Goal: Task Accomplishment & Management: Manage account settings

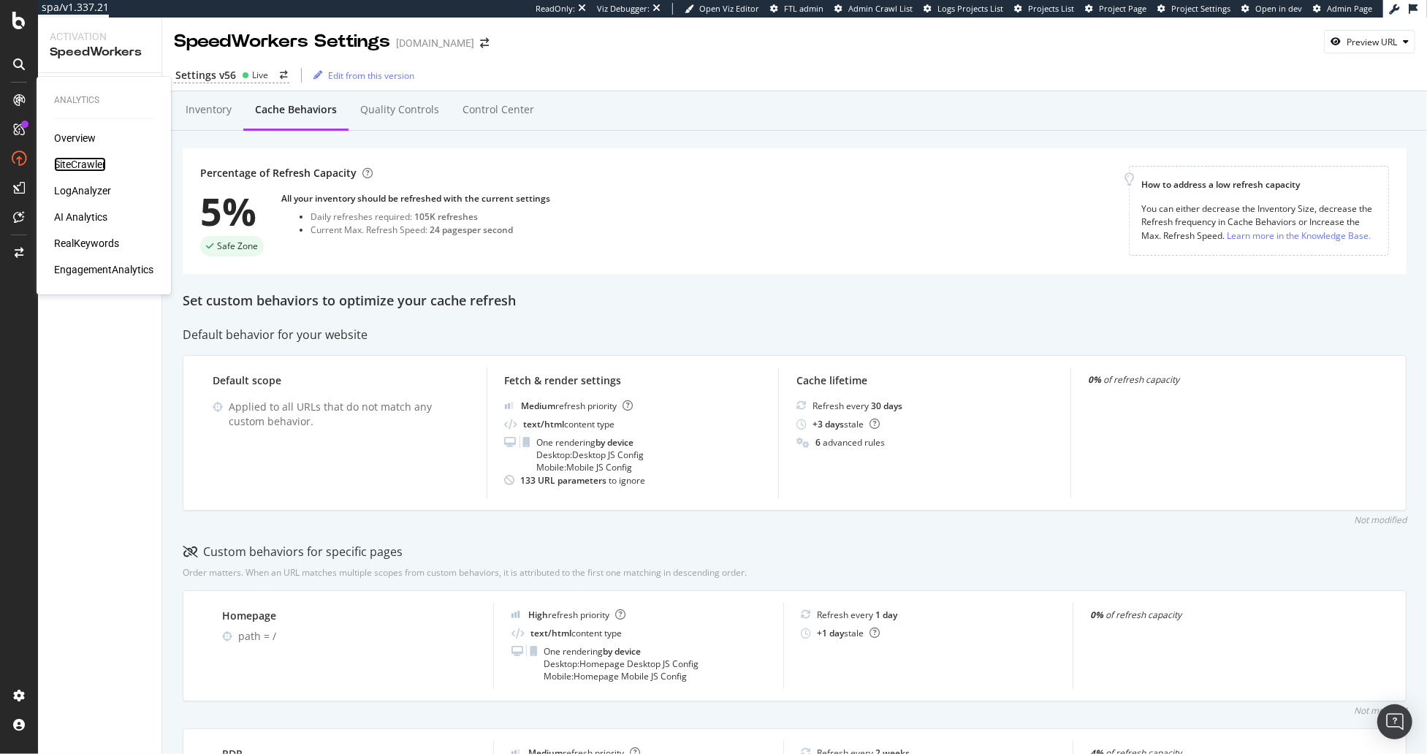
click at [84, 165] on div "SiteCrawler" at bounding box center [80, 164] width 52 height 15
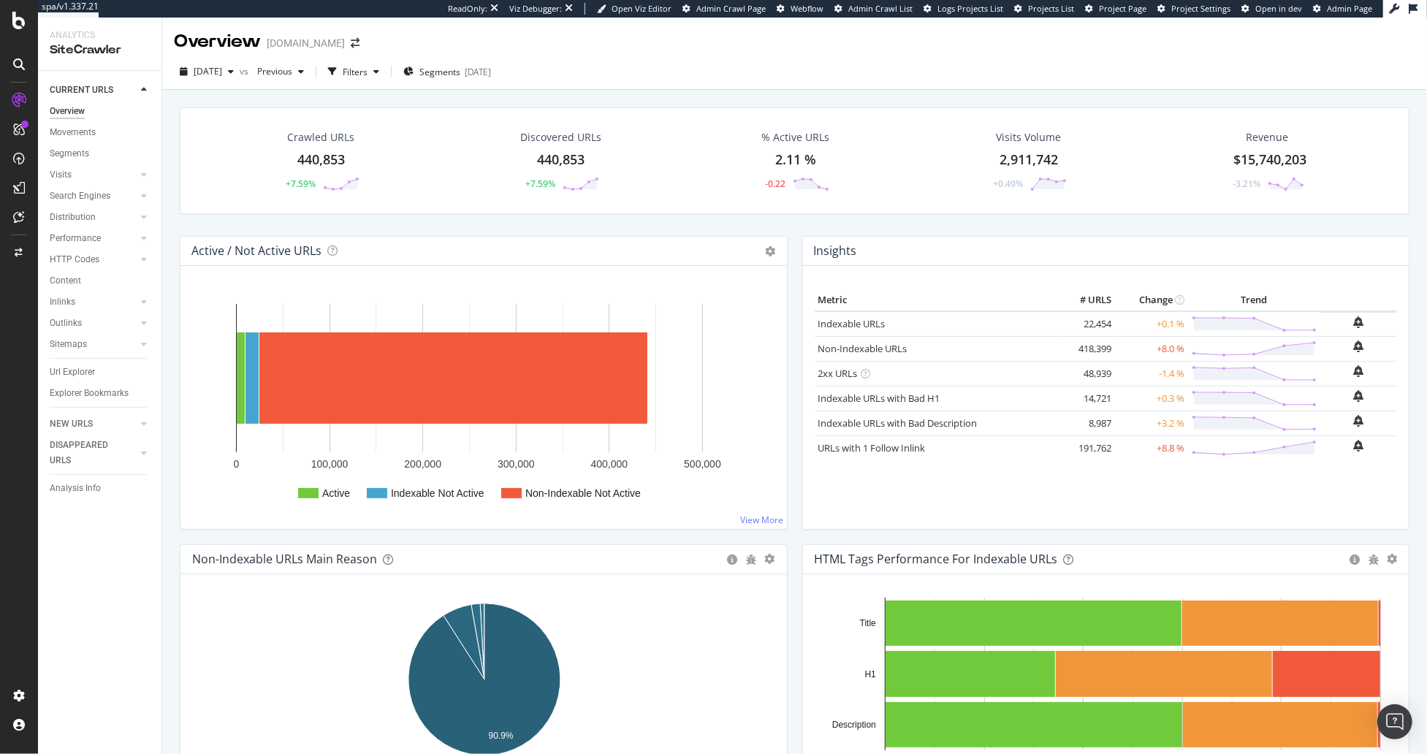
drag, startPoint x: 515, startPoint y: 232, endPoint x: 286, endPoint y: 208, distance: 230.6
click at [512, 231] on div "Crawled URLs 440,853 +7.59% Discovered URLs 440,853 +7.59% % Active URLs 2.11 %…" at bounding box center [794, 171] width 1244 height 129
drag, startPoint x: 279, startPoint y: 104, endPoint x: 225, endPoint y: 73, distance: 62.2
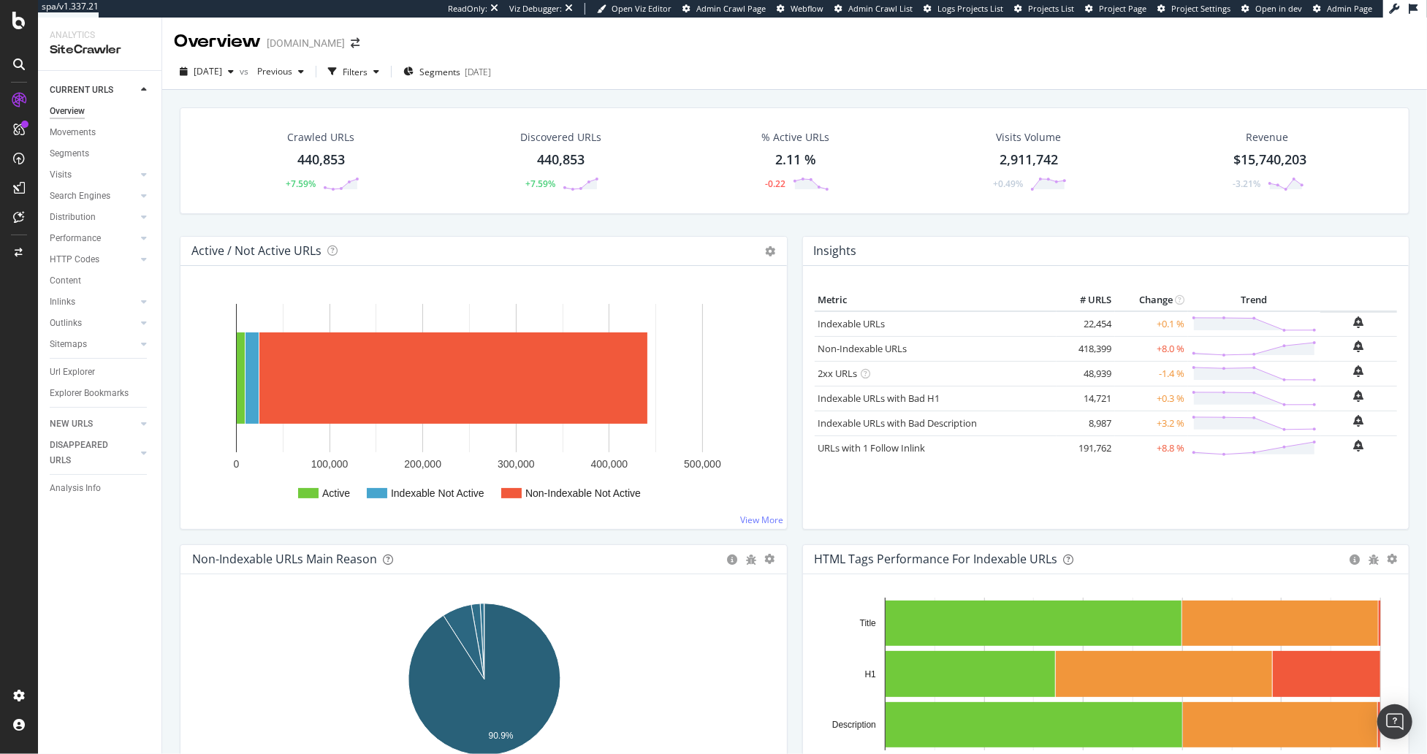
click at [221, 74] on span "[DATE]" at bounding box center [208, 71] width 28 height 12
click at [240, 178] on div "[DATE]" at bounding box center [234, 178] width 78 height 13
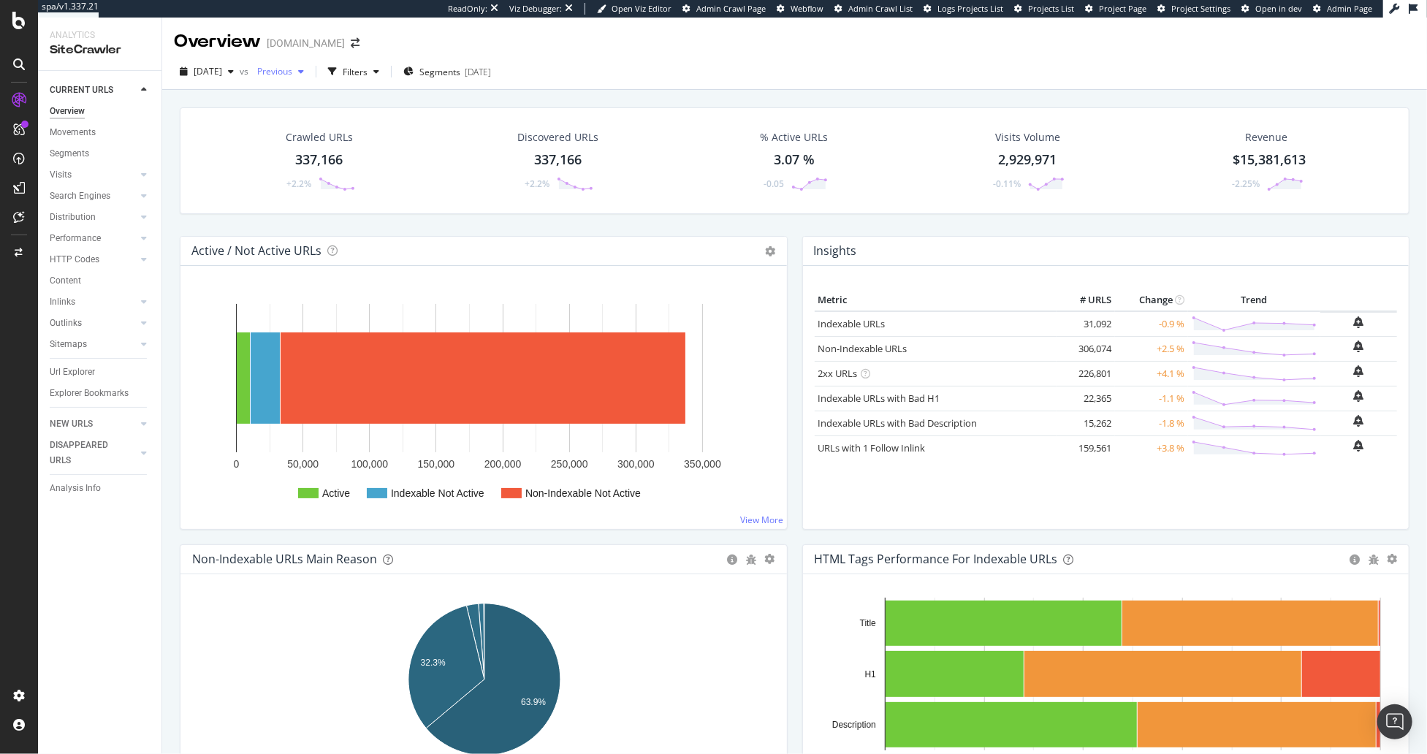
click at [310, 73] on div "button" at bounding box center [301, 71] width 18 height 9
click at [351, 131] on div "[DATE]" at bounding box center [324, 137] width 78 height 13
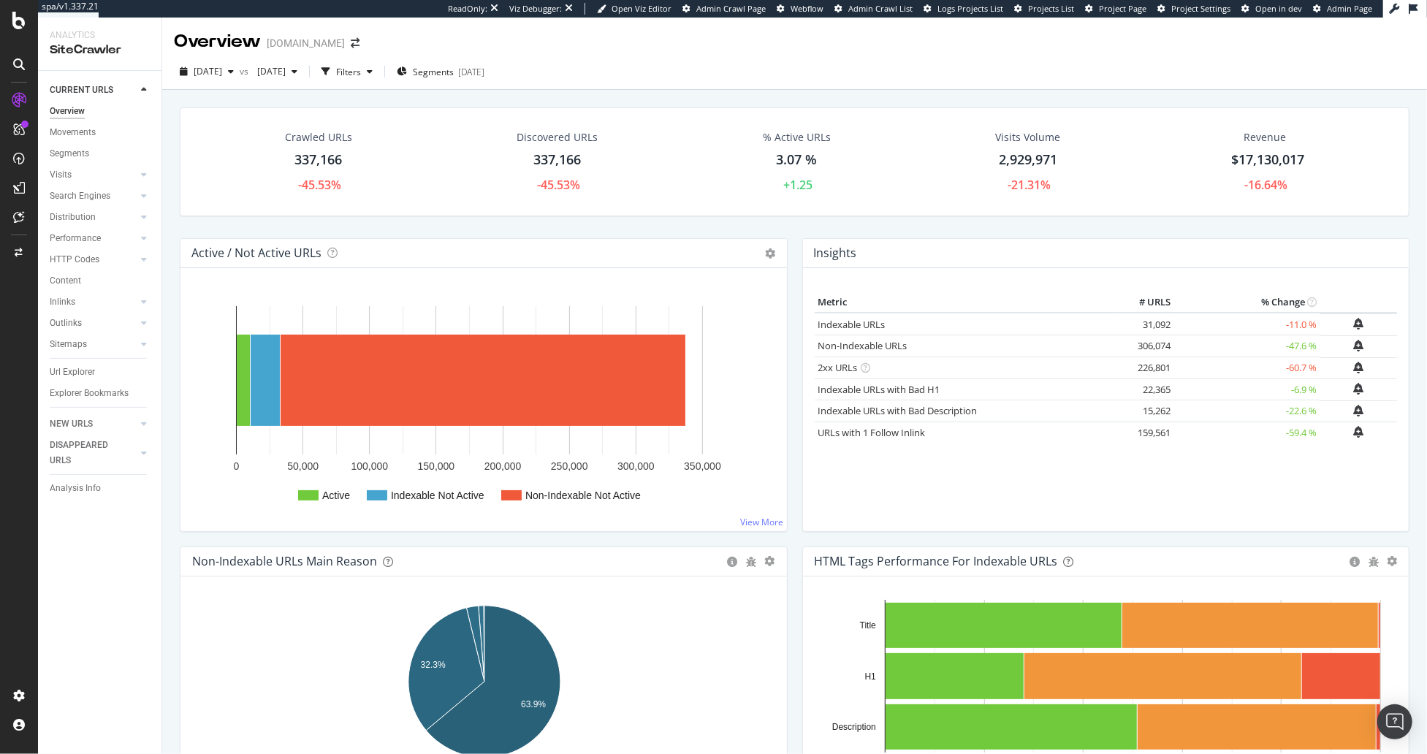
drag, startPoint x: 834, startPoint y: 224, endPoint x: 803, endPoint y: 224, distance: 30.7
click at [833, 224] on div "Crawled URLs 337,166 -45.53% Discovered URLs 337,166 -45.53% % Active URLs 3.07…" at bounding box center [794, 172] width 1244 height 131
click at [1301, 323] on td "-11.0 %" at bounding box center [1247, 324] width 146 height 23
click at [1105, 268] on div "Metric # URLS % Change Indexable URLs × Close Chart - API Requests List Area Ty…" at bounding box center [1106, 399] width 607 height 263
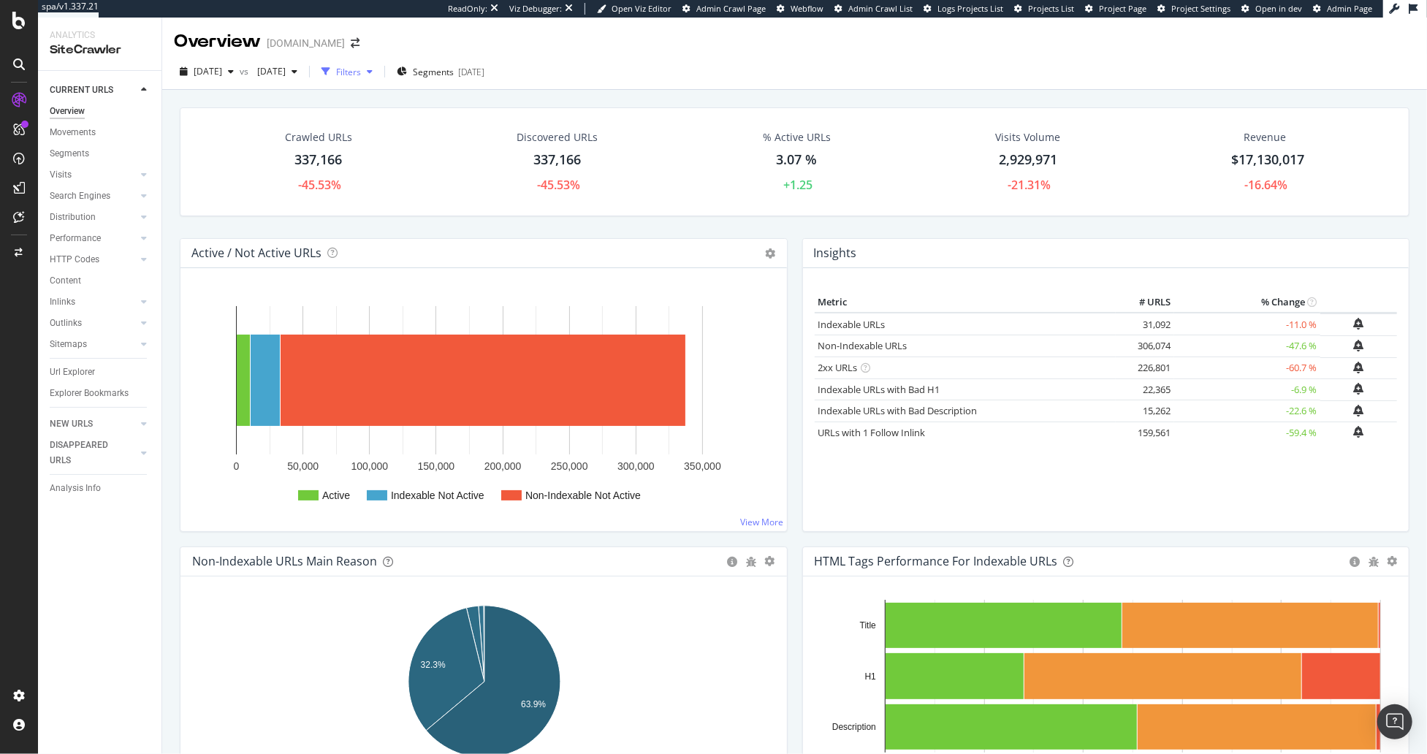
click at [361, 71] on div "Filters" at bounding box center [348, 72] width 25 height 12
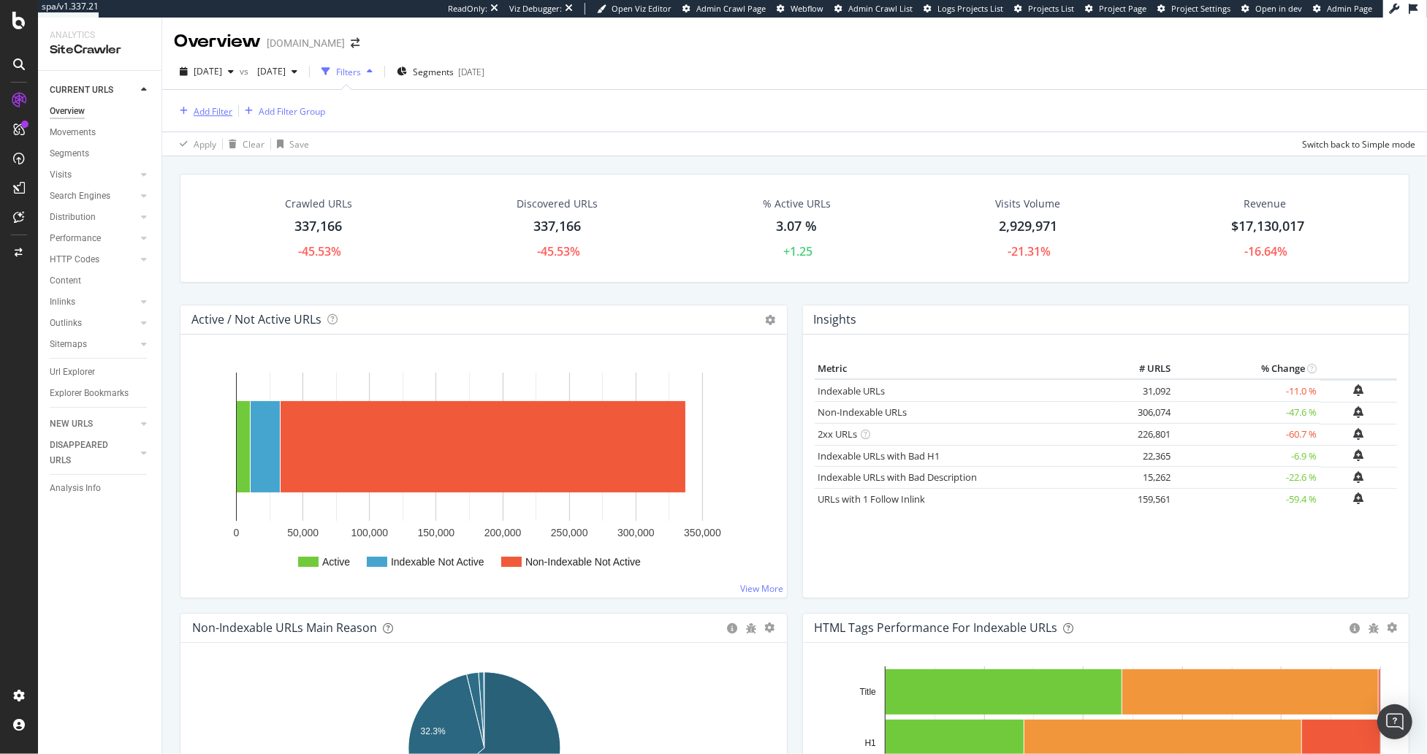
click at [214, 109] on div "Add Filter" at bounding box center [213, 111] width 39 height 12
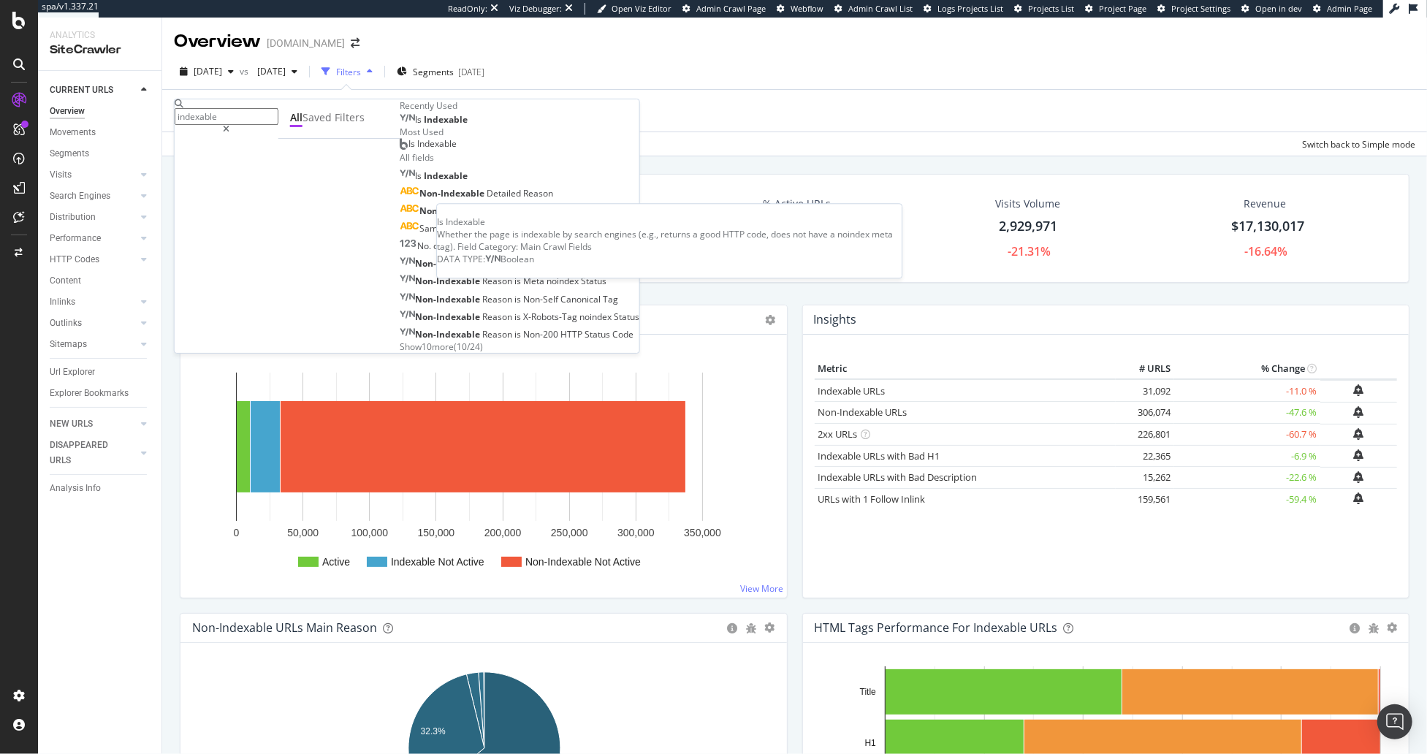
type input "indexable"
click at [415, 126] on span "Is" at bounding box center [419, 119] width 9 height 12
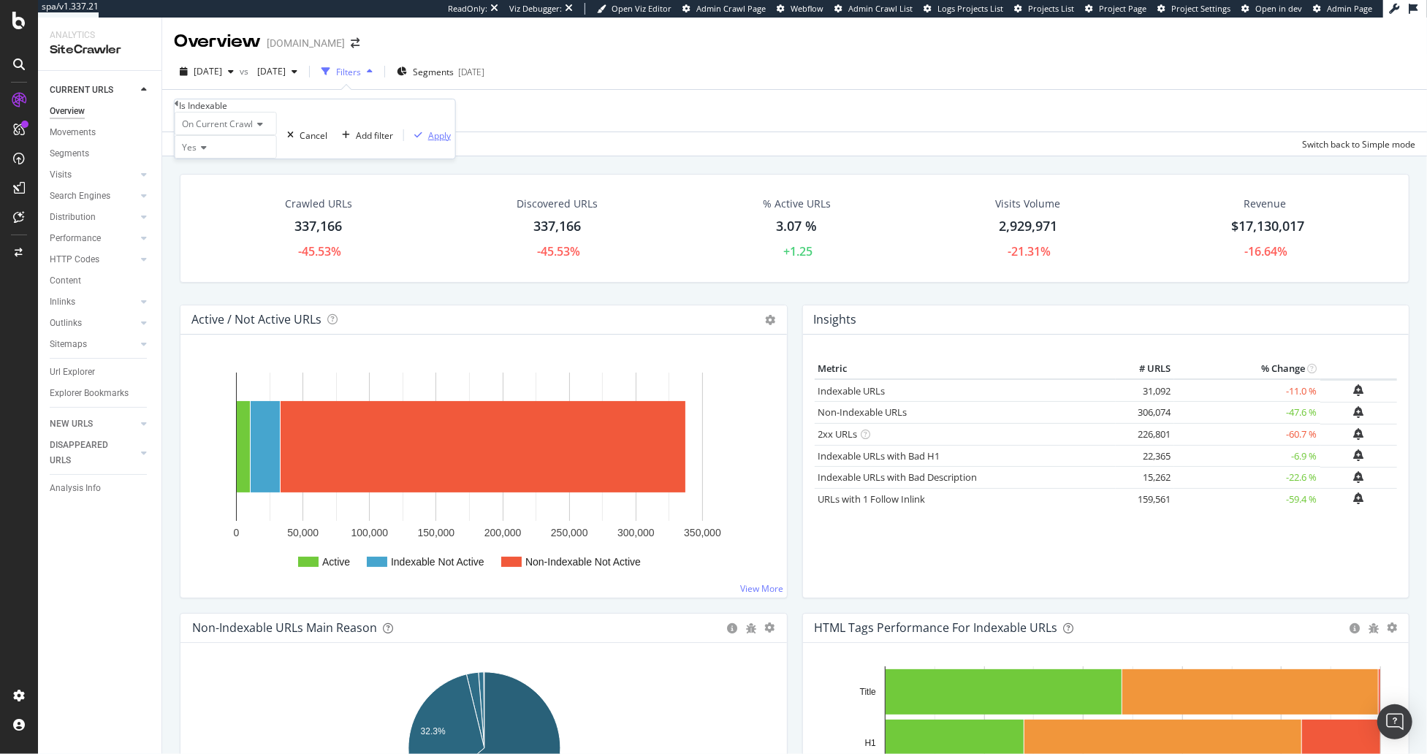
drag, startPoint x: 335, startPoint y: 195, endPoint x: 333, endPoint y: 153, distance: 41.7
click at [428, 142] on div "Apply" at bounding box center [439, 135] width 23 height 12
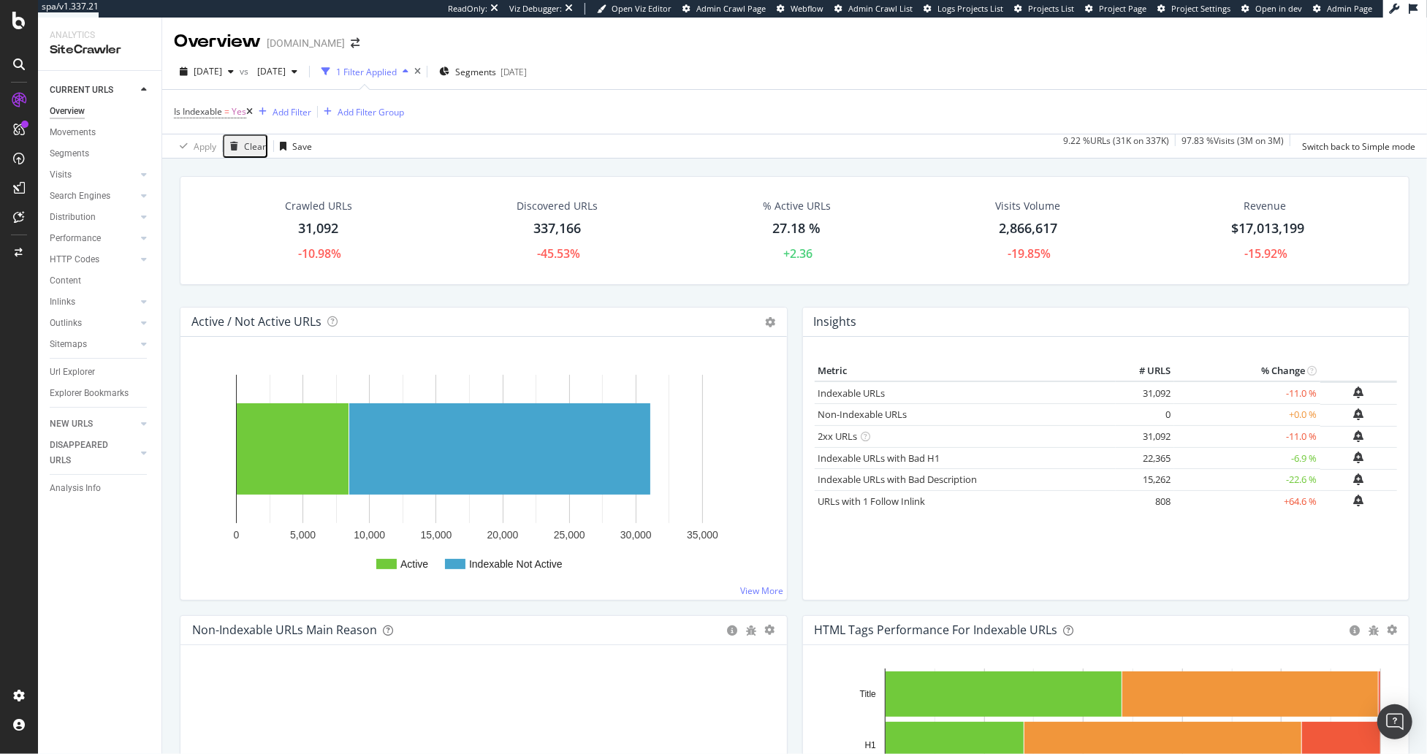
click at [496, 66] on span "Segments" at bounding box center [475, 72] width 41 height 12
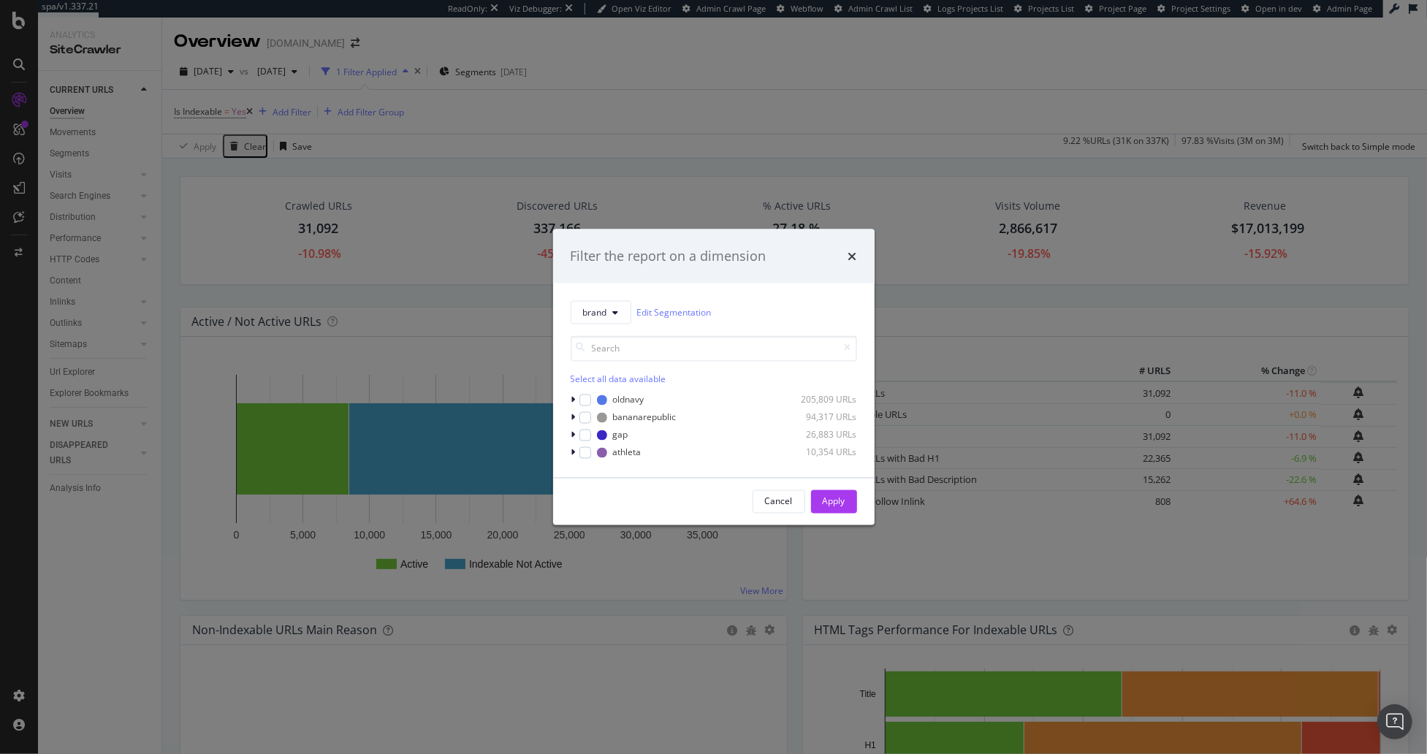
click at [452, 161] on div "Filter the report on a dimension brand Edit Segmentation Select all data availa…" at bounding box center [713, 377] width 1427 height 754
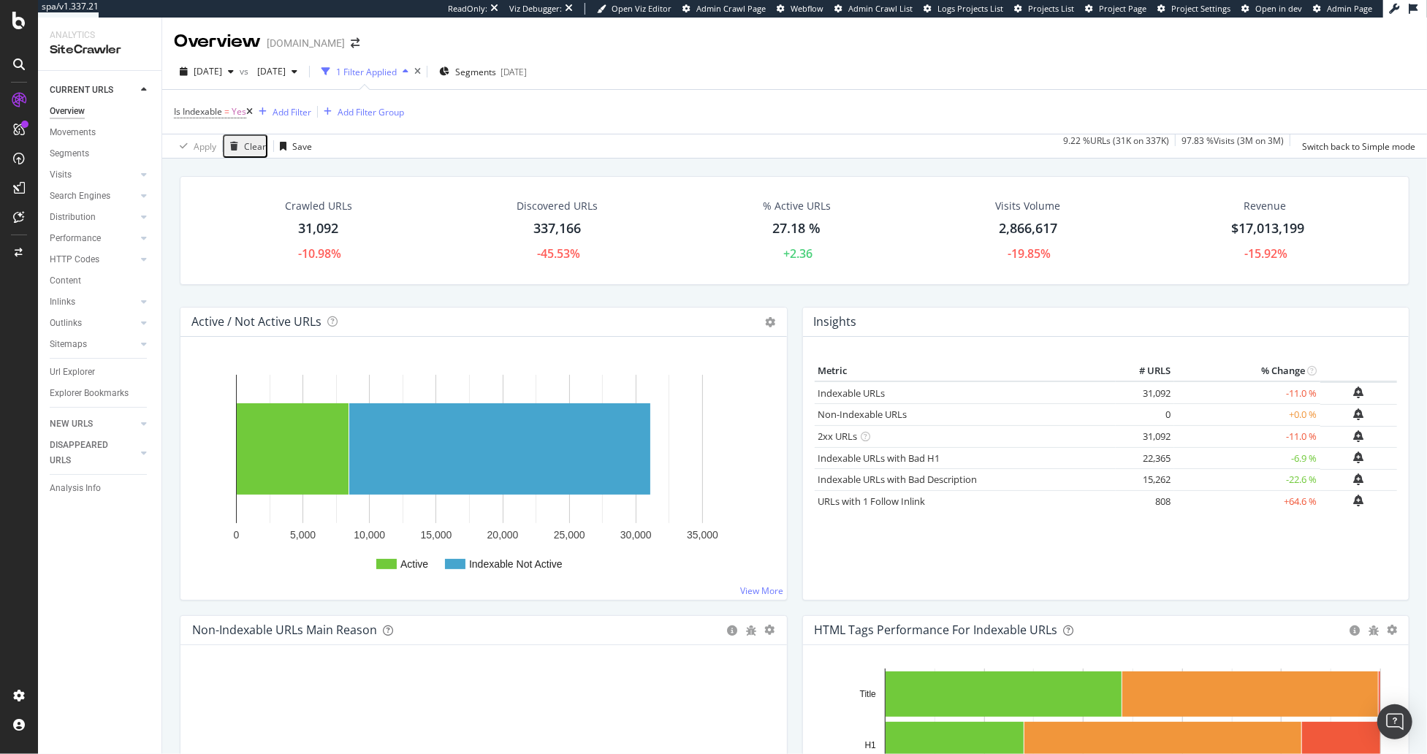
click at [166, 312] on div "Crawled URLs 31,092 -10.98% Discovered URLs 337,166 -45.53% % Active URLs 27.18…" at bounding box center [794, 527] width 1265 height 737
click at [1000, 293] on div "Crawled URLs 31,092 -10.98% Discovered URLs 337,166 -45.53% % Active URLs 27.18…" at bounding box center [794, 241] width 1244 height 131
click at [712, 162] on div "Crawled URLs 31,092 -10.98% Discovered URLs 337,166 -45.53% % Active URLs 27.18…" at bounding box center [794, 527] width 1265 height 737
click at [222, 72] on span "[DATE]" at bounding box center [208, 71] width 28 height 12
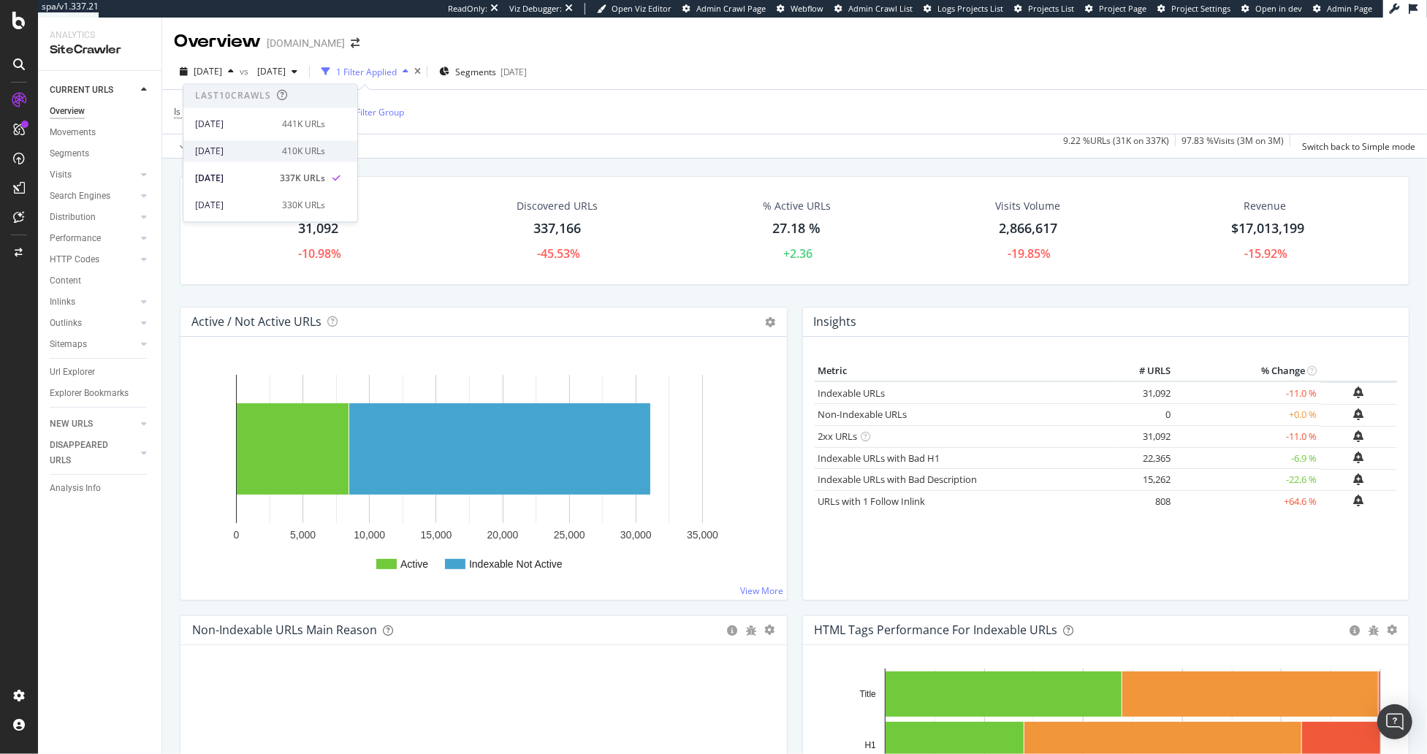
click at [273, 155] on div "2025 Aug. 27th 410K URLs" at bounding box center [260, 151] width 130 height 13
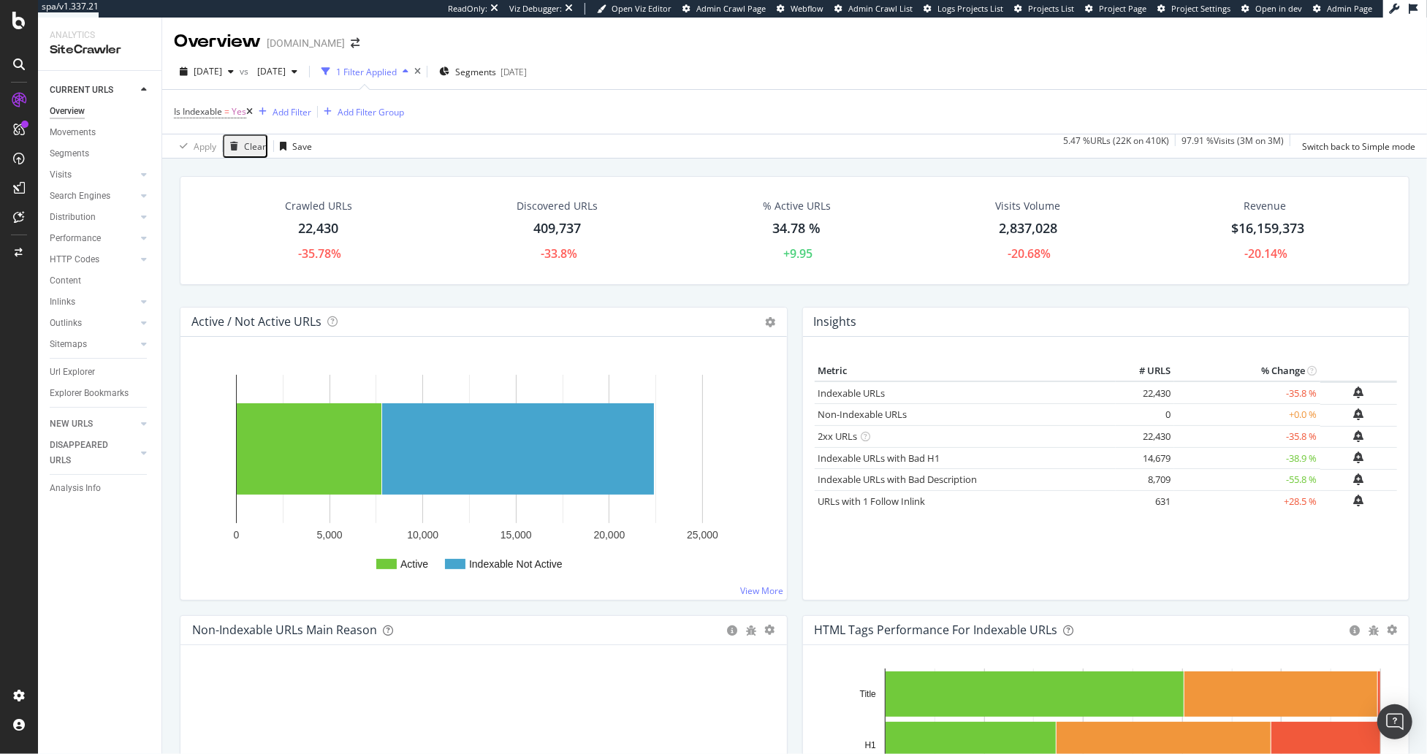
click at [227, 162] on div "Crawled URLs 22,430 -35.78% Discovered URLs 409,737 -33.8% % Active URLs 34.78 …" at bounding box center [794, 527] width 1265 height 737
click at [110, 199] on link "Search Engines" at bounding box center [93, 196] width 87 height 15
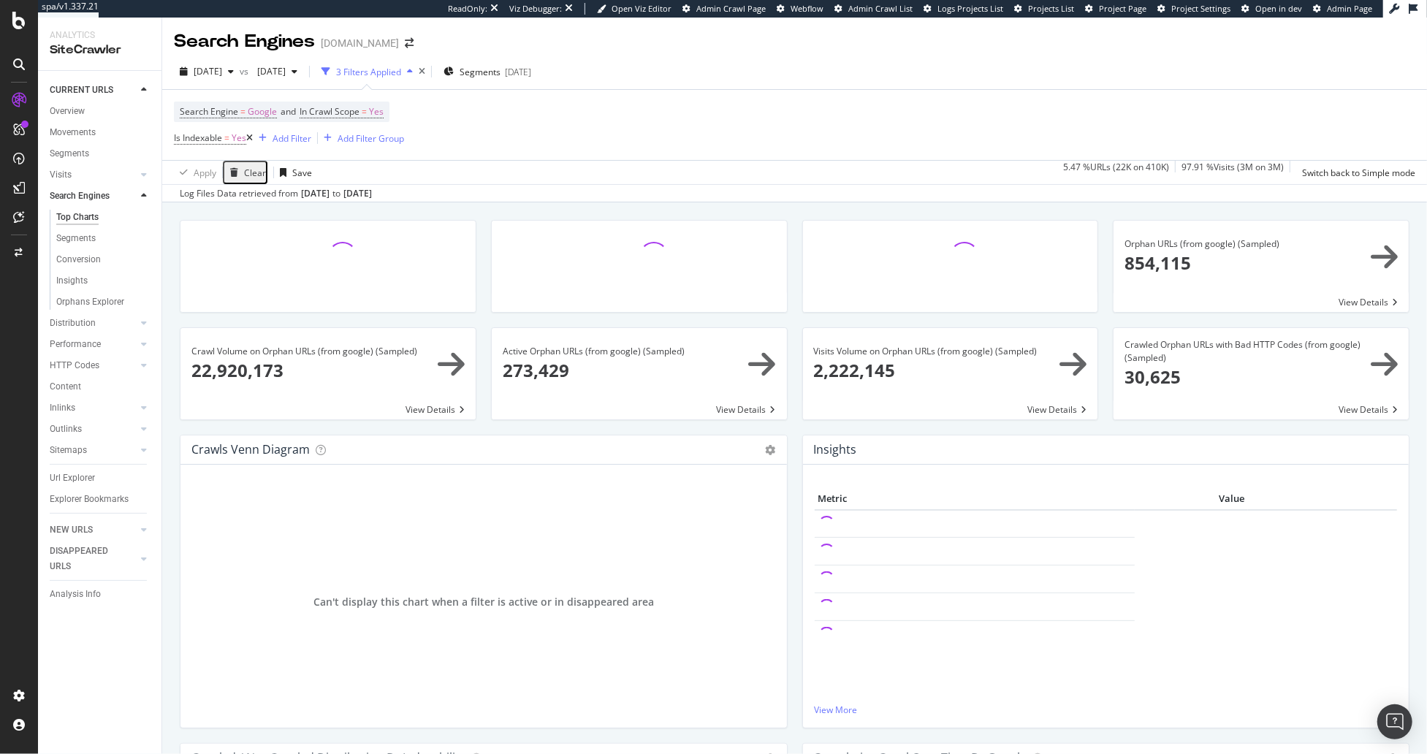
click at [168, 357] on div "Orphan URLs (from google) (Sampled) × Close Chart search-engines-google-main-me…" at bounding box center [794, 570] width 1265 height 737
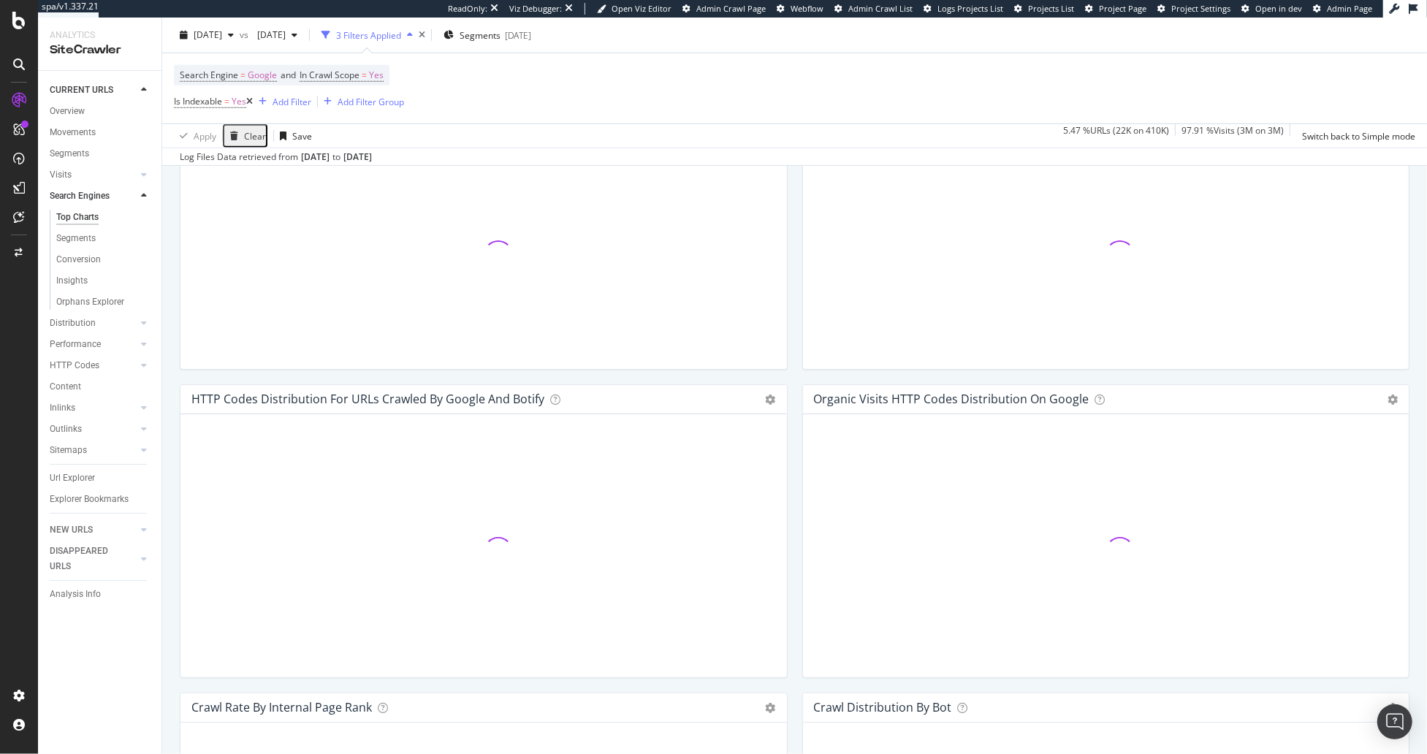
scroll to position [1358, 0]
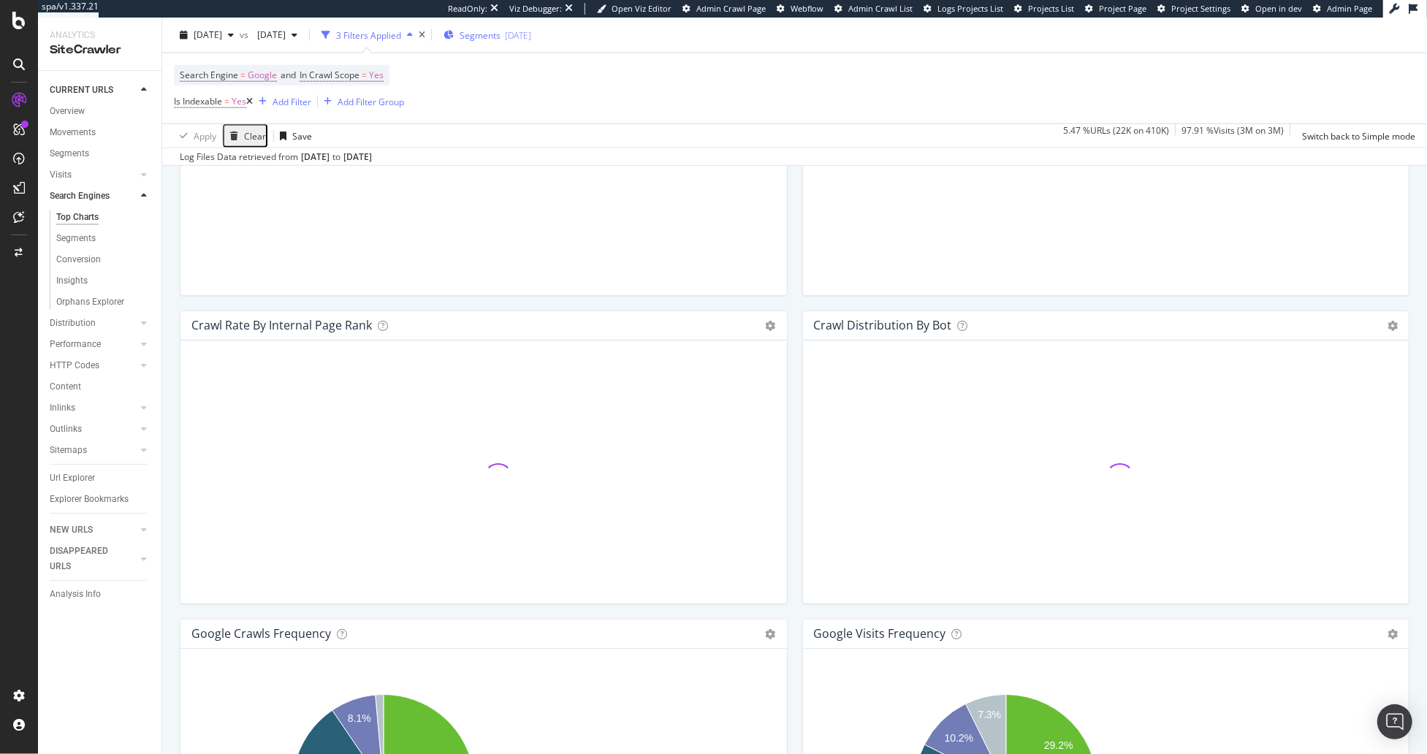
click at [501, 33] on span "Segments" at bounding box center [480, 34] width 41 height 12
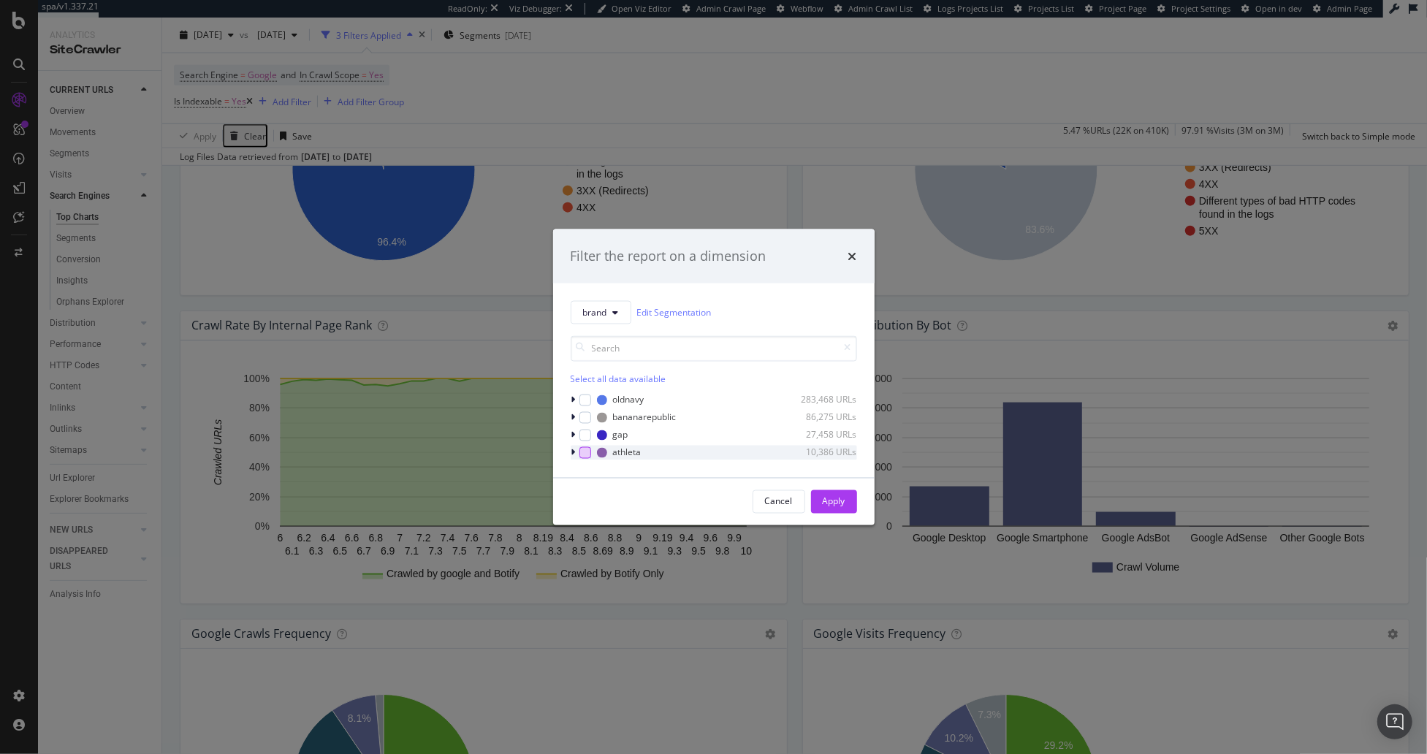
drag, startPoint x: 582, startPoint y: 435, endPoint x: 582, endPoint y: 454, distance: 19.0
click at [582, 436] on div "modal" at bounding box center [585, 435] width 12 height 12
click at [582, 454] on div "modal" at bounding box center [585, 452] width 12 height 12
drag, startPoint x: 837, startPoint y: 501, endPoint x: 449, endPoint y: 579, distance: 395.7
click at [837, 501] on div "Apply" at bounding box center [834, 501] width 23 height 12
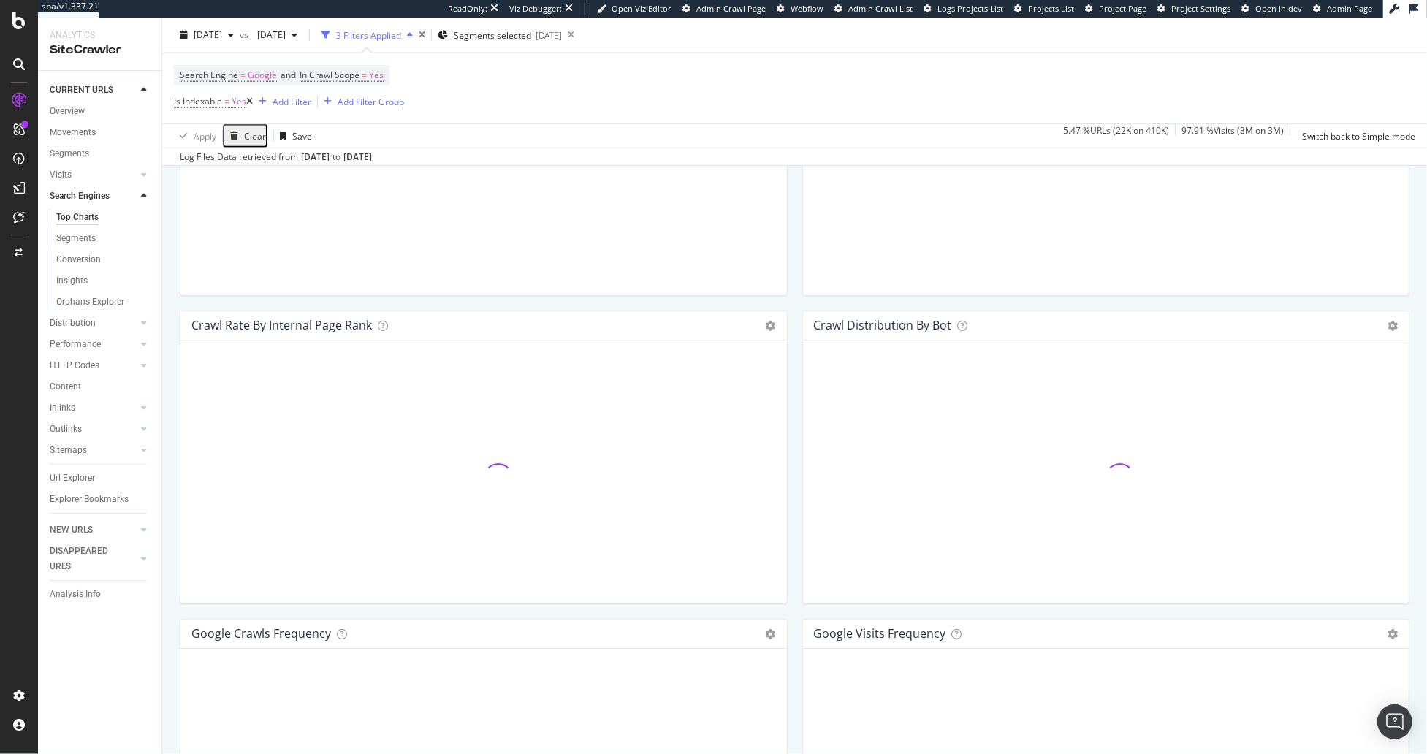
scroll to position [1577, 0]
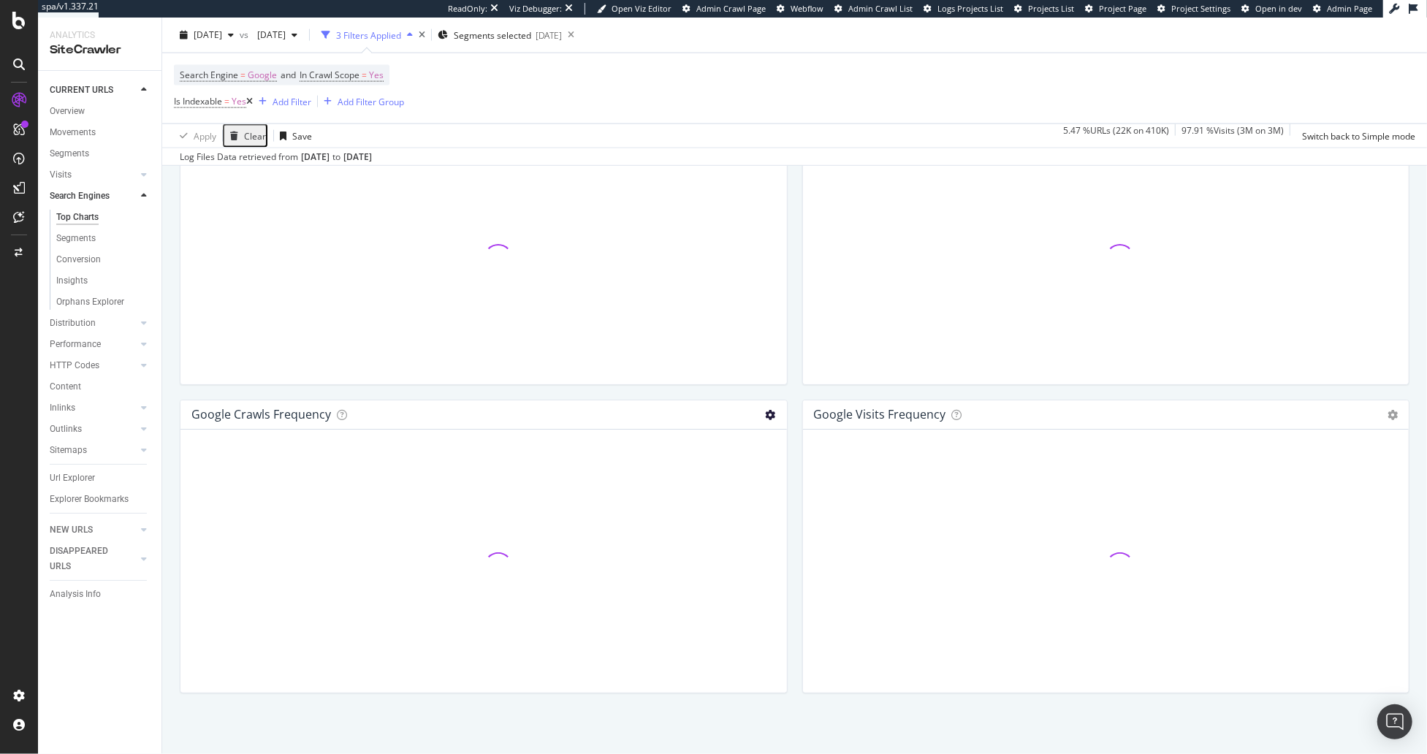
click at [769, 411] on icon at bounding box center [771, 415] width 10 height 10
click at [701, 461] on span "Table" at bounding box center [711, 467] width 152 height 20
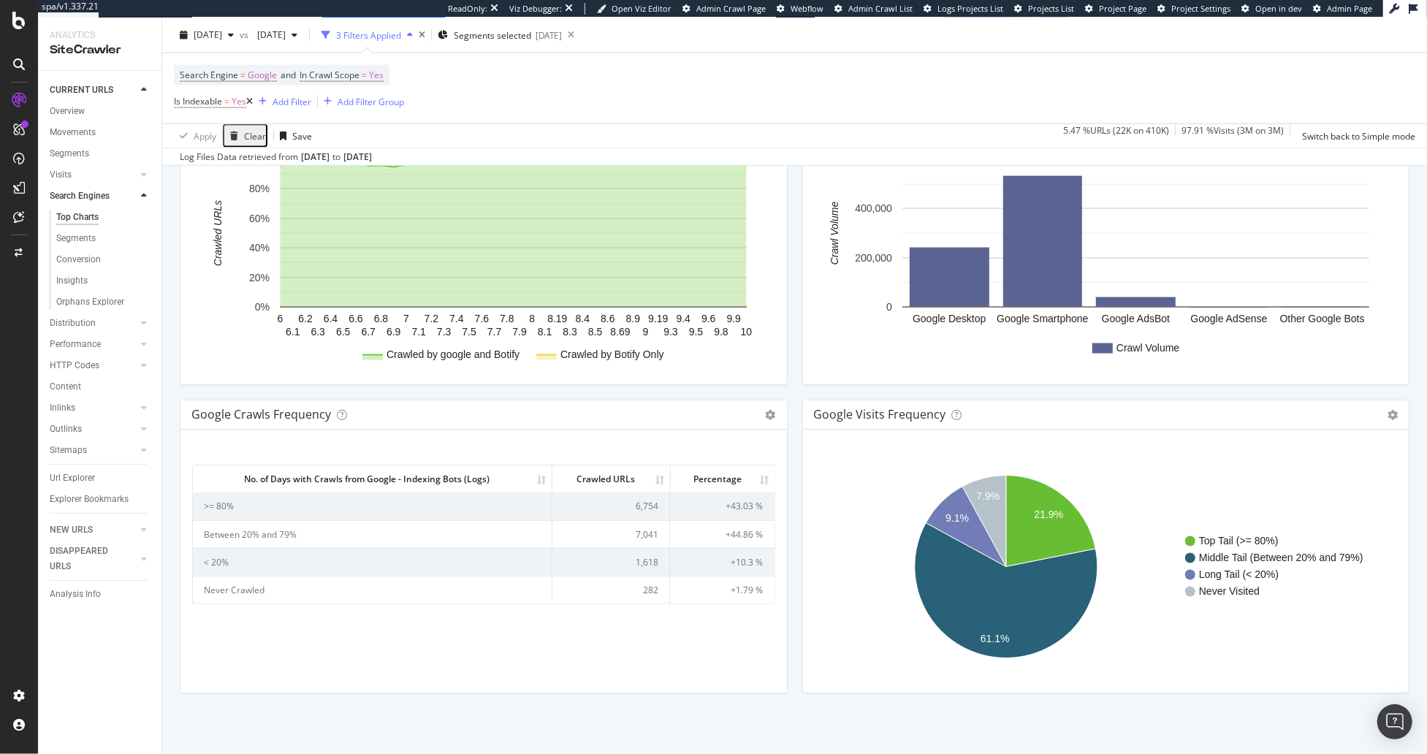
drag, startPoint x: 233, startPoint y: 471, endPoint x: 758, endPoint y: 587, distance: 537.4
click at [745, 577] on div "No. of Days with Crawls from Google - Indexing Bots (Logs) Crawled URLs Percent…" at bounding box center [483, 532] width 583 height 144
drag, startPoint x: 210, startPoint y: 476, endPoint x: 788, endPoint y: 592, distance: 588.9
click at [788, 592] on div "google Crawls Frequency Chart (by Value) Table Expand Export as CSV Export as P…" at bounding box center [483, 554] width 623 height 308
copy thead "No. of Days with Crawls from Google - Indexing Bots (Logs) Crawled URLs Percent…"
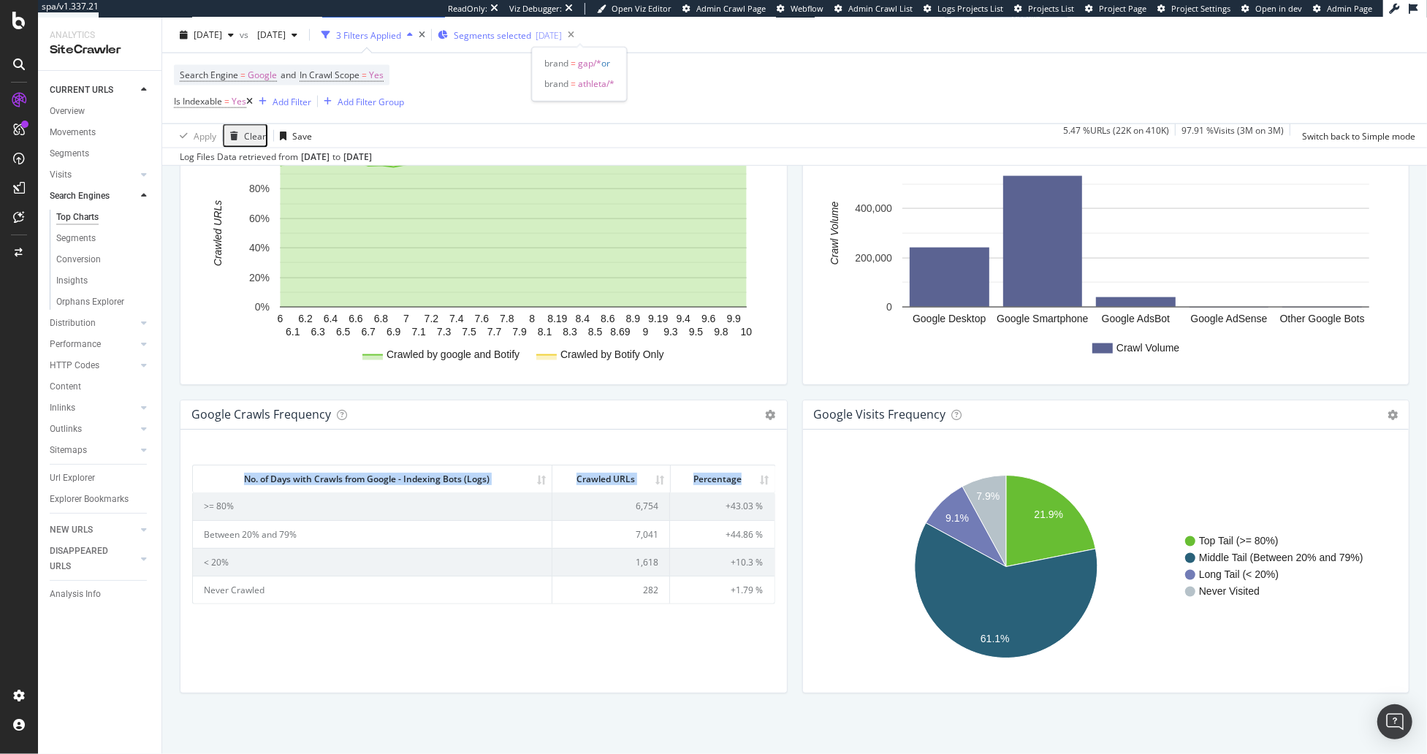
click at [531, 40] on span "Segments selected" at bounding box center [492, 35] width 77 height 12
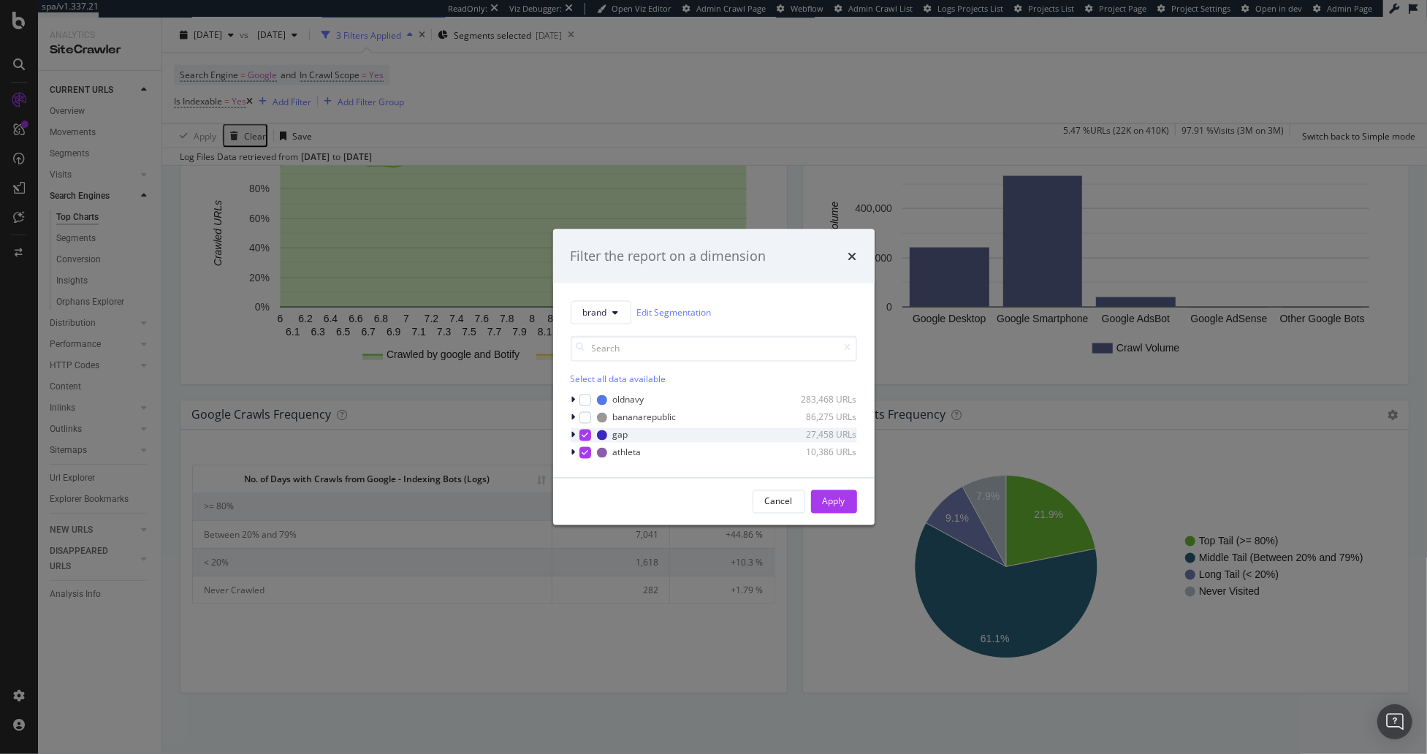
click at [584, 433] on icon "modal" at bounding box center [585, 434] width 7 height 7
click at [582, 449] on icon "modal" at bounding box center [585, 452] width 7 height 7
drag, startPoint x: 585, startPoint y: 398, endPoint x: 587, endPoint y: 419, distance: 20.5
click at [585, 398] on div "modal" at bounding box center [585, 400] width 12 height 12
click at [587, 419] on div "modal" at bounding box center [585, 417] width 12 height 12
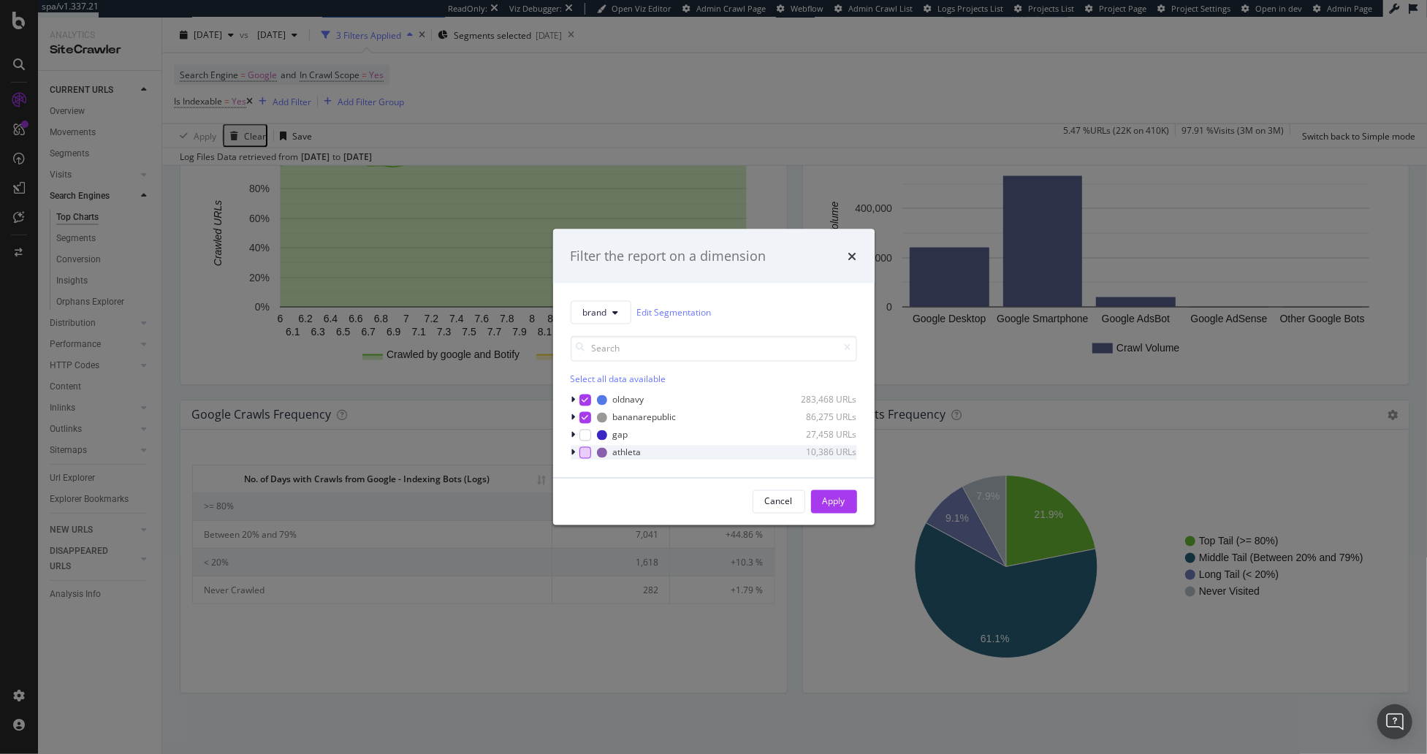
click at [838, 501] on div "Apply" at bounding box center [834, 501] width 23 height 12
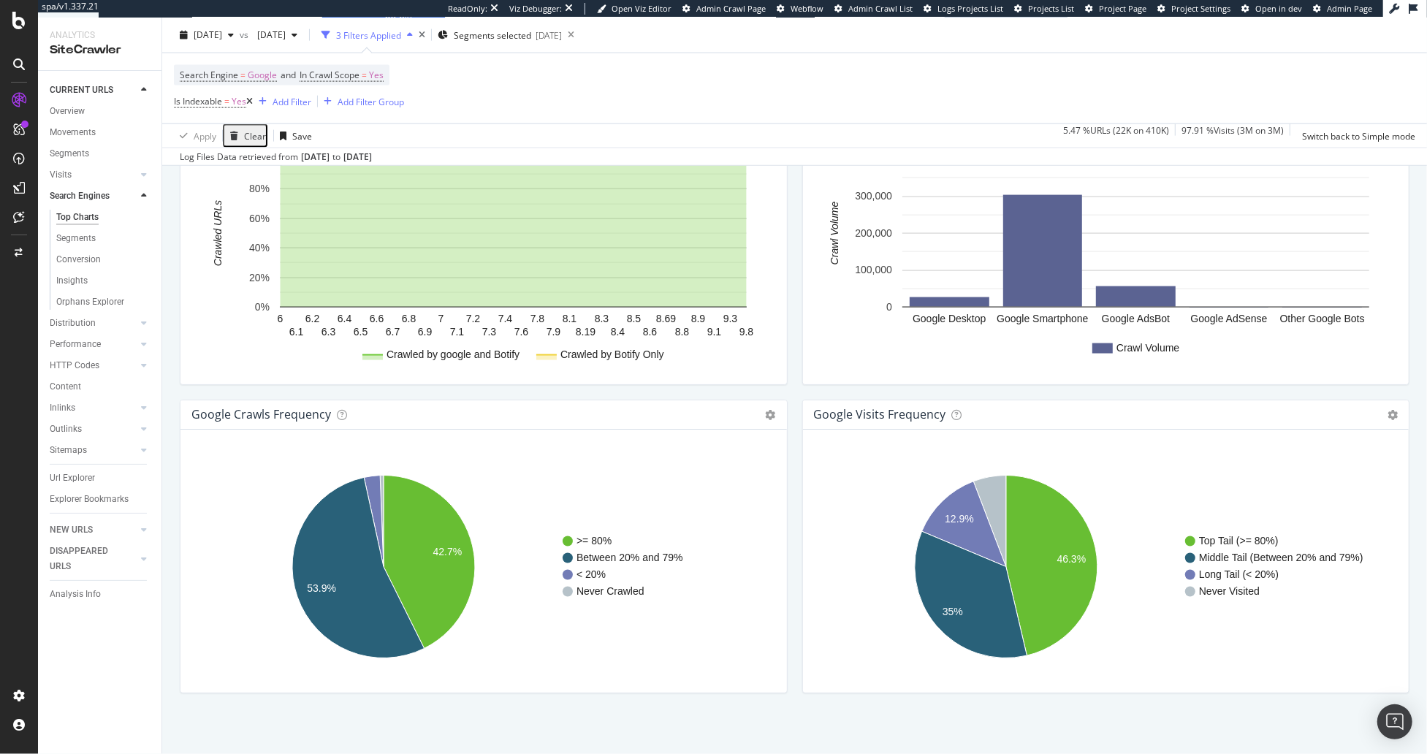
drag, startPoint x: 772, startPoint y: 410, endPoint x: 763, endPoint y: 407, distance: 9.2
click at [772, 410] on icon at bounding box center [771, 415] width 10 height 10
click at [707, 457] on span "Table" at bounding box center [711, 467] width 152 height 20
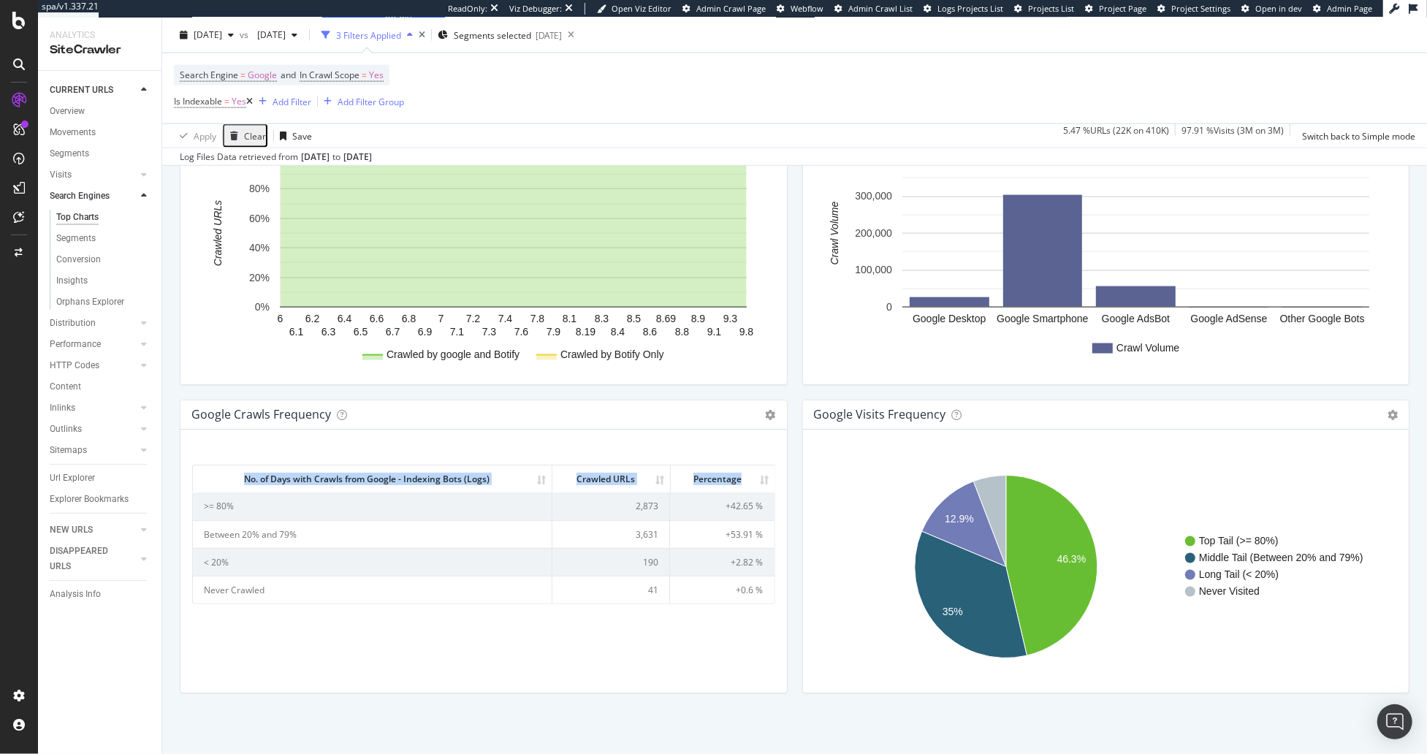
drag, startPoint x: 232, startPoint y: 473, endPoint x: 761, endPoint y: 613, distance: 548.1
click at [764, 612] on div "No. of Days with Crawls from Google - Indexing Bots (Logs) Crawled URLs Percent…" at bounding box center [483, 561] width 607 height 263
copy thead "No. of Days with Crawls from Google - Indexing Bots (Logs) Crawled URLs Percent…"
click at [214, 32] on span "[DATE]" at bounding box center [208, 34] width 28 height 12
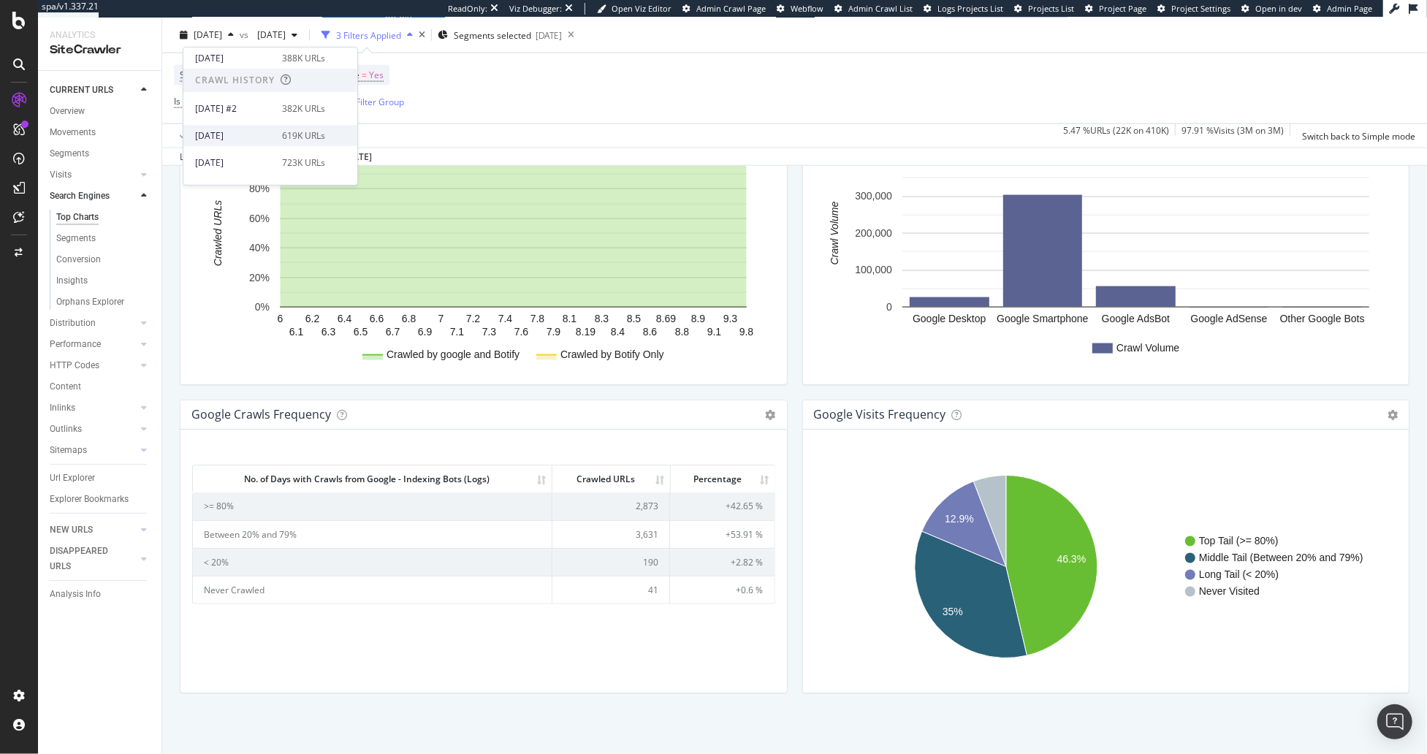
click at [243, 132] on div "[DATE]" at bounding box center [234, 135] width 78 height 13
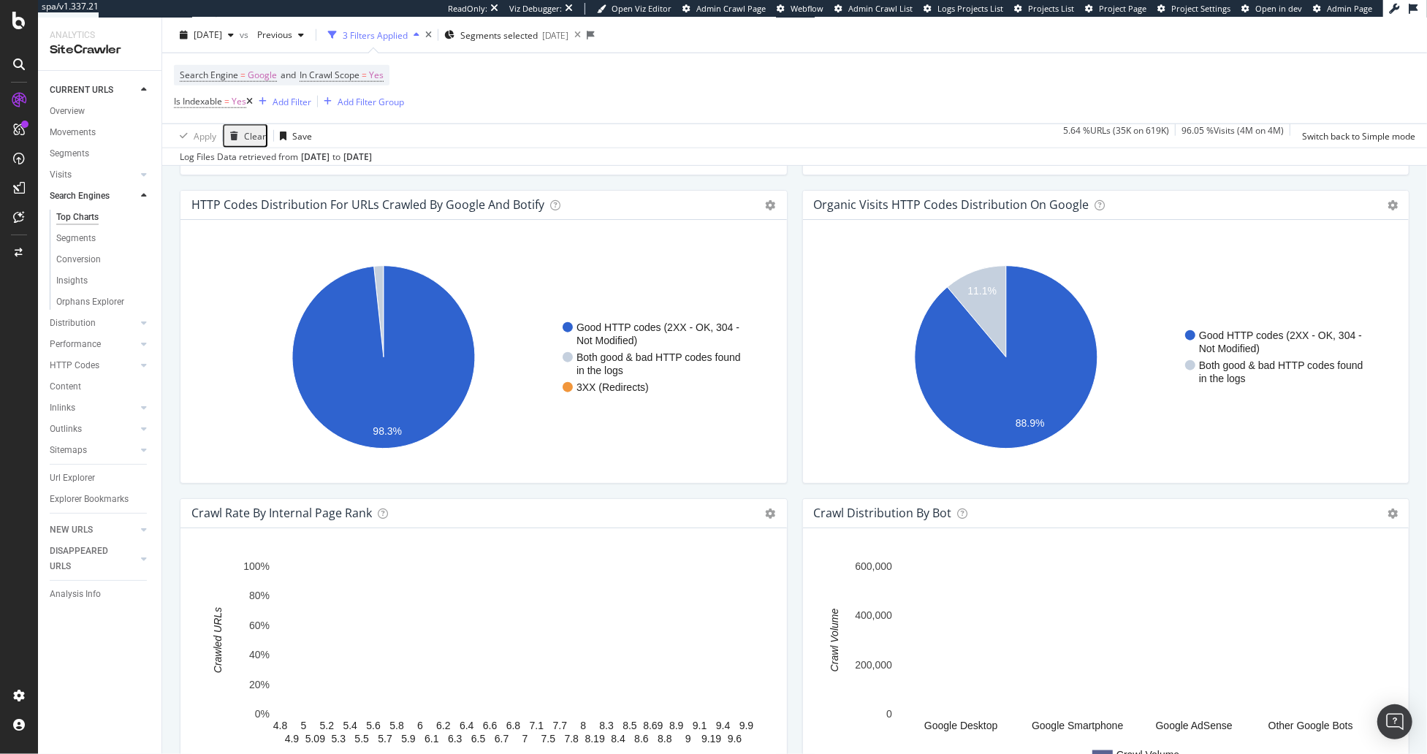
scroll to position [1577, 0]
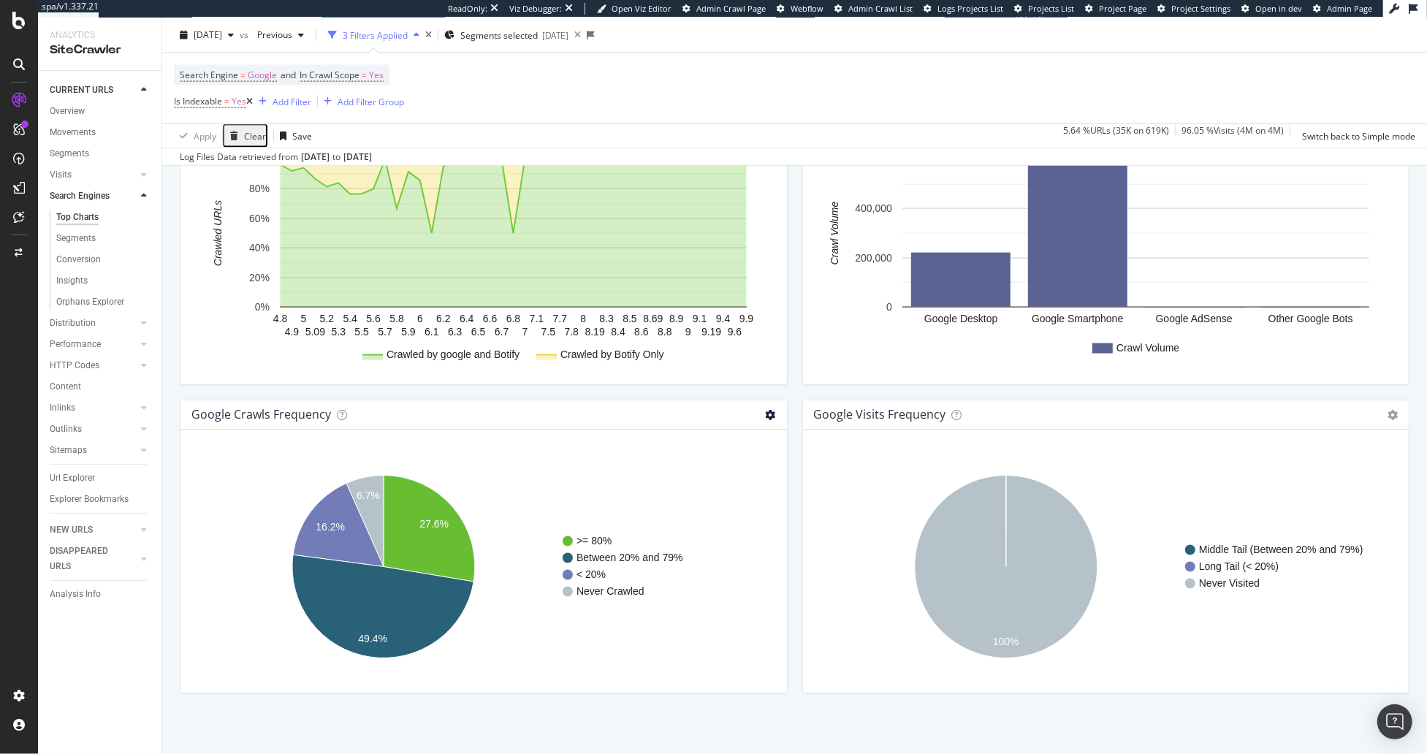
click at [772, 410] on icon at bounding box center [771, 415] width 10 height 10
click at [702, 462] on span "Table" at bounding box center [711, 467] width 152 height 20
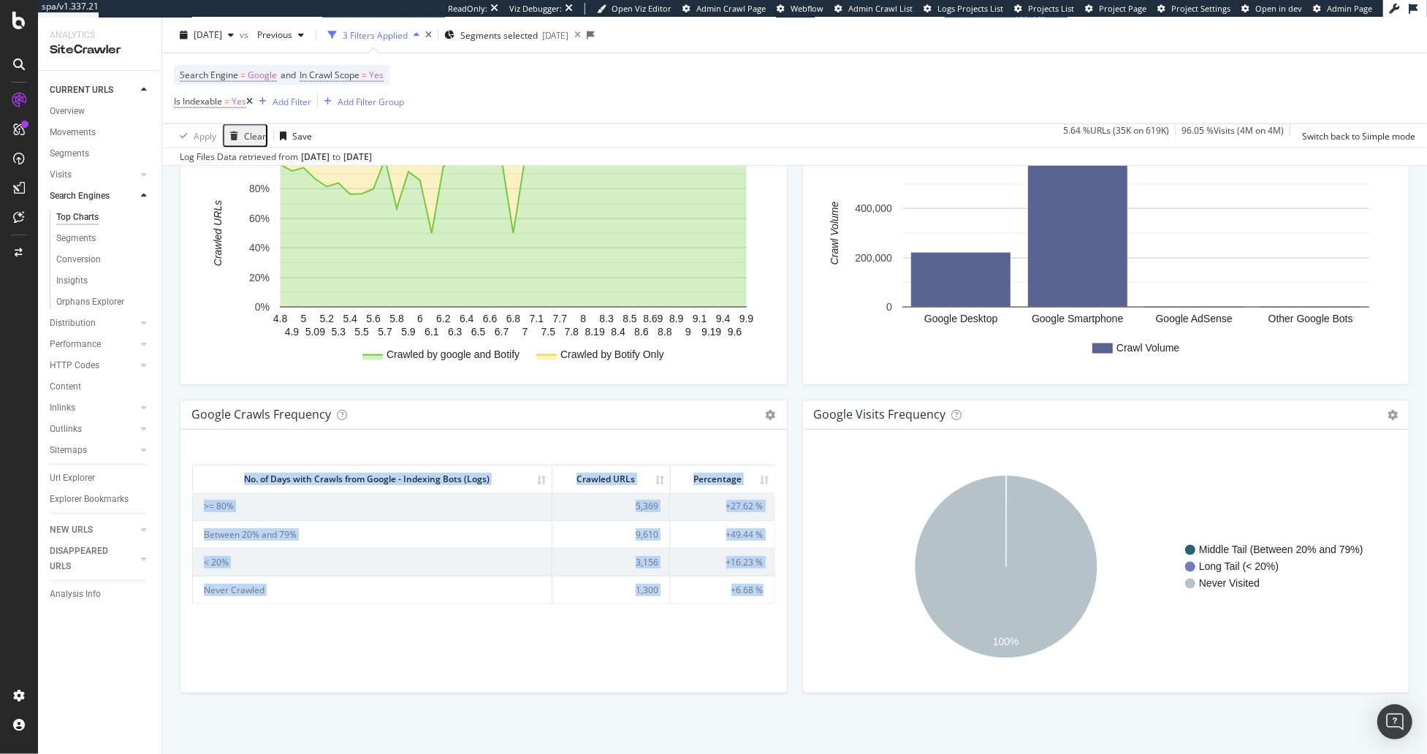
drag, startPoint x: 183, startPoint y: 471, endPoint x: 772, endPoint y: 595, distance: 602.0
click at [772, 595] on div "No. of Days with Crawls from Google - Indexing Bots (Logs) Crawled URLs Percent…" at bounding box center [483, 561] width 607 height 263
copy div "No. of Days with Crawls from Google - Indexing Bots (Logs) Crawled URLs Percent…"
click at [520, 35] on span "Segments selected" at bounding box center [498, 35] width 77 height 12
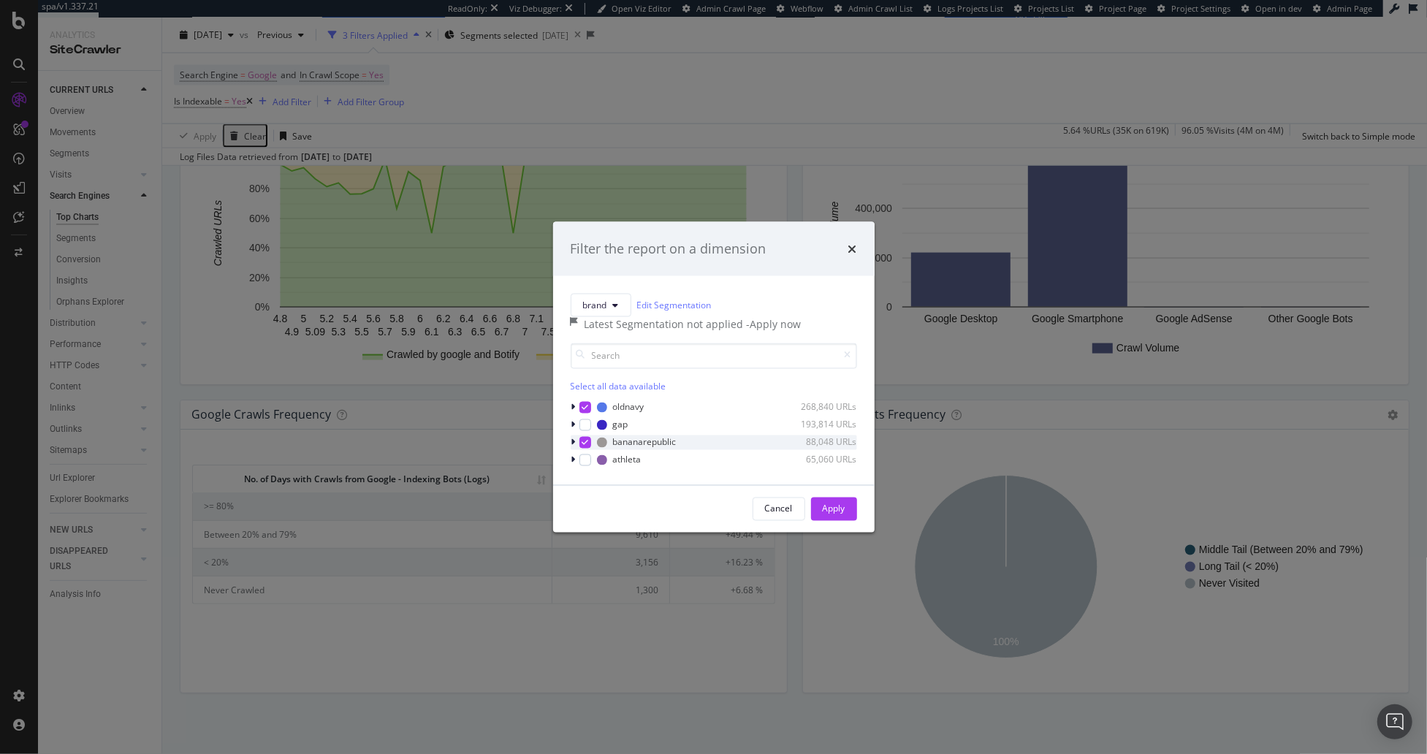
drag, startPoint x: 588, startPoint y: 457, endPoint x: 587, endPoint y: 449, distance: 7.5
click at [588, 448] on div "modal" at bounding box center [585, 442] width 12 height 12
click at [588, 413] on div "modal" at bounding box center [585, 407] width 12 height 12
click at [582, 430] on div "modal" at bounding box center [585, 425] width 12 height 12
click at [585, 465] on div "modal" at bounding box center [585, 460] width 12 height 12
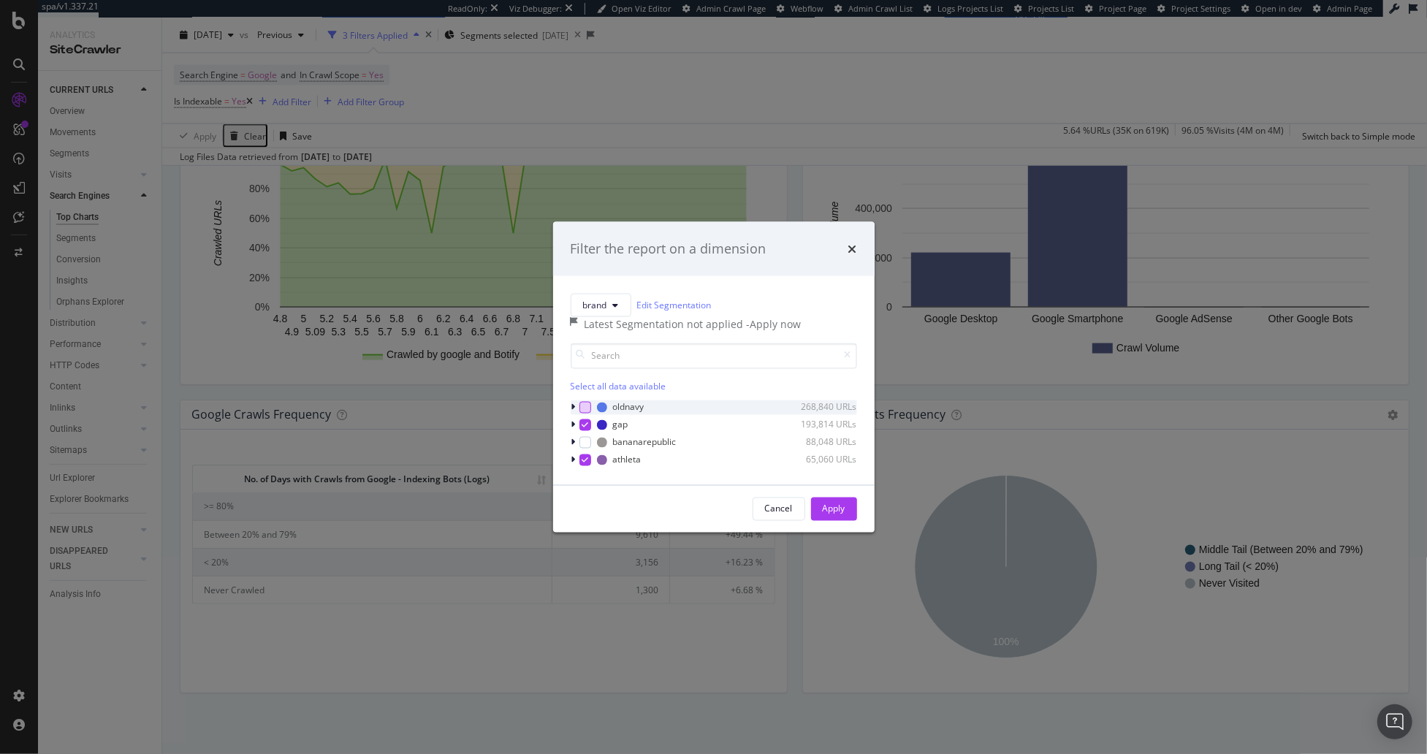
drag, startPoint x: 838, startPoint y: 528, endPoint x: 829, endPoint y: 512, distance: 18.7
click at [838, 520] on div "Apply" at bounding box center [834, 509] width 23 height 22
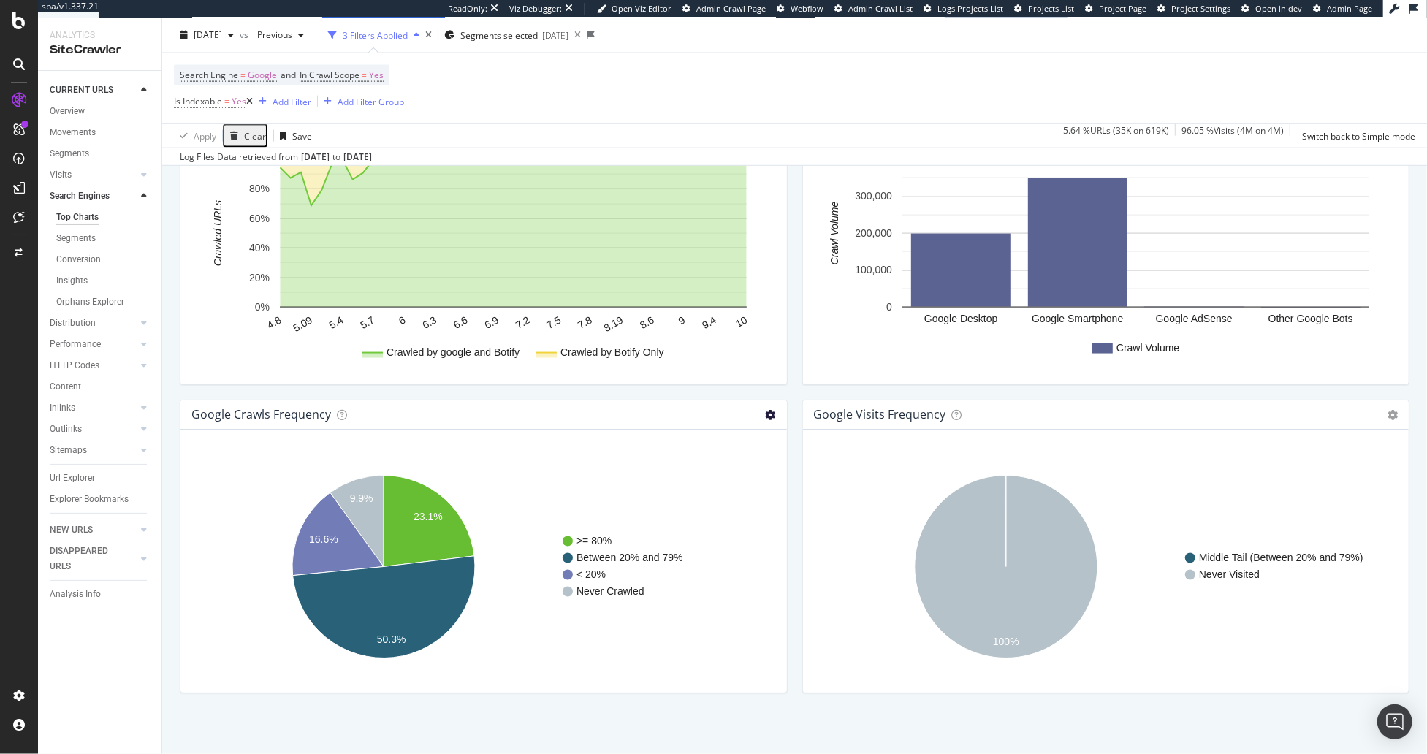
click at [769, 413] on icon at bounding box center [771, 415] width 10 height 10
click at [710, 460] on span "Table" at bounding box center [711, 467] width 152 height 20
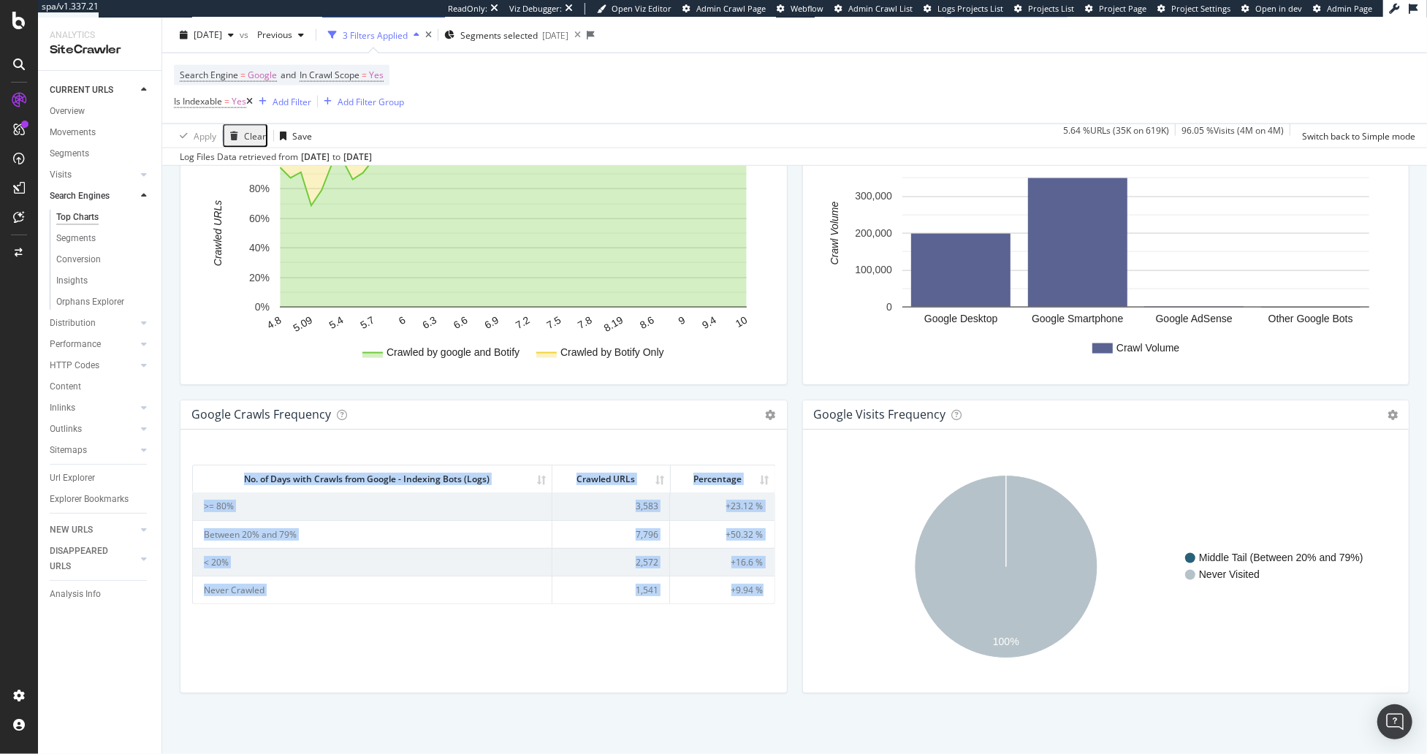
drag, startPoint x: 189, startPoint y: 471, endPoint x: 756, endPoint y: 594, distance: 581.1
click at [756, 594] on div "No. of Days with Crawls from Google - Indexing Bots (Logs) Crawled URLs Percent…" at bounding box center [483, 561] width 607 height 263
copy div "No. of Days with Crawls from Google - Indexing Bots (Logs) Crawled URLs Percent…"
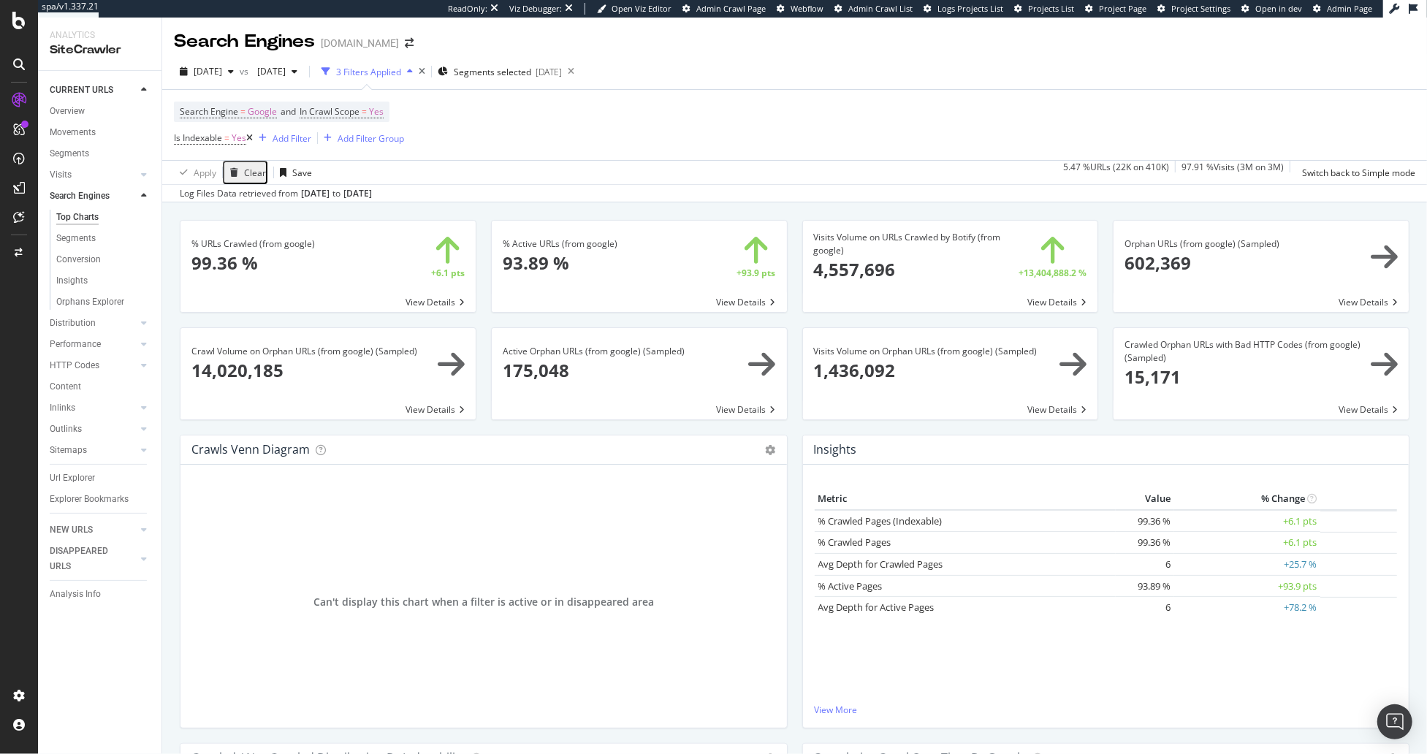
click at [590, 47] on div "Search Engines Gap.com" at bounding box center [794, 36] width 1265 height 37
click at [624, 43] on div "Search Engines Gap.com" at bounding box center [794, 36] width 1265 height 37
drag, startPoint x: 83, startPoint y: 479, endPoint x: 443, endPoint y: 103, distance: 520.0
click at [83, 479] on div "Url Explorer" at bounding box center [72, 478] width 45 height 15
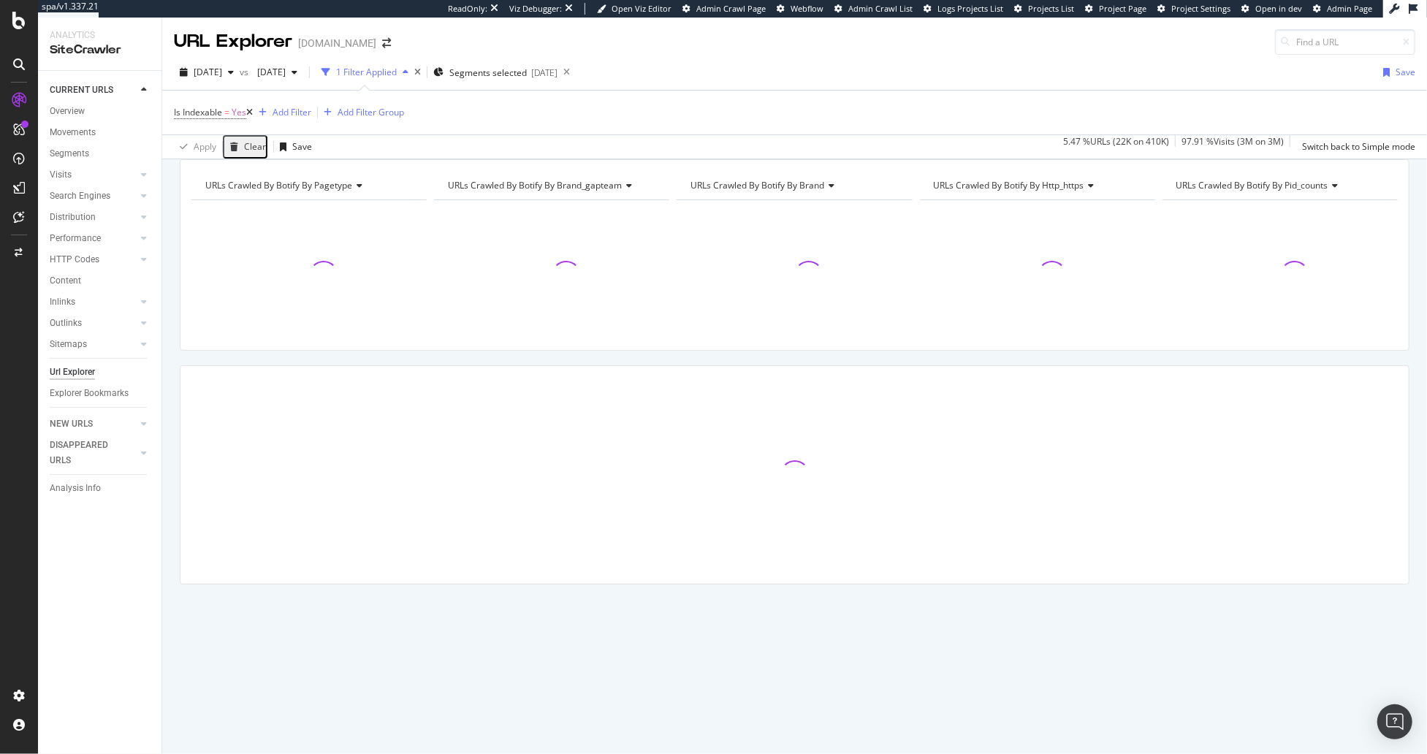
click at [560, 45] on div "URL Explorer Gap.com" at bounding box center [794, 36] width 1265 height 37
click at [411, 159] on div "URLs Crawled By Botify By pagetype Chart (by Value) Table Expand Export as CSV …" at bounding box center [794, 159] width 1265 height 0
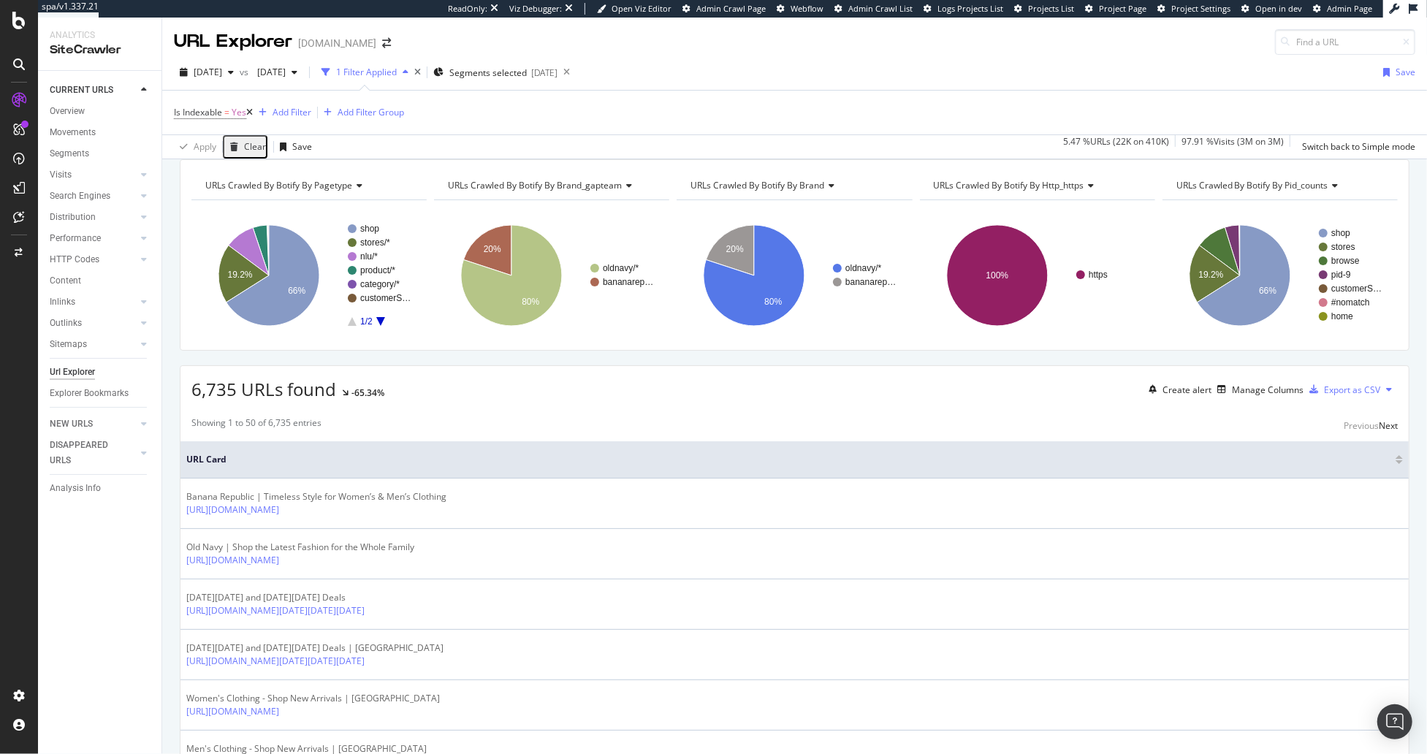
click at [552, 30] on div "URL Explorer Gap.com" at bounding box center [794, 36] width 1265 height 37
click at [552, 159] on div "URLs Crawled By Botify By pagetype Chart (by Value) Table Expand Export as CSV …" at bounding box center [794, 159] width 1265 height 0
click at [222, 76] on span "[DATE]" at bounding box center [208, 72] width 28 height 12
drag, startPoint x: 465, startPoint y: 167, endPoint x: 479, endPoint y: 145, distance: 26.6
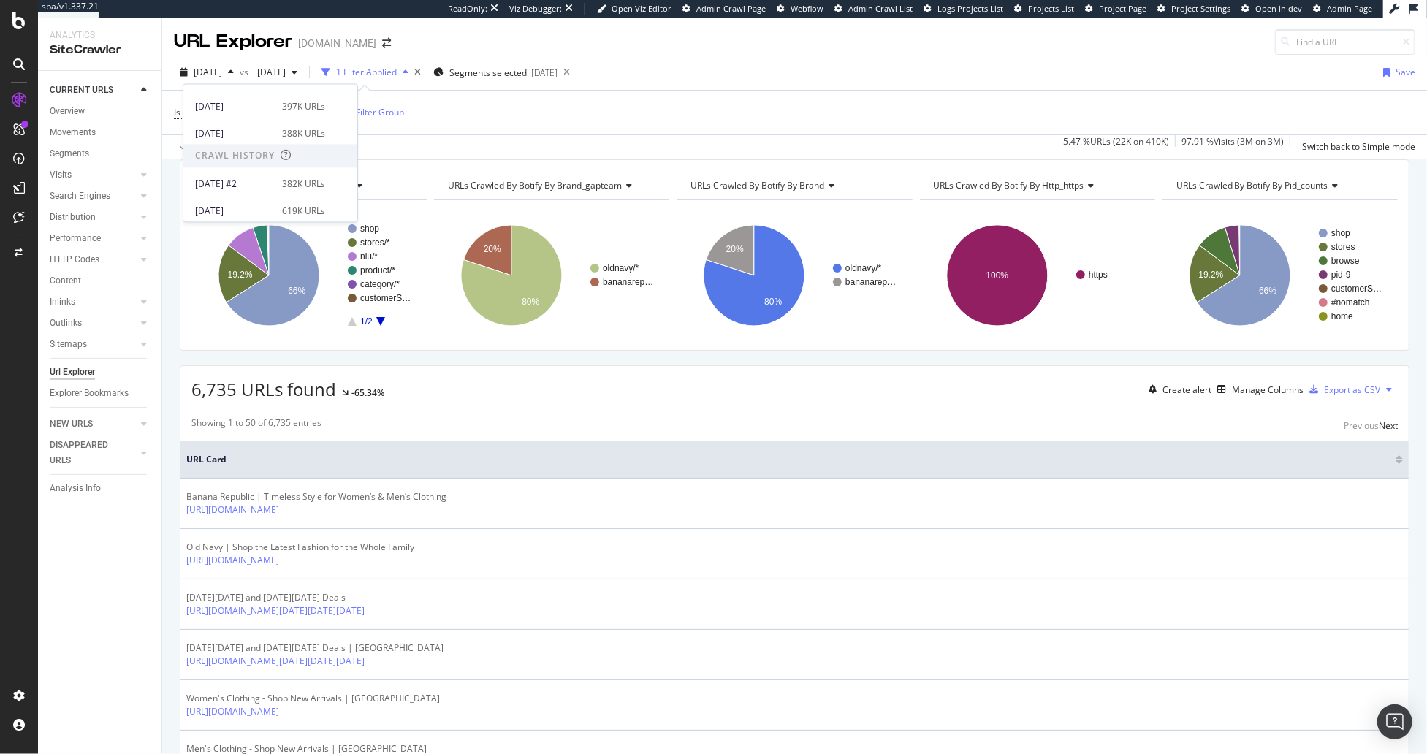
click at [465, 159] on div "URLs Crawled By Botify By pagetype Chart (by Value) Table Expand Export as CSV …" at bounding box center [794, 159] width 1265 height 0
drag, startPoint x: 539, startPoint y: 34, endPoint x: 512, endPoint y: 45, distance: 28.9
click at [539, 34] on div "URL Explorer Gap.com" at bounding box center [794, 36] width 1265 height 37
click at [345, 175] on div "URLs Crawled By Botify By pagetype Chart (by Value) Table Expand Export as CSV …" at bounding box center [795, 254] width 1230 height 191
click at [294, 65] on div "[DATE]" at bounding box center [277, 72] width 52 height 22
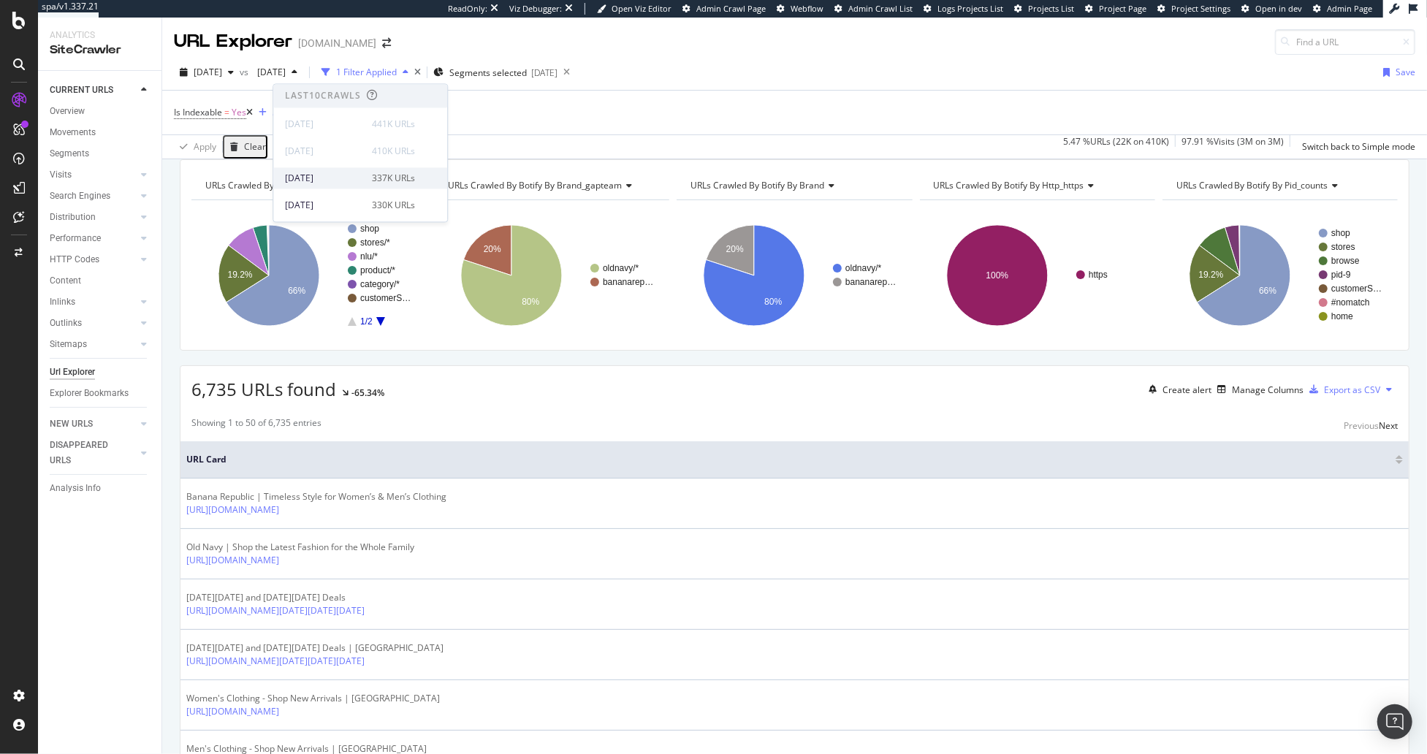
click at [359, 186] on div "2025 Aug. 20th 337K URLs" at bounding box center [360, 177] width 174 height 21
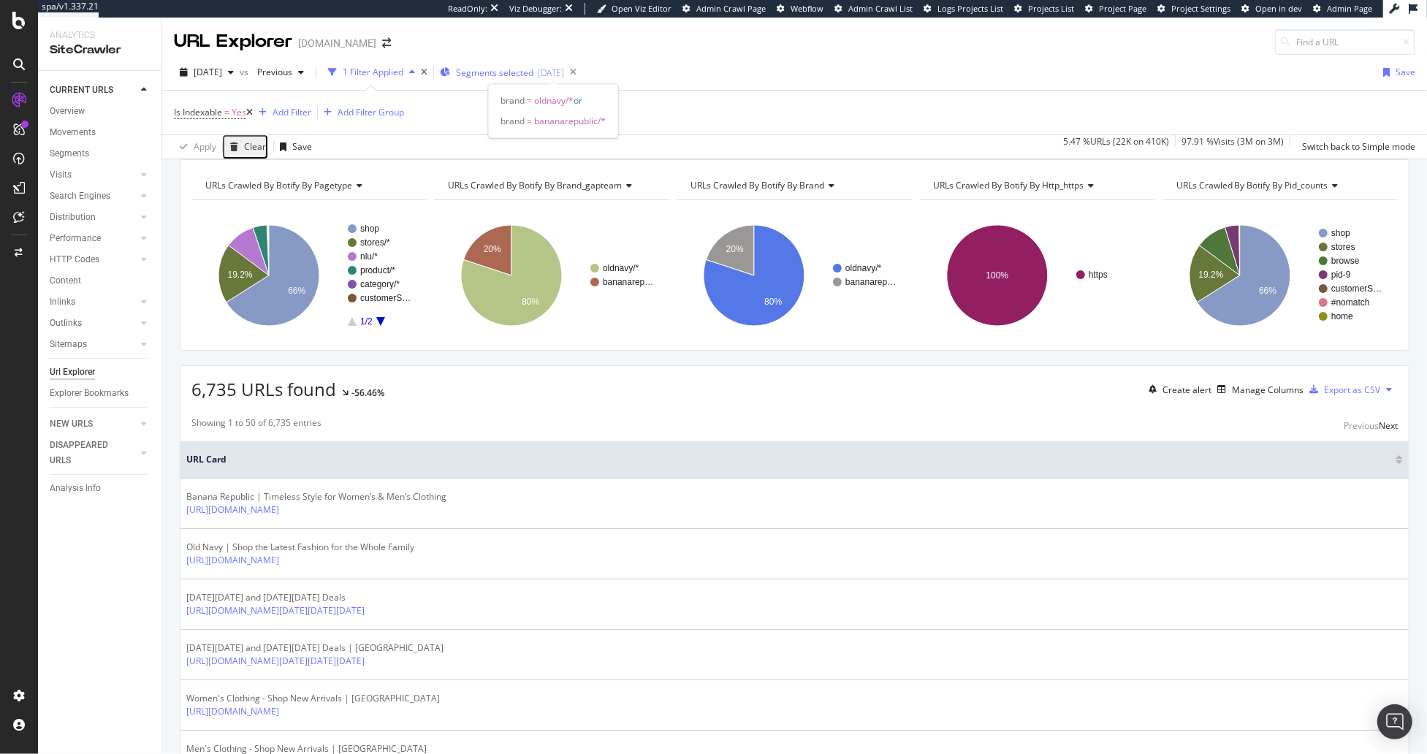
click at [533, 75] on span "Segments selected" at bounding box center [494, 72] width 77 height 12
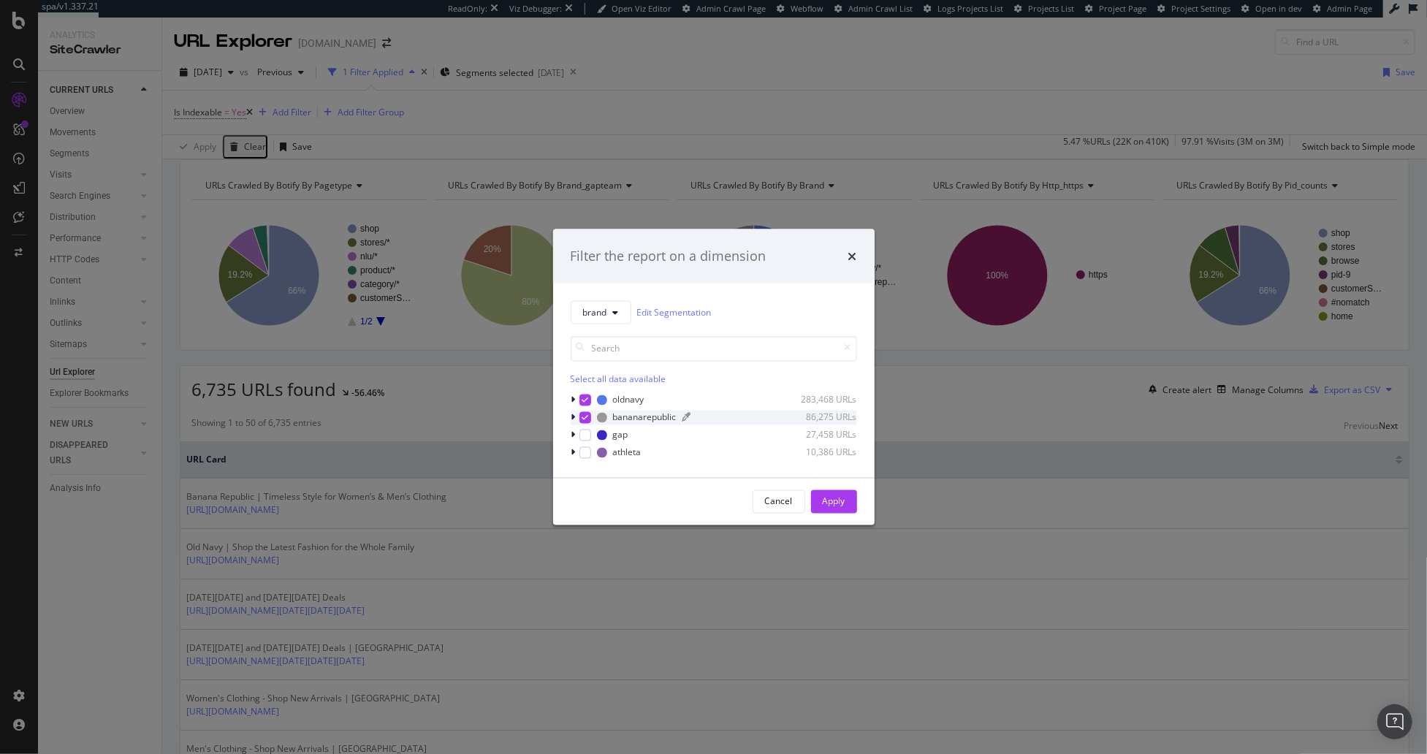
click at [582, 414] on icon "modal" at bounding box center [585, 417] width 7 height 7
drag, startPoint x: 838, startPoint y: 503, endPoint x: 631, endPoint y: 384, distance: 238.9
click at [838, 503] on div "Apply" at bounding box center [834, 501] width 23 height 12
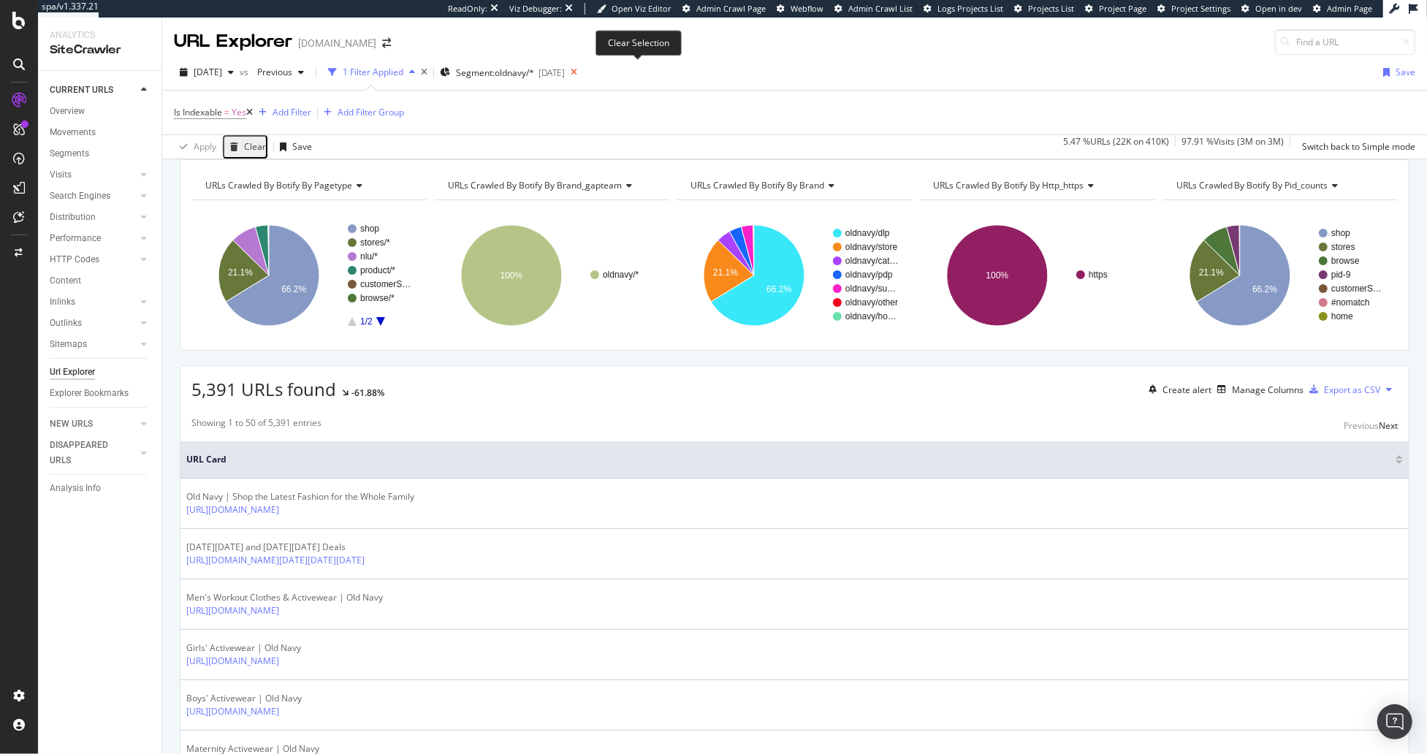
click at [583, 71] on icon at bounding box center [574, 72] width 18 height 20
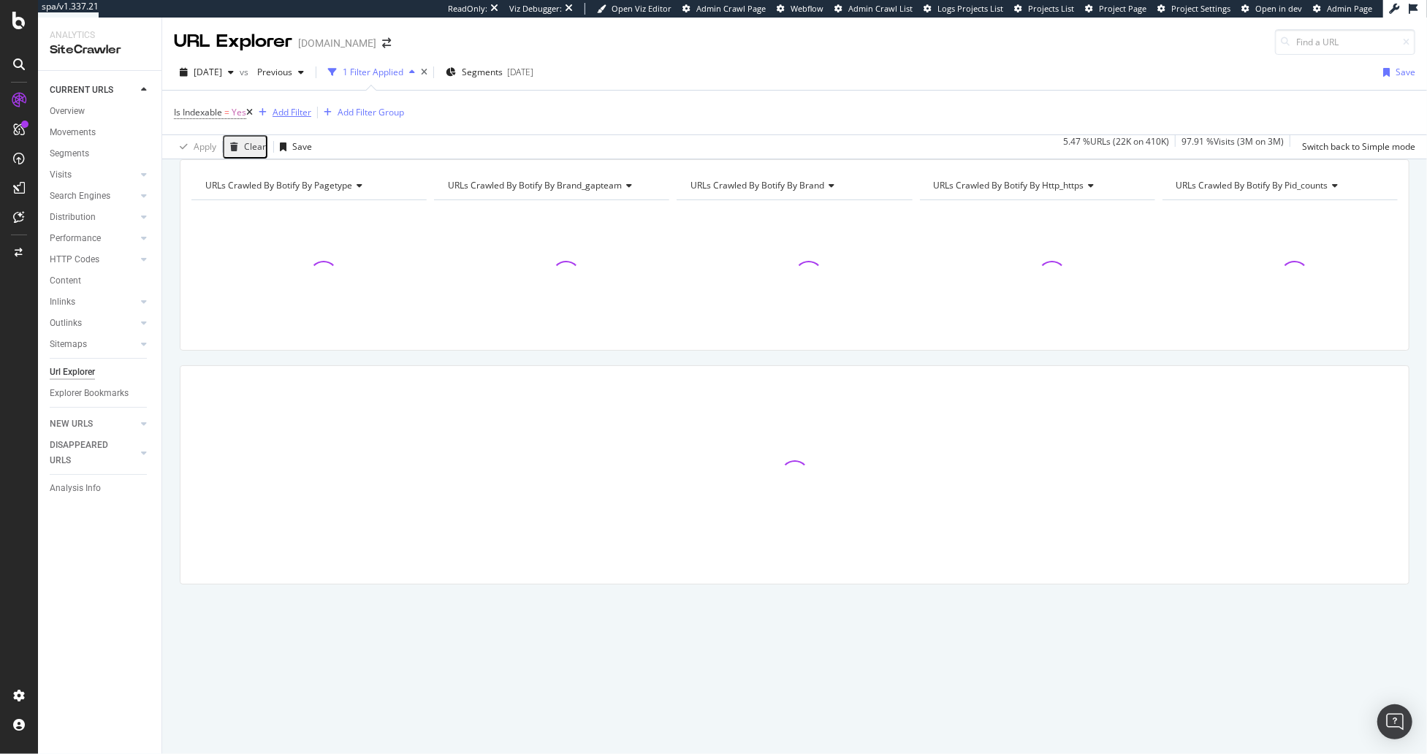
click at [305, 112] on div "Add Filter" at bounding box center [292, 112] width 39 height 12
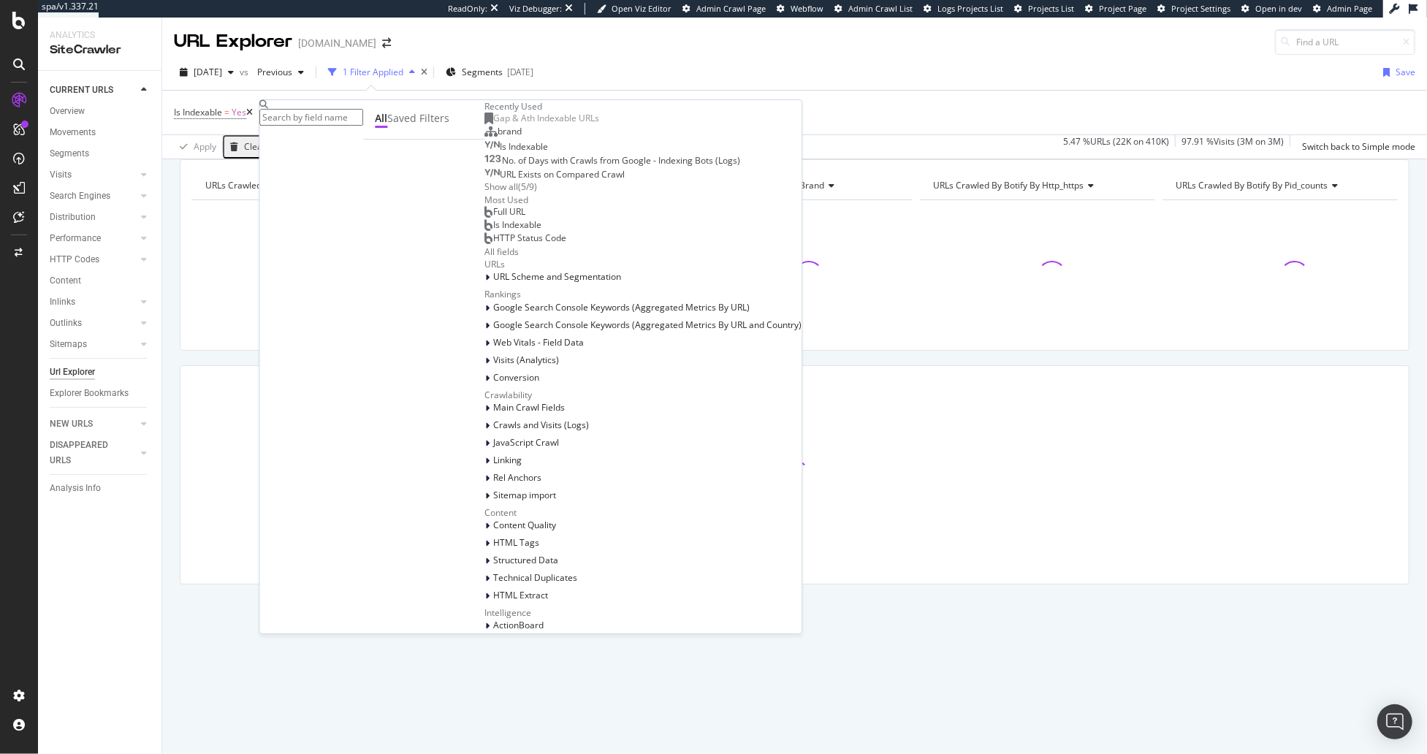
click at [484, 137] on div "brand" at bounding box center [502, 132] width 37 height 12
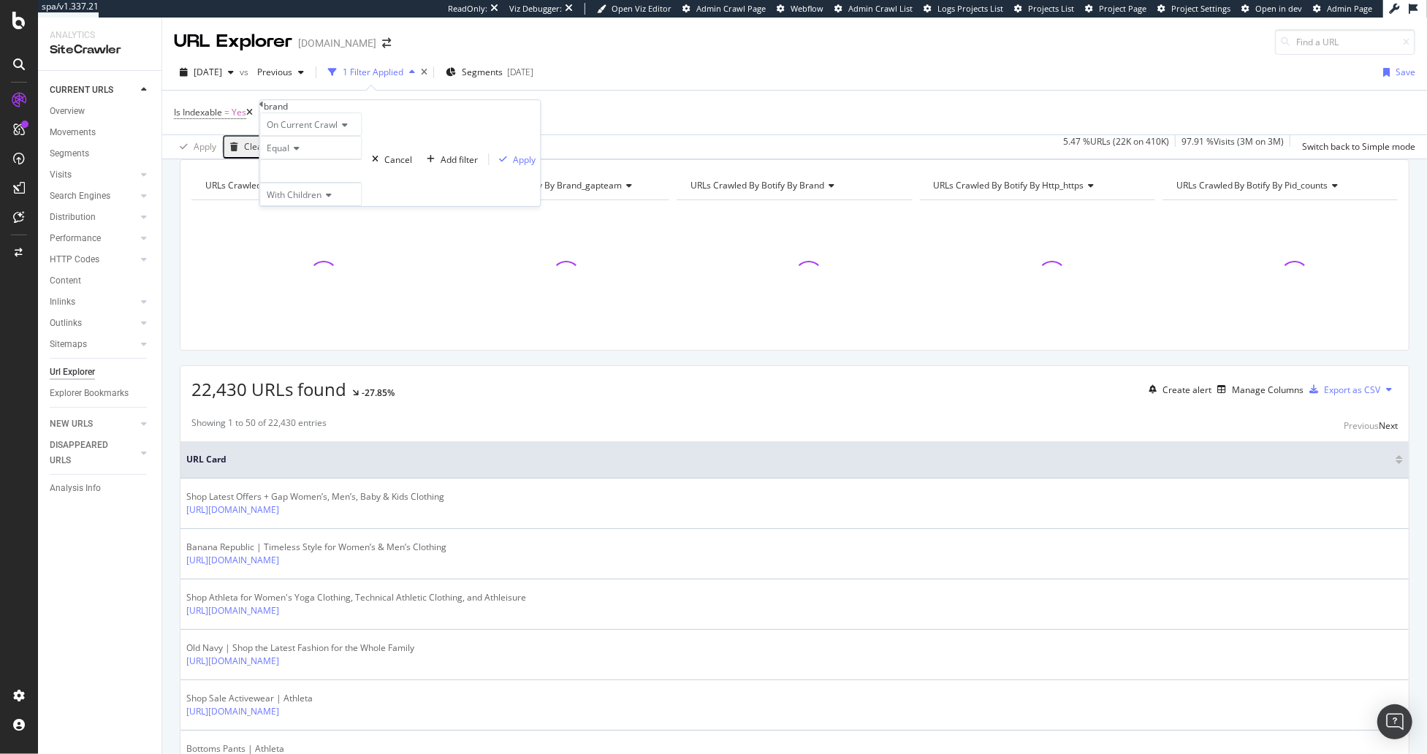
click at [337, 183] on div at bounding box center [310, 170] width 102 height 23
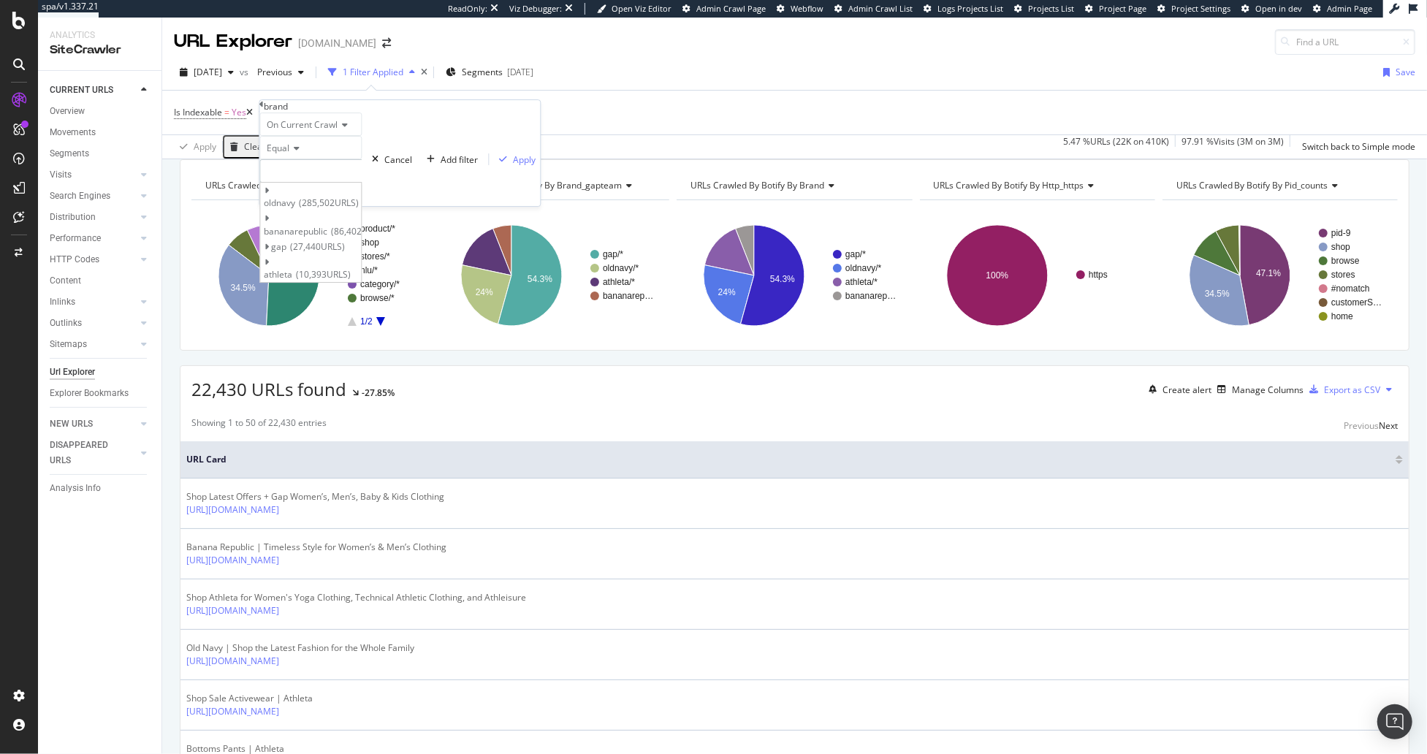
click at [0, 0] on span "Select" at bounding box center [0, 0] width 0 height 0
click at [513, 166] on div "Apply" at bounding box center [524, 159] width 23 height 12
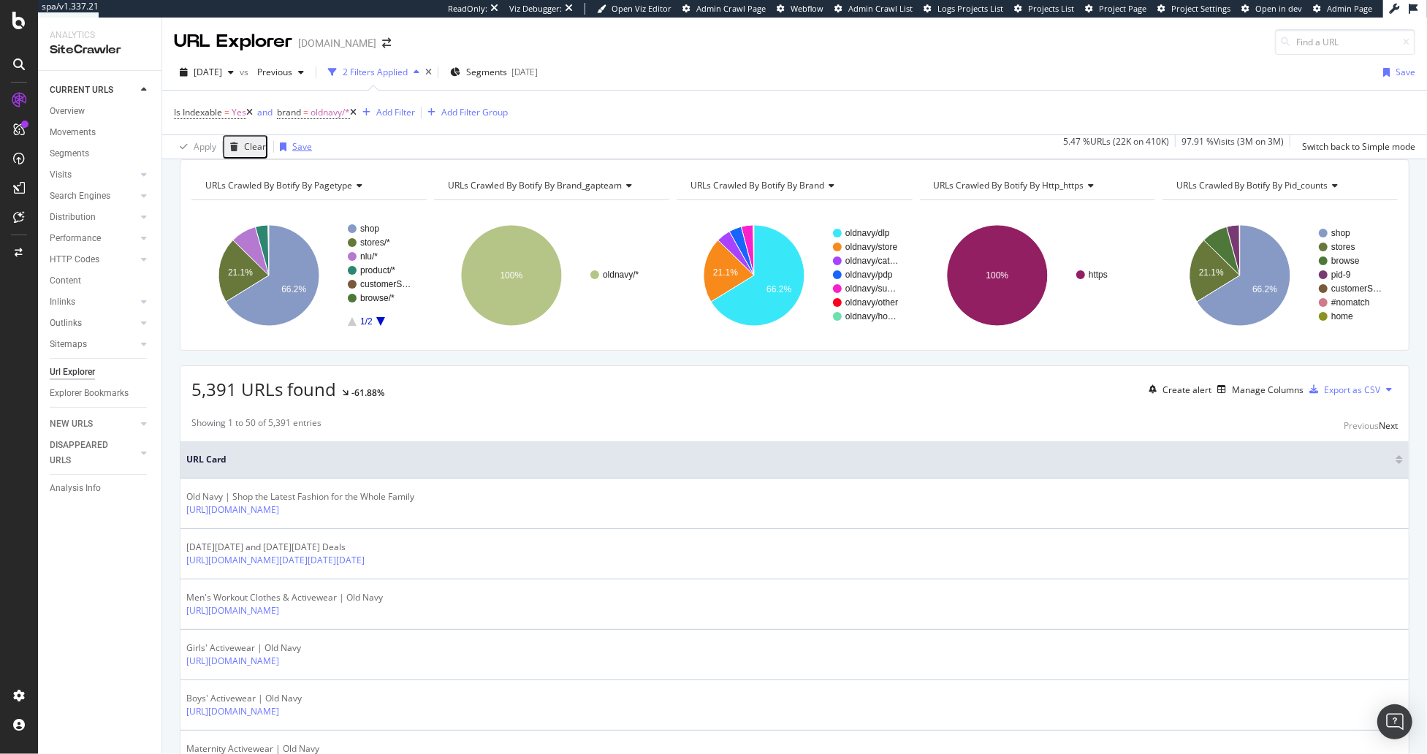
click at [297, 147] on div "Save" at bounding box center [302, 146] width 20 height 12
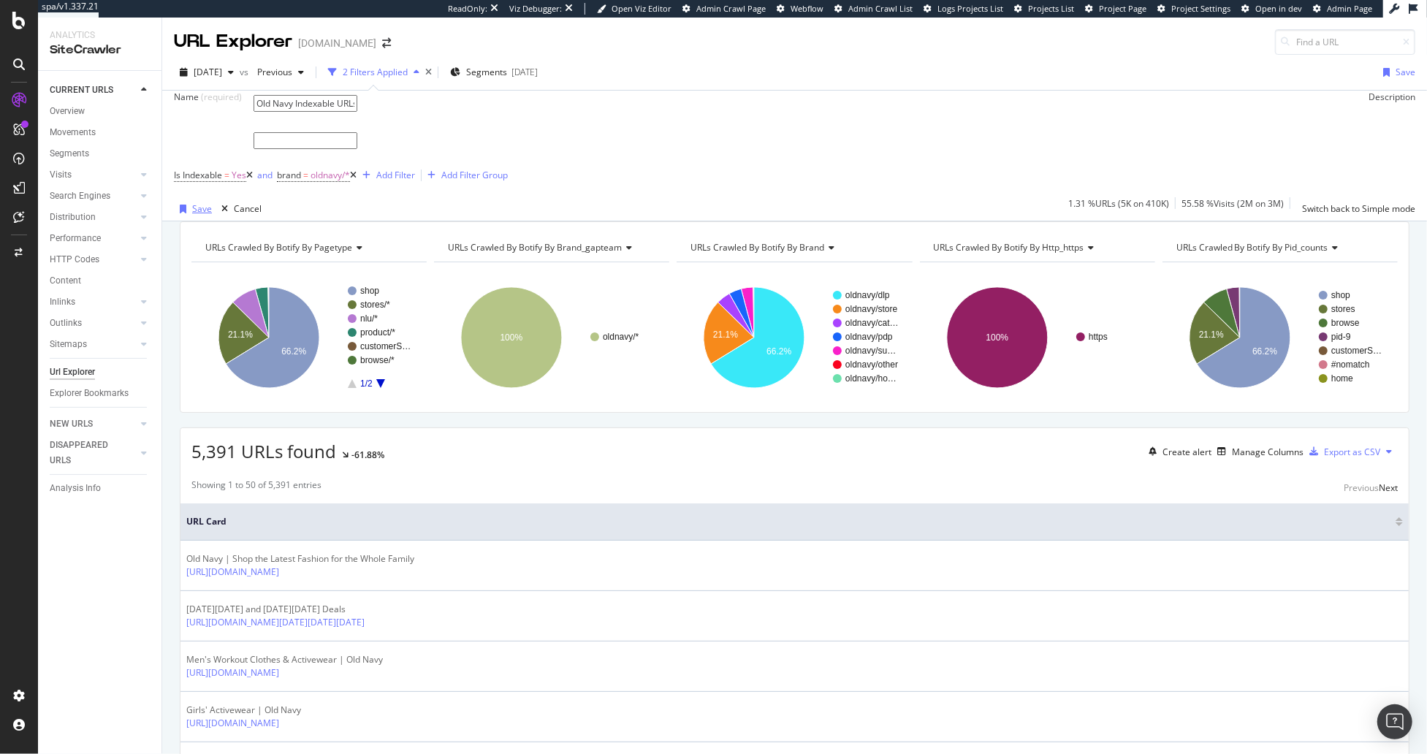
type input "Old Navy Indexable URLs"
click at [194, 215] on div "Save" at bounding box center [202, 208] width 20 height 12
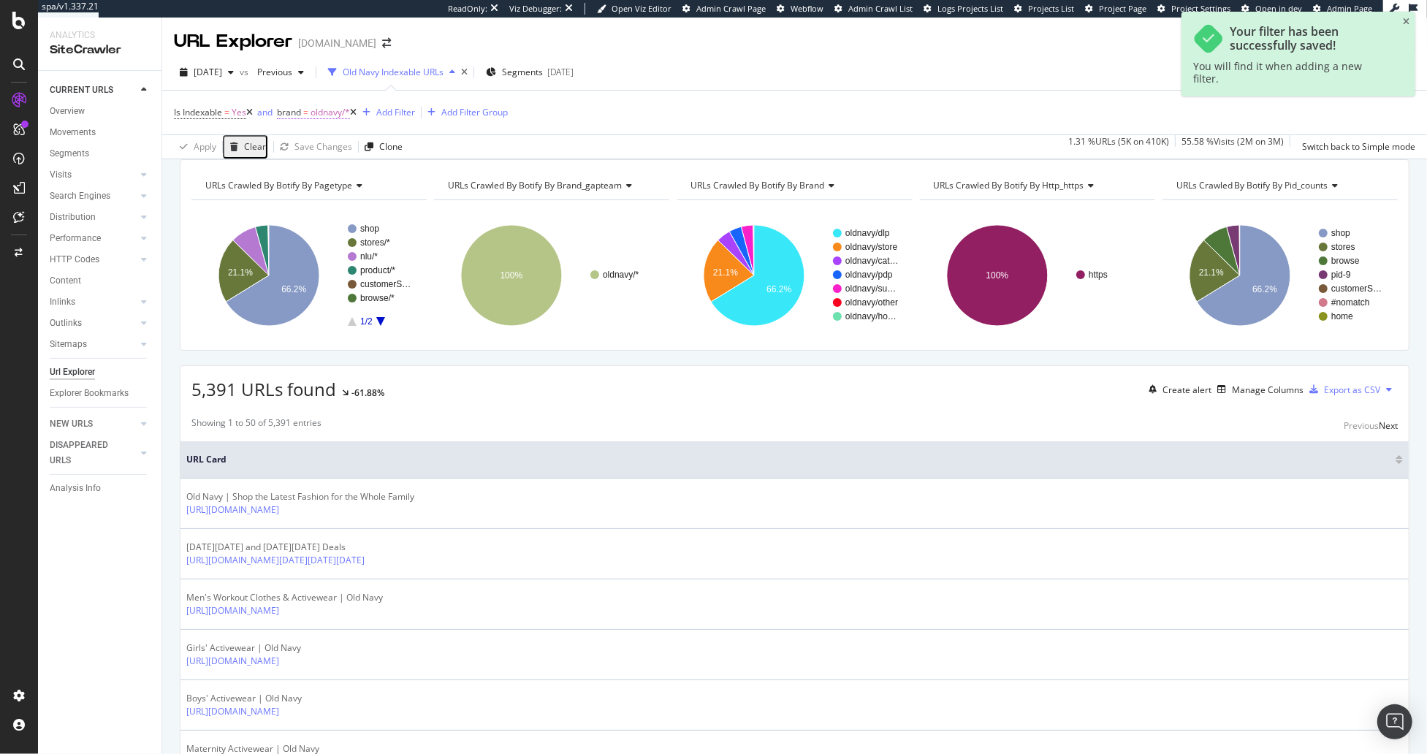
click at [321, 111] on span "oldnavy/*" at bounding box center [330, 112] width 39 height 20
click at [351, 180] on div "oldnavy" at bounding box center [335, 167] width 102 height 23
click at [0, 0] on span "Select" at bounding box center [0, 0] width 0 height 0
drag, startPoint x: 444, startPoint y: 250, endPoint x: 319, endPoint y: 129, distance: 173.6
click at [538, 163] on div "Apply" at bounding box center [549, 157] width 23 height 12
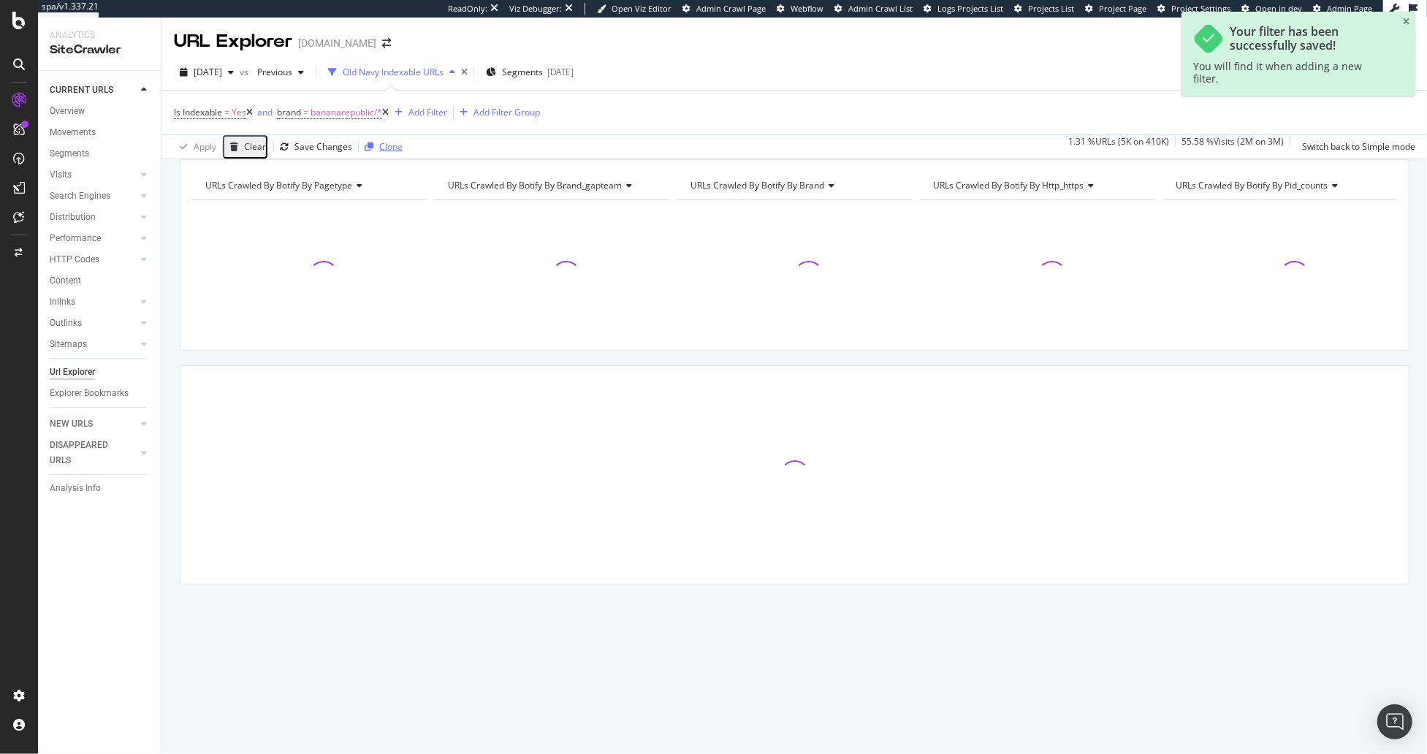
click at [380, 149] on div "Clone" at bounding box center [390, 146] width 23 height 12
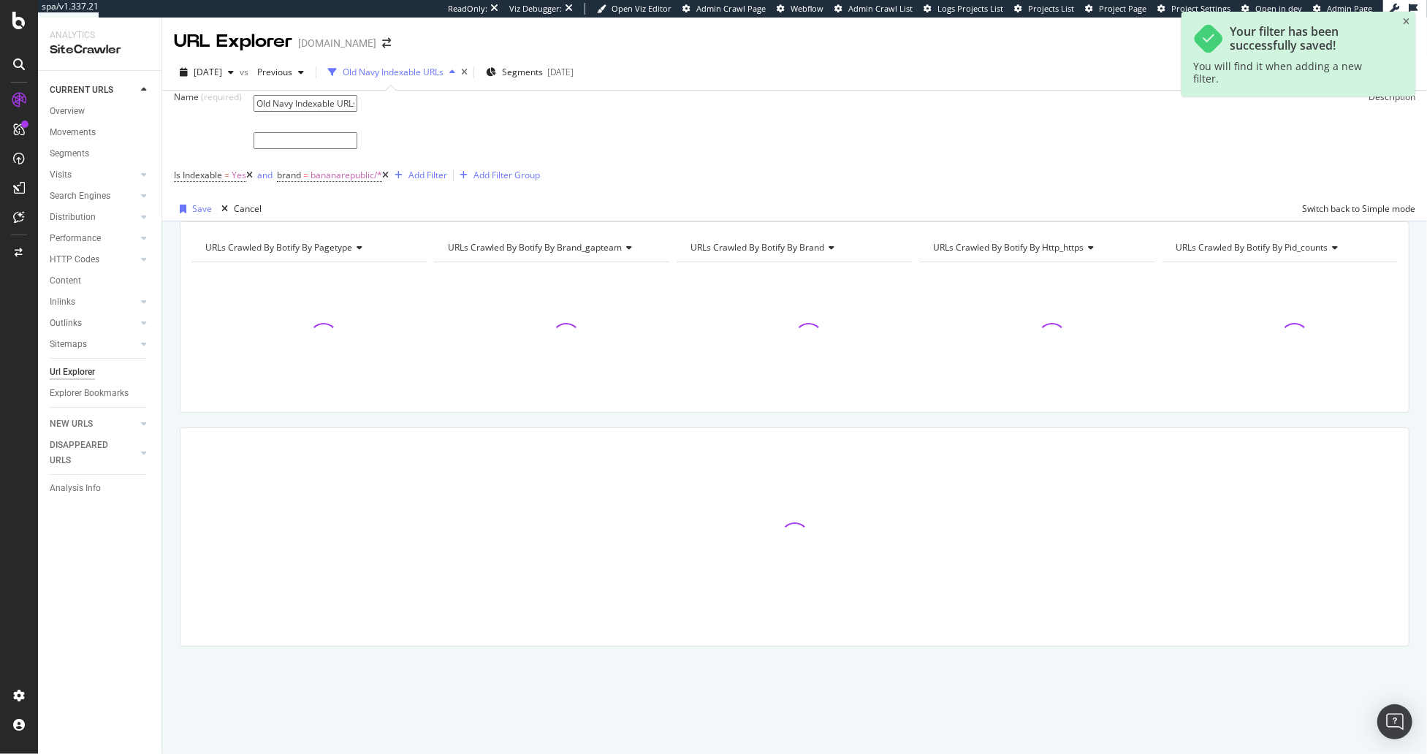
click at [357, 112] on input "Old Navy Indexable URLs copy" at bounding box center [306, 103] width 104 height 17
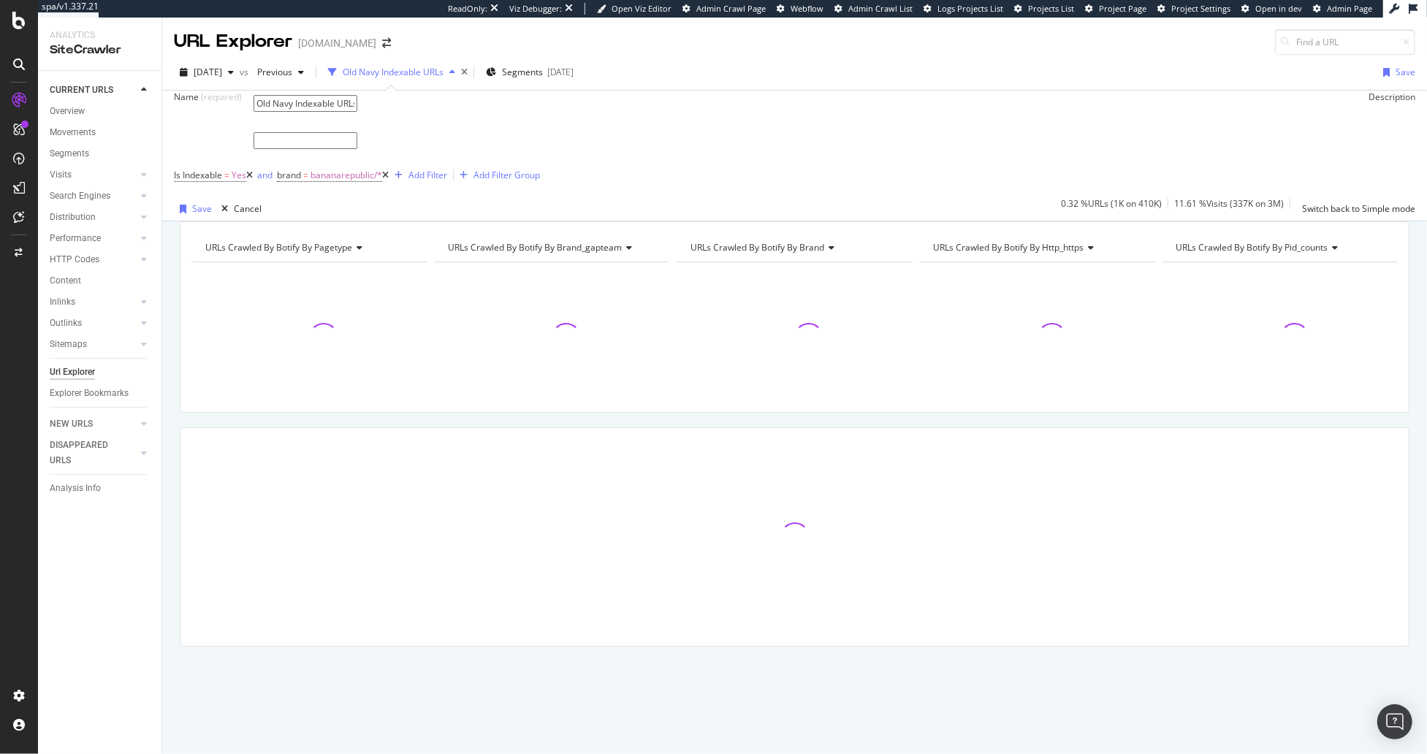
drag, startPoint x: 295, startPoint y: 115, endPoint x: 222, endPoint y: 109, distance: 73.3
click at [0, 0] on div "Name (required) Old Navy Indexable URLs" at bounding box center [0, 0] width 0 height 0
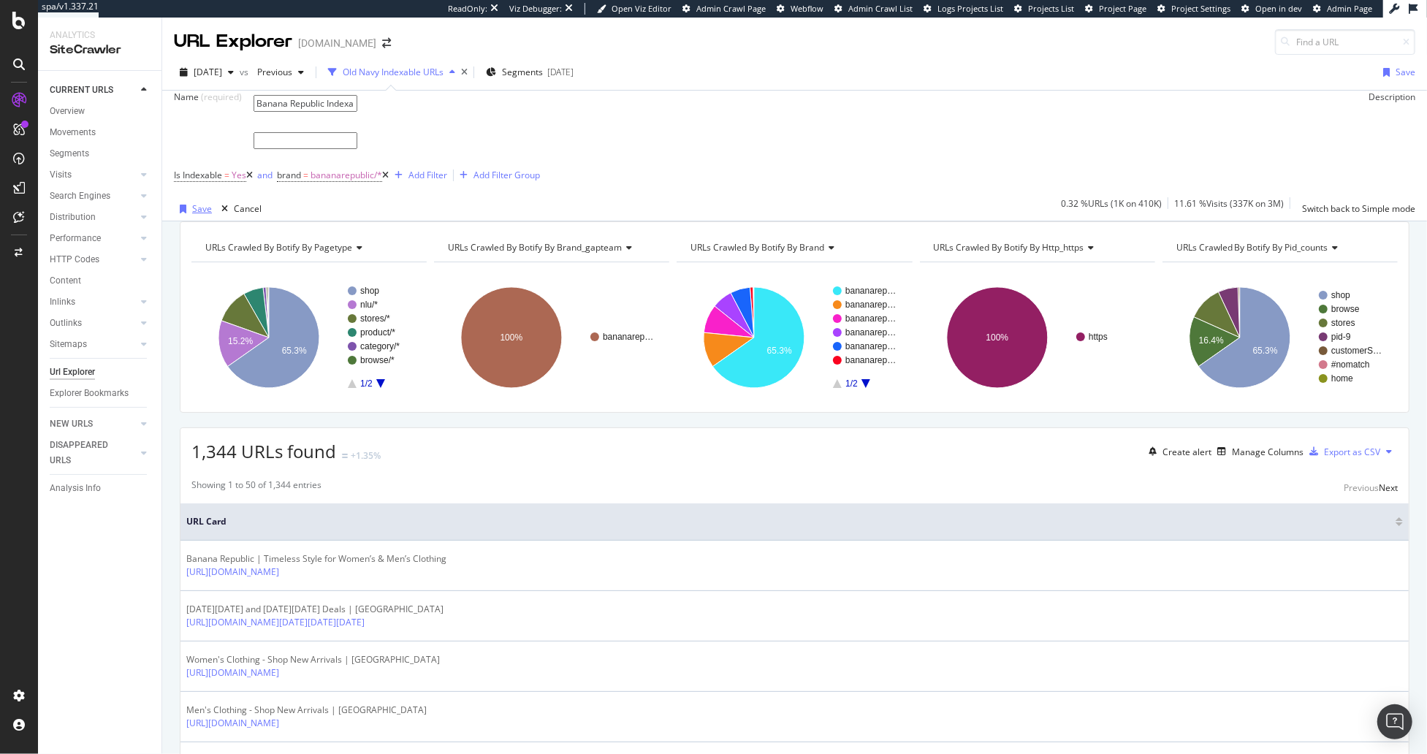
type input "Banana Republic Indexable URLs"
click at [199, 215] on div "Save" at bounding box center [202, 208] width 20 height 12
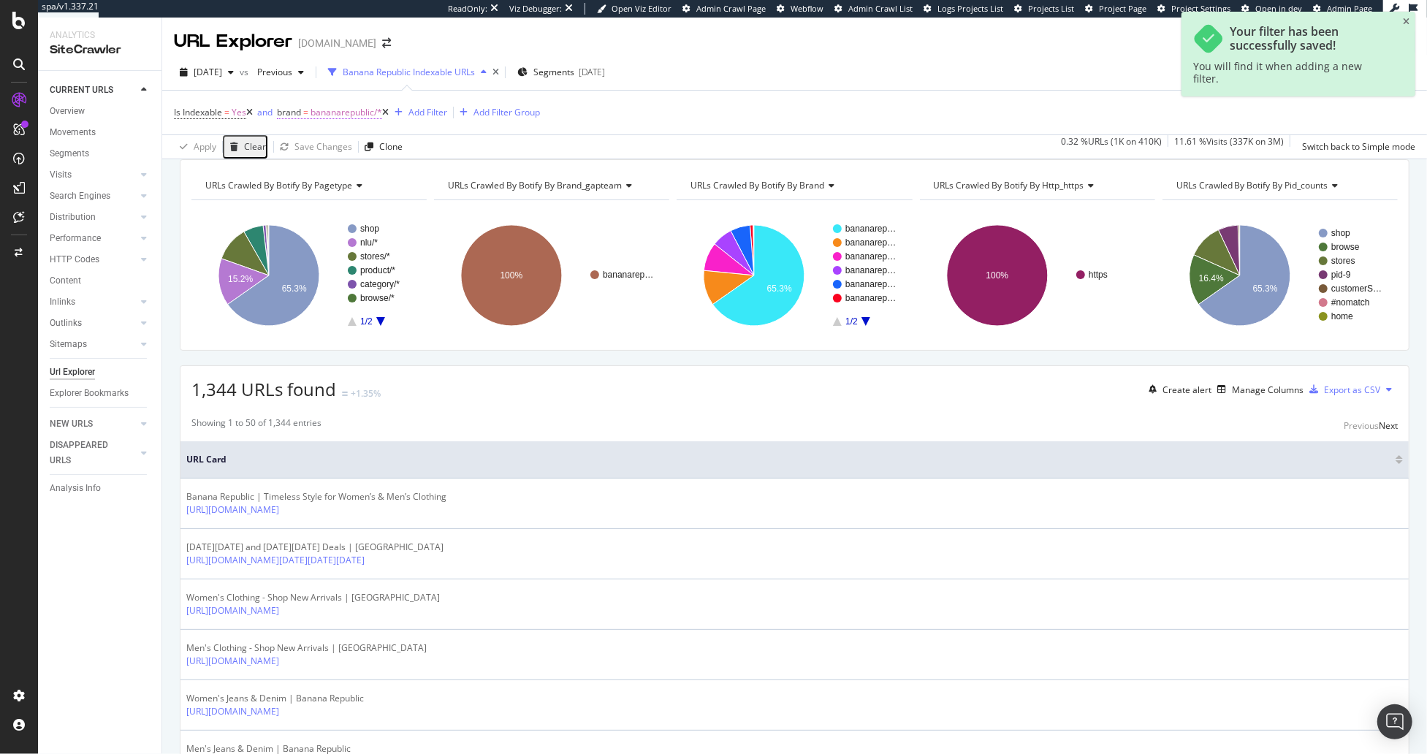
click at [344, 106] on span "bananarepublic/*" at bounding box center [347, 112] width 72 height 20
drag, startPoint x: 362, startPoint y: 206, endPoint x: 362, endPoint y: 193, distance: 13.2
click at [362, 173] on icon at bounding box center [360, 168] width 10 height 9
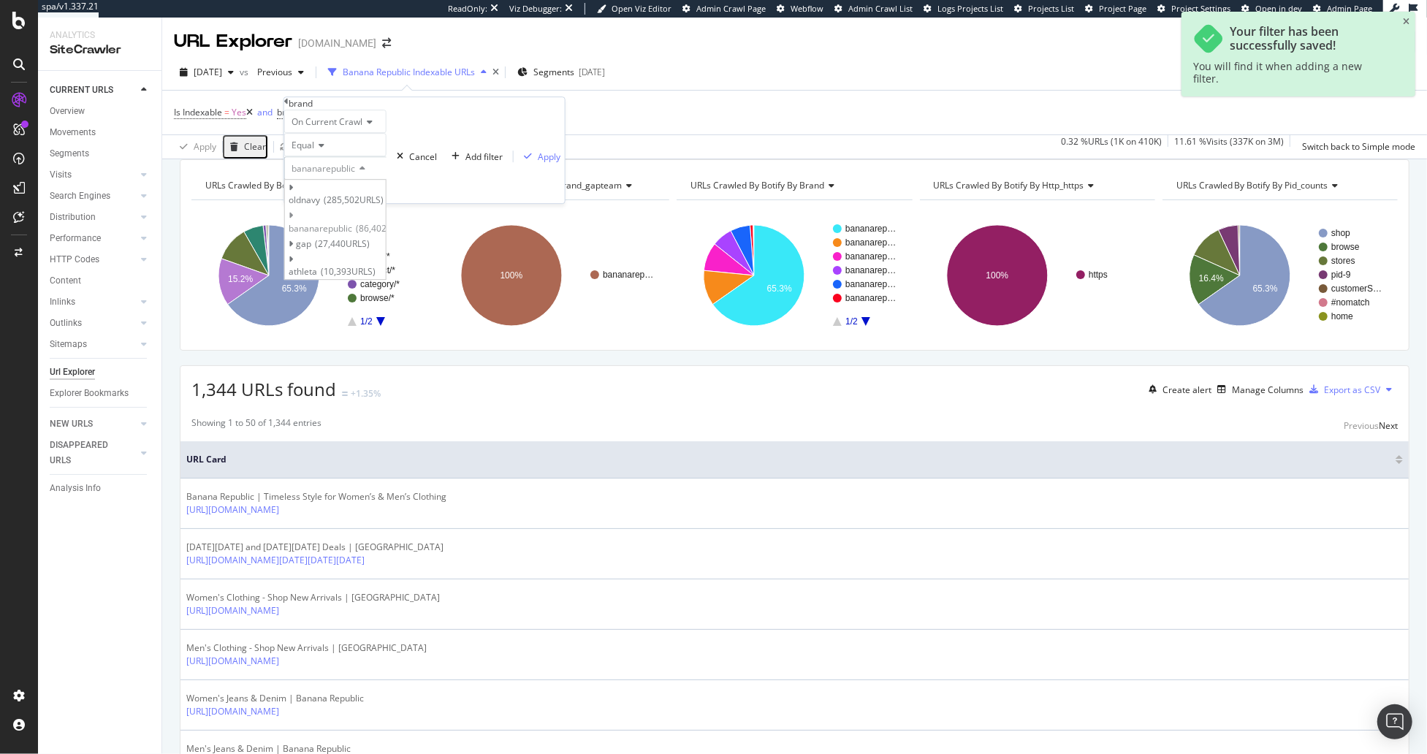
drag, startPoint x: 400, startPoint y: 255, endPoint x: 420, endPoint y: 243, distance: 22.9
click at [0, 0] on span "Select" at bounding box center [0, 0] width 0 height 0
click at [538, 163] on div "Apply" at bounding box center [549, 157] width 23 height 12
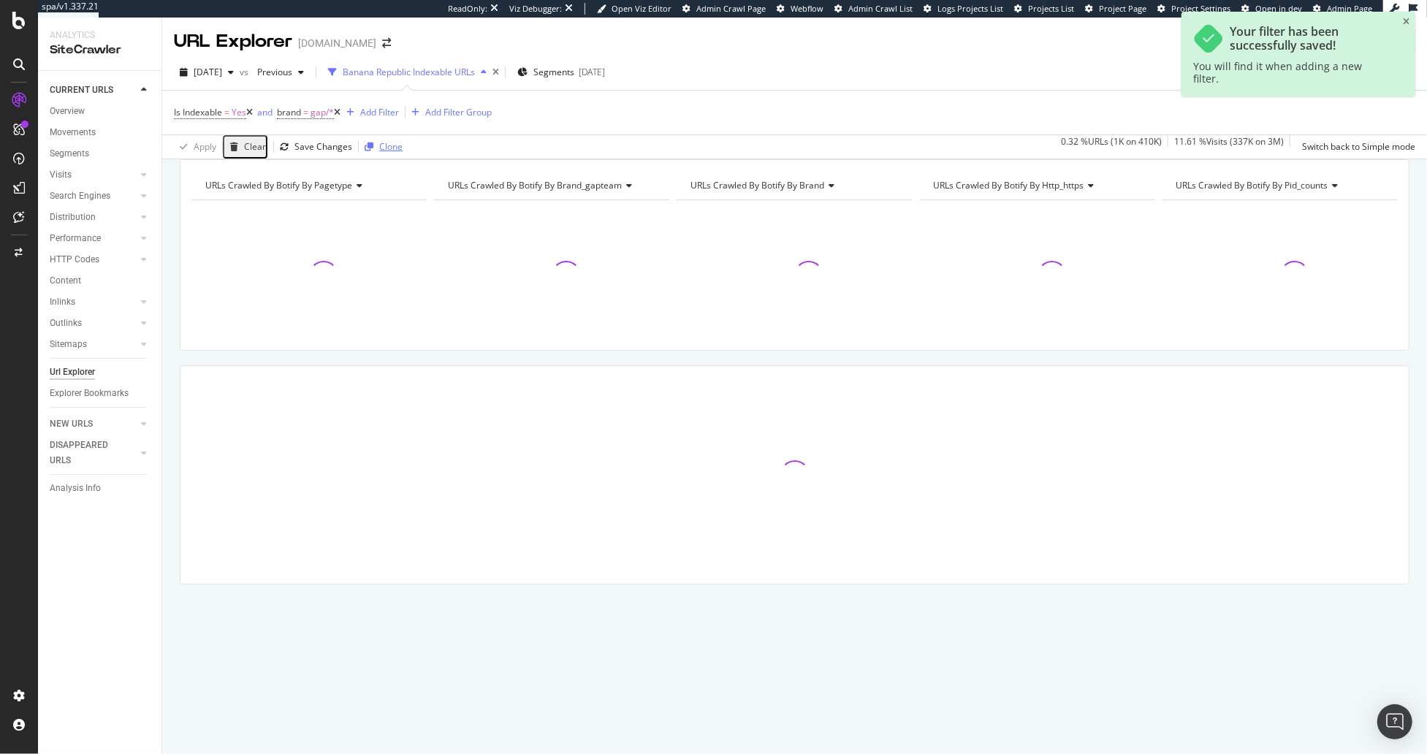
click at [379, 146] on div "Clone" at bounding box center [390, 146] width 23 height 12
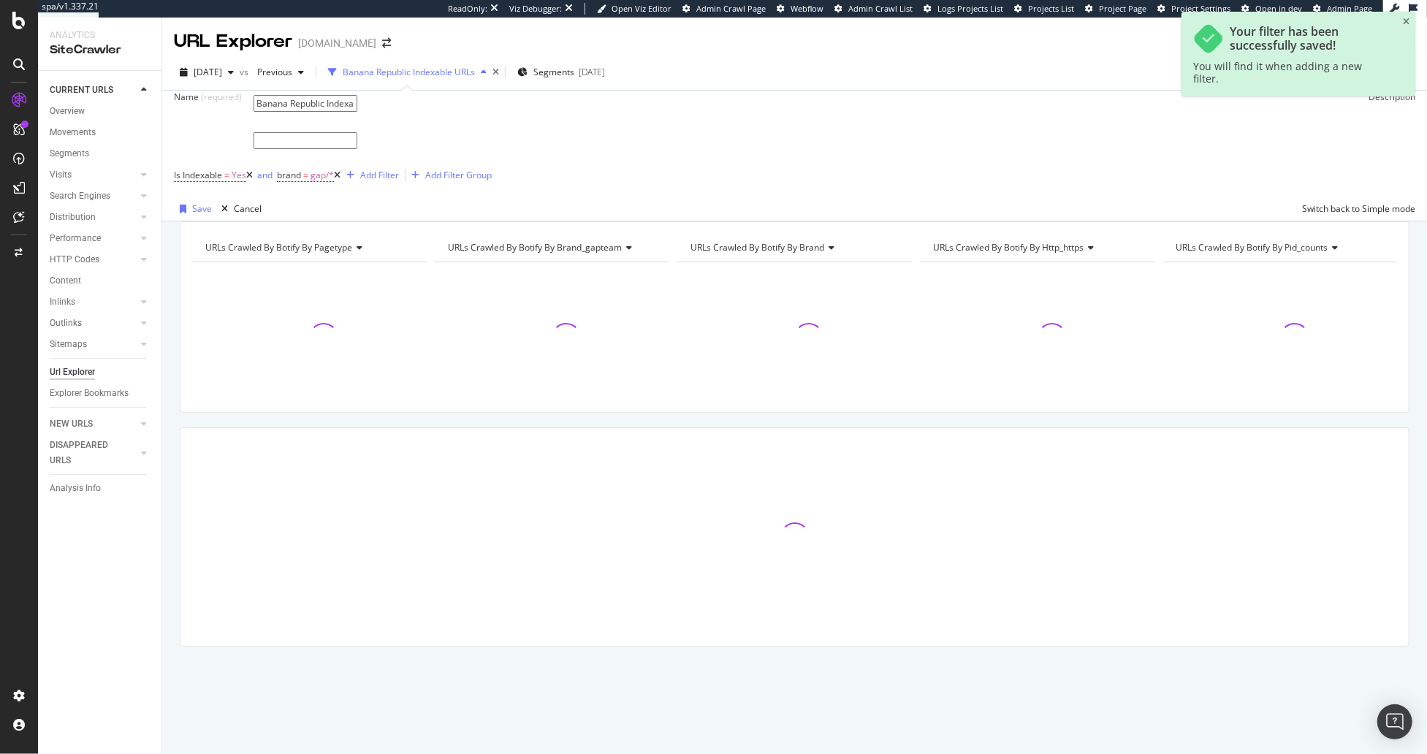
drag, startPoint x: 373, startPoint y: 121, endPoint x: 389, endPoint y: 118, distance: 15.6
click at [357, 112] on input "Banana Republic Indexable URLs copy" at bounding box center [306, 103] width 104 height 17
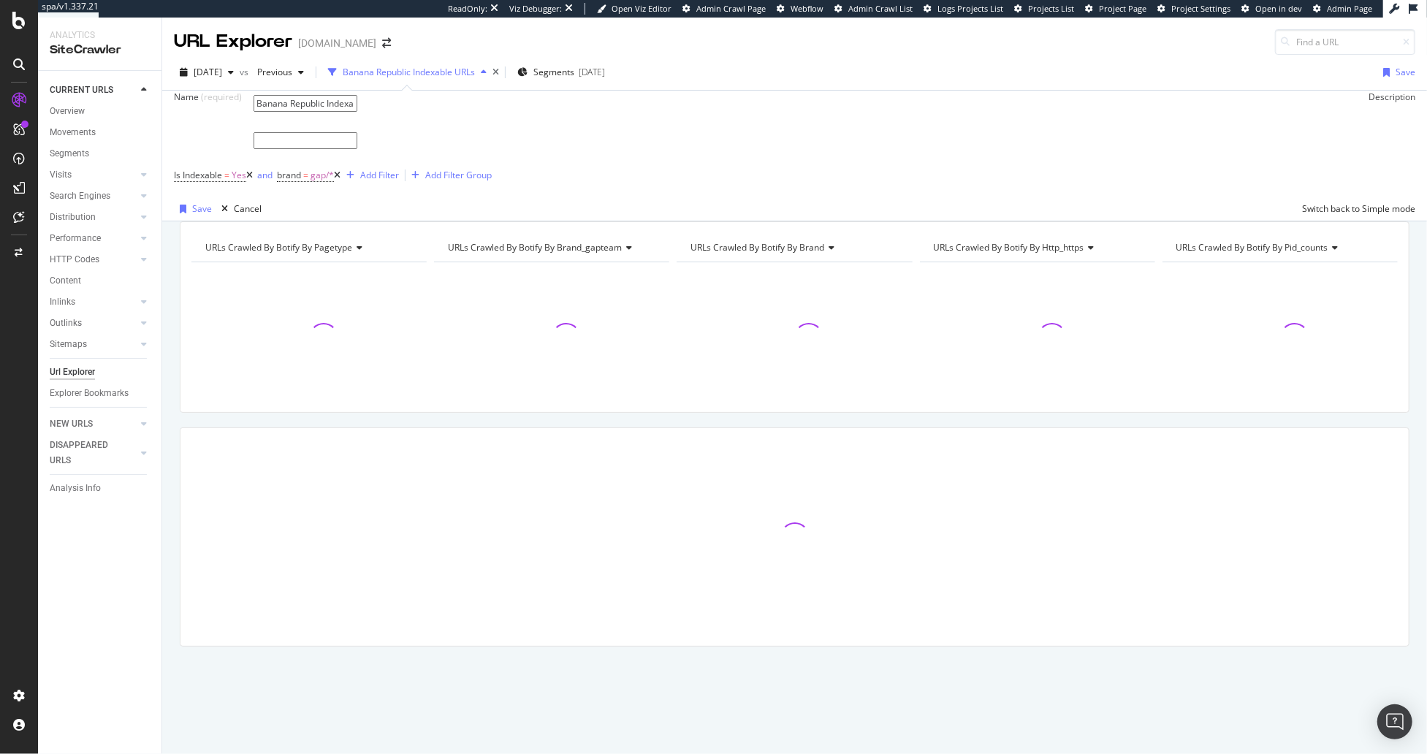
click at [357, 112] on input "Banana Republic Indexable URLs copy" at bounding box center [306, 103] width 104 height 17
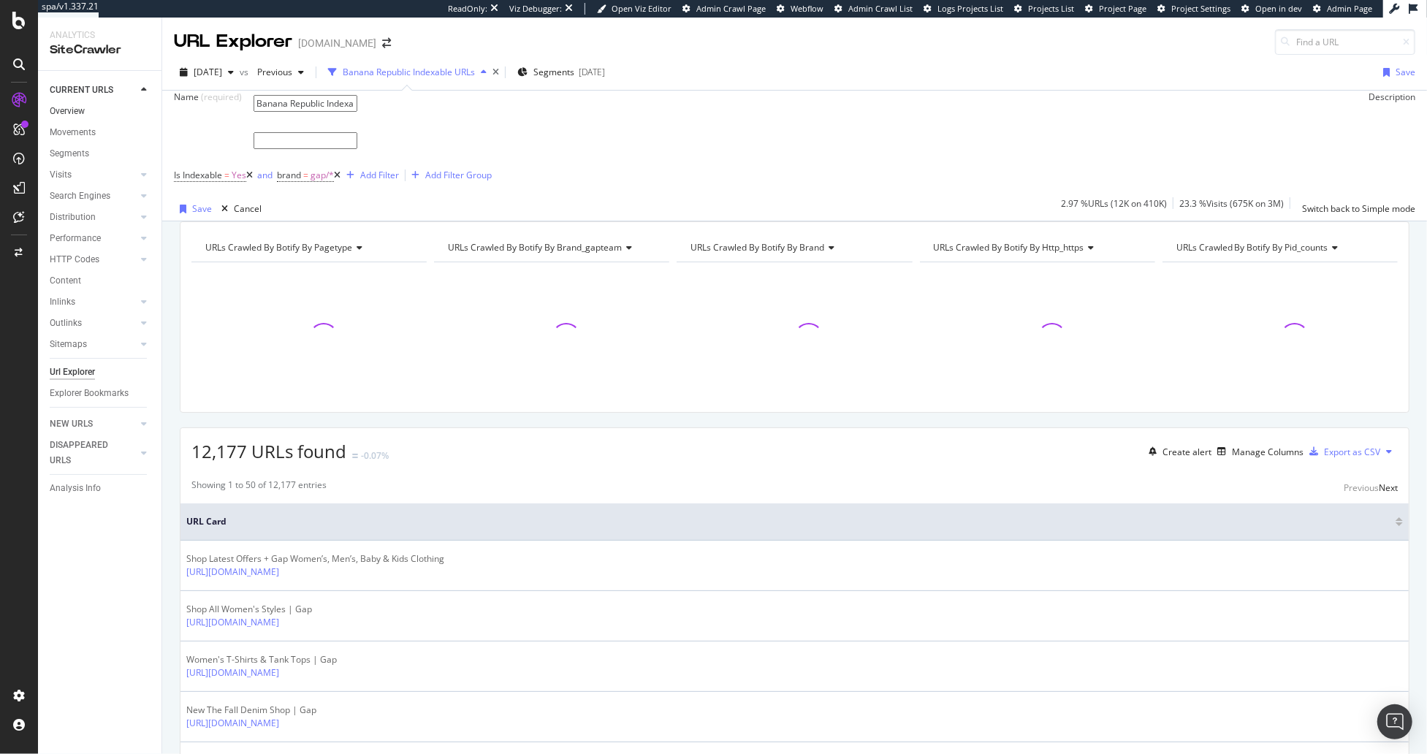
drag, startPoint x: 325, startPoint y: 114, endPoint x: 145, endPoint y: 115, distance: 179.8
click at [145, 115] on div "Analytics SiteCrawler CURRENT URLS Overview Movements Segments Visits Analysis …" at bounding box center [732, 386] width 1389 height 737
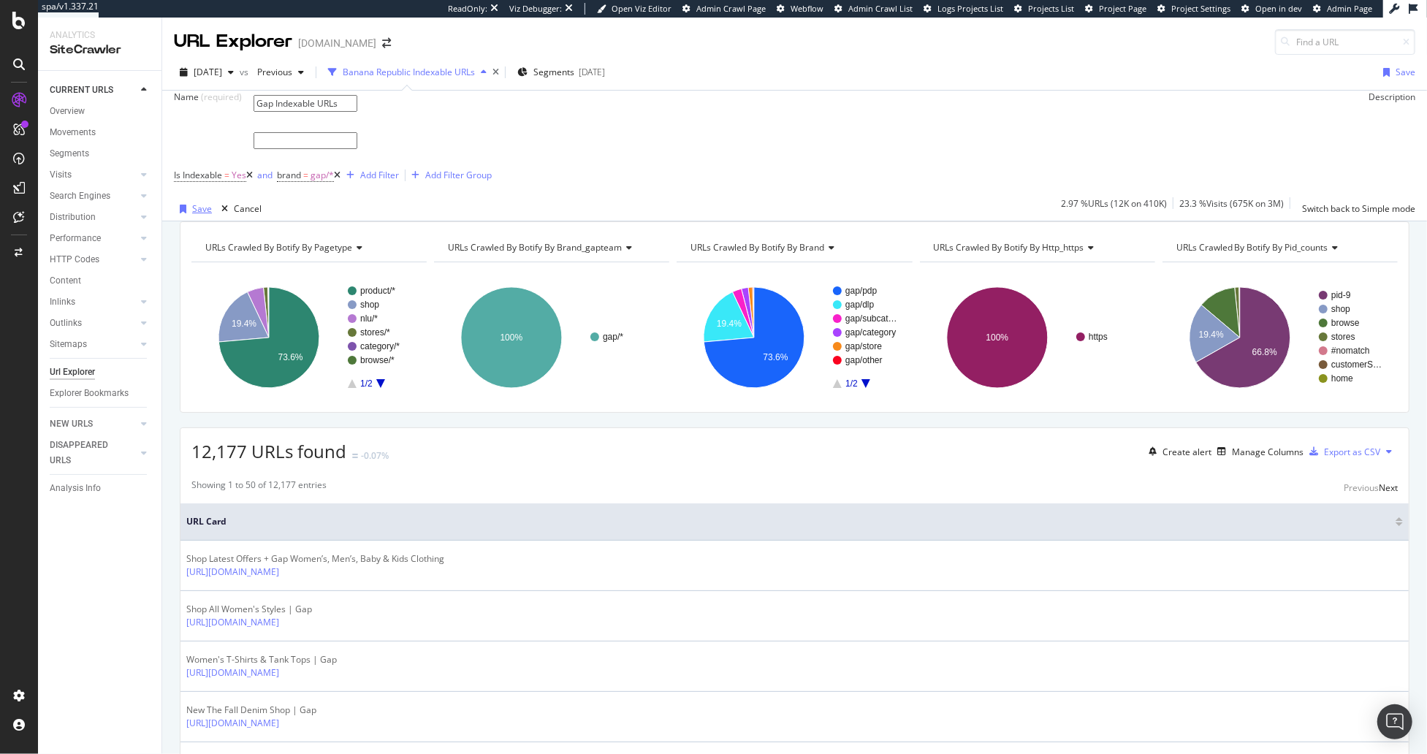
type input "Gap Indexable URLs"
click at [193, 215] on div "Save" at bounding box center [202, 208] width 20 height 12
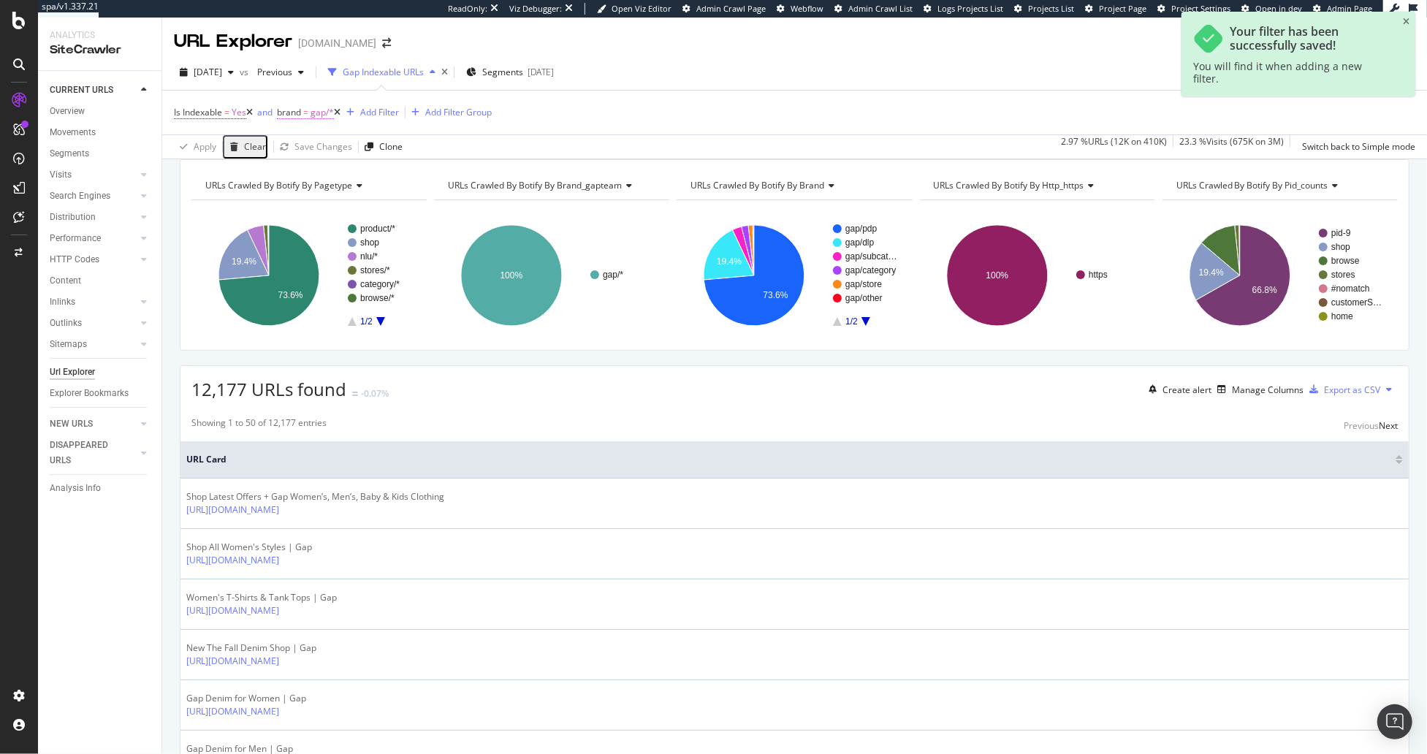
click at [324, 113] on span "gap/*" at bounding box center [322, 112] width 23 height 20
drag, startPoint x: 374, startPoint y: 196, endPoint x: 363, endPoint y: 200, distance: 11.8
click at [374, 180] on div at bounding box center [335, 167] width 102 height 23
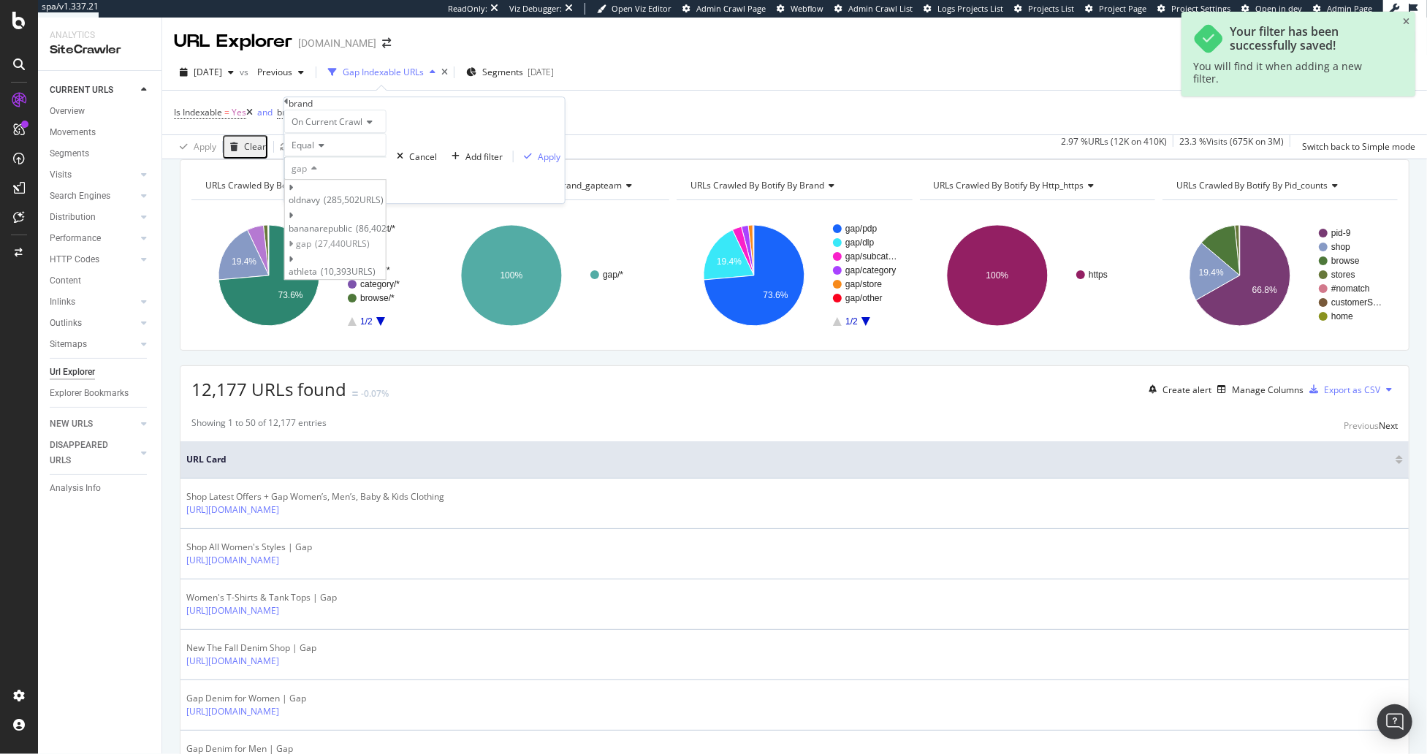
click at [0, 0] on span "Select" at bounding box center [0, 0] width 0 height 0
click at [538, 163] on div "Apply" at bounding box center [549, 157] width 23 height 12
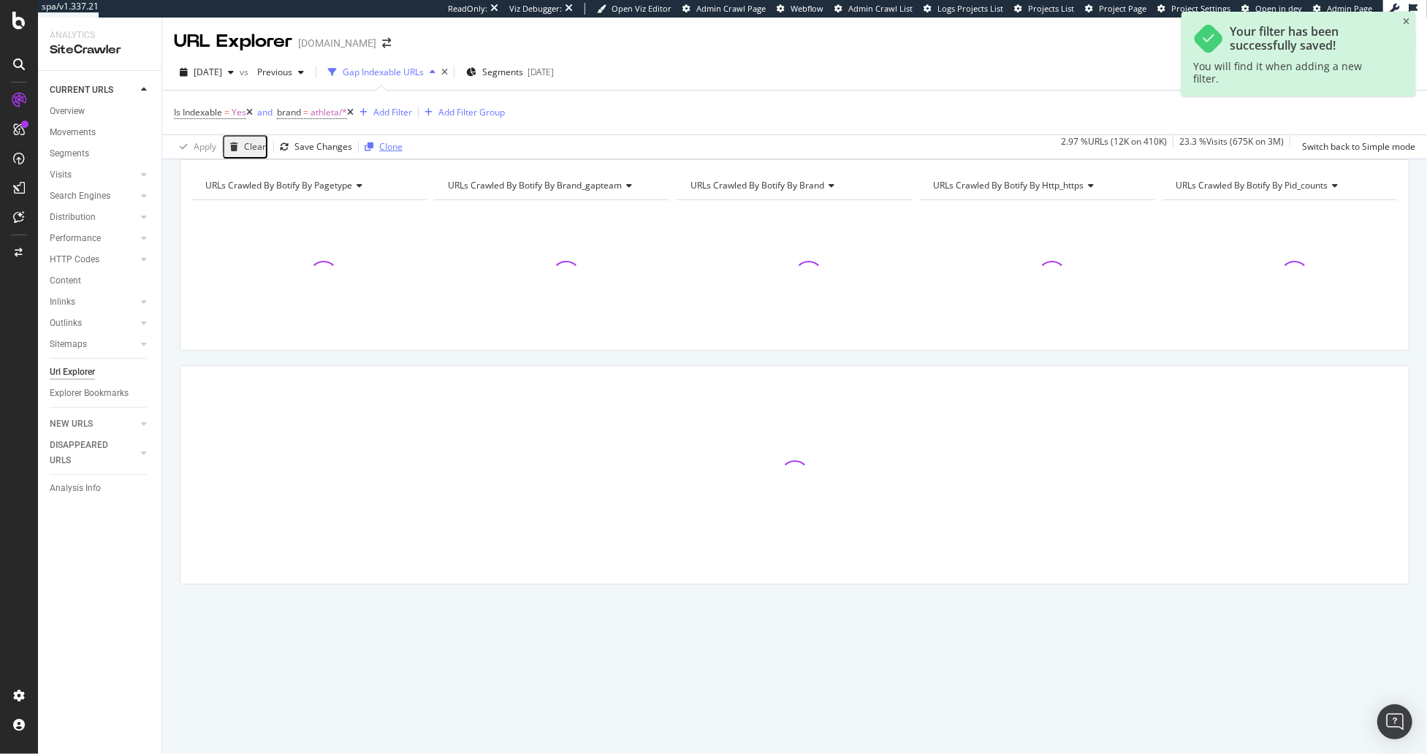
click at [386, 146] on div "Clone" at bounding box center [390, 146] width 23 height 12
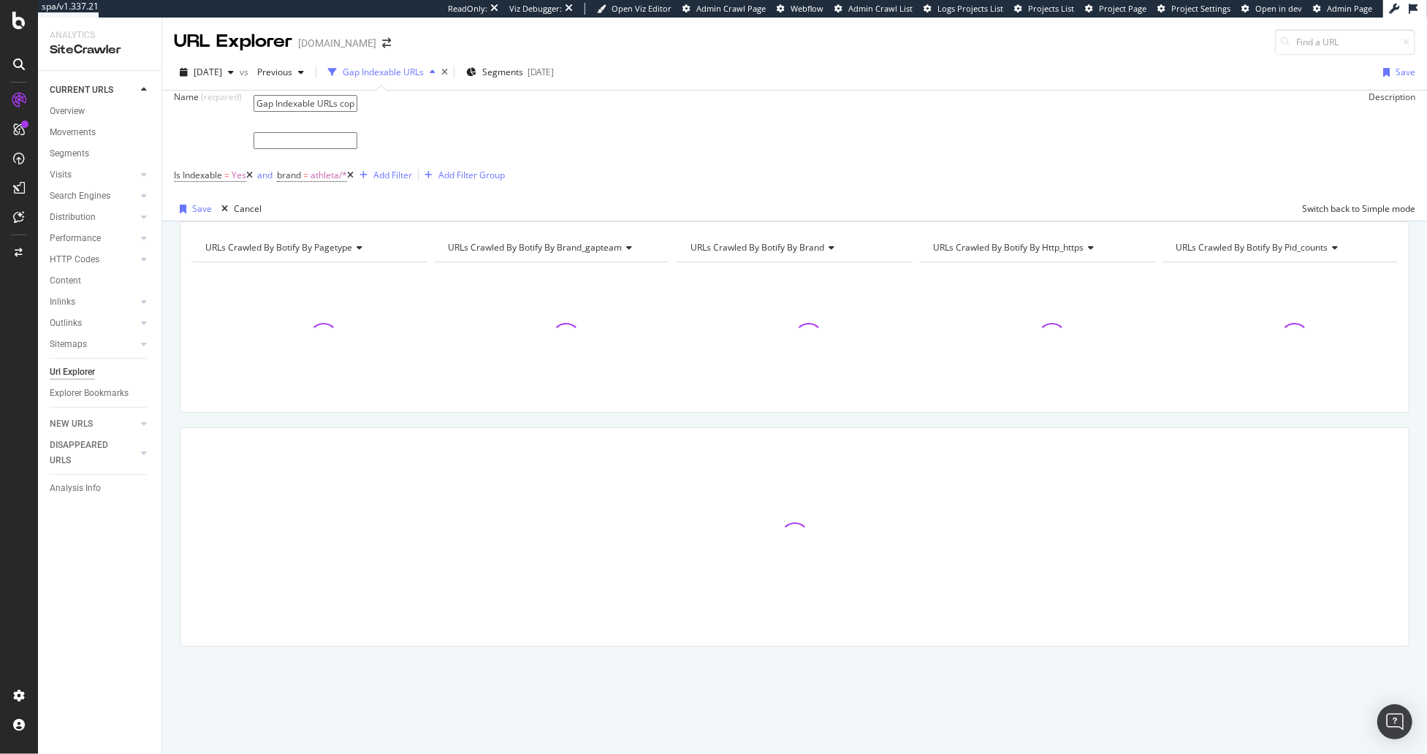
click at [357, 112] on input "Gap Indexable URLs copy" at bounding box center [306, 103] width 104 height 17
click at [349, 112] on input "Gap Indexable URLs copy" at bounding box center [306, 103] width 104 height 17
click at [267, 112] on input "Gap Indexable URLs" at bounding box center [306, 103] width 104 height 17
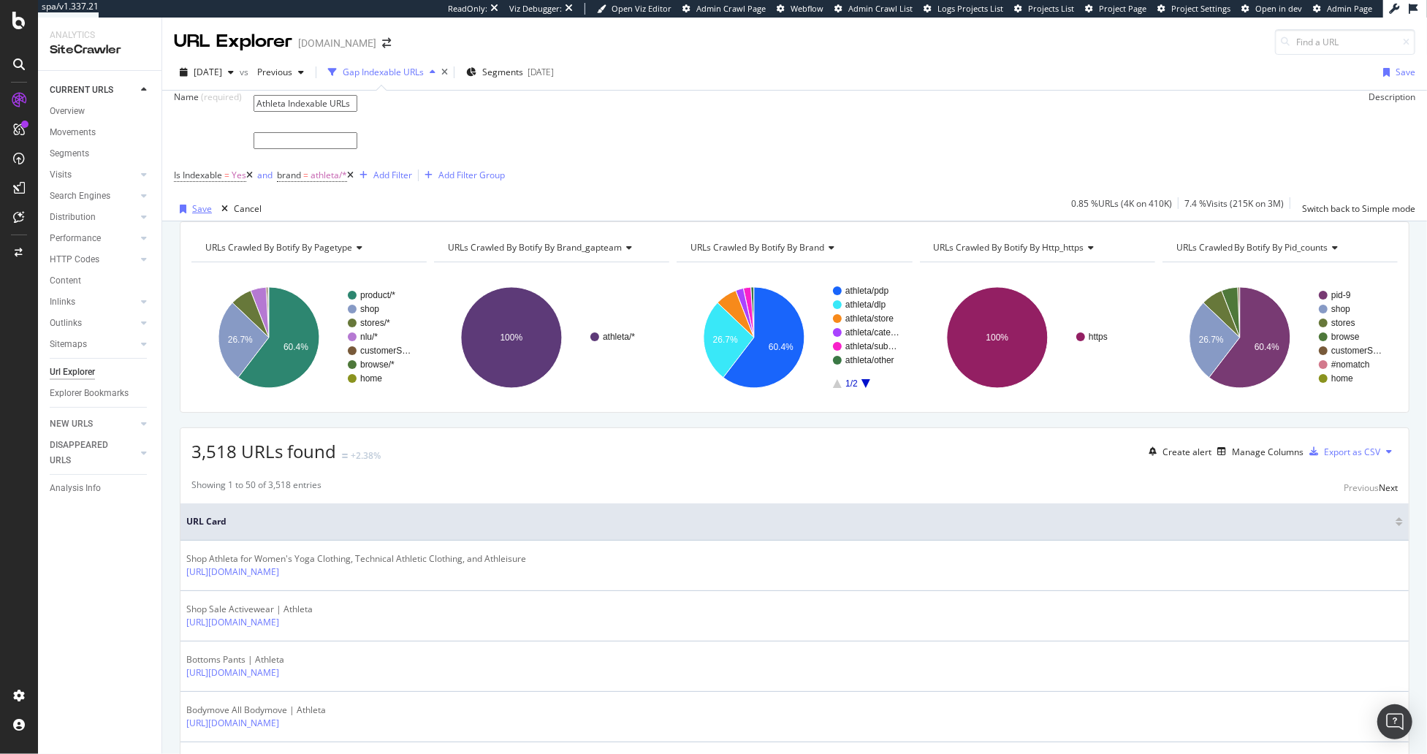
type input "Athleta Indexable URLs"
click at [196, 215] on div "Save" at bounding box center [202, 208] width 20 height 12
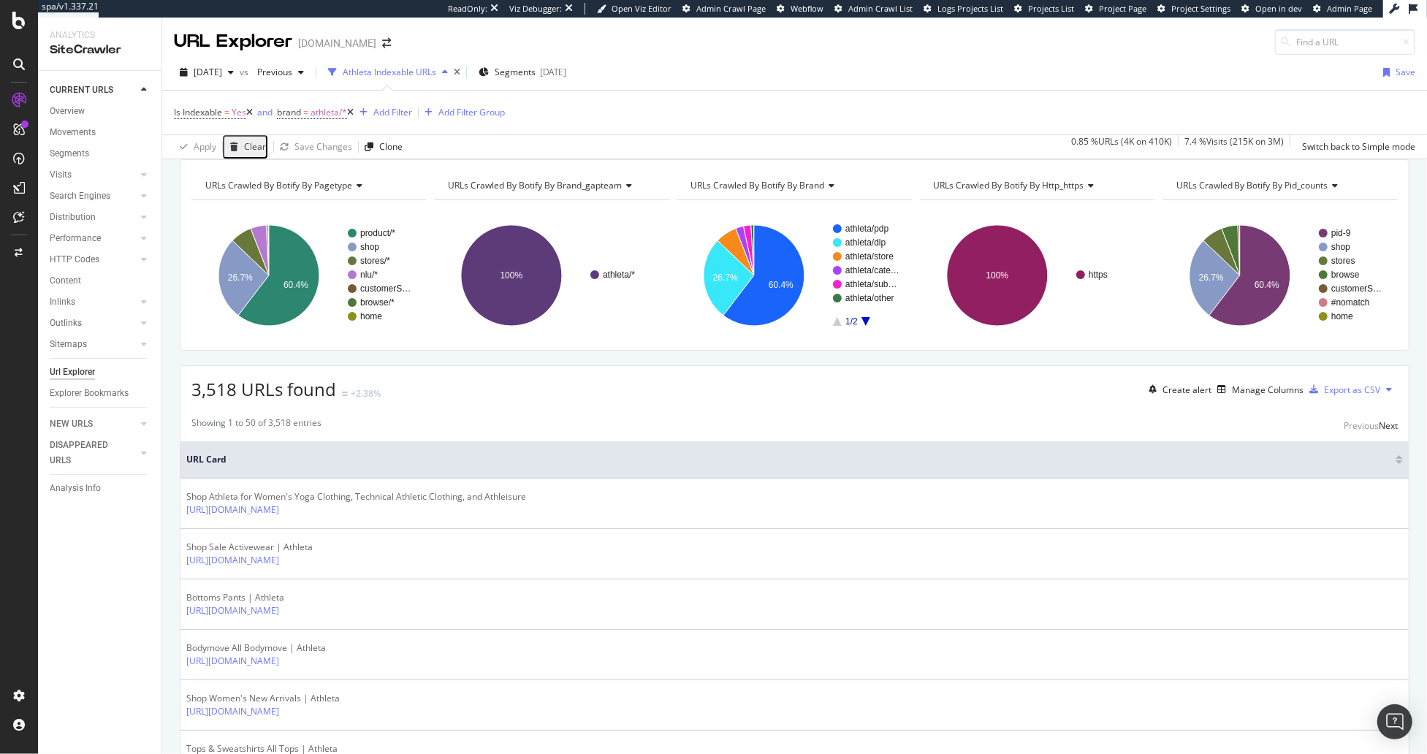
drag, startPoint x: 239, startPoint y: 144, endPoint x: 336, endPoint y: 161, distance: 98.6
click at [239, 144] on div "button" at bounding box center [234, 146] width 20 height 9
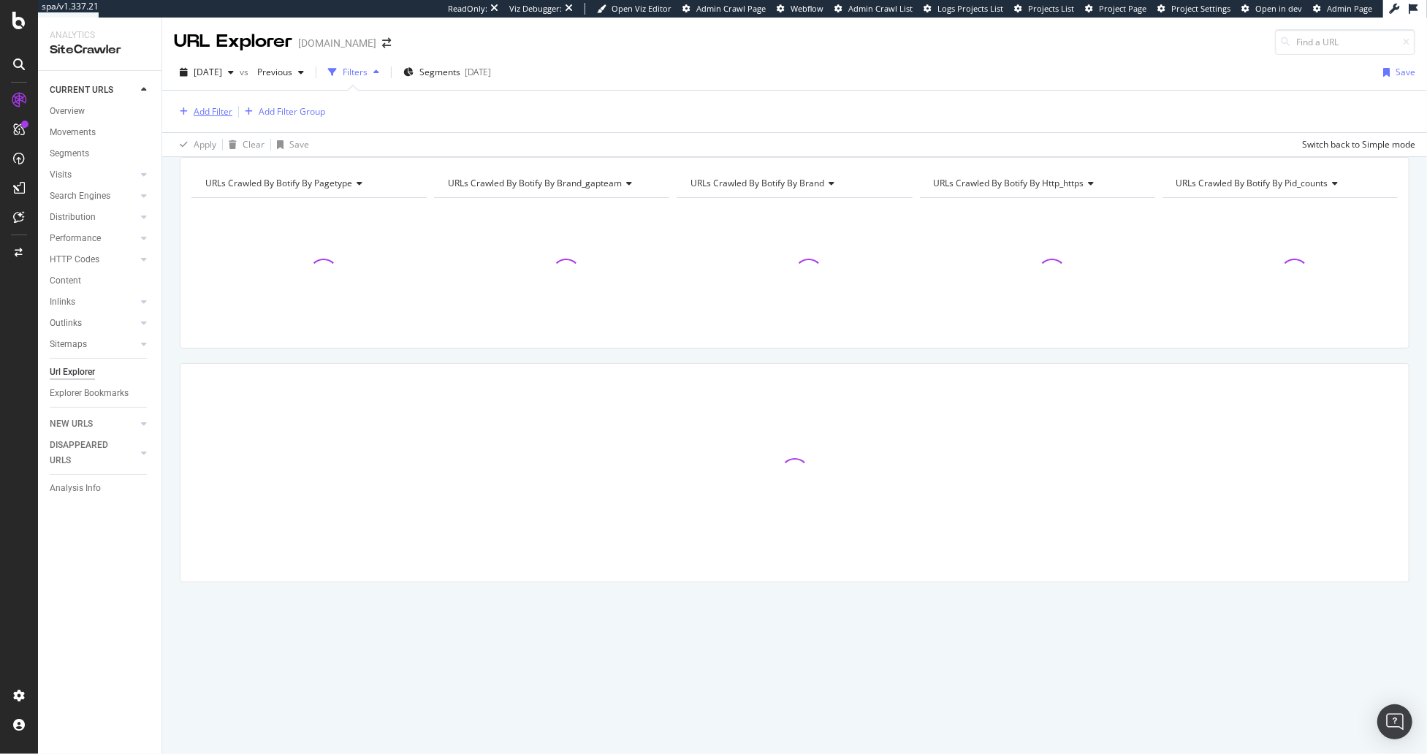
click at [199, 115] on div "Add Filter" at bounding box center [213, 111] width 39 height 12
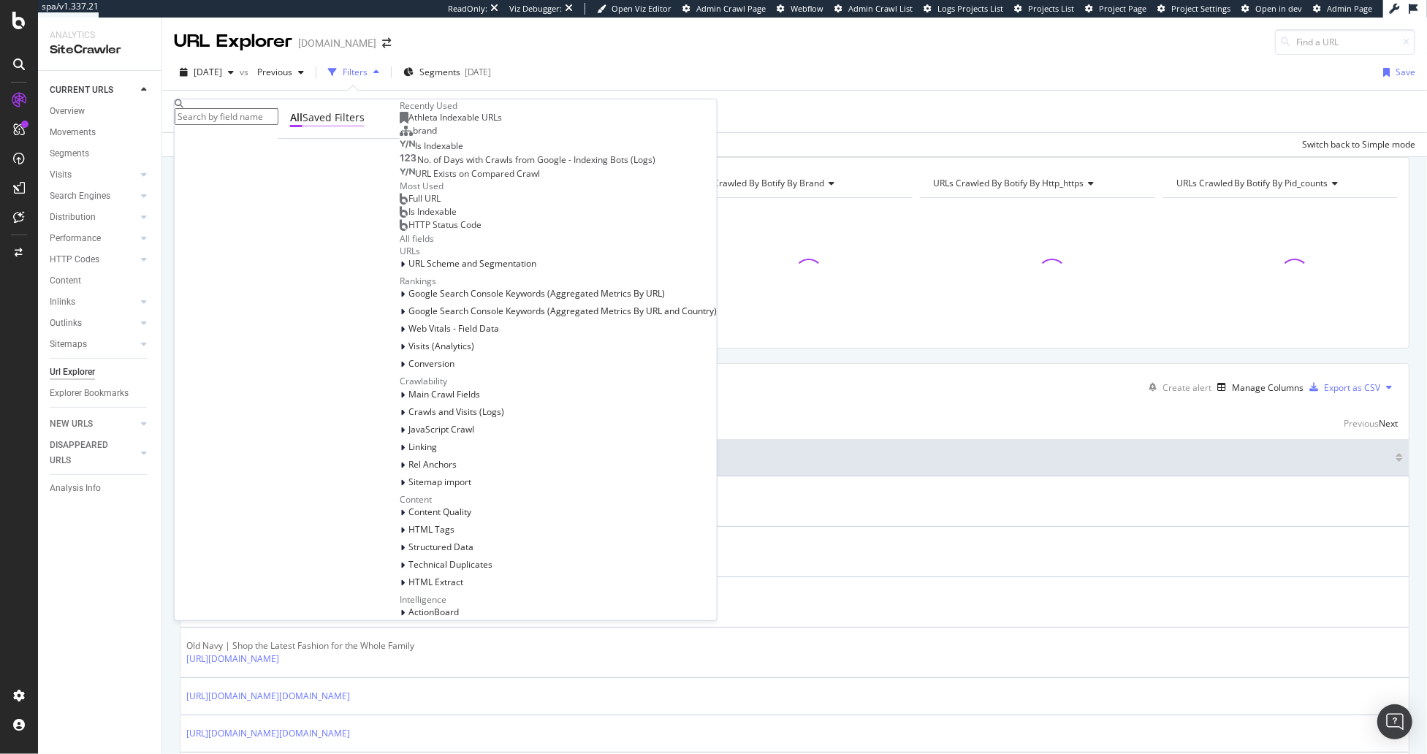
click at [303, 125] on div "Saved Filters" at bounding box center [334, 117] width 62 height 15
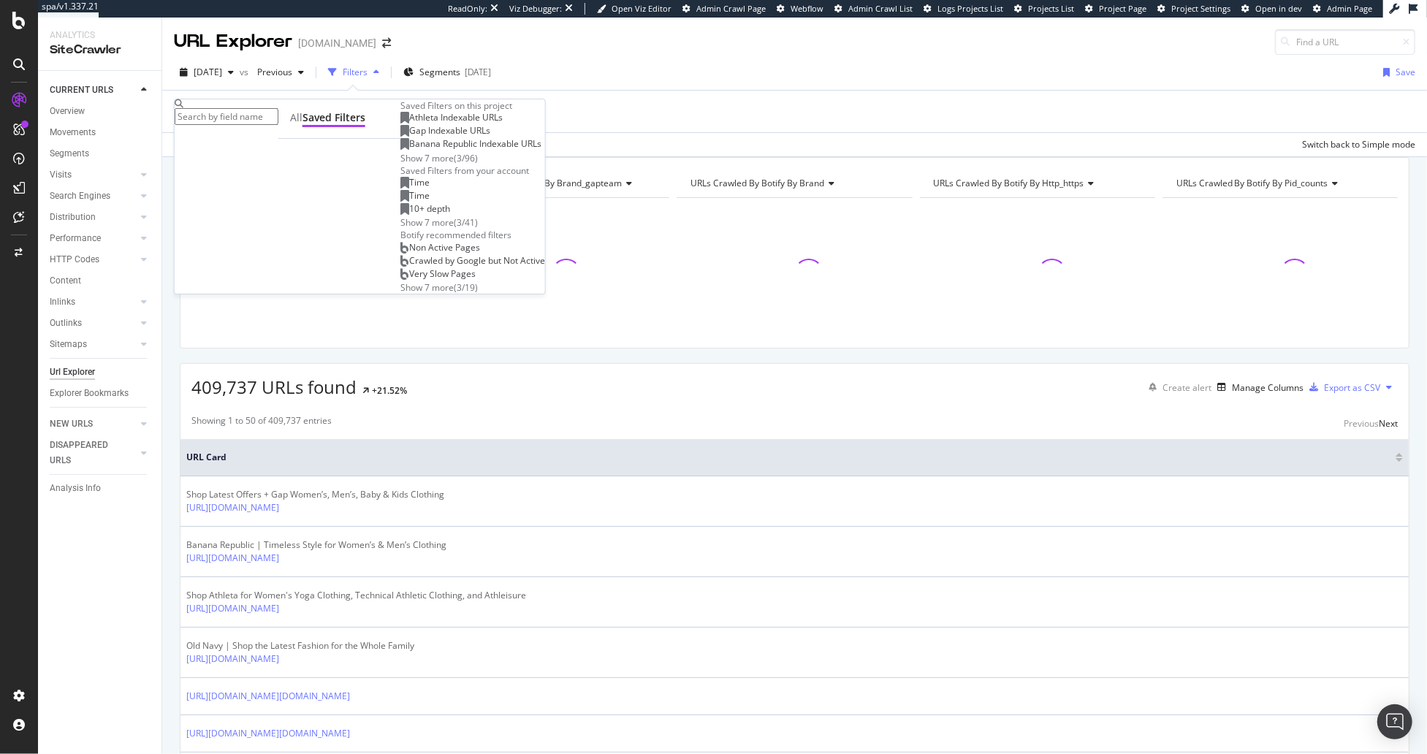
click at [400, 164] on div "Show 7 more" at bounding box center [426, 158] width 53 height 12
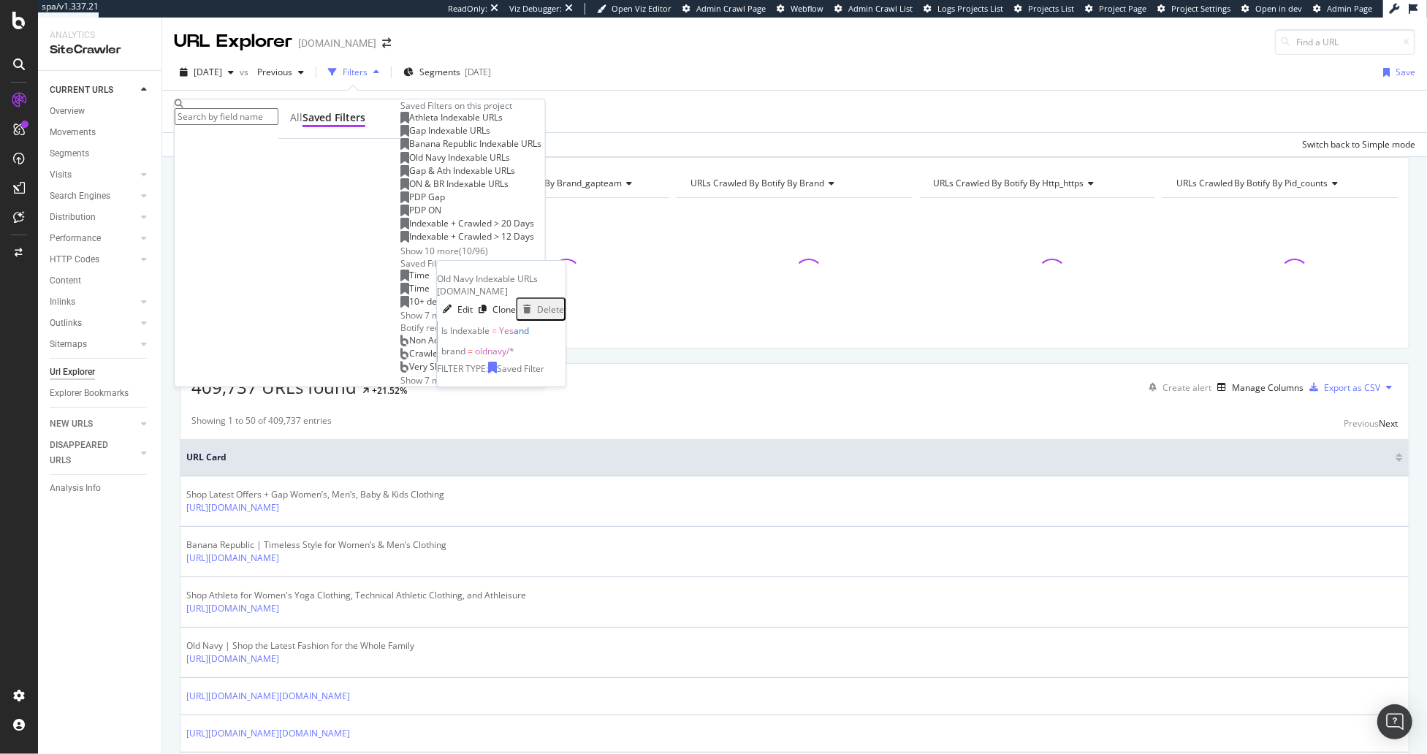
click at [409, 164] on span "Old Navy Indexable URLs" at bounding box center [459, 157] width 101 height 12
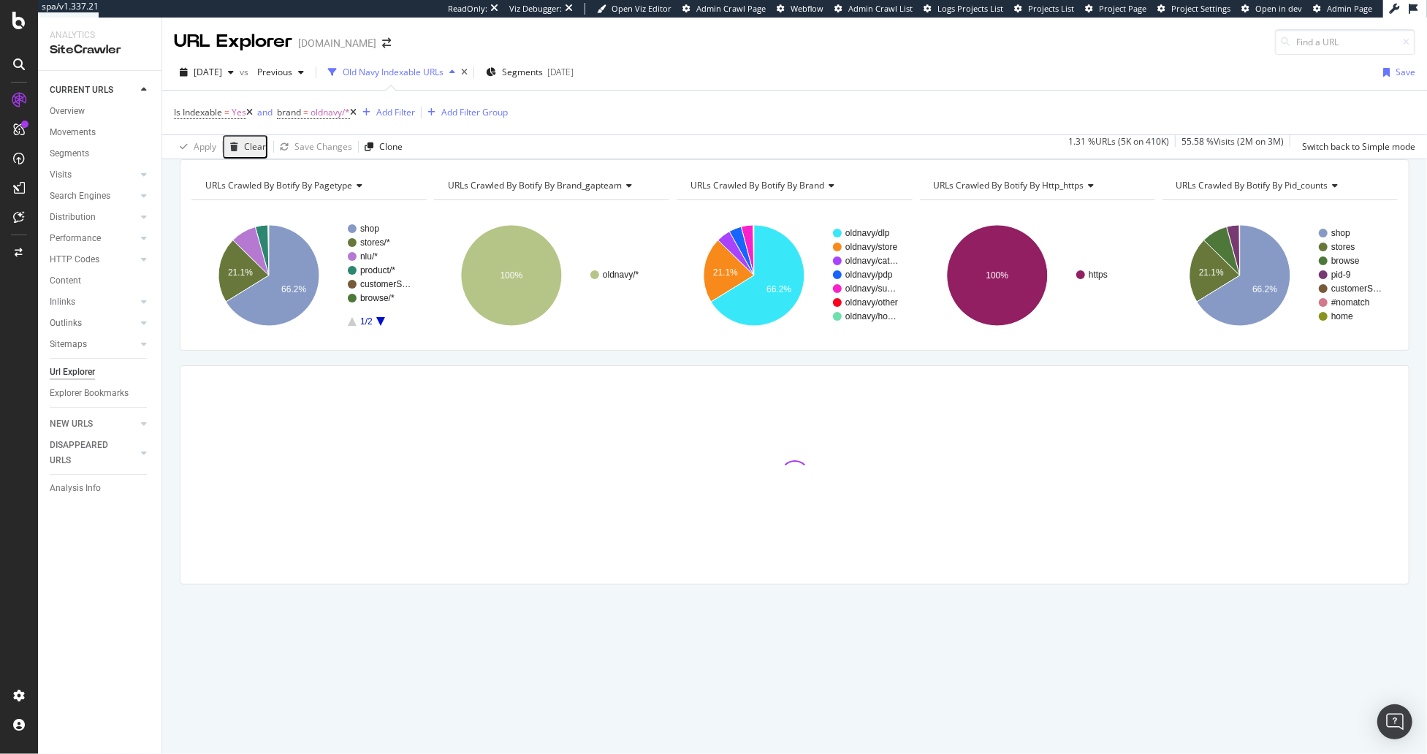
drag, startPoint x: 297, startPoint y: 167, endPoint x: 281, endPoint y: 169, distance: 16.1
click at [297, 159] on div "URLs Crawled By Botify By pagetype Chart (by Value) Table Expand Export as CSV …" at bounding box center [794, 159] width 1265 height 0
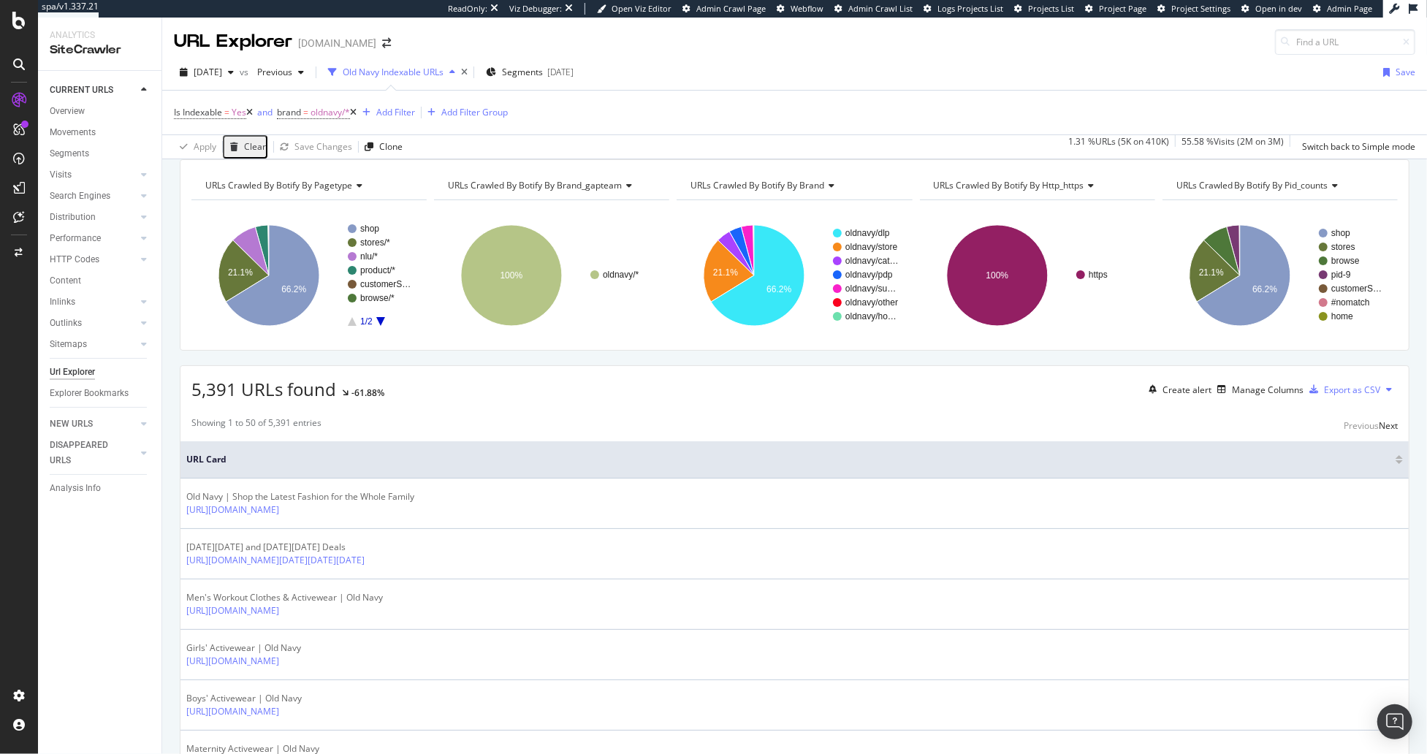
click at [161, 235] on div "Performance" at bounding box center [106, 238] width 112 height 21
drag, startPoint x: 89, startPoint y: 445, endPoint x: 155, endPoint y: 399, distance: 80.3
click at [89, 445] on div "DISAPPEARED URLS" at bounding box center [87, 453] width 74 height 31
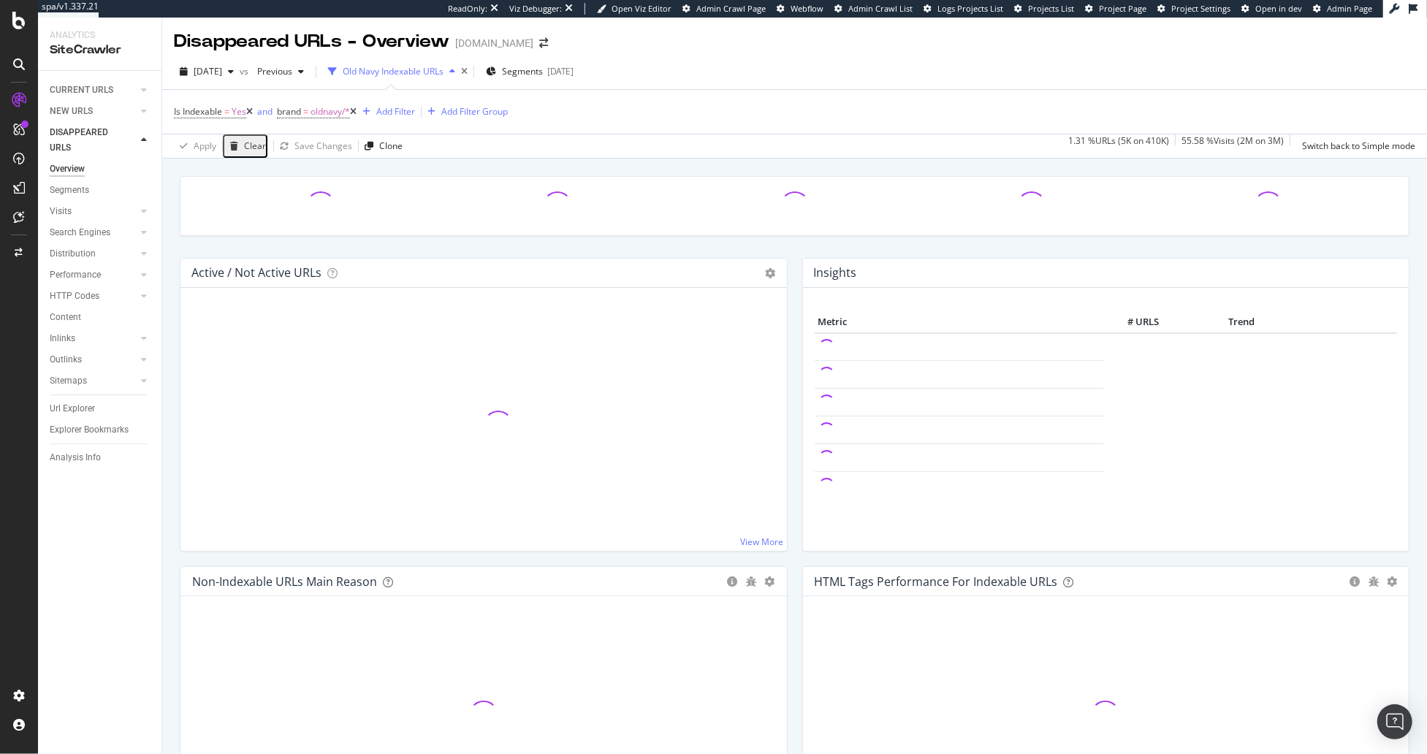
drag, startPoint x: 169, startPoint y: 324, endPoint x: 168, endPoint y: 335, distance: 10.3
click at [169, 324] on div "Active / Not Active URLs Chart (by Value) Chart (by Percentage) Table Expand Ex…" at bounding box center [794, 527] width 1265 height 737
click at [76, 407] on div "Url Explorer" at bounding box center [72, 408] width 45 height 15
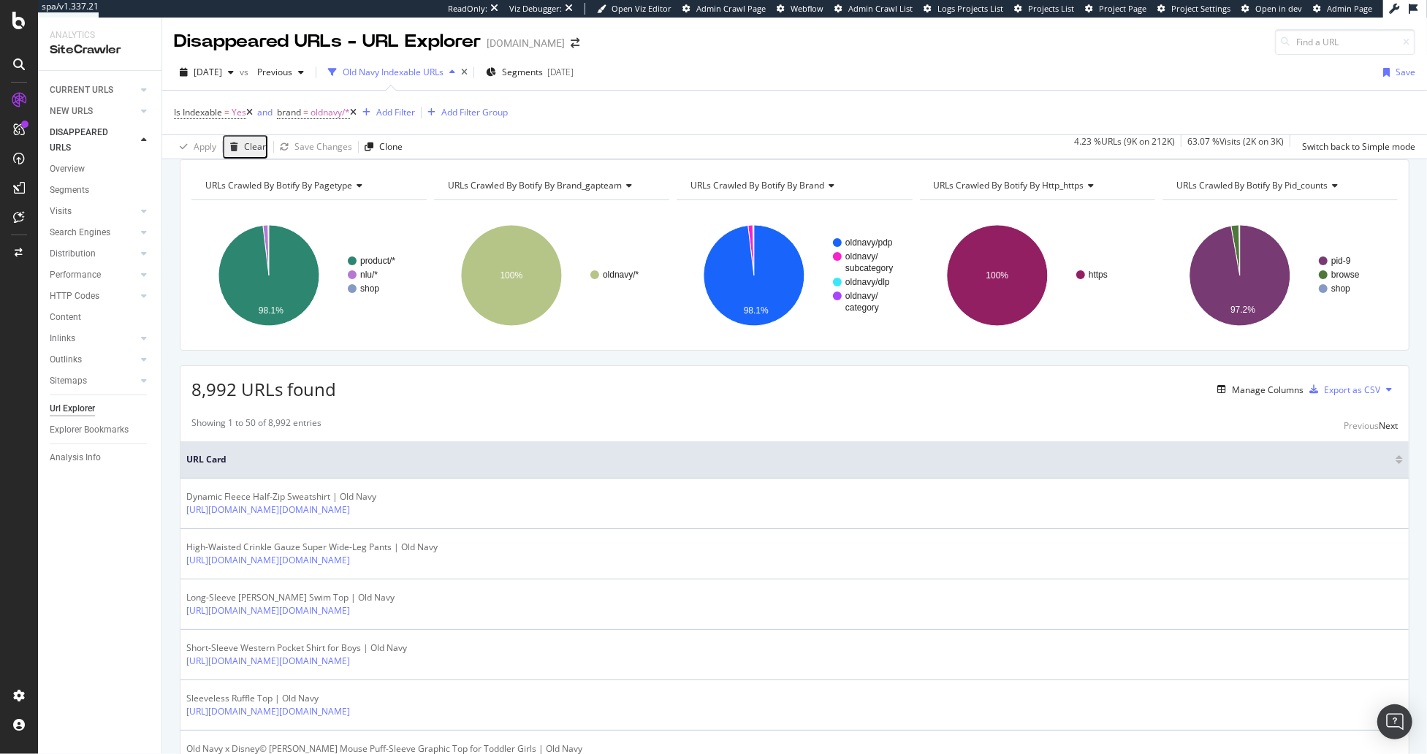
click at [427, 391] on div "8,992 URLs found Manage Columns Export as CSV" at bounding box center [794, 384] width 1228 height 36
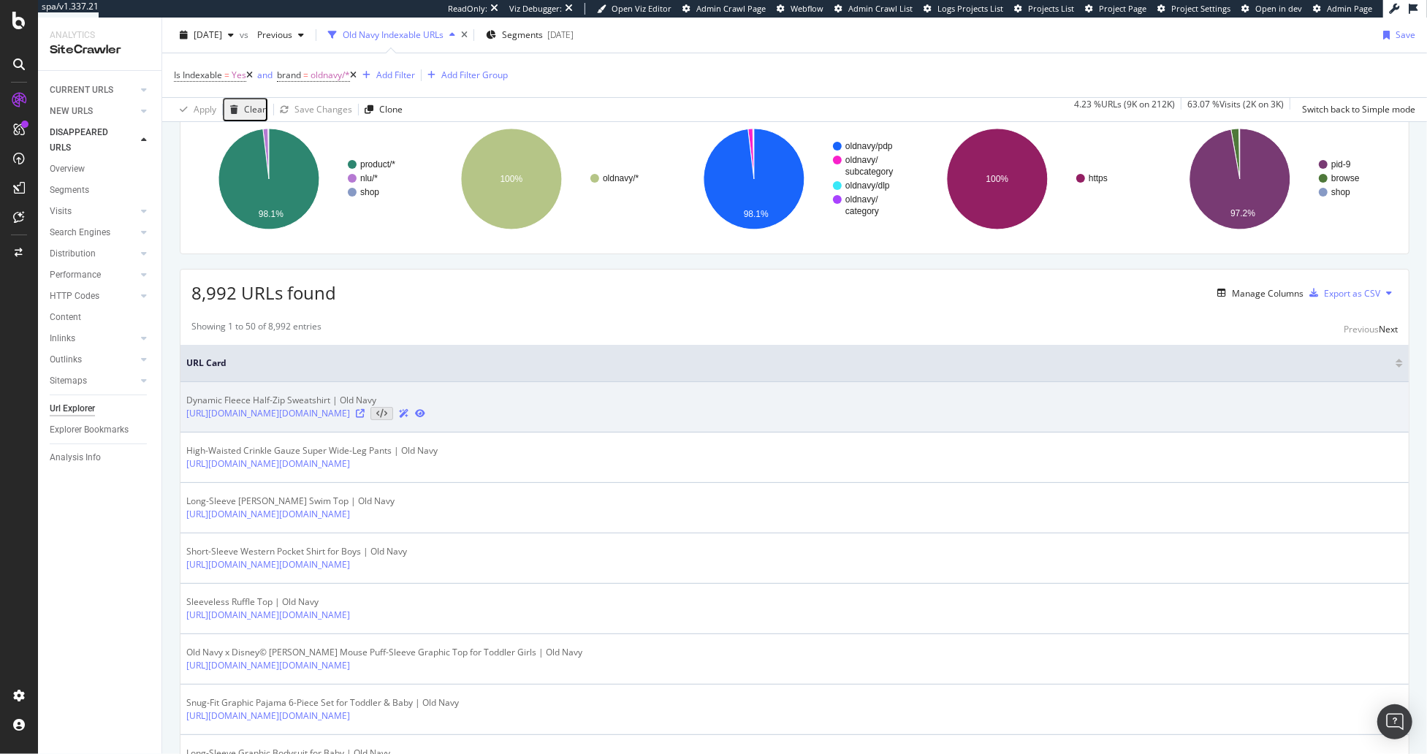
scroll to position [98, 0]
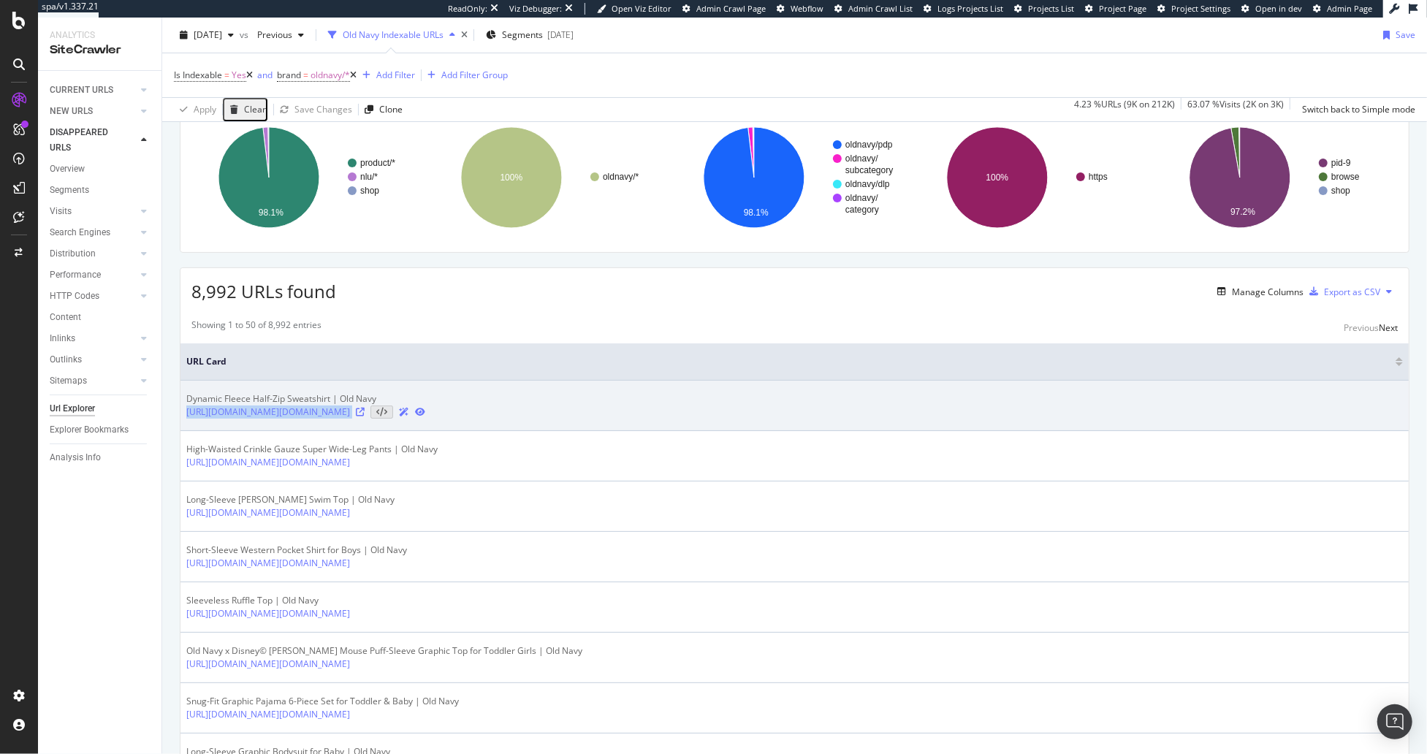
drag, startPoint x: 185, startPoint y: 430, endPoint x: 452, endPoint y: 431, distance: 267.5
click at [453, 431] on td "Dynamic Fleece Half-Zip Sweatshirt | Old Navy https://oldnavy.gap.com/browse/pr…" at bounding box center [794, 406] width 1228 height 50
copy div "[URL][DOMAIN_NAME][DOMAIN_NAME]"
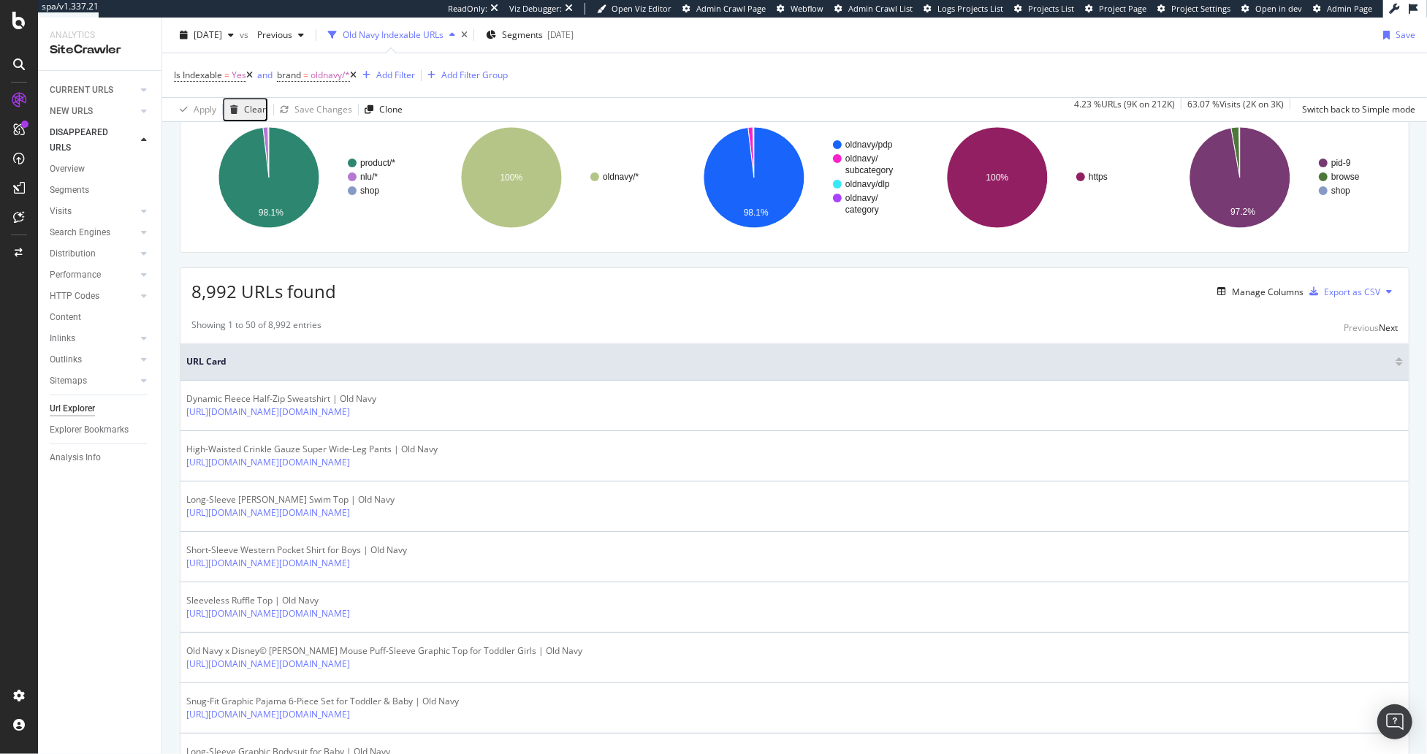
click at [449, 368] on span "URL Card" at bounding box center [789, 361] width 1206 height 13
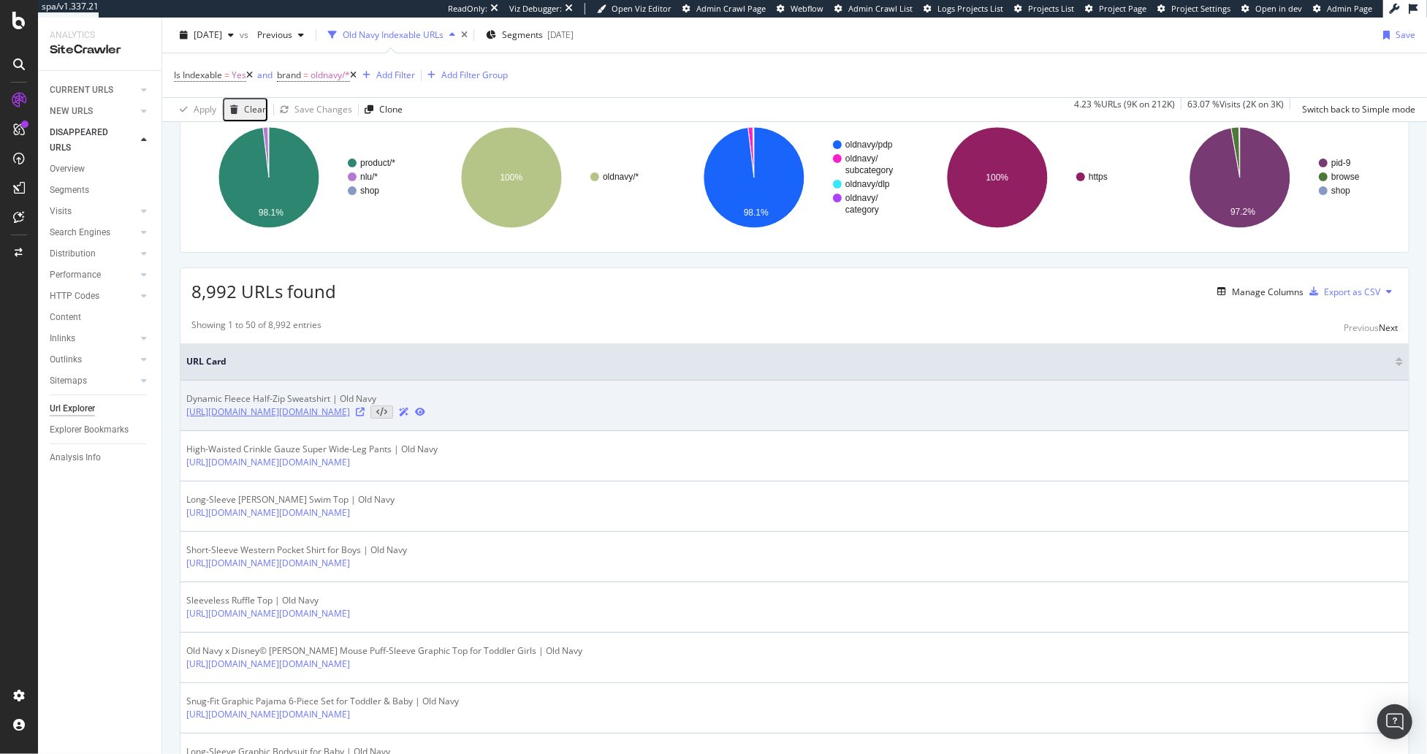
click at [350, 419] on link "[URL][DOMAIN_NAME][DOMAIN_NAME]" at bounding box center [268, 412] width 164 height 13
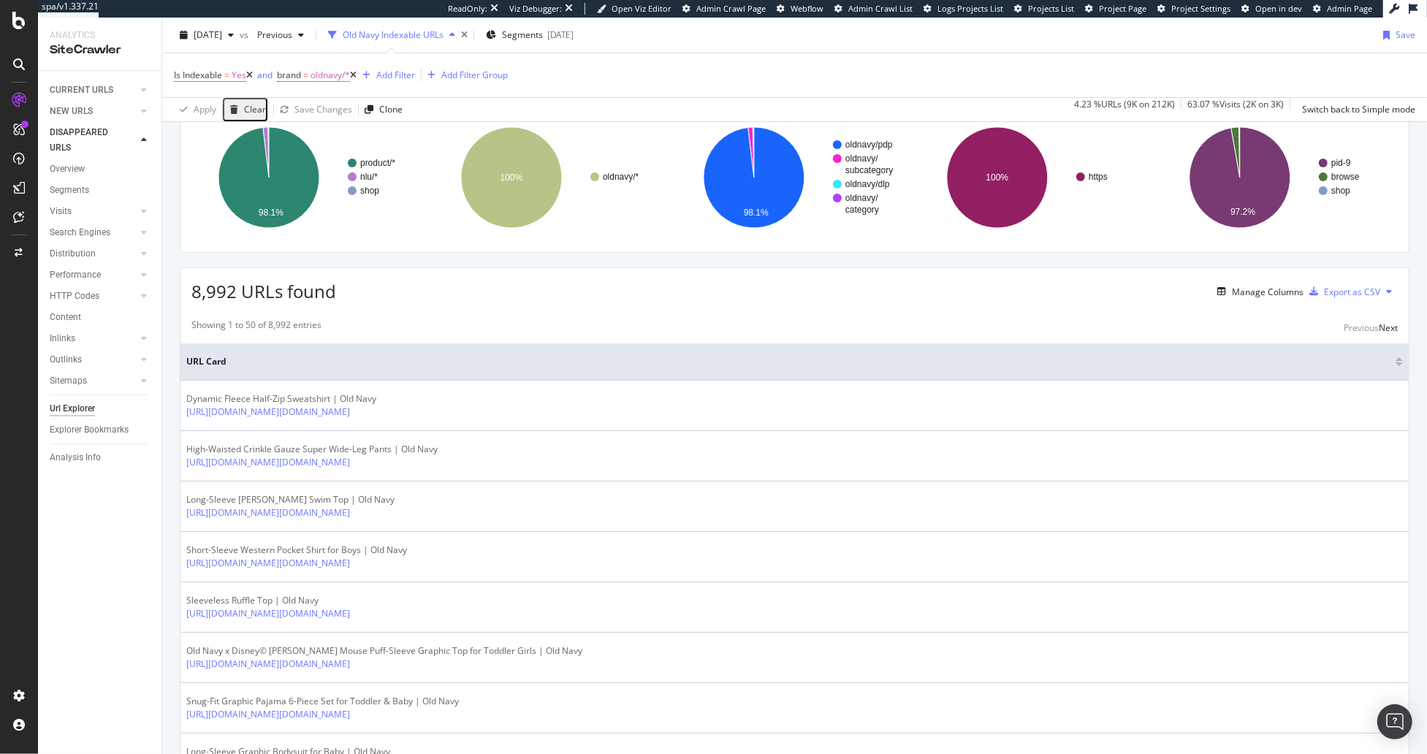
click at [483, 100] on div "Apply Clear Save Changes Clone 4.23 % URLs ( 9K on 212K ) 63.07 % Visits ( 2K o…" at bounding box center [794, 109] width 1265 height 24
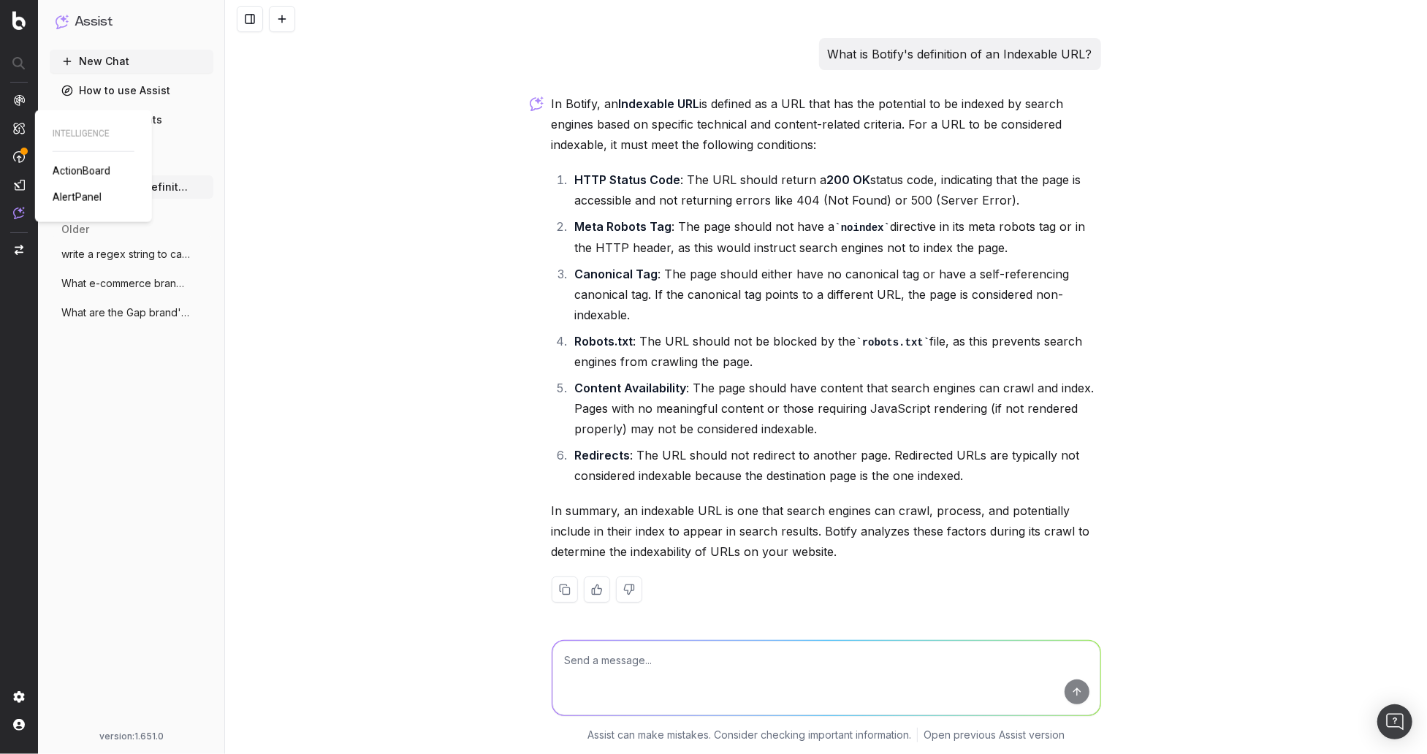
scroll to position [2, 0]
click at [414, 210] on div "What is Botify's definition of an Indexable URL? In Botify, an Indexable URL is…" at bounding box center [826, 377] width 1202 height 754
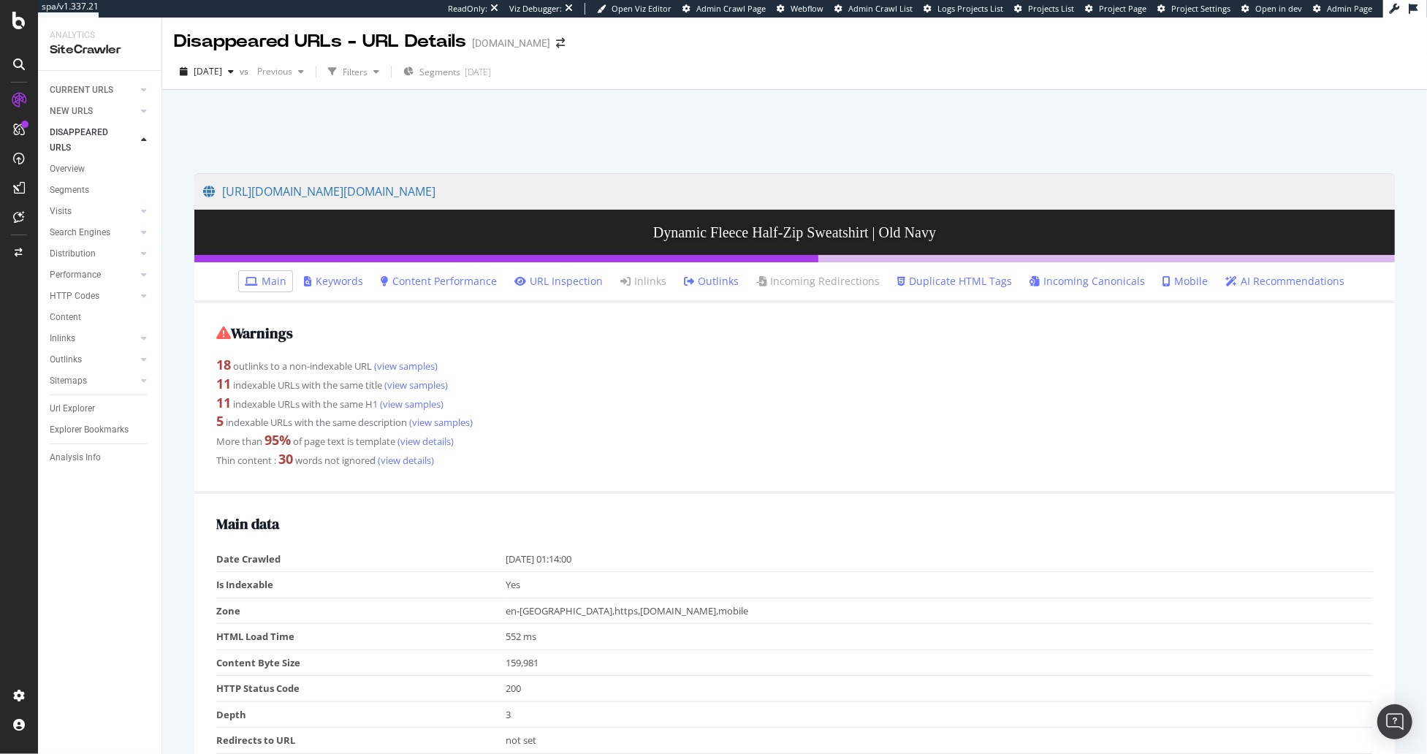
click at [400, 151] on div at bounding box center [795, 127] width 1230 height 62
click at [172, 351] on div "[URL][DOMAIN_NAME][DOMAIN_NAME] Dynamic Fleece Half-Zip Sweatshirt | Old Navy M…" at bounding box center [794, 458] width 1265 height 737
drag, startPoint x: 364, startPoint y: 146, endPoint x: 339, endPoint y: 126, distance: 31.7
click at [360, 145] on div at bounding box center [795, 127] width 1230 height 62
click at [173, 298] on div "[URL][DOMAIN_NAME][DOMAIN_NAME] Dynamic Fleece Half-Zip Sweatshirt | Old Navy M…" at bounding box center [794, 458] width 1265 height 737
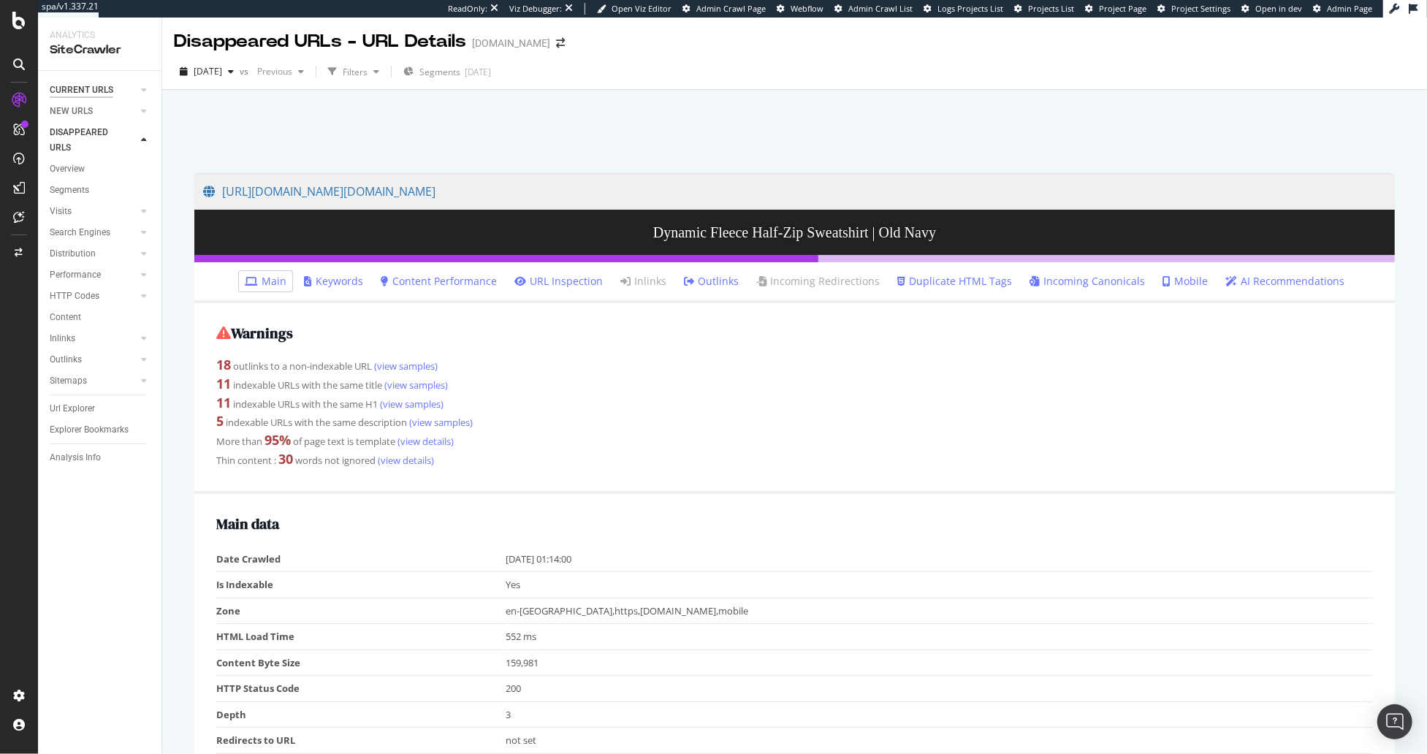
click at [79, 83] on div "CURRENT URLS" at bounding box center [82, 90] width 64 height 15
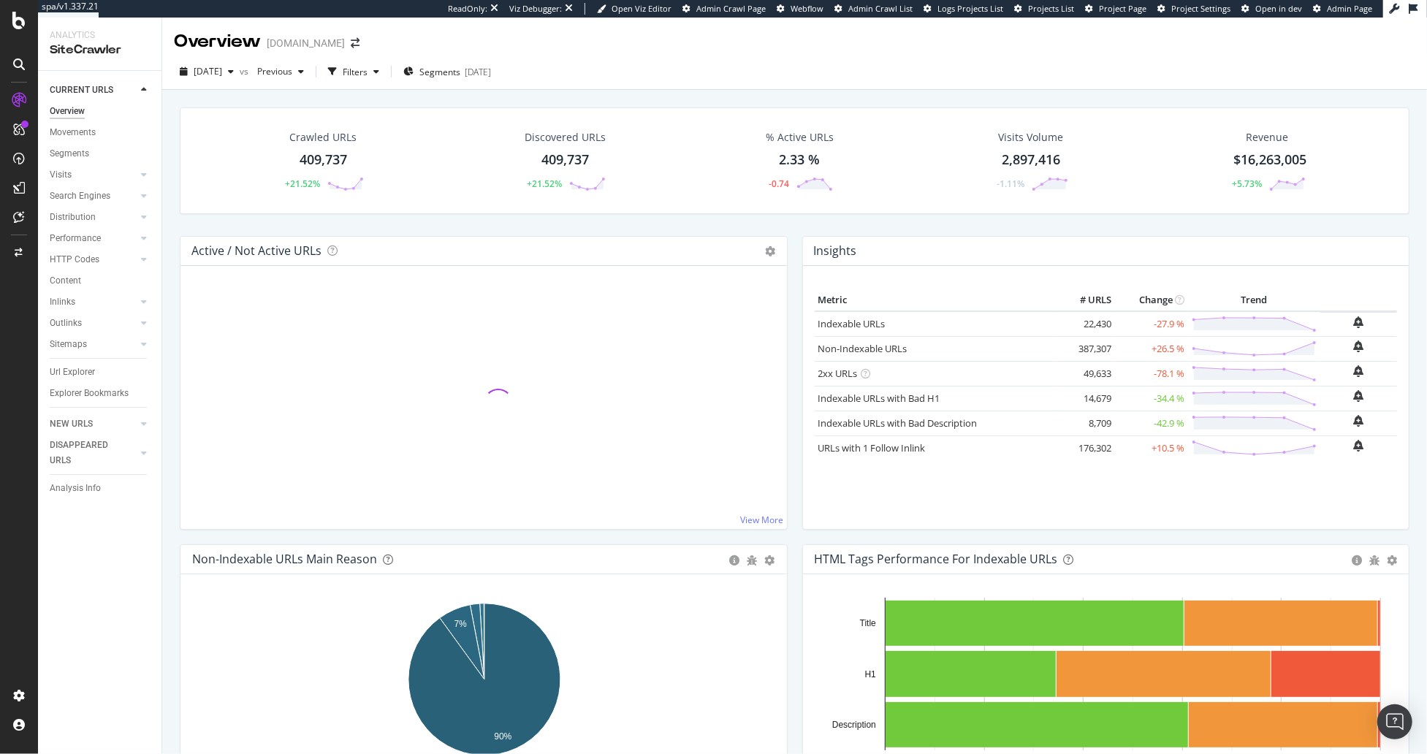
drag, startPoint x: 370, startPoint y: 74, endPoint x: 346, endPoint y: 80, distance: 25.0
click at [343, 74] on div "button" at bounding box center [332, 71] width 20 height 20
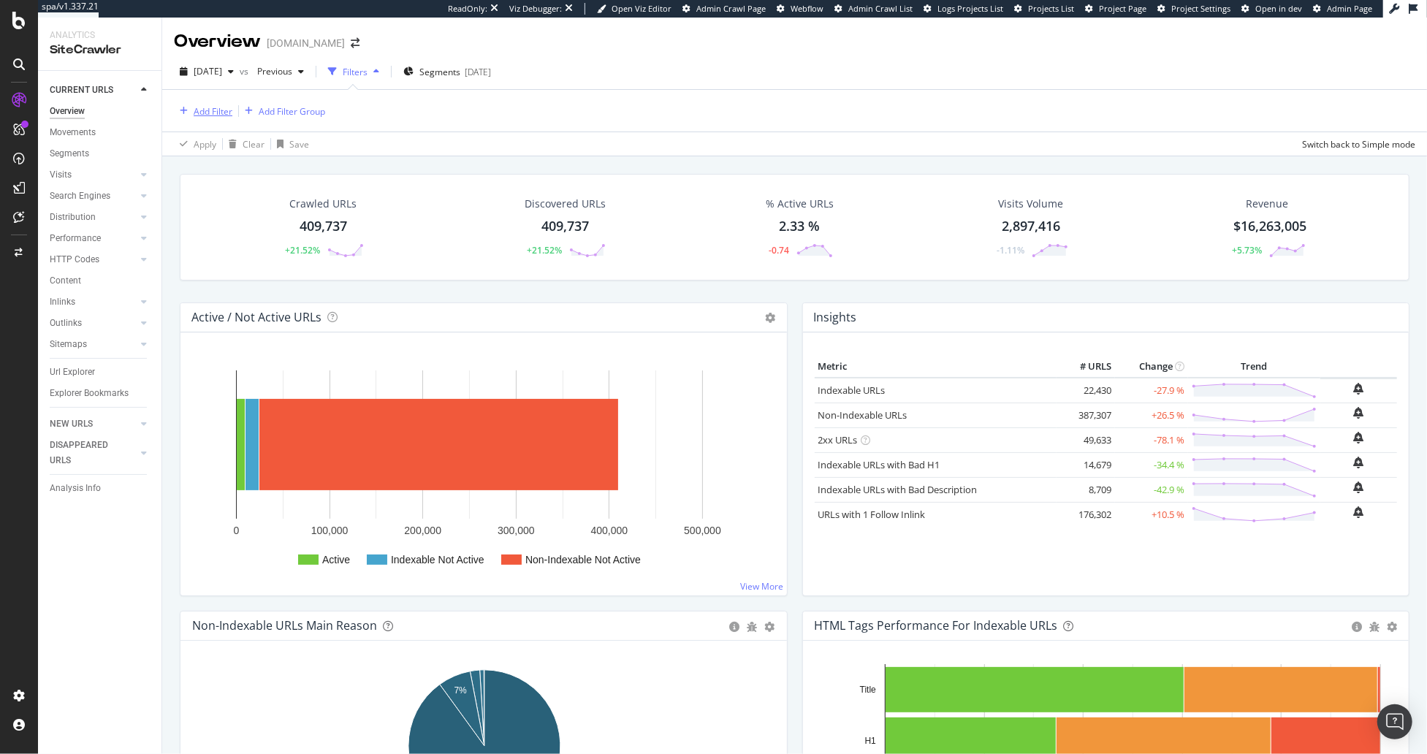
click at [208, 110] on div "Add Filter" at bounding box center [213, 111] width 39 height 12
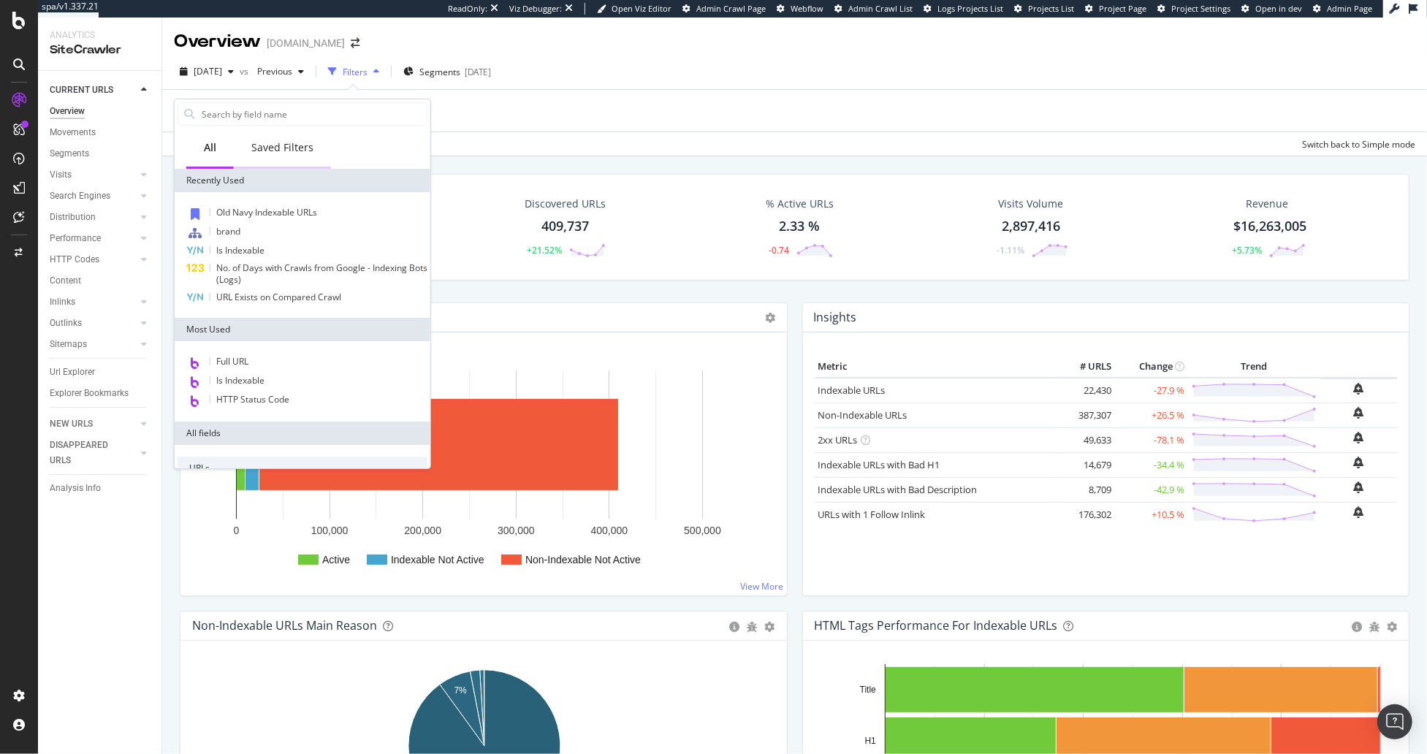
click at [273, 151] on div "Saved Filters" at bounding box center [282, 147] width 62 height 15
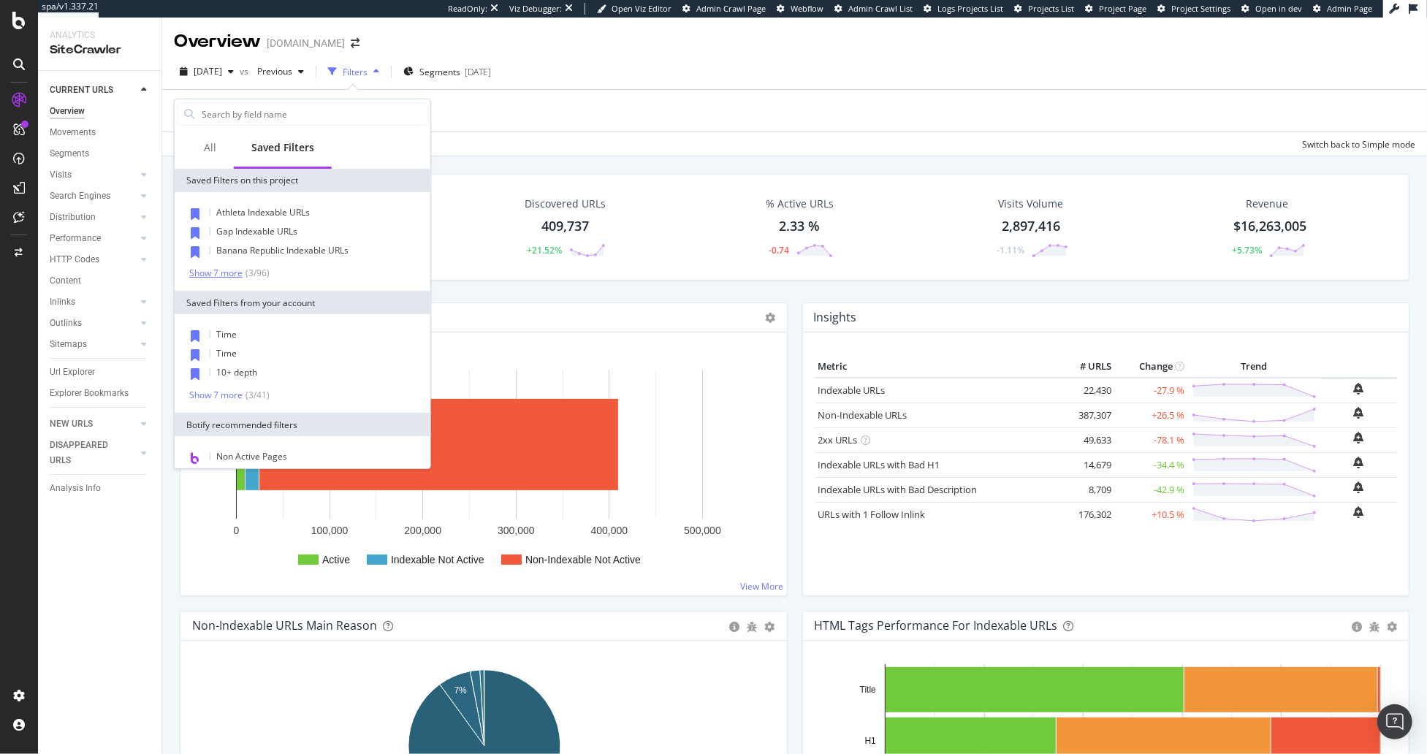
click at [210, 274] on div "Show 7 more" at bounding box center [215, 273] width 53 height 10
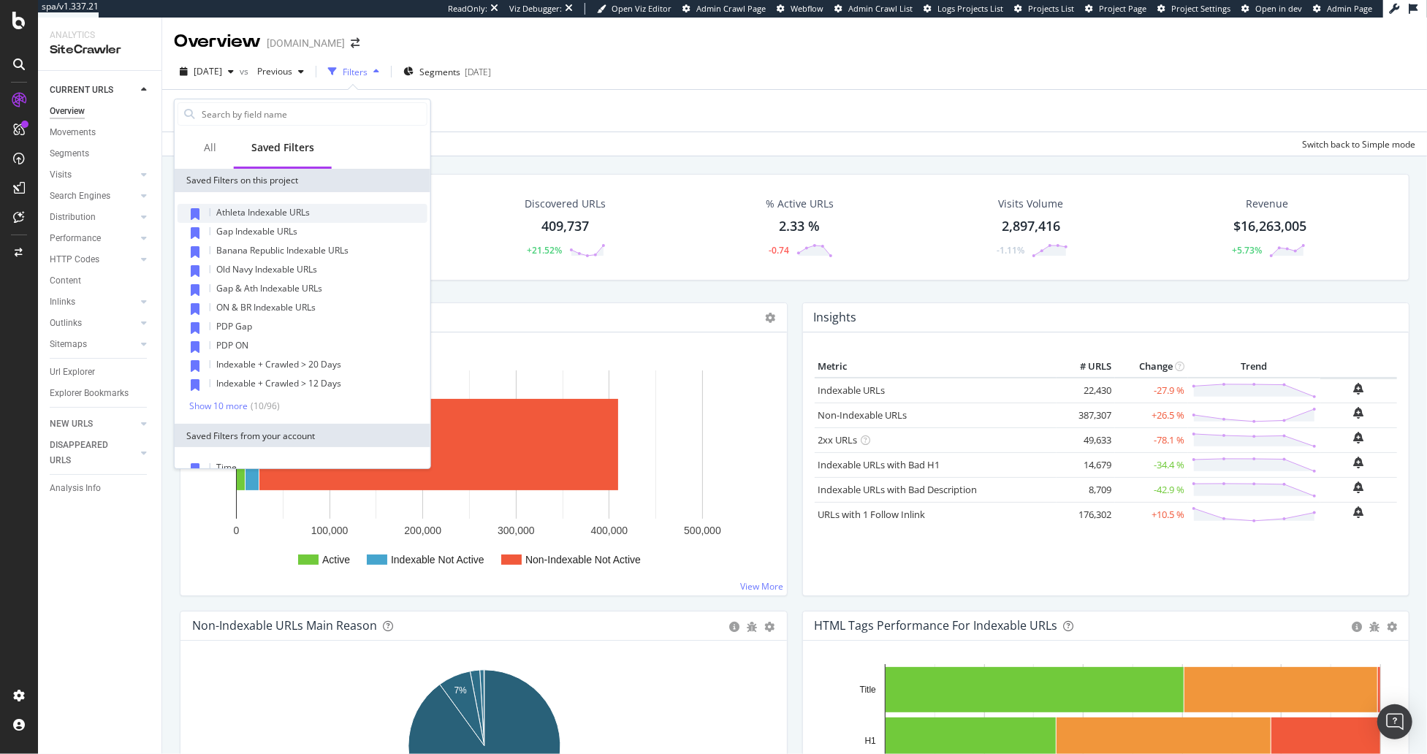
click at [267, 213] on span "Athleta Indexable URLs" at bounding box center [263, 212] width 94 height 12
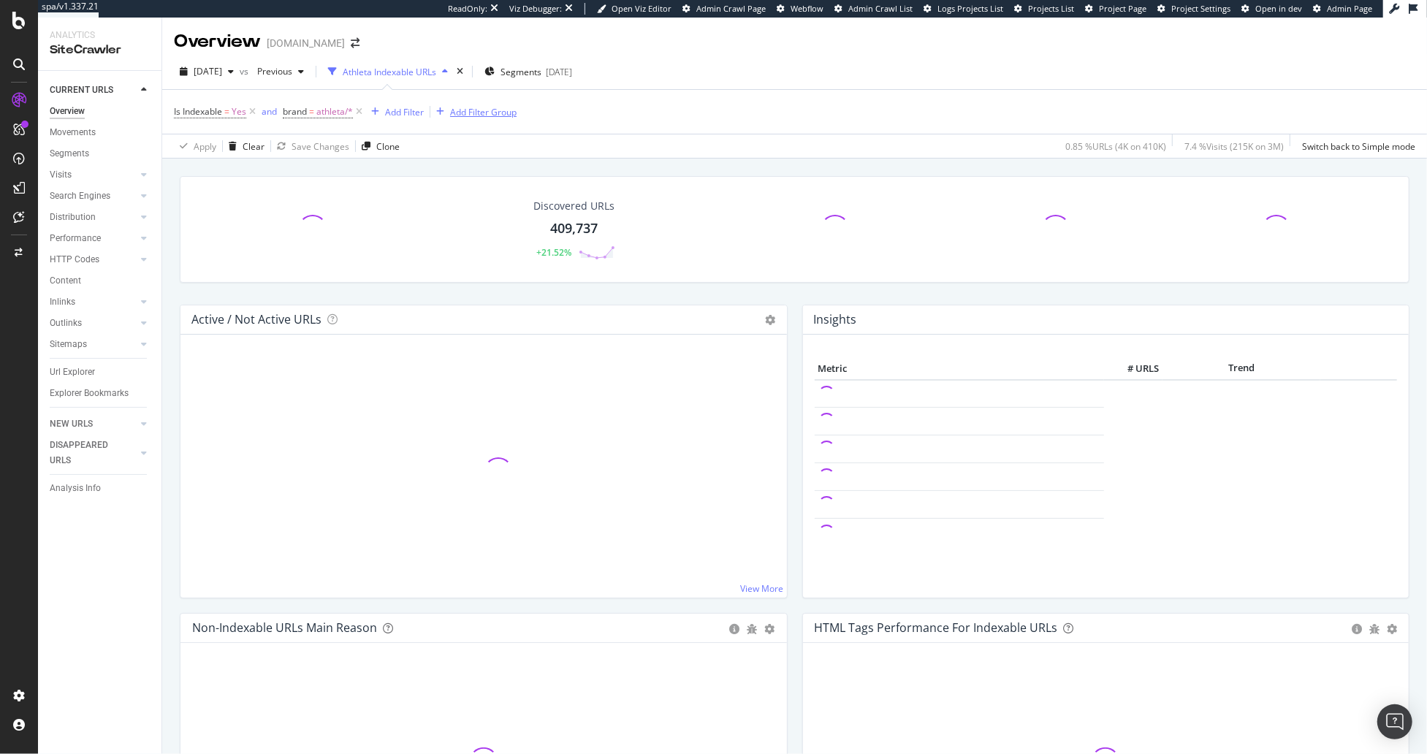
click at [485, 113] on div "Add Filter Group" at bounding box center [483, 112] width 66 height 12
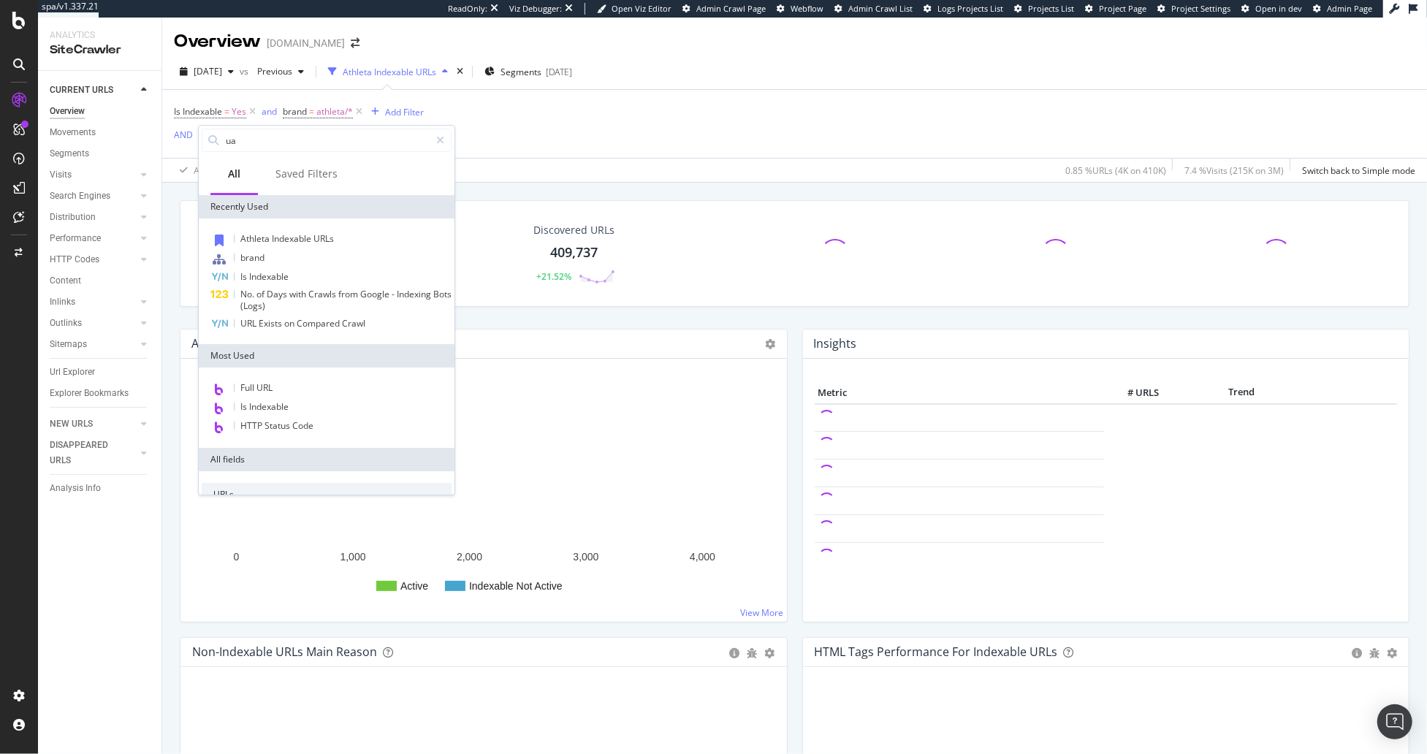
type input "u"
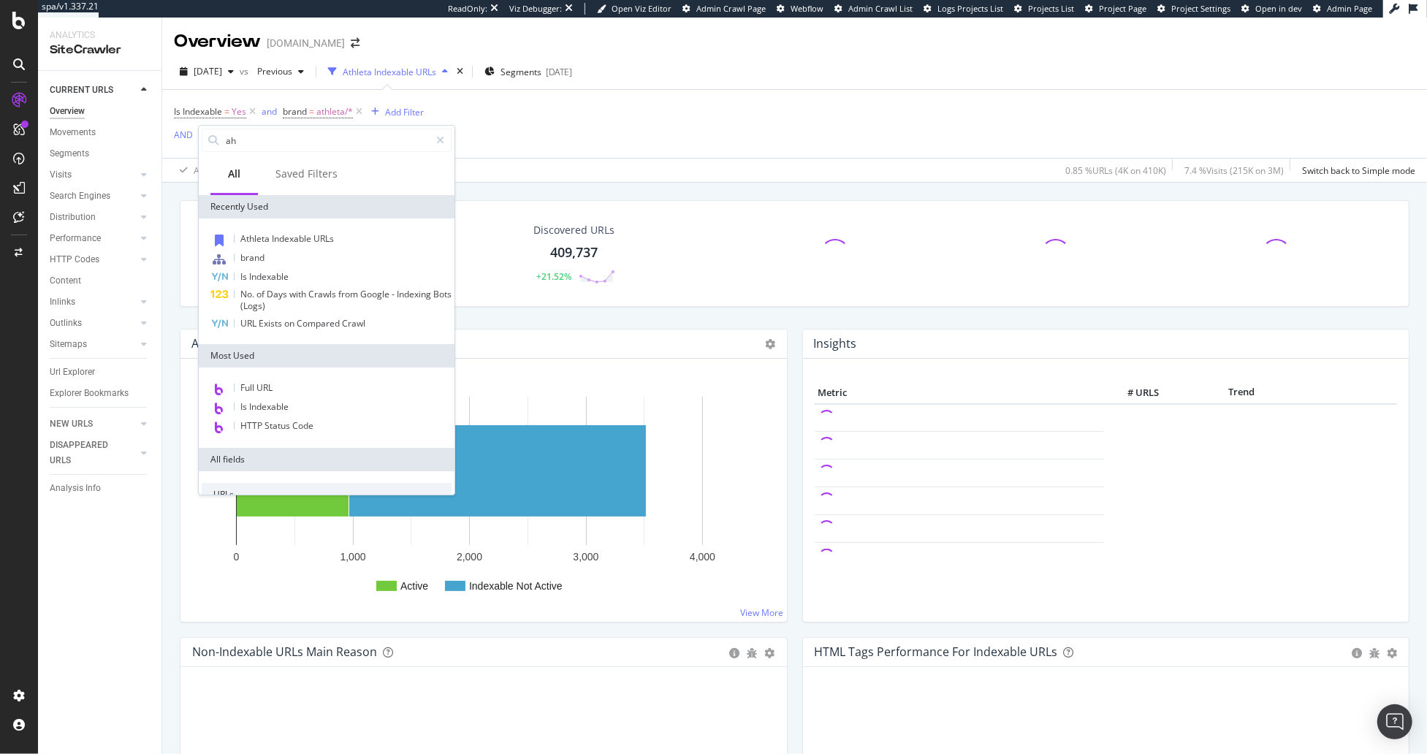
type input "a"
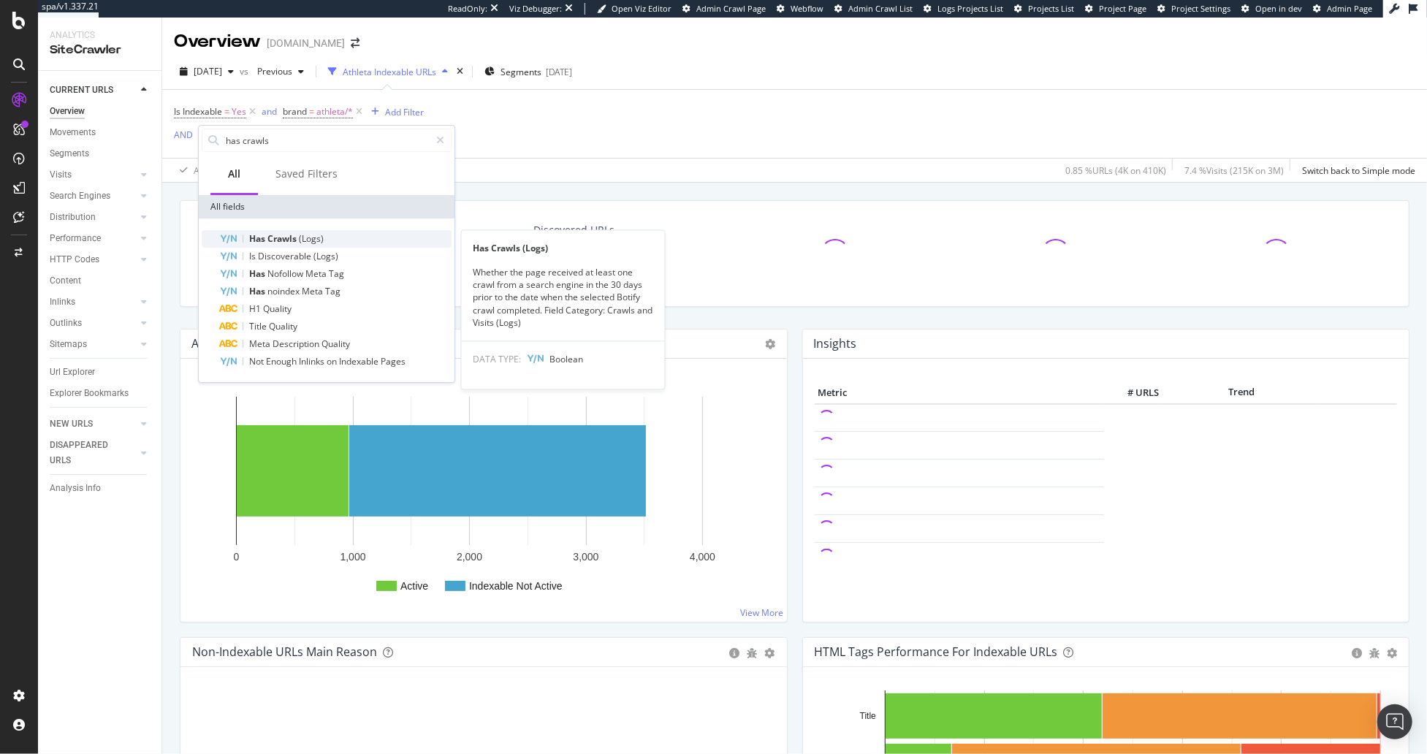
type input "has crawls"
click at [322, 240] on span "(Logs)" at bounding box center [311, 238] width 25 height 12
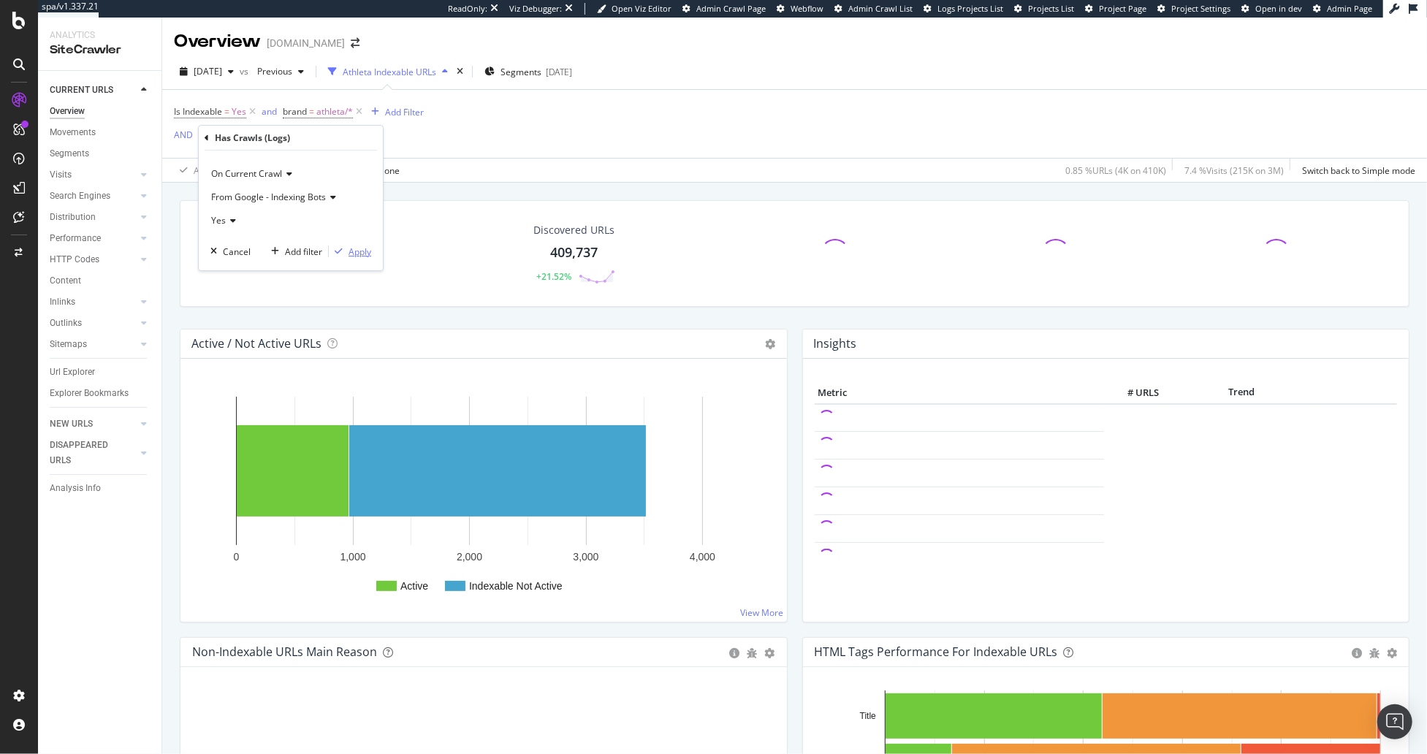
click at [354, 247] on div "Apply" at bounding box center [360, 252] width 23 height 12
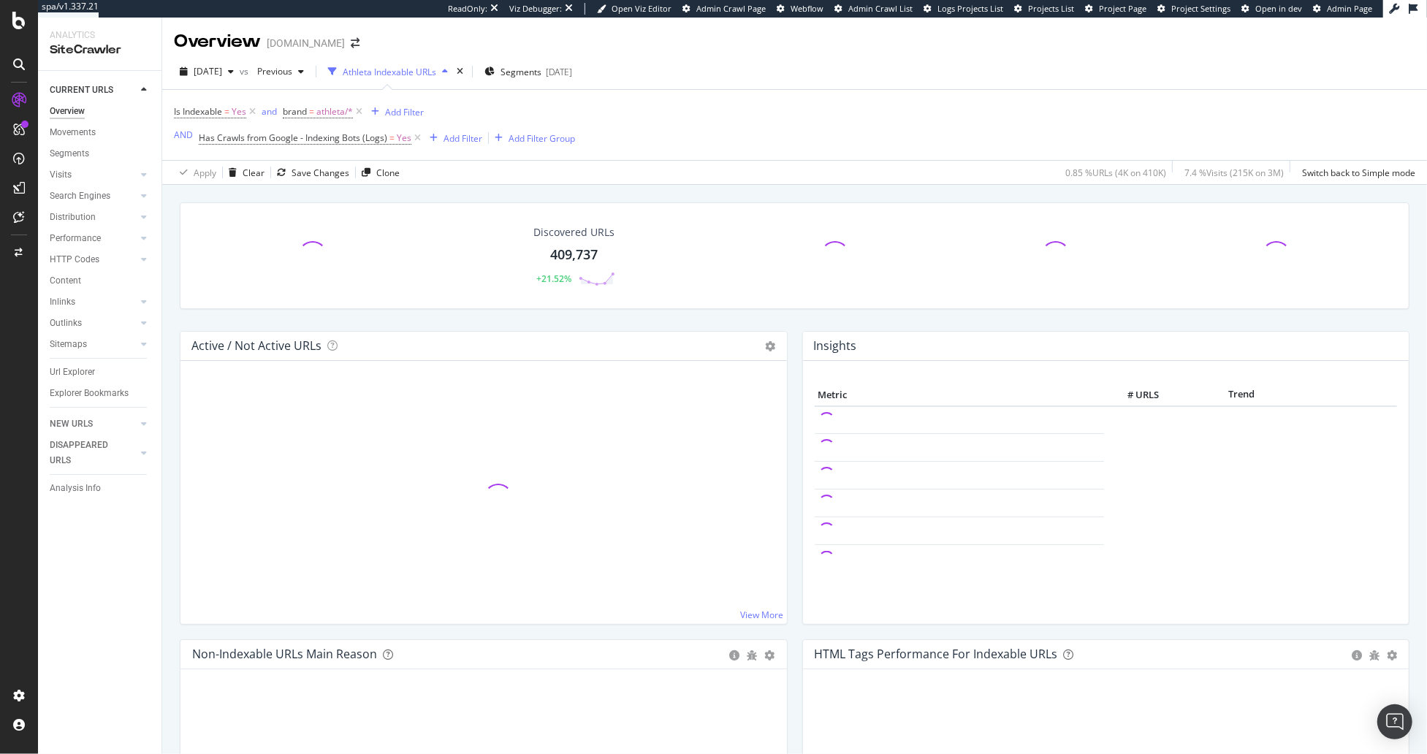
click at [174, 273] on div "Discovered URLs 409,737 +21.52%" at bounding box center [794, 266] width 1244 height 129
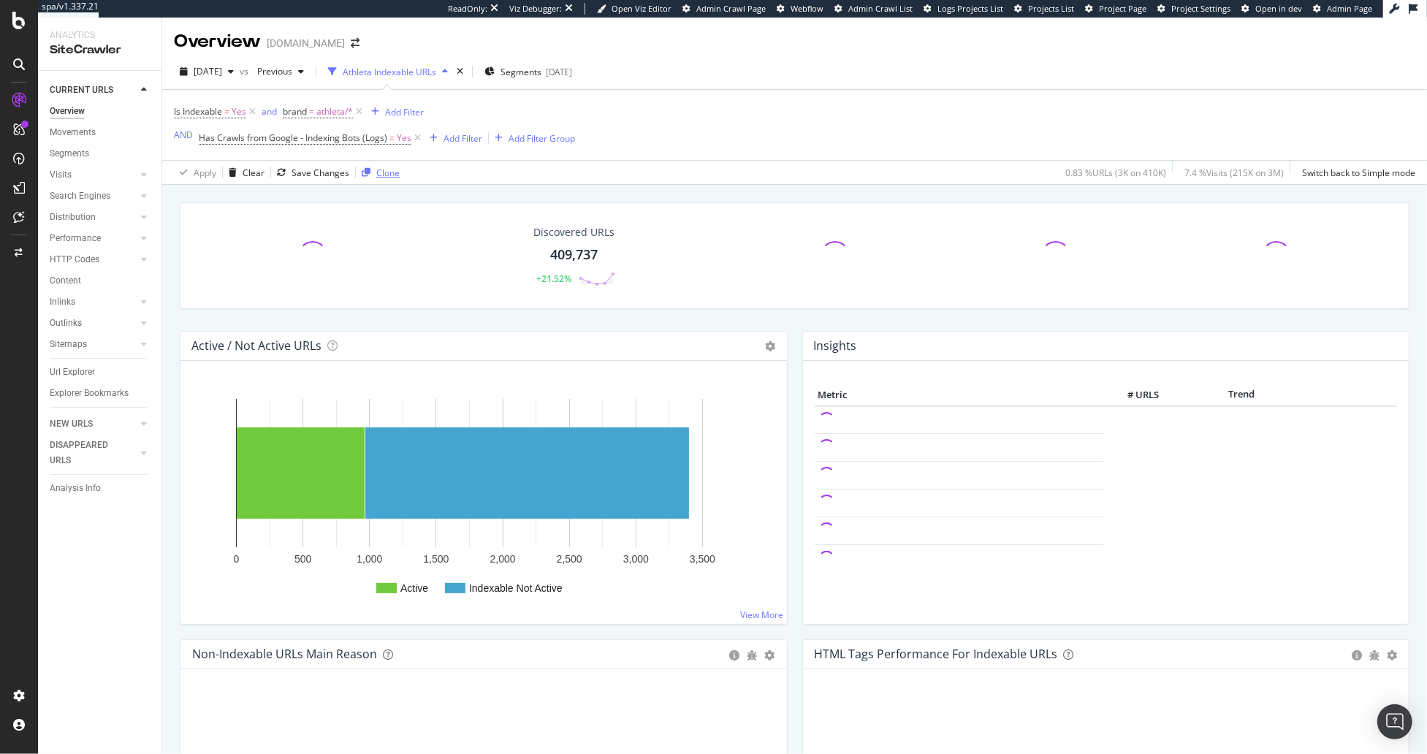
click at [381, 175] on div "Clone" at bounding box center [387, 173] width 23 height 12
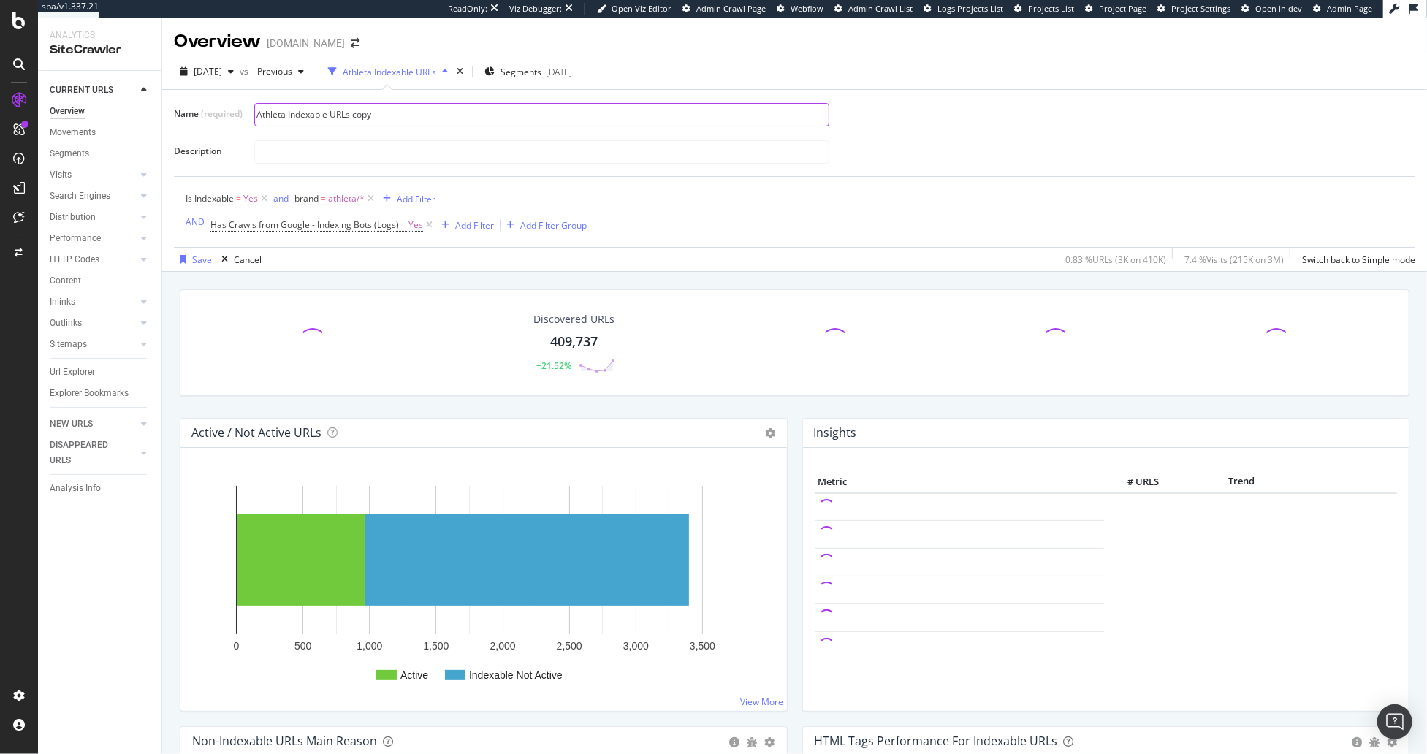
click at [391, 115] on input "Athleta Indexable URLs copy" at bounding box center [542, 115] width 574 height 22
click at [394, 114] on input "Athleta Indexable URLs copy" at bounding box center [542, 115] width 574 height 22
type input "Athleta Indexable URLs w Crawls"
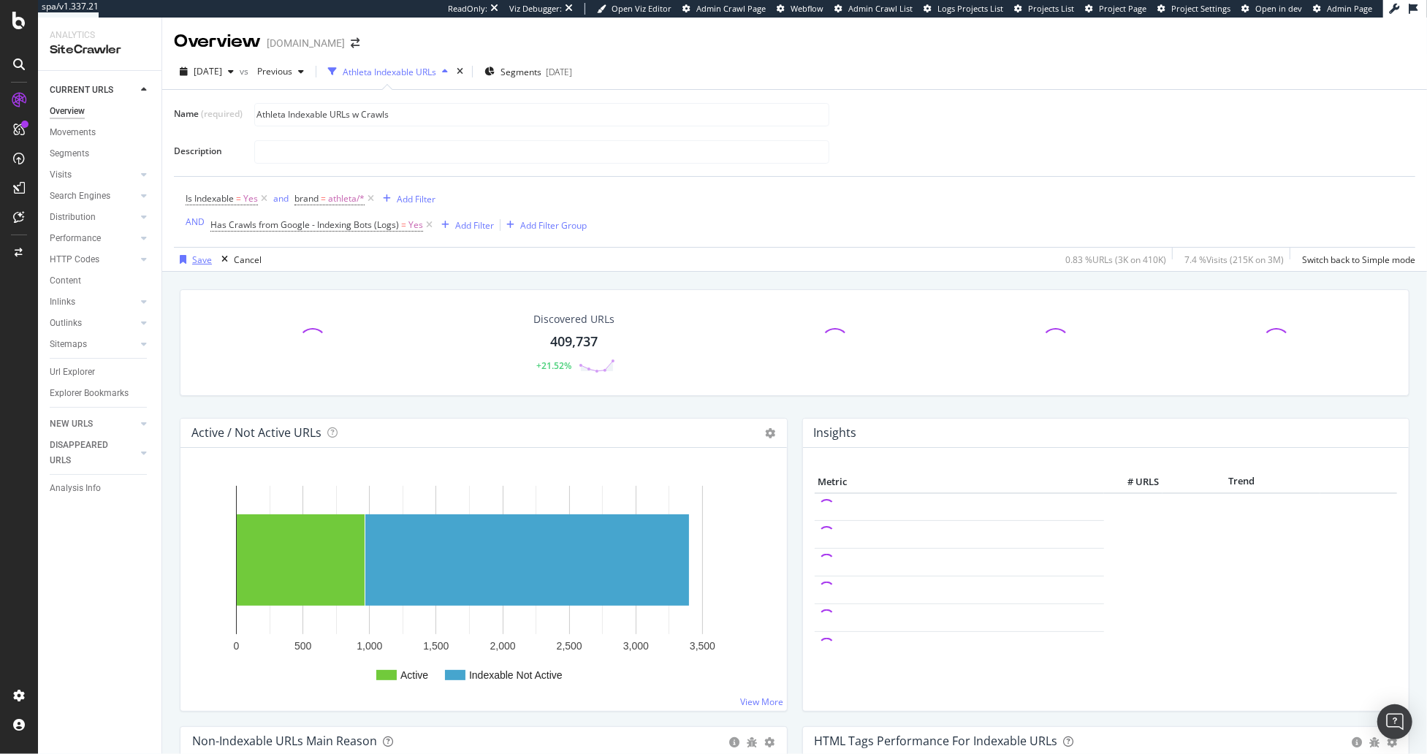
click at [194, 256] on div "Save" at bounding box center [202, 260] width 20 height 12
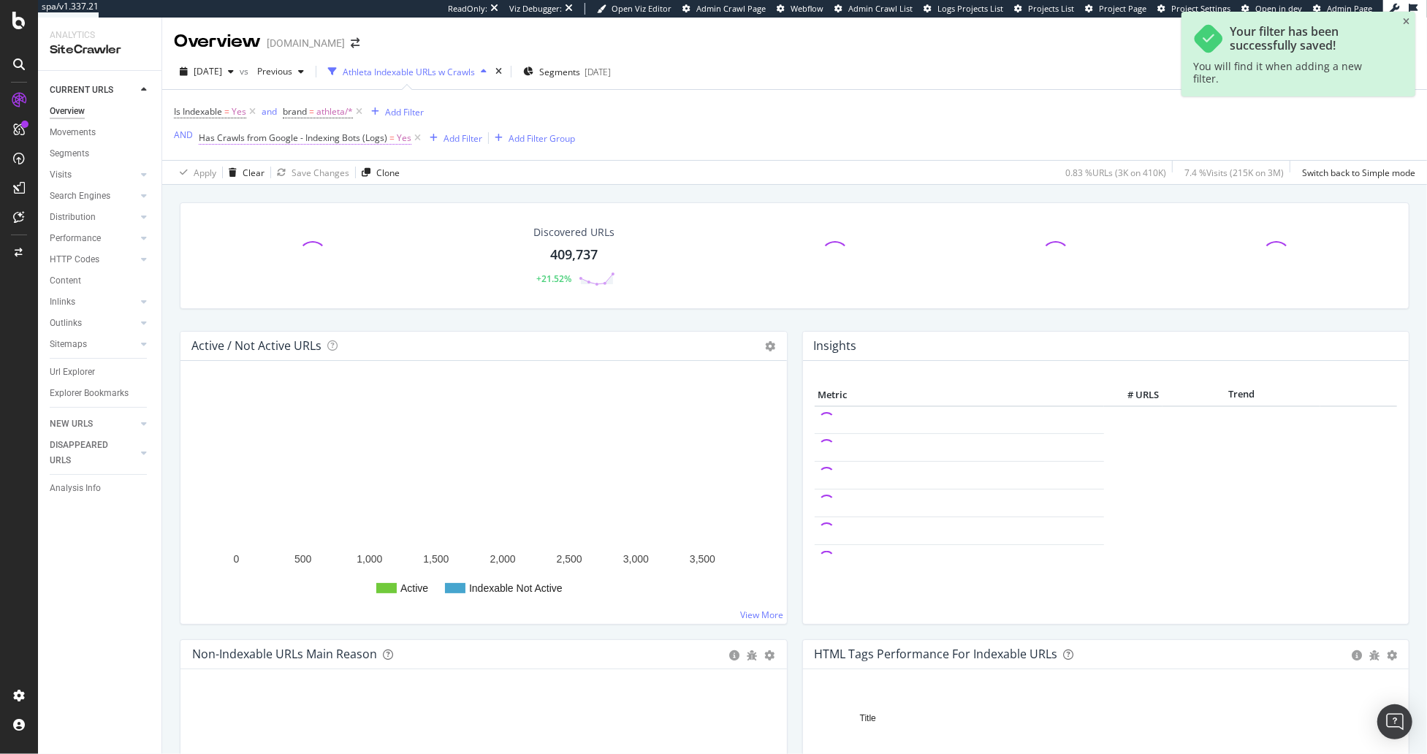
drag, startPoint x: 303, startPoint y: 194, endPoint x: 322, endPoint y: 138, distance: 59.6
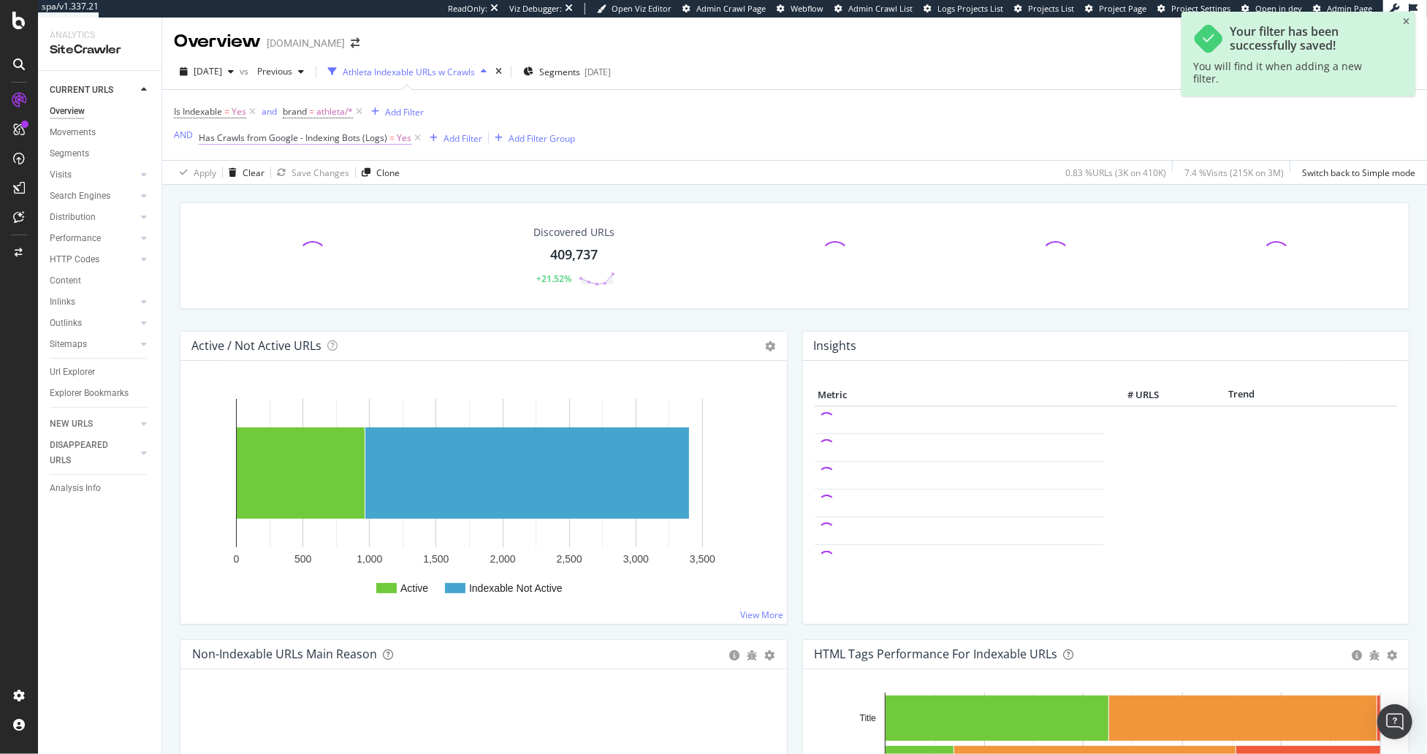
click at [333, 110] on span "athleta/*" at bounding box center [334, 112] width 37 height 20
click at [370, 193] on div "athleta" at bounding box center [376, 195] width 159 height 23
click at [414, 253] on span "Select" at bounding box center [405, 255] width 26 height 12
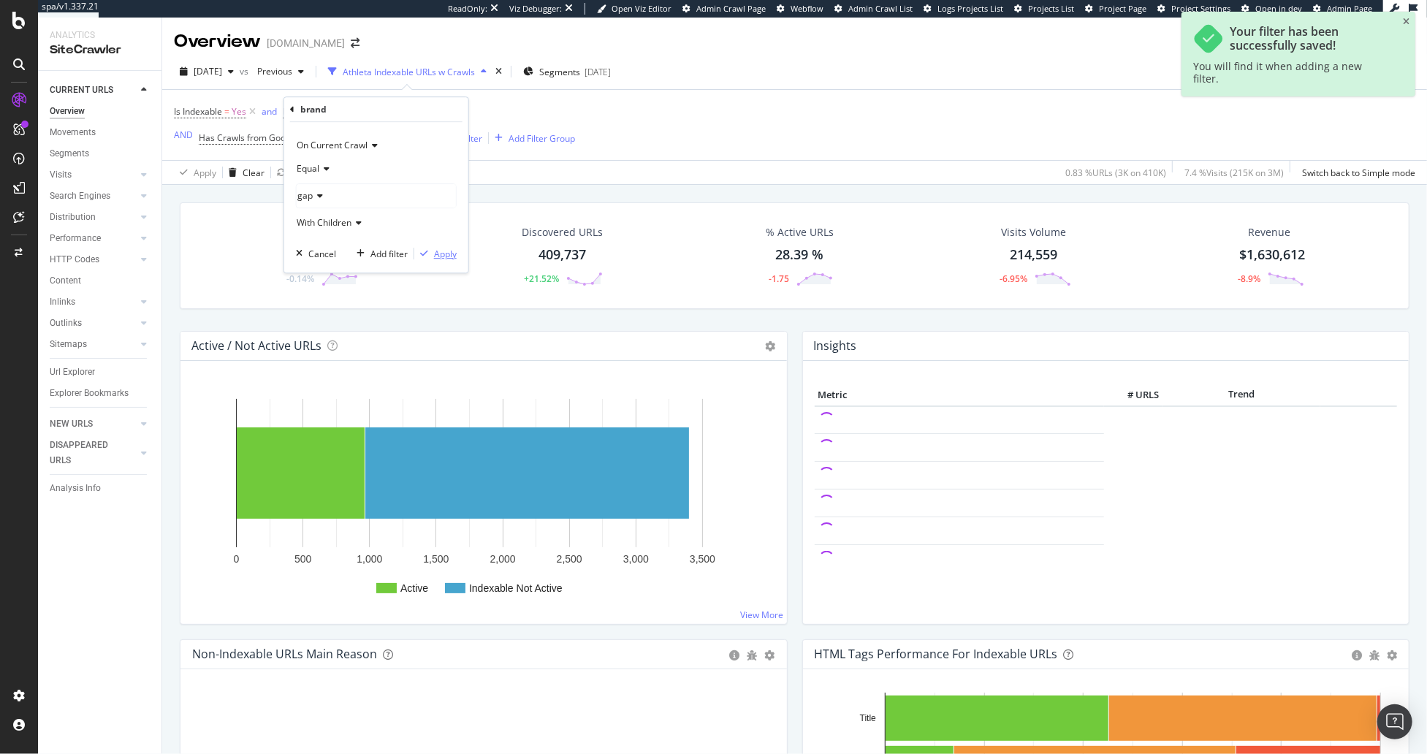
click at [441, 249] on div "Apply" at bounding box center [445, 254] width 23 height 12
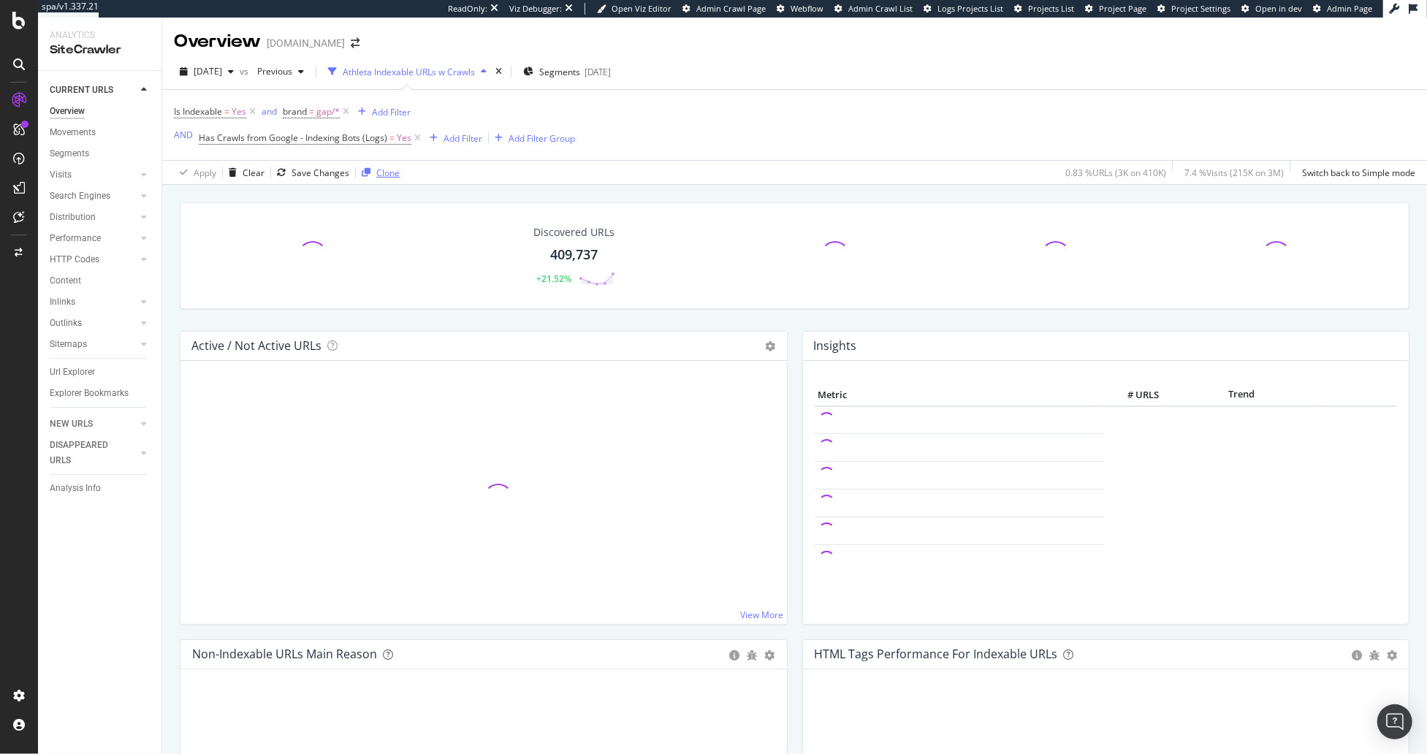
click at [370, 172] on div "button" at bounding box center [366, 172] width 20 height 9
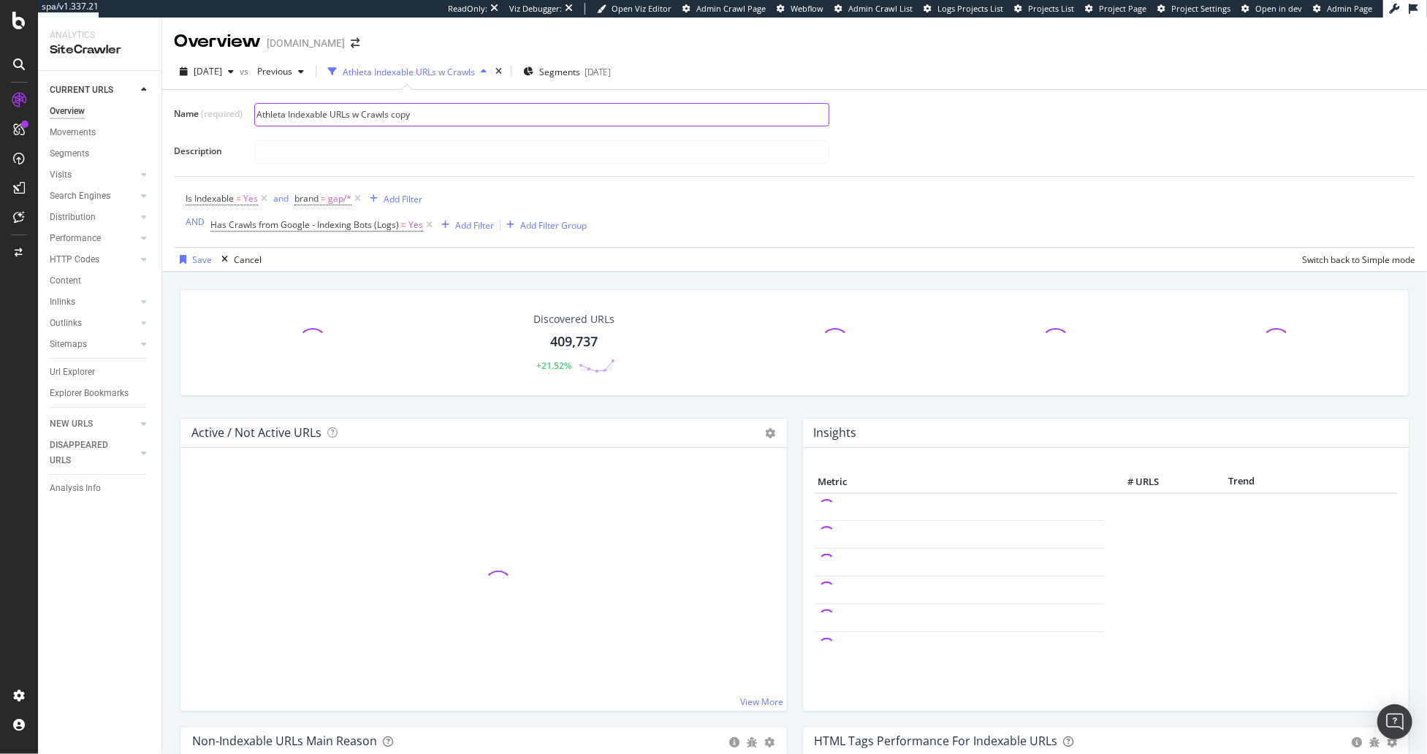
click at [271, 110] on input "Athleta Indexable URLs w Crawls copy" at bounding box center [542, 115] width 574 height 22
click at [395, 112] on input "Gap Indexable URLs w Crawls copy" at bounding box center [542, 115] width 574 height 22
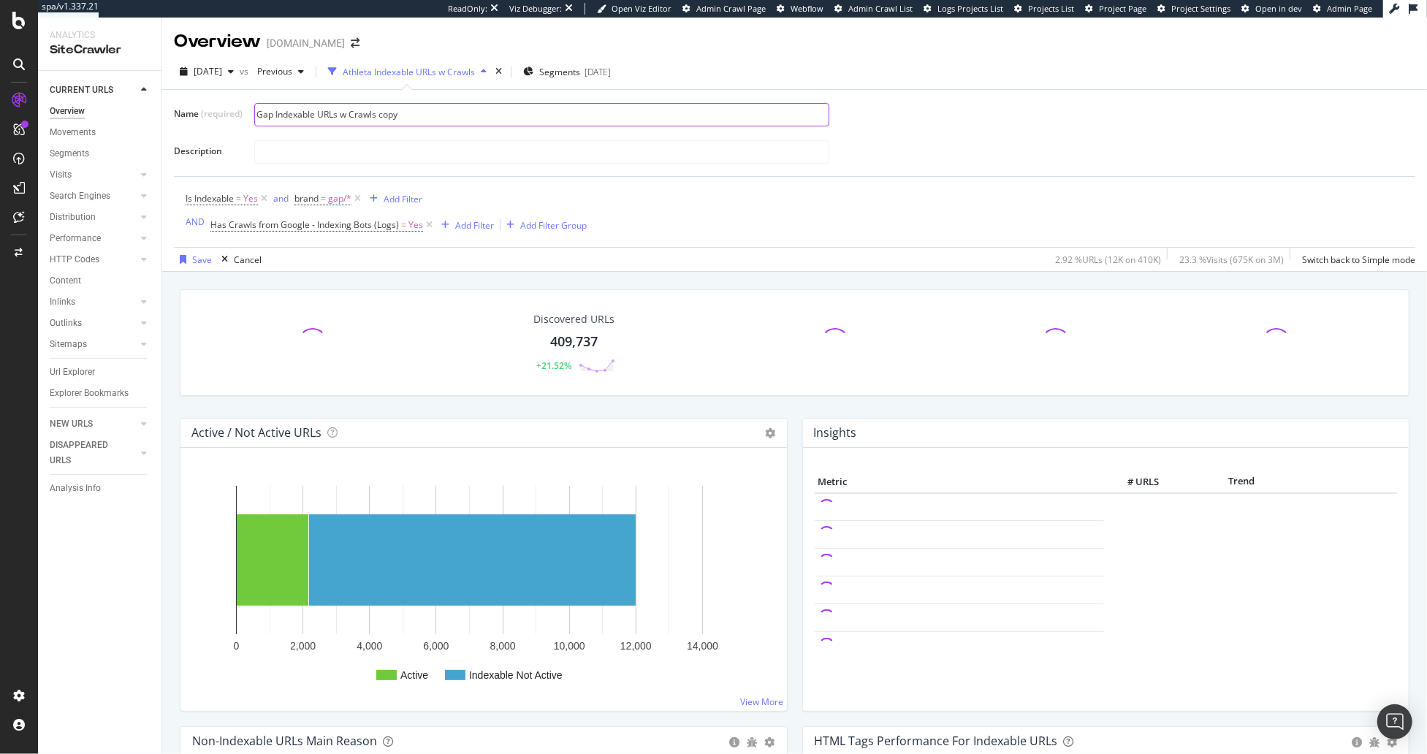
click at [395, 112] on input "Gap Indexable URLs w Crawls copy" at bounding box center [542, 115] width 574 height 22
type input "Gap Indexable URLs w Crawls"
click at [189, 258] on div "button" at bounding box center [183, 259] width 18 height 9
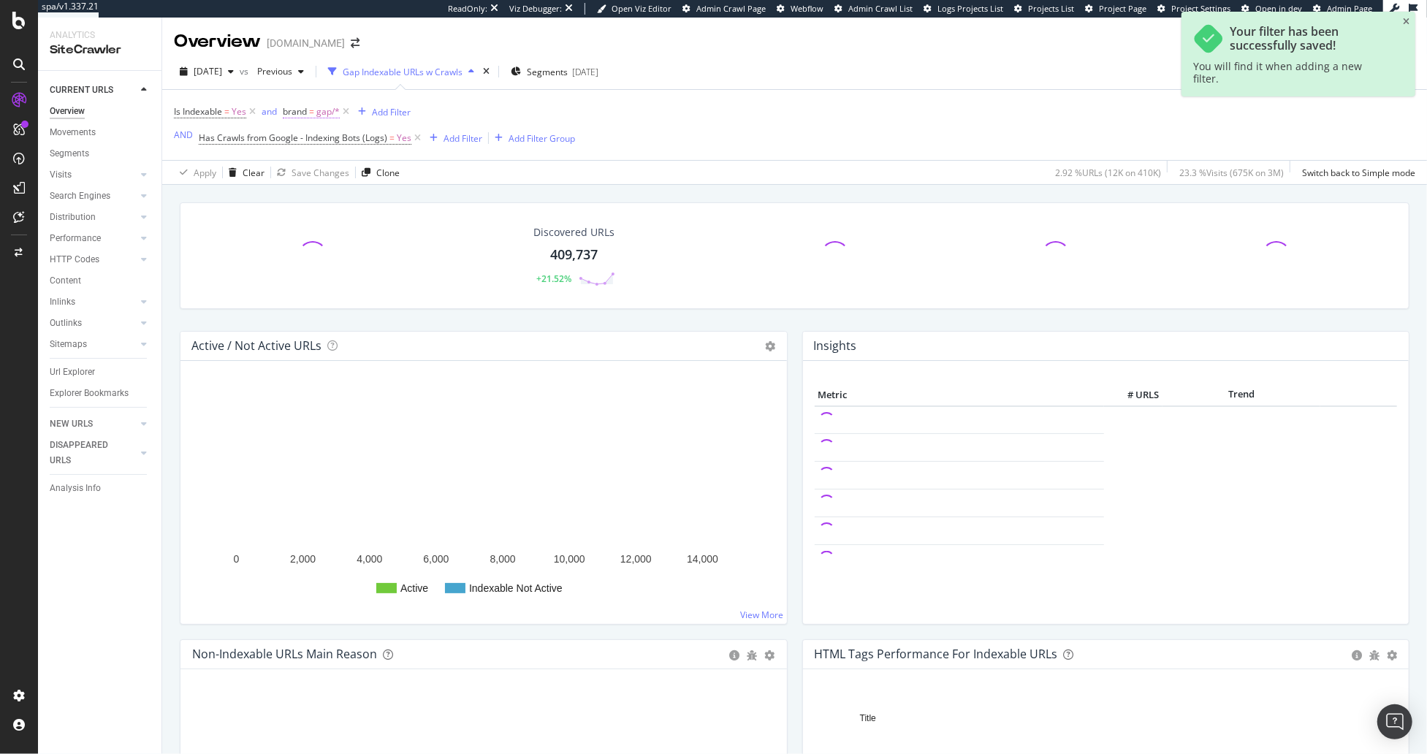
click at [318, 111] on span "gap/*" at bounding box center [327, 112] width 23 height 20
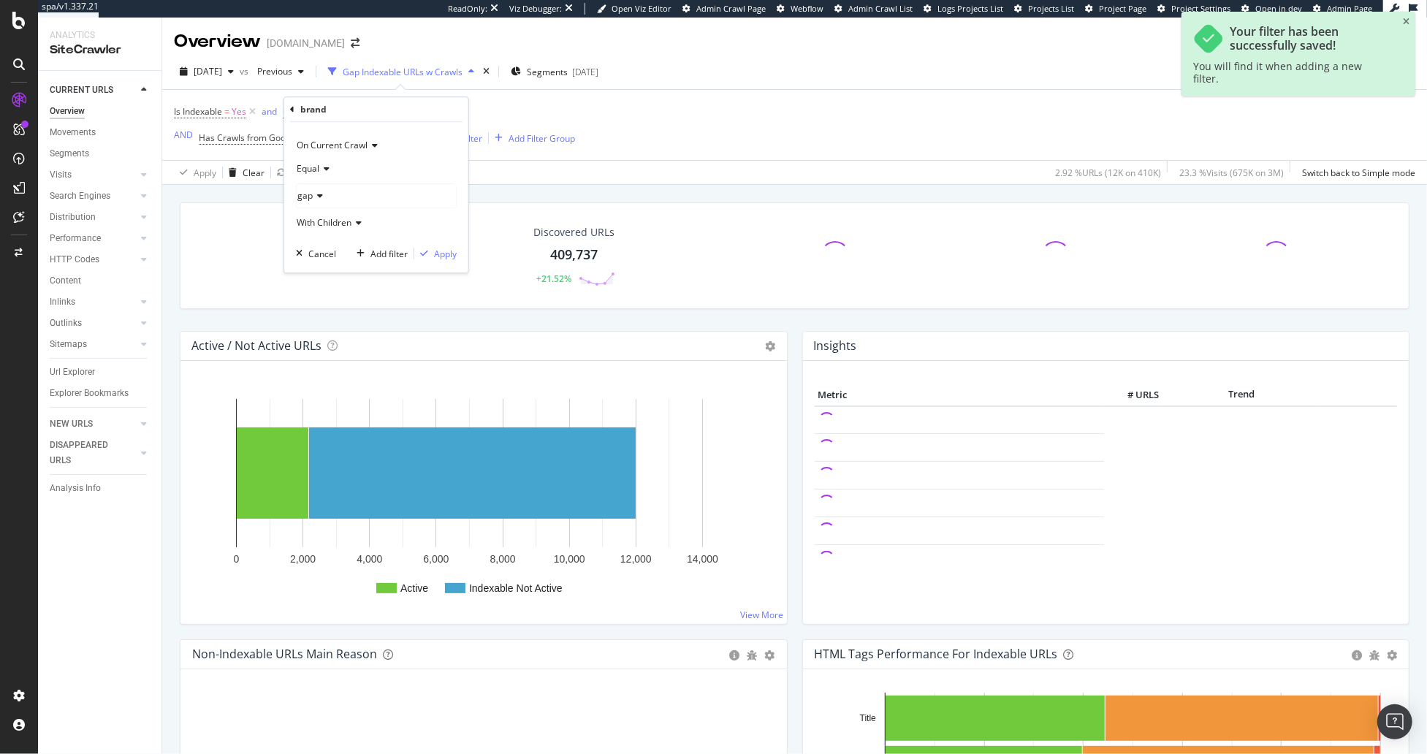
click at [351, 202] on div "gap" at bounding box center [376, 195] width 159 height 23
click at [0, 0] on span "Select" at bounding box center [0, 0] width 0 height 0
click at [438, 253] on div "Apply" at bounding box center [445, 254] width 23 height 12
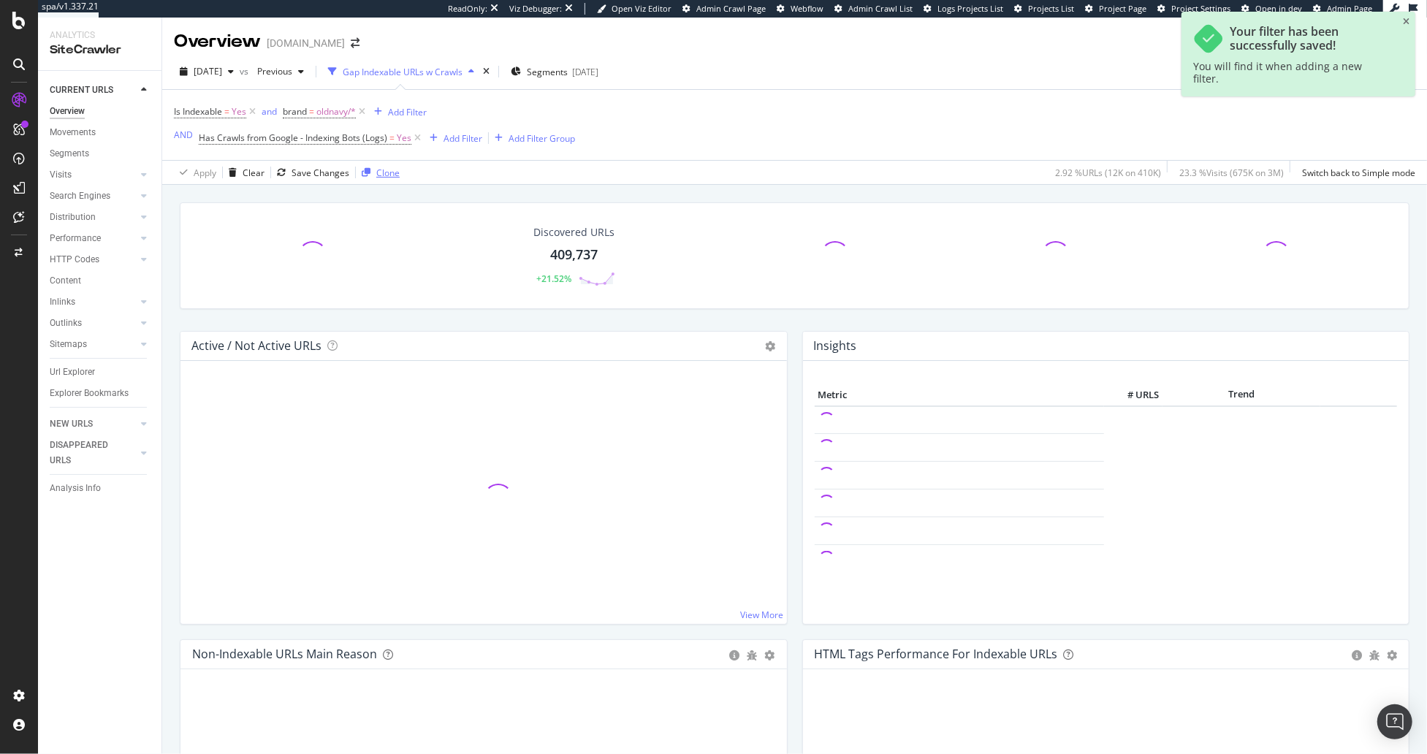
click at [382, 174] on div "Clone" at bounding box center [387, 173] width 23 height 12
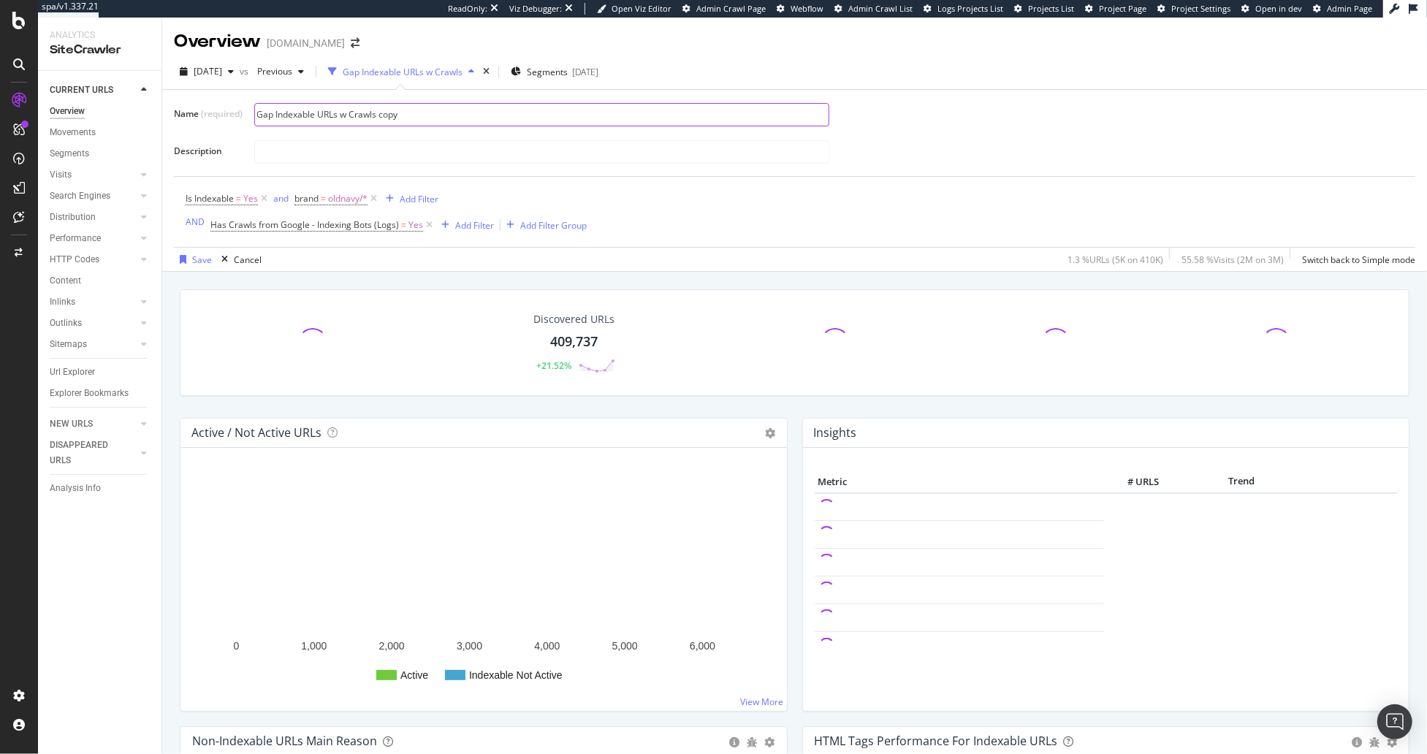
click at [270, 115] on input "Gap Indexable URLs w Crawls copy" at bounding box center [542, 115] width 574 height 22
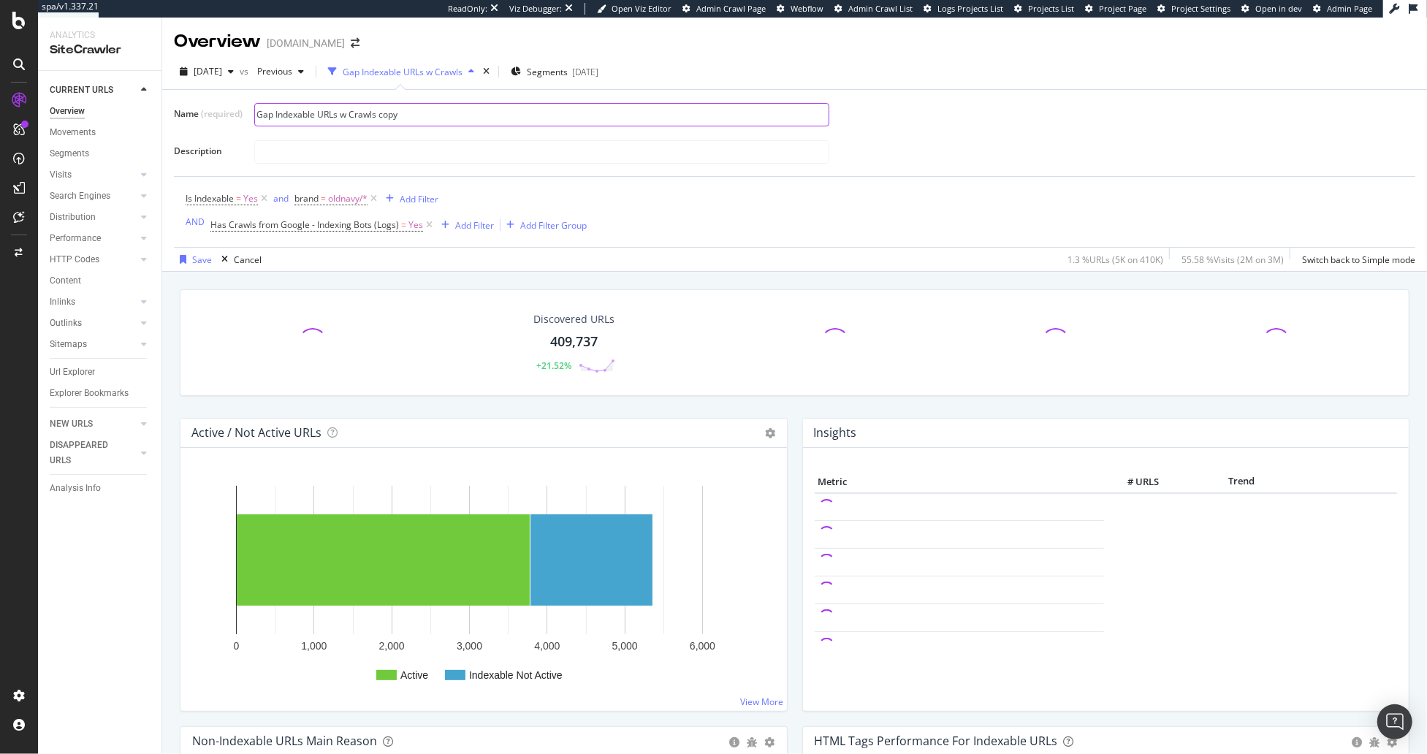
click at [270, 115] on input "Gap Indexable URLs w Crawls copy" at bounding box center [542, 115] width 574 height 22
click at [408, 112] on input "Old Navy Indexable URLs w Crawls copy" at bounding box center [542, 115] width 574 height 22
type input "Old Navy Indexable URLs w Crawls"
click at [198, 261] on div "Save" at bounding box center [202, 260] width 20 height 12
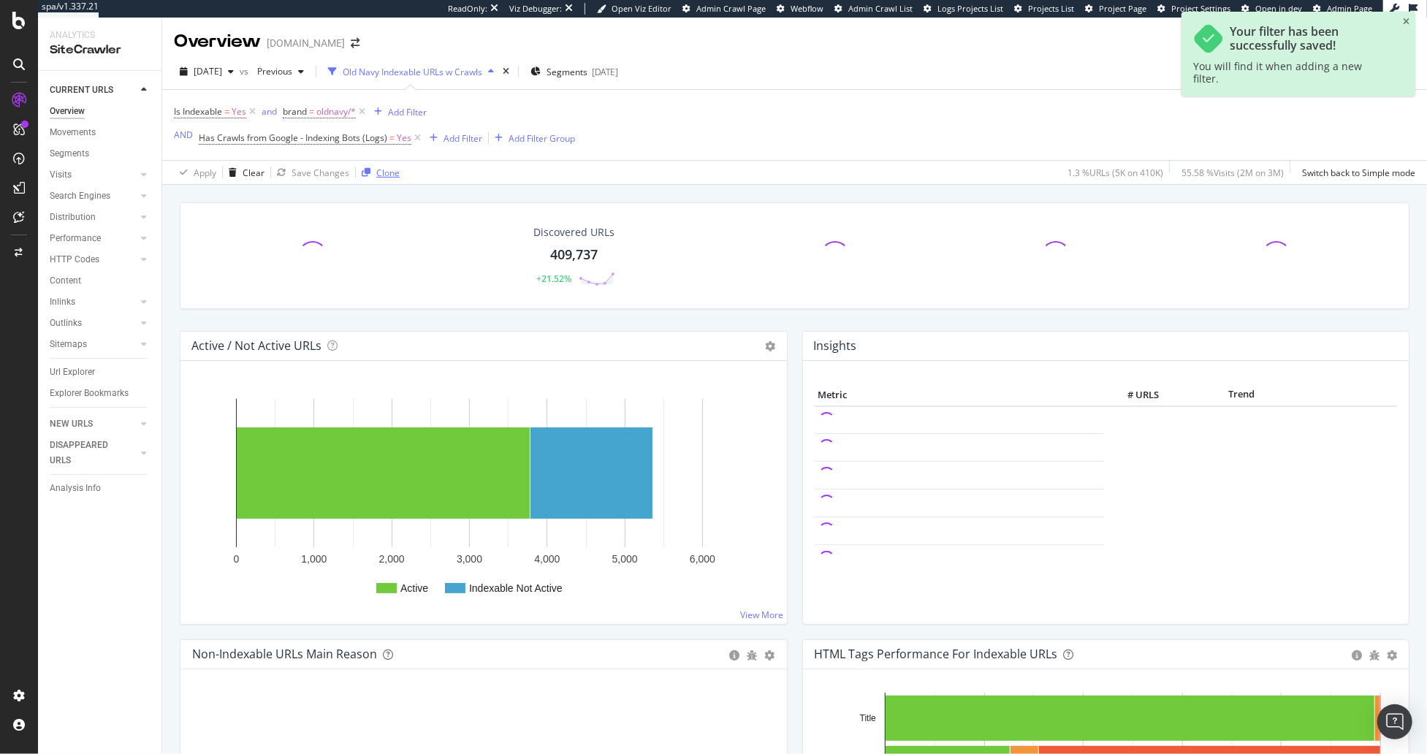
click at [377, 172] on div "Clone" at bounding box center [387, 173] width 23 height 12
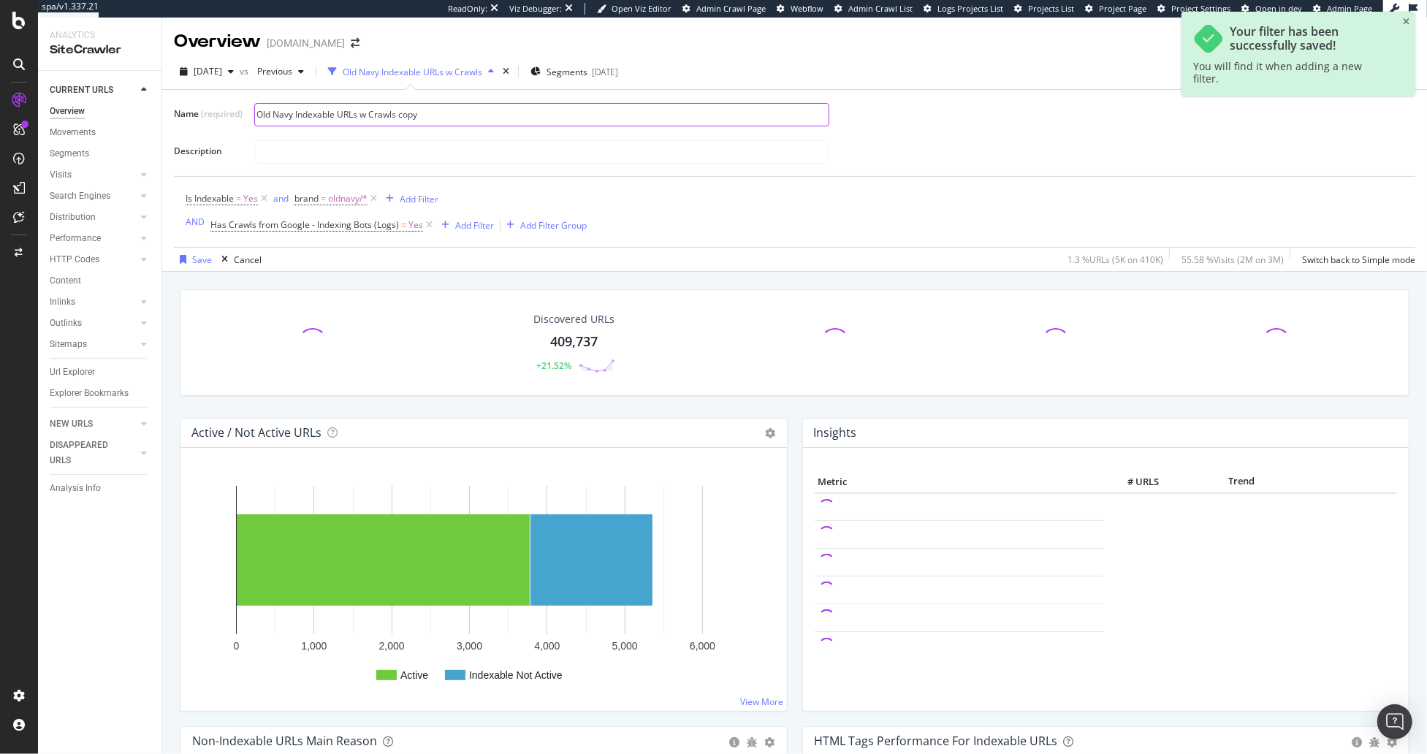
click at [291, 116] on input "Old Navy Indexable URLs w Crawls copy" at bounding box center [542, 115] width 574 height 22
drag, startPoint x: 294, startPoint y: 115, endPoint x: 171, endPoint y: 113, distance: 122.8
click at [171, 113] on div "Name (required) Old Navy Indexable URLs w Crawls copy Description Is Indexable …" at bounding box center [794, 180] width 1265 height 182
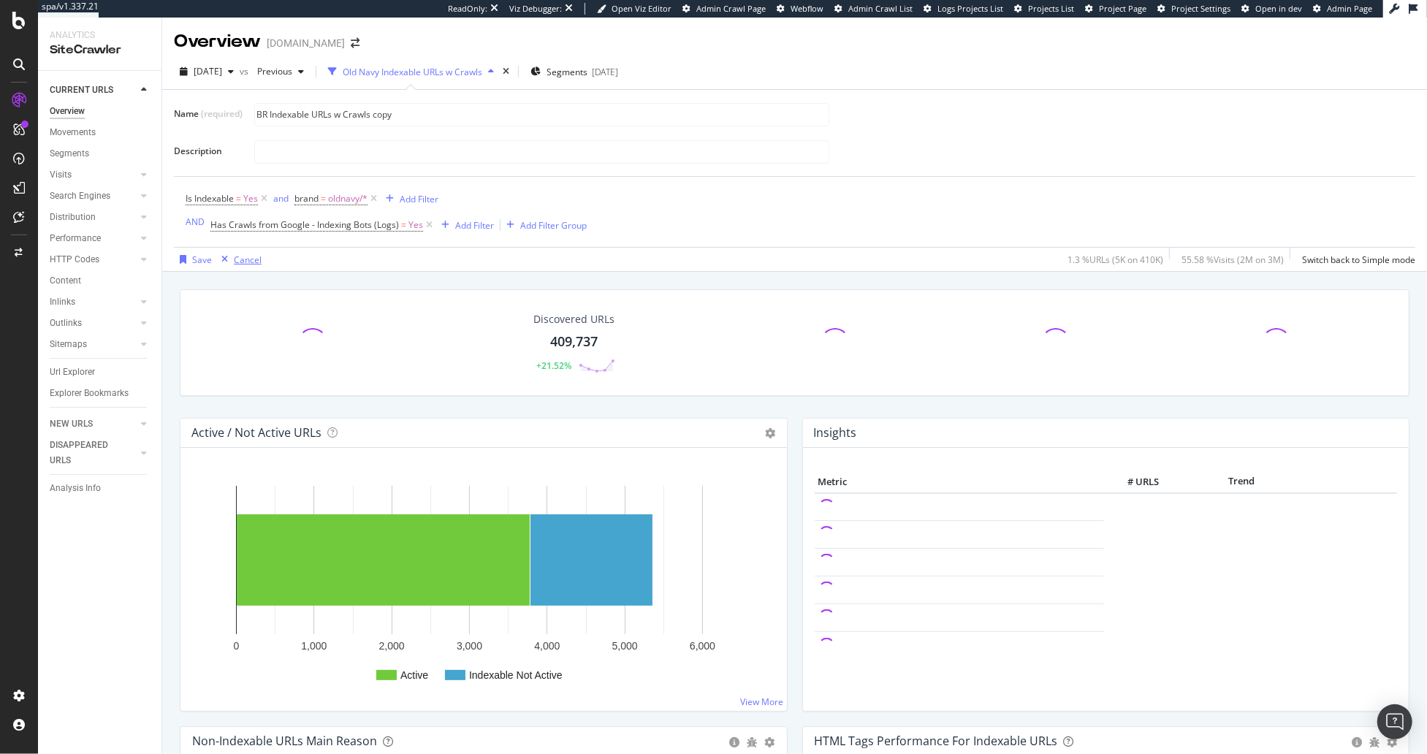
type input "BR Indexable URLs w Crawls copy"
click at [241, 256] on div "Cancel" at bounding box center [248, 260] width 28 height 12
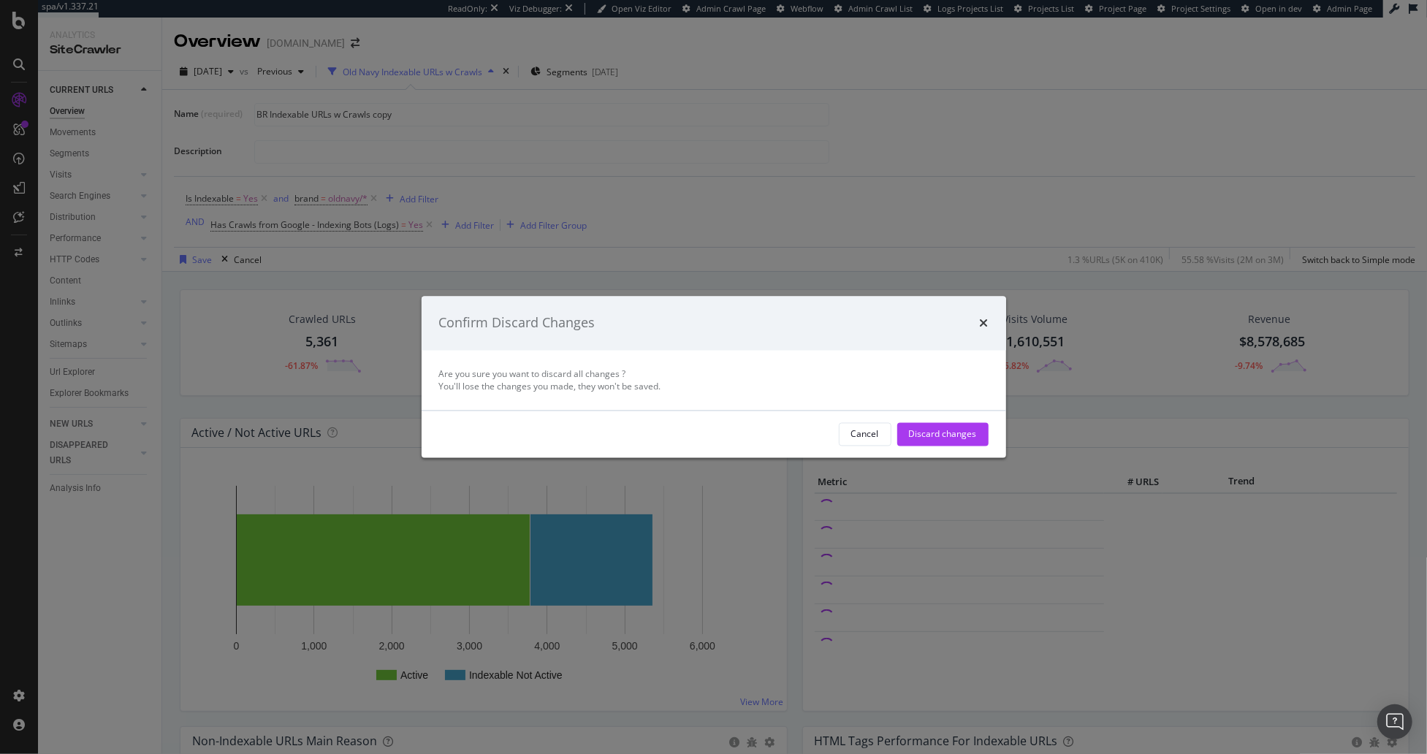
drag, startPoint x: 942, startPoint y: 439, endPoint x: 484, endPoint y: 286, distance: 483.0
click at [940, 438] on div "Discard changes" at bounding box center [943, 434] width 68 height 12
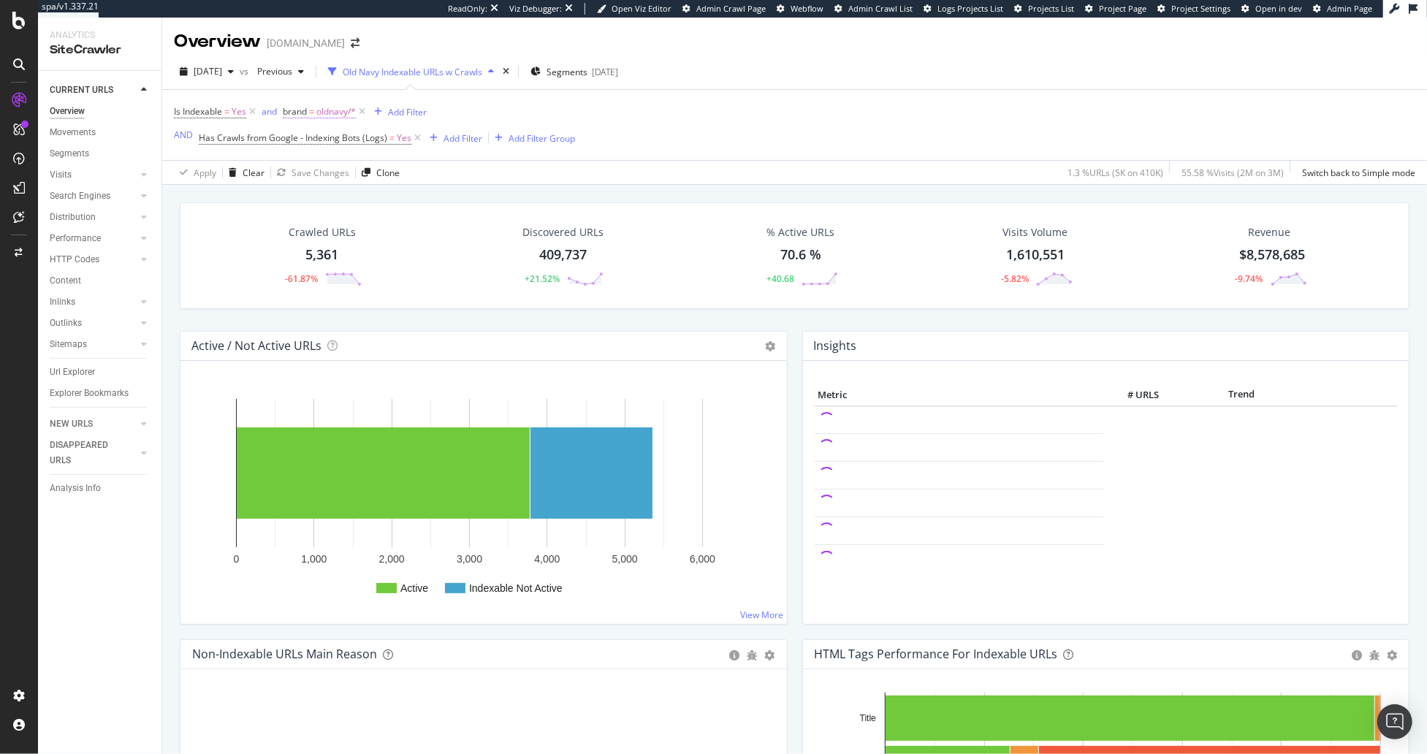
click at [325, 107] on span "oldnavy/*" at bounding box center [335, 112] width 39 height 20
click at [393, 195] on div at bounding box center [376, 195] width 159 height 23
click at [0, 0] on span "Select" at bounding box center [0, 0] width 0 height 0
click at [446, 252] on div "Apply" at bounding box center [445, 254] width 23 height 12
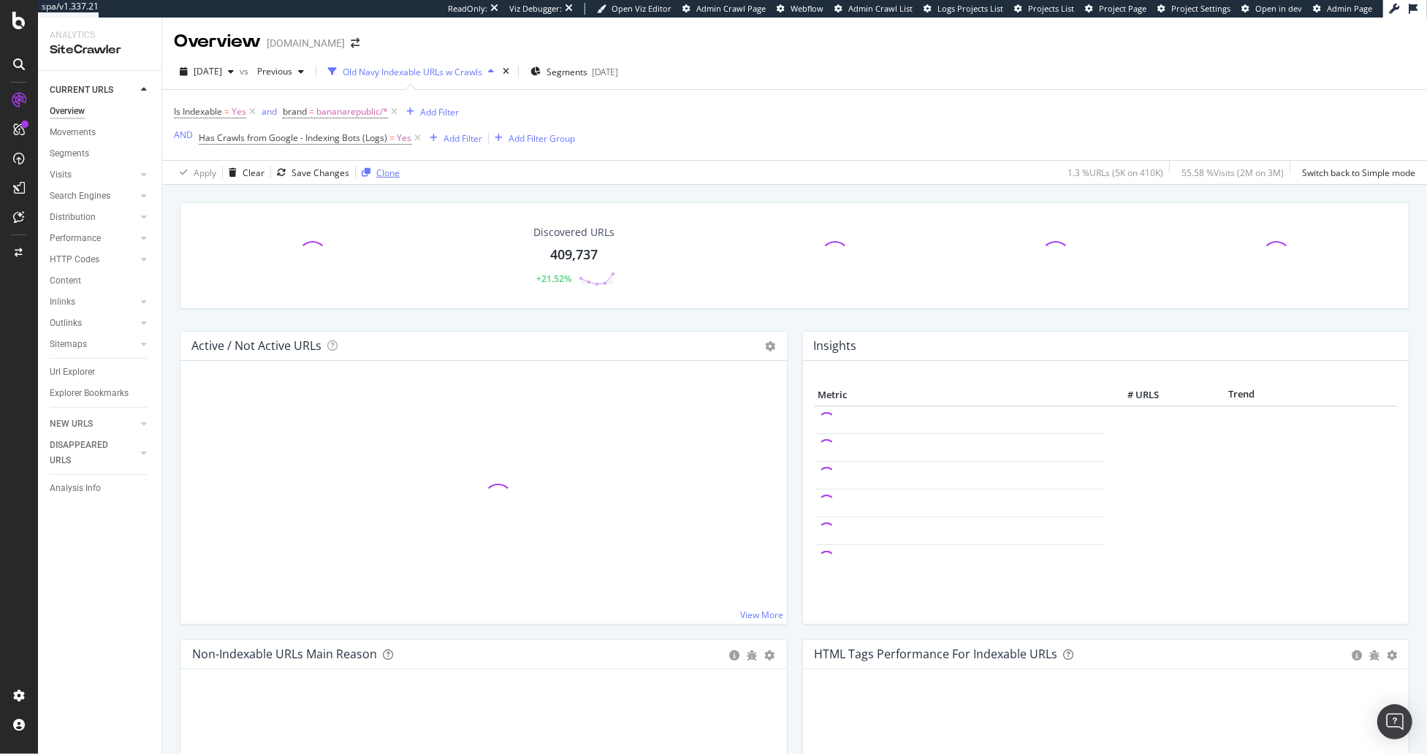
click at [376, 167] on div "Clone" at bounding box center [387, 173] width 23 height 12
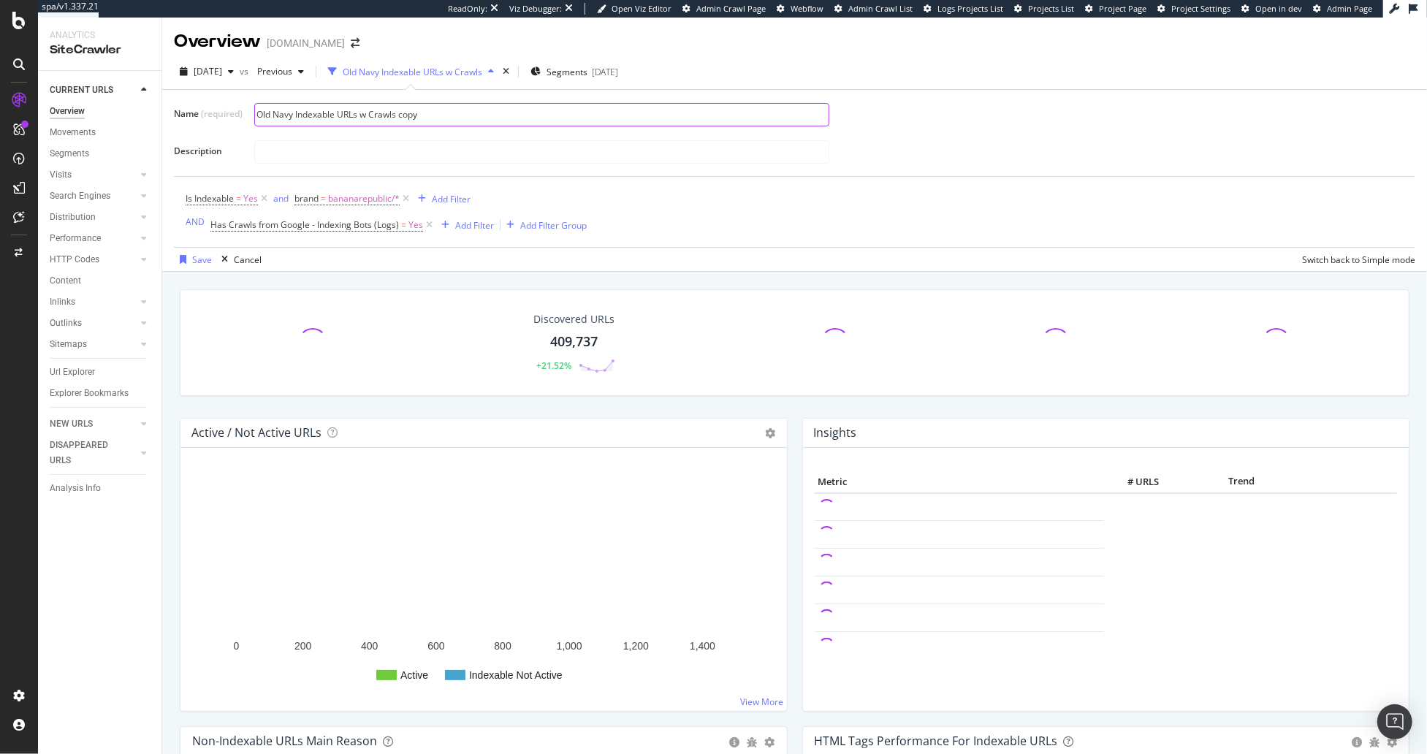
click at [297, 118] on input "Old Navy Indexable URLs w Crawls copy" at bounding box center [542, 115] width 574 height 22
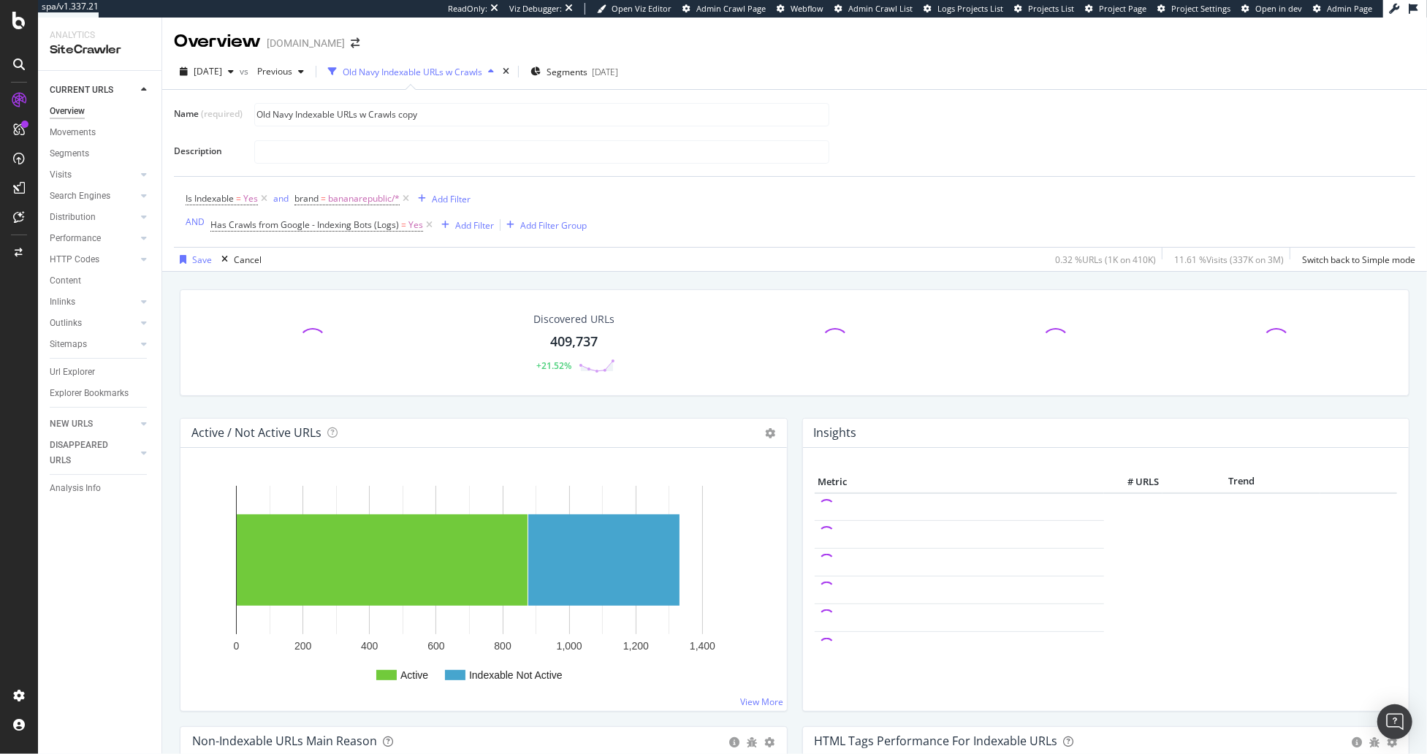
drag, startPoint x: 294, startPoint y: 117, endPoint x: 206, endPoint y: 113, distance: 88.5
click at [0, 0] on div "Name (required) Old Navy Indexable URLs w Crawls copy" at bounding box center [0, 0] width 0 height 0
drag, startPoint x: 372, startPoint y: 118, endPoint x: 380, endPoint y: 115, distance: 8.6
click at [372, 118] on input "BR Indexable URLs w Crawls copy" at bounding box center [542, 115] width 574 height 22
click at [386, 114] on input "BR Indexable URLs w Crawls copy" at bounding box center [542, 115] width 574 height 22
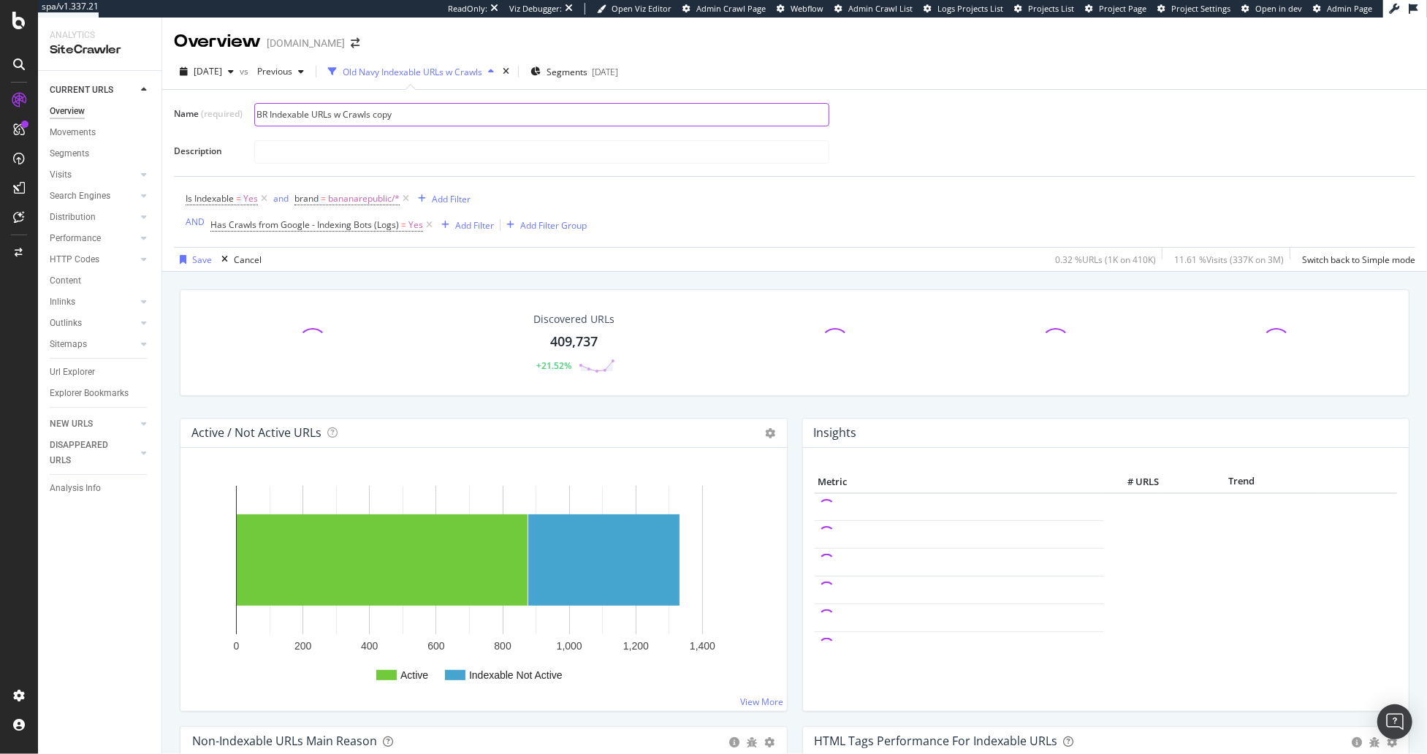
click at [386, 114] on input "BR Indexable URLs w Crawls copy" at bounding box center [542, 115] width 574 height 22
type input "BR Indexable URLs w Crawls"
click at [192, 261] on div "Save" at bounding box center [202, 260] width 20 height 12
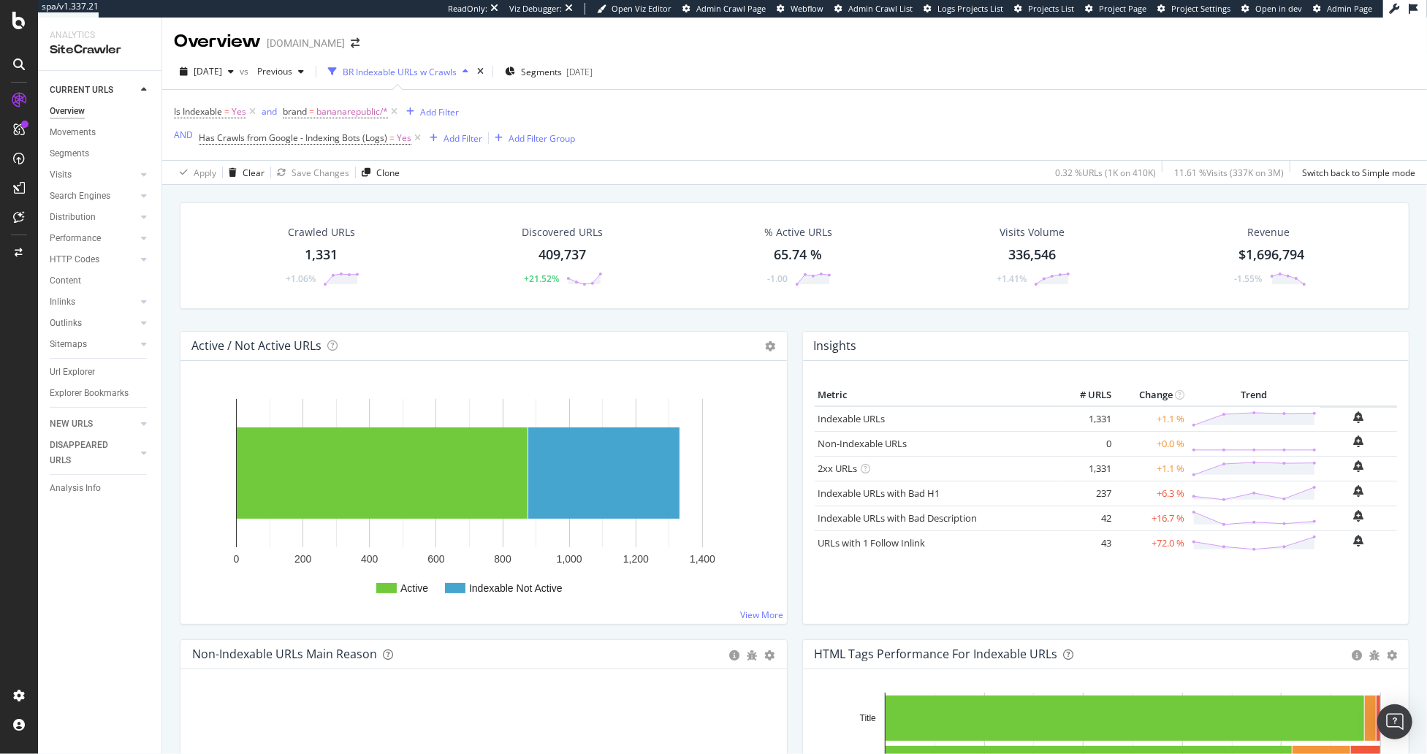
click at [167, 251] on div "Crawled URLs 1,331 +1.06% Discovered URLs 409,737 +21.52% % Active URLs 65.74 %…" at bounding box center [794, 553] width 1265 height 737
click at [253, 172] on div "Clear" at bounding box center [254, 173] width 22 height 12
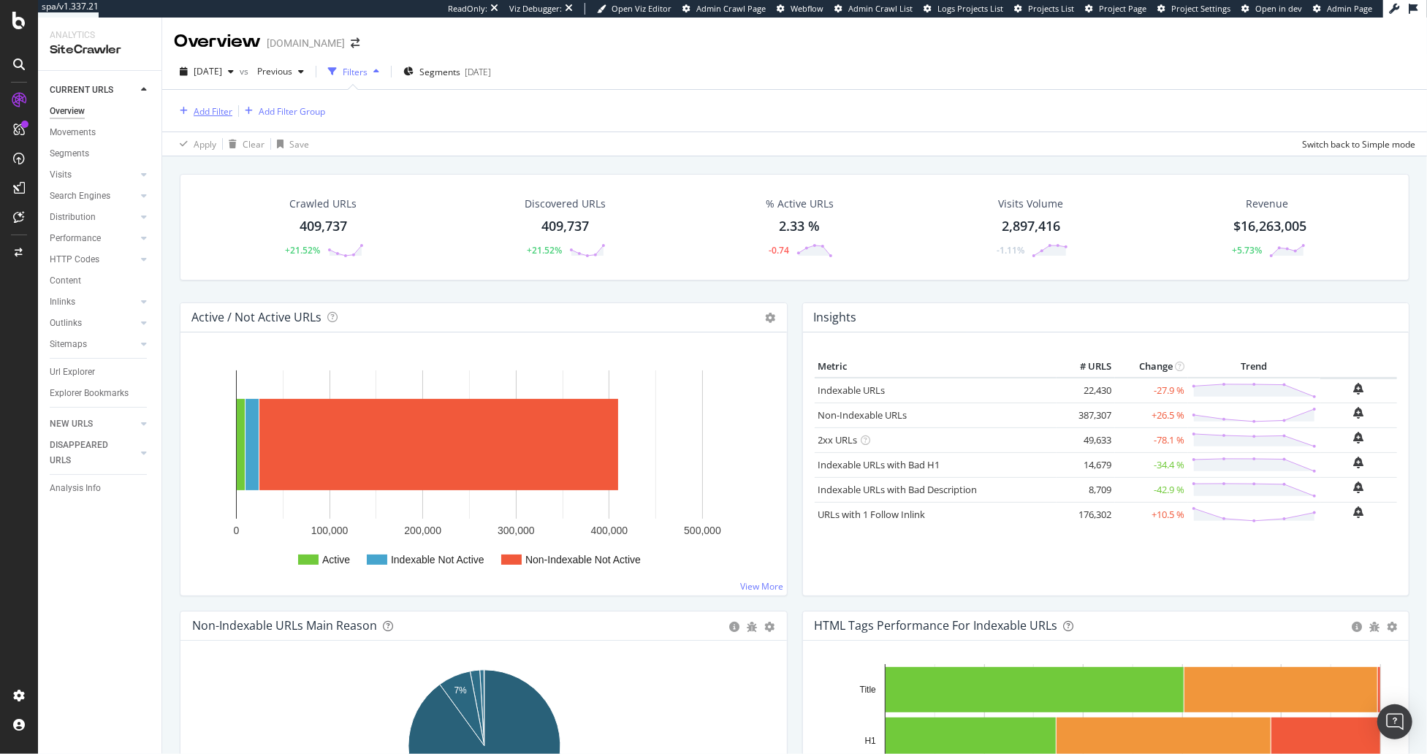
click at [216, 110] on div "Add Filter" at bounding box center [213, 111] width 39 height 12
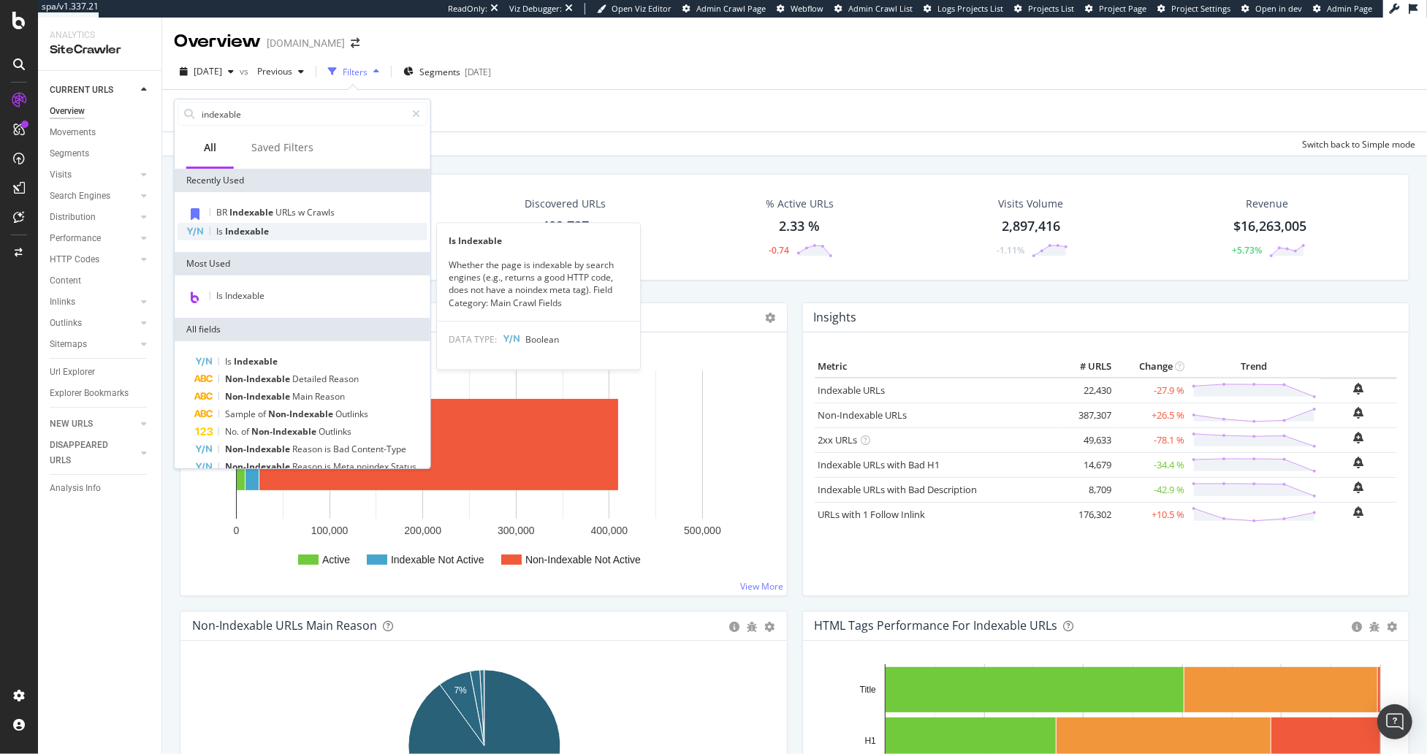
type input "indexable"
click at [281, 233] on div "Is Indexable" at bounding box center [303, 232] width 250 height 18
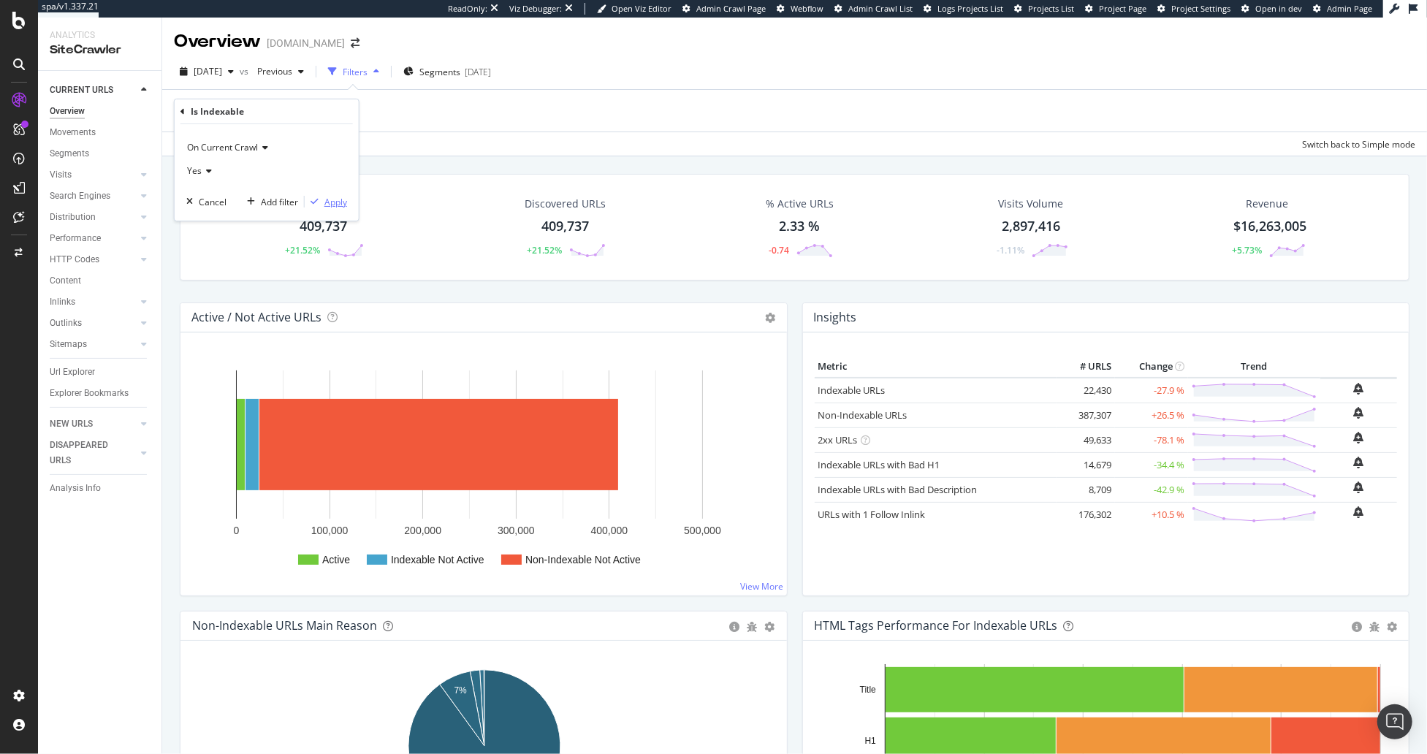
drag, startPoint x: 336, startPoint y: 203, endPoint x: 310, endPoint y: 110, distance: 96.5
click at [335, 203] on div "Apply" at bounding box center [335, 202] width 23 height 12
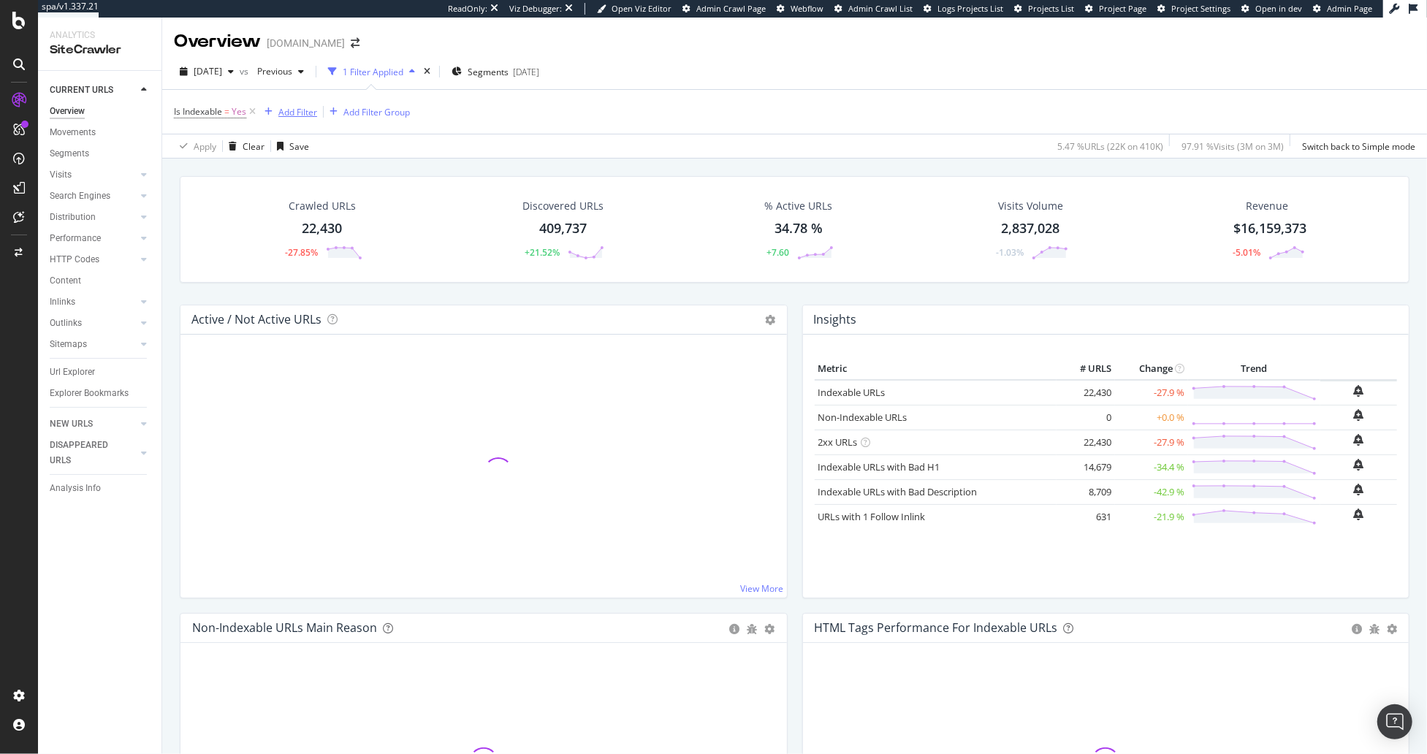
click at [306, 111] on div "Add Filter" at bounding box center [297, 112] width 39 height 12
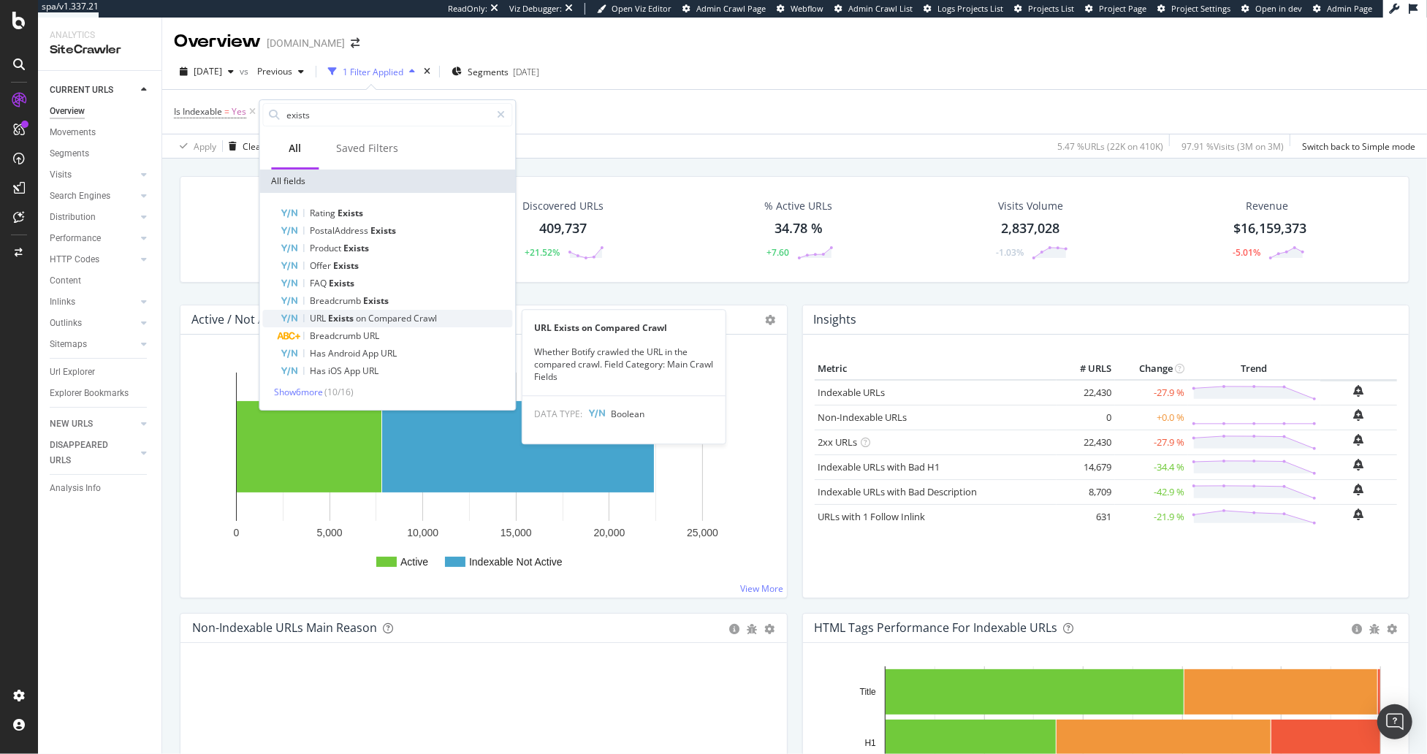
type input "exists"
click at [351, 312] on span "Exists" at bounding box center [342, 318] width 28 height 12
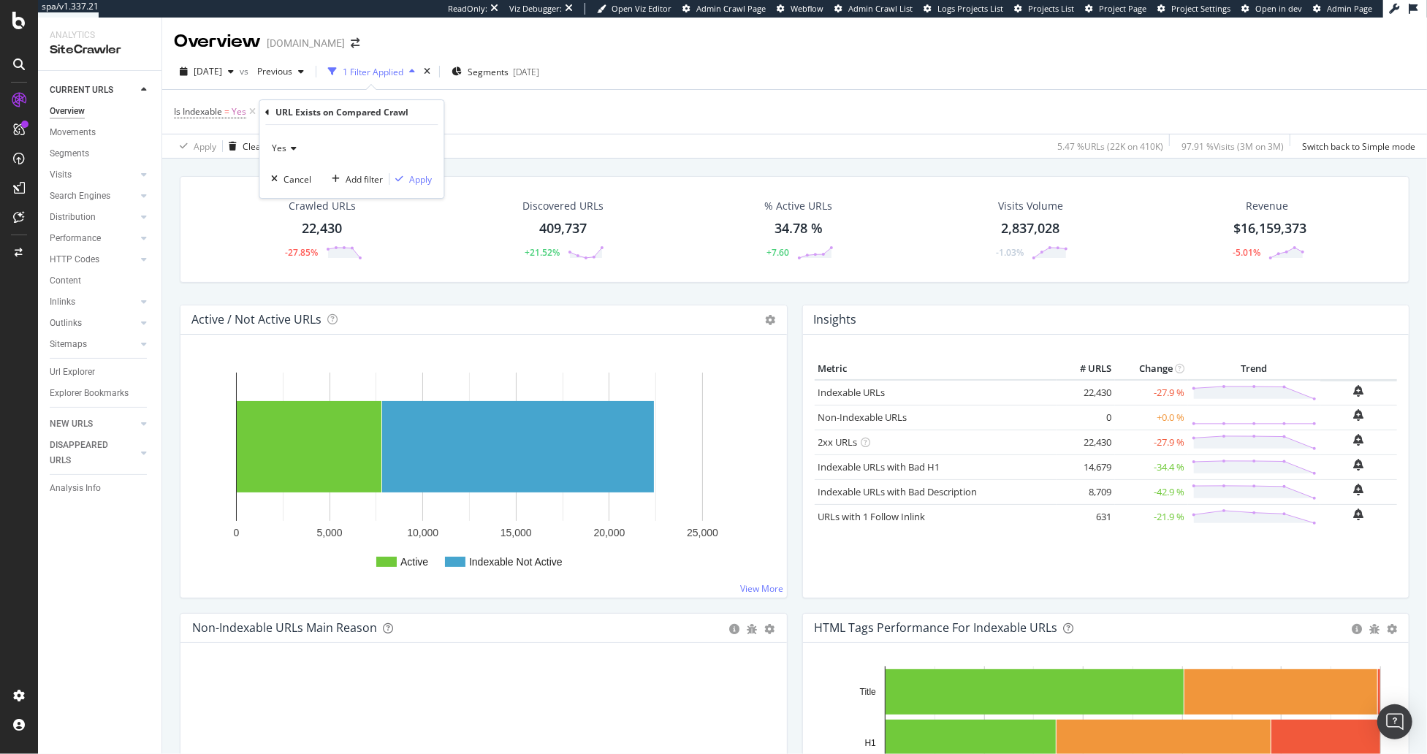
drag, startPoint x: 286, startPoint y: 142, endPoint x: 290, endPoint y: 153, distance: 11.8
click at [286, 142] on div "Yes" at bounding box center [351, 148] width 161 height 23
drag, startPoint x: 313, startPoint y: 199, endPoint x: 412, endPoint y: 183, distance: 100.0
click at [314, 199] on div "No" at bounding box center [353, 197] width 156 height 19
drag, startPoint x: 419, startPoint y: 179, endPoint x: 407, endPoint y: 182, distance: 12.1
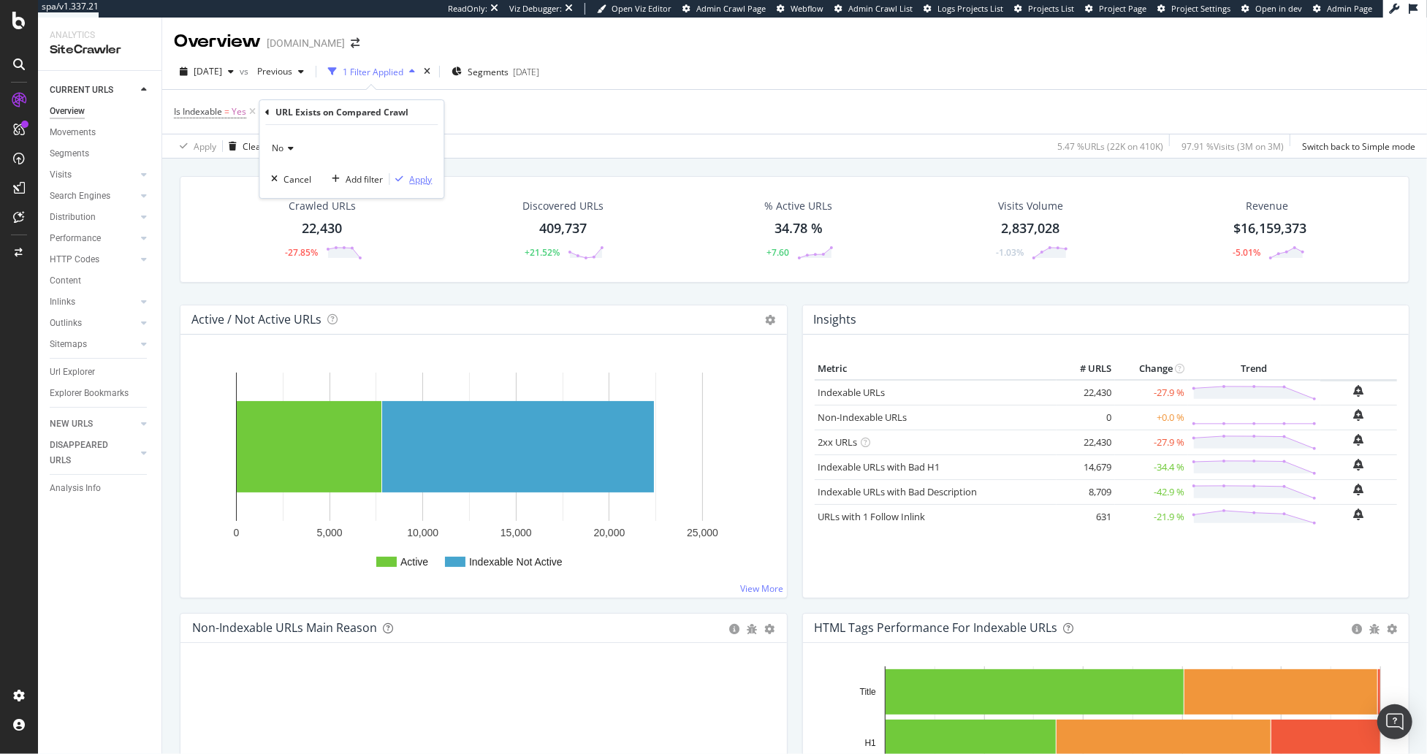
click at [419, 179] on div "Apply" at bounding box center [420, 179] width 23 height 12
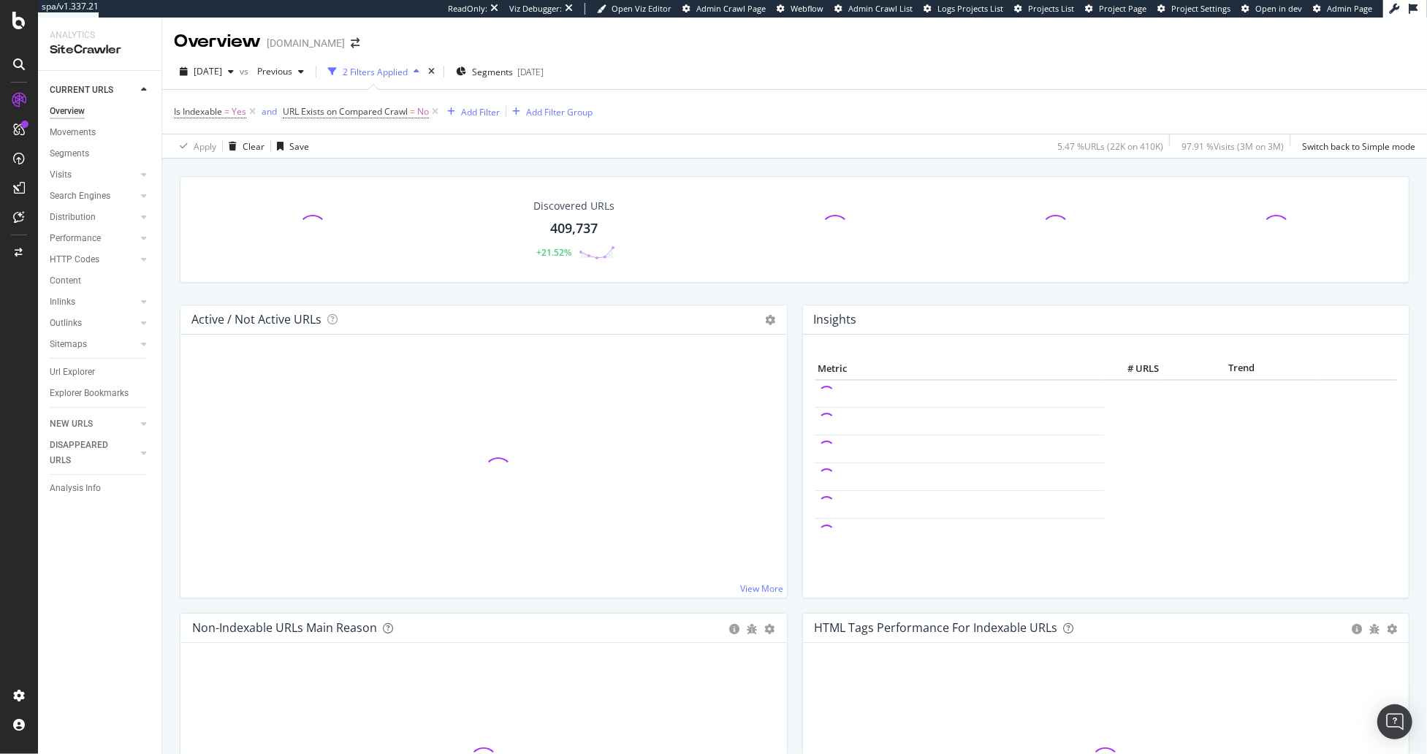
click at [386, 163] on div "Discovered URLs 409,737 +21.52% Active / Not Active URLs Chart (by Value) Chart…" at bounding box center [794, 527] width 1265 height 737
click at [544, 72] on div "Segments [DATE]" at bounding box center [500, 72] width 88 height 12
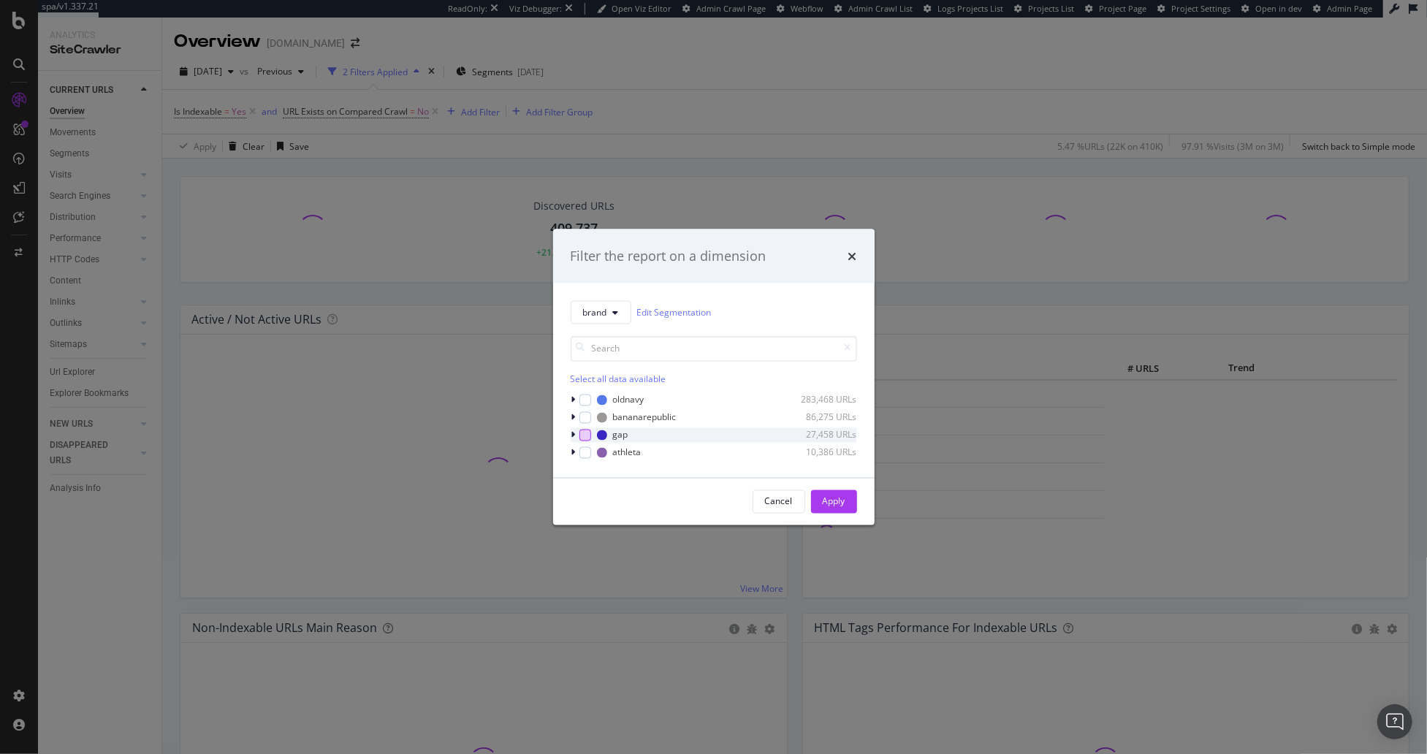
click at [582, 435] on div "modal" at bounding box center [585, 435] width 12 height 12
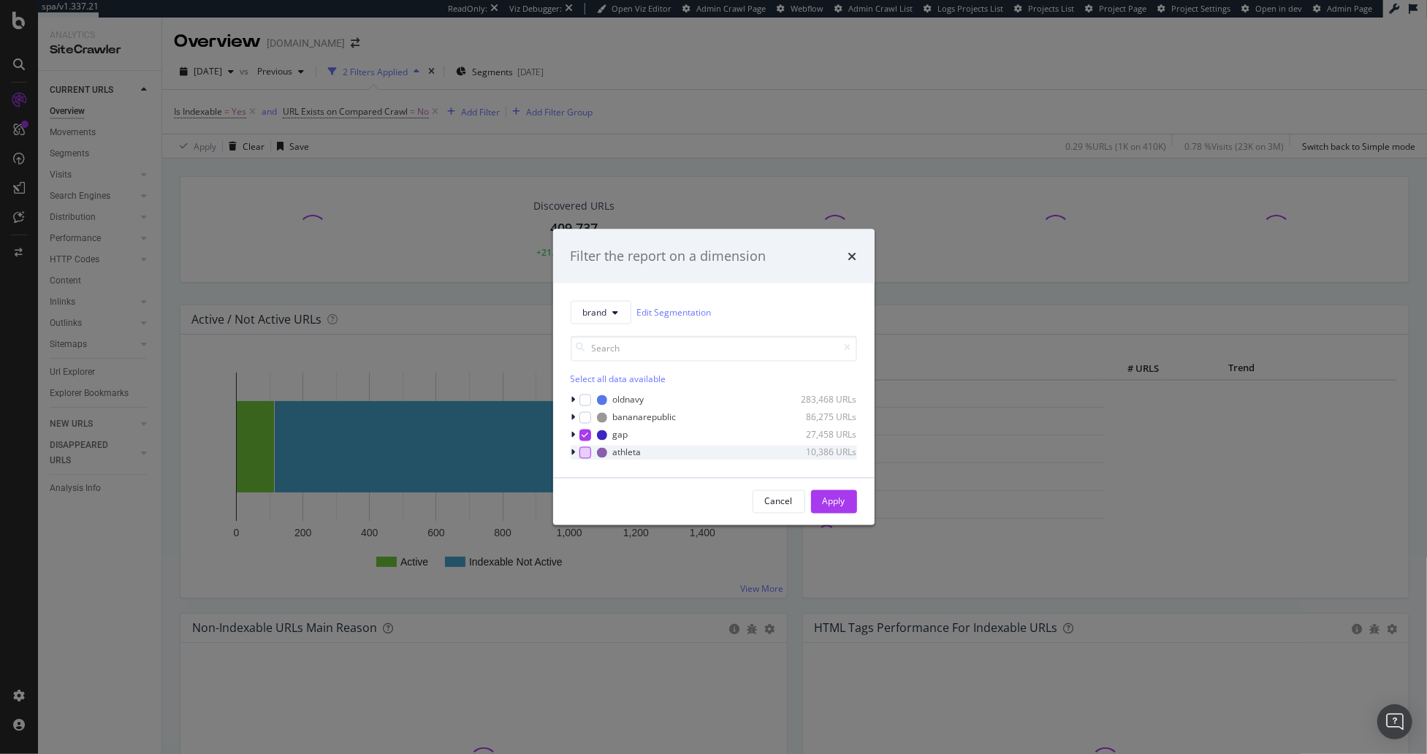
click at [582, 447] on div "modal" at bounding box center [585, 452] width 12 height 12
drag, startPoint x: 832, startPoint y: 500, endPoint x: 369, endPoint y: 283, distance: 511.6
click at [832, 500] on div "Apply" at bounding box center [834, 501] width 23 height 12
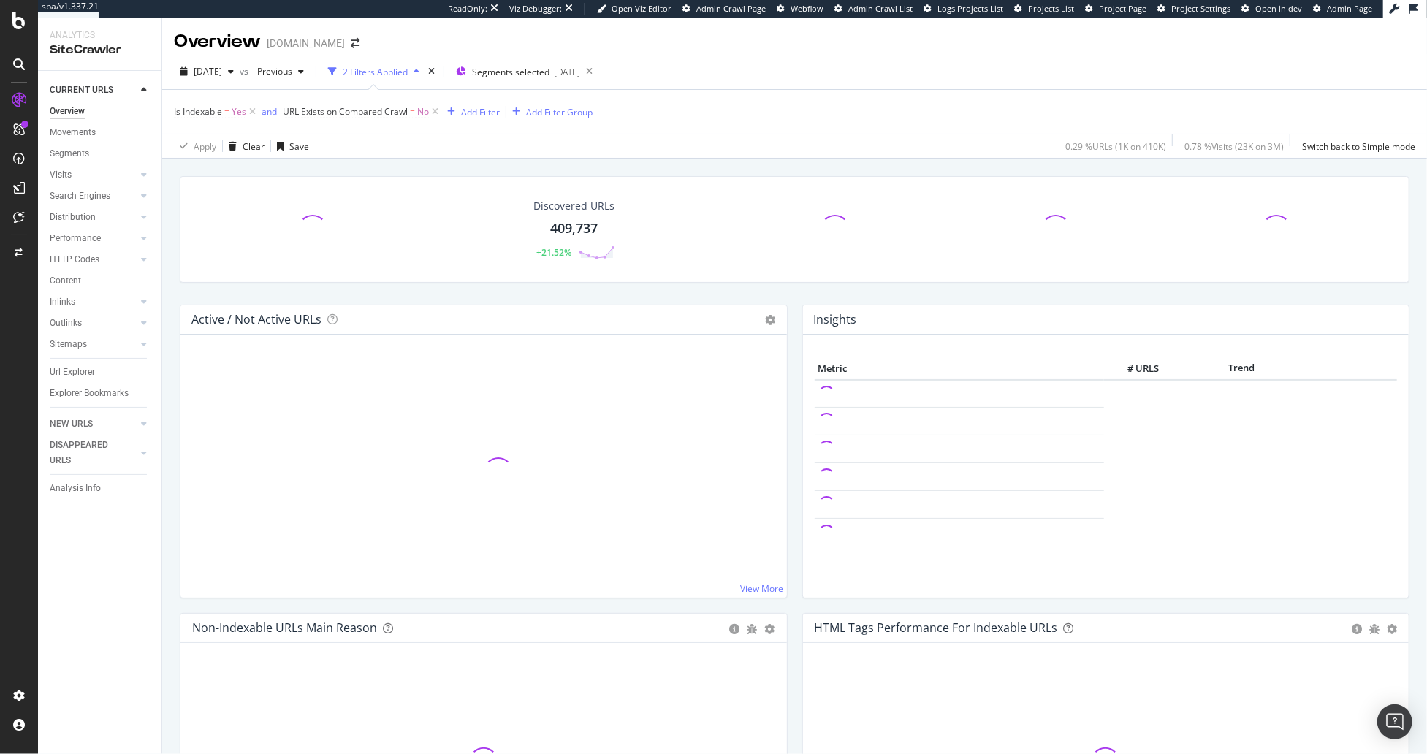
click at [170, 254] on div "Discovered URLs 409,737 +21.52% Active / Not Active URLs Chart (by Value) Chart…" at bounding box center [794, 527] width 1265 height 737
click at [167, 227] on div "Discovered URLs 409,737 +21.52% Active / Not Active URLs Chart (by Value) Chart…" at bounding box center [794, 527] width 1265 height 737
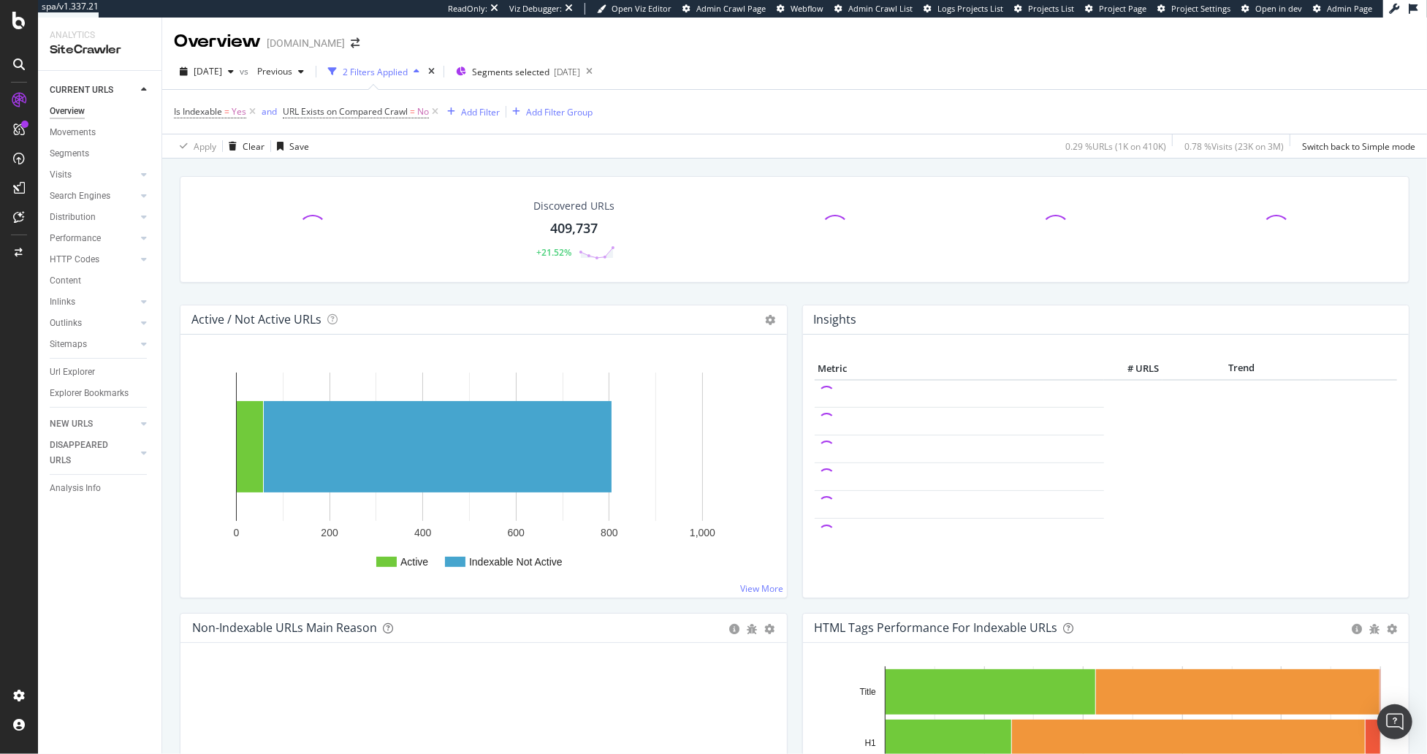
drag, startPoint x: 96, startPoint y: 197, endPoint x: 310, endPoint y: 18, distance: 279.1
click at [96, 197] on div "Search Engines" at bounding box center [80, 196] width 61 height 15
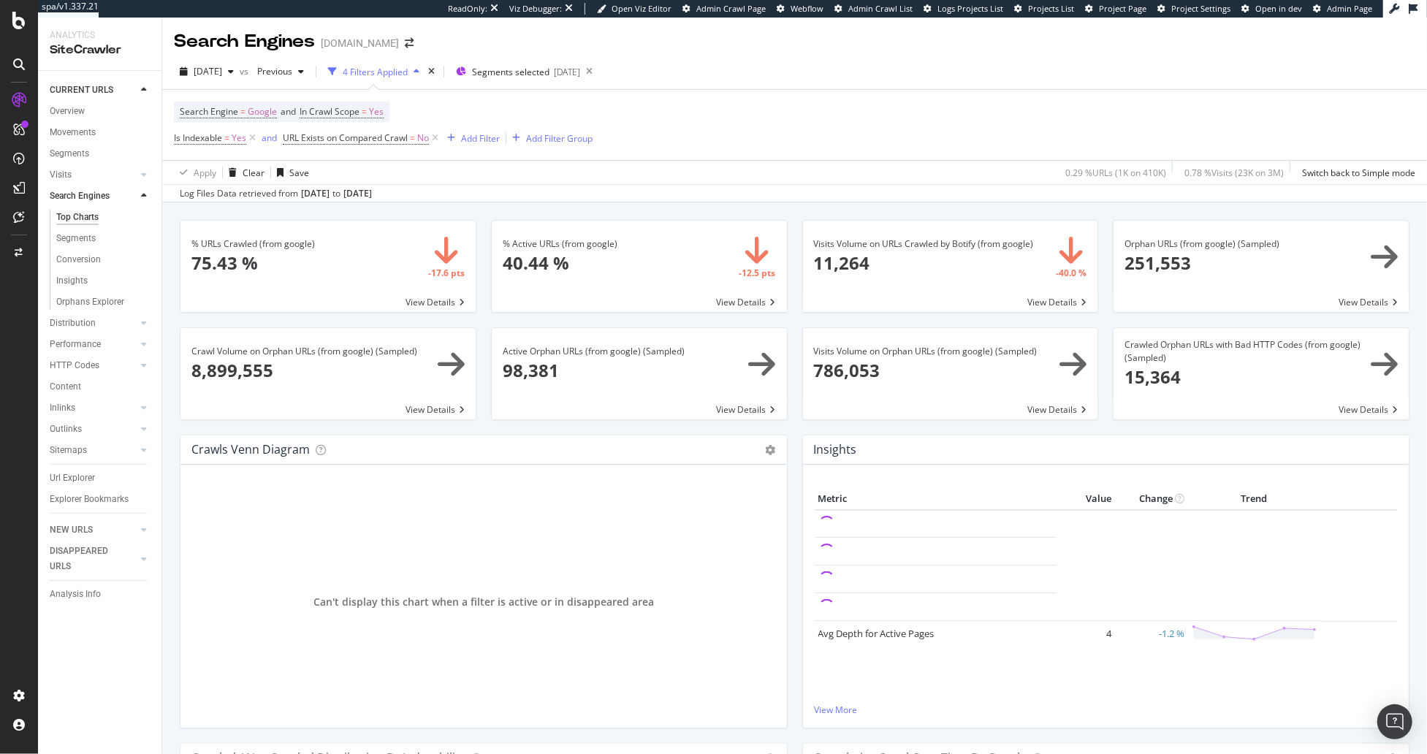
click at [480, 233] on div "% URLs Crawled (from google) × Close Chart search-engines-google-main-metric-cr…" at bounding box center [327, 273] width 311 height 107
click at [482, 234] on div "% URLs Crawled (from google) × Close Chart search-engines-google-main-metric-cr…" at bounding box center [327, 273] width 311 height 107
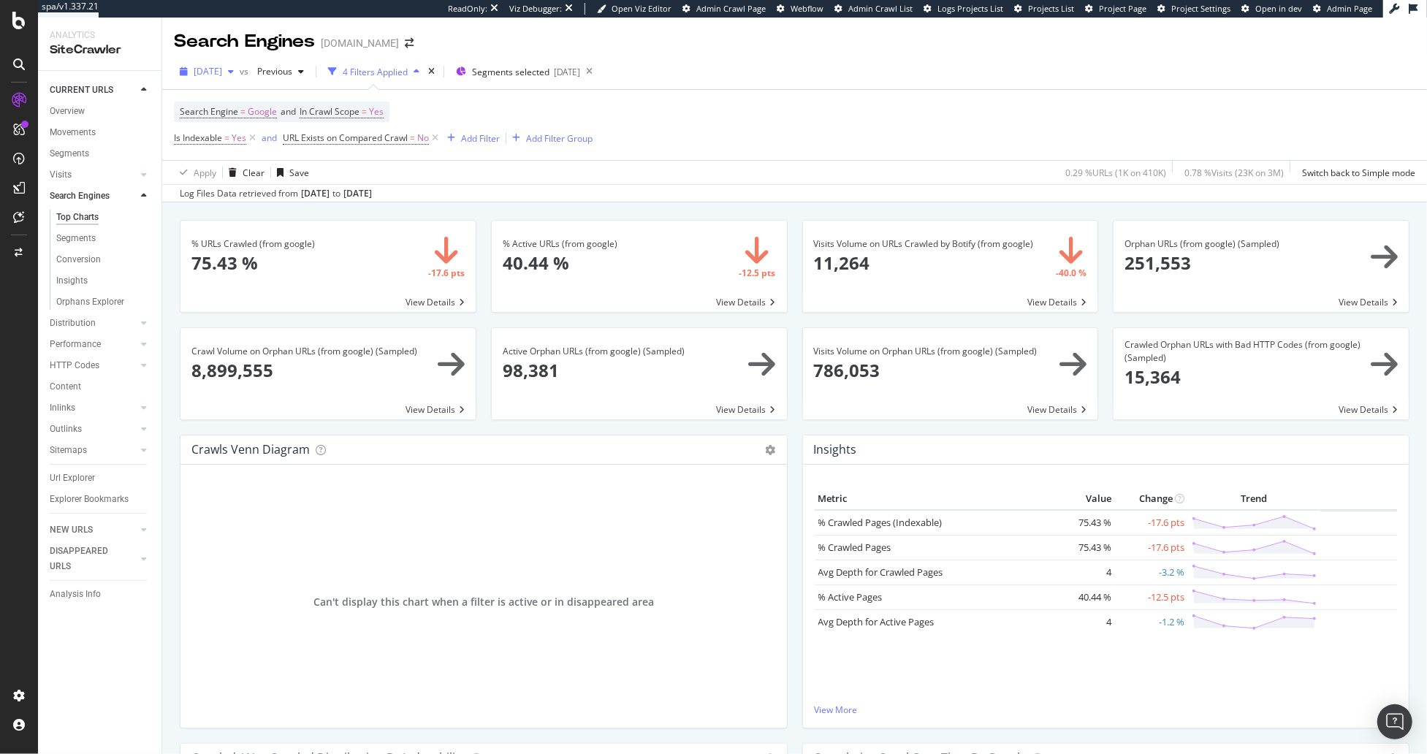
click at [222, 72] on span "[DATE]" at bounding box center [208, 71] width 28 height 12
click at [250, 127] on div "[DATE]" at bounding box center [234, 124] width 78 height 13
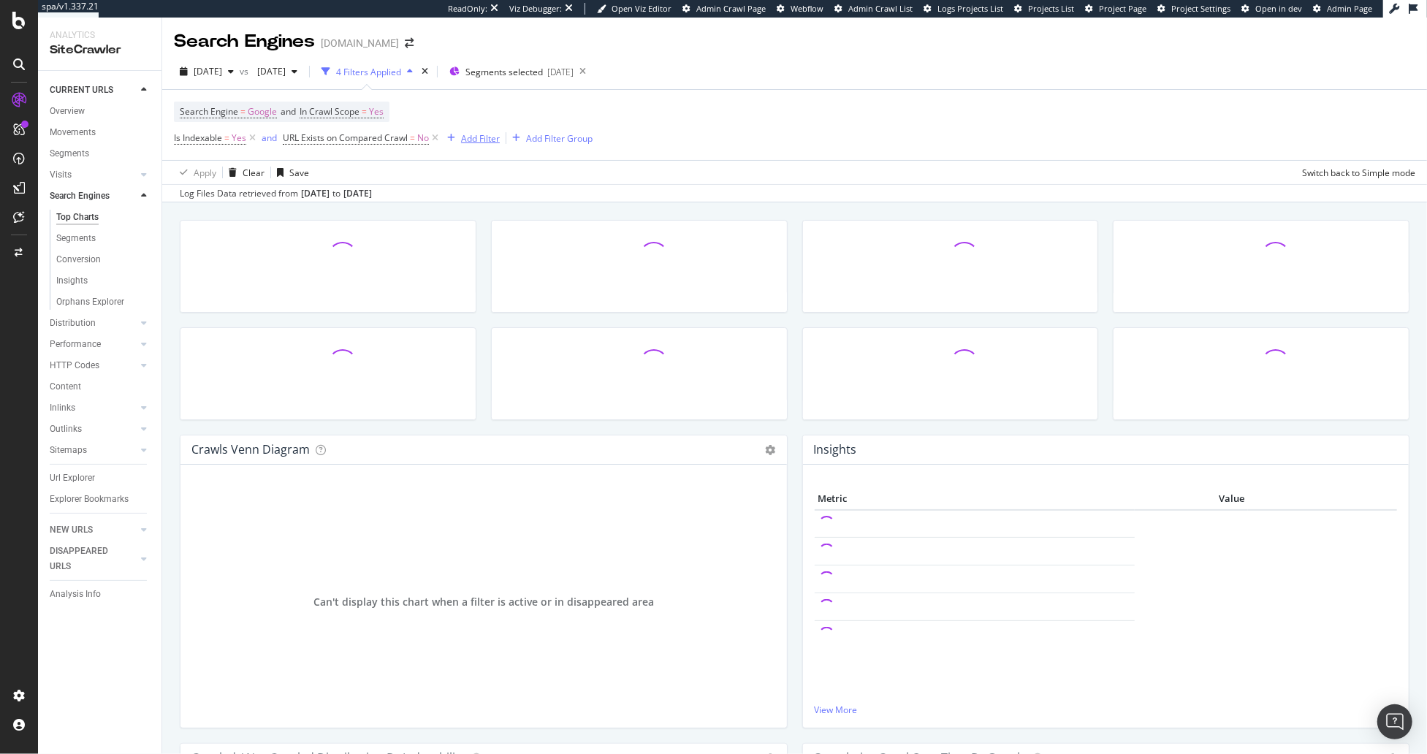
click at [482, 142] on div "Add Filter" at bounding box center [480, 138] width 39 height 12
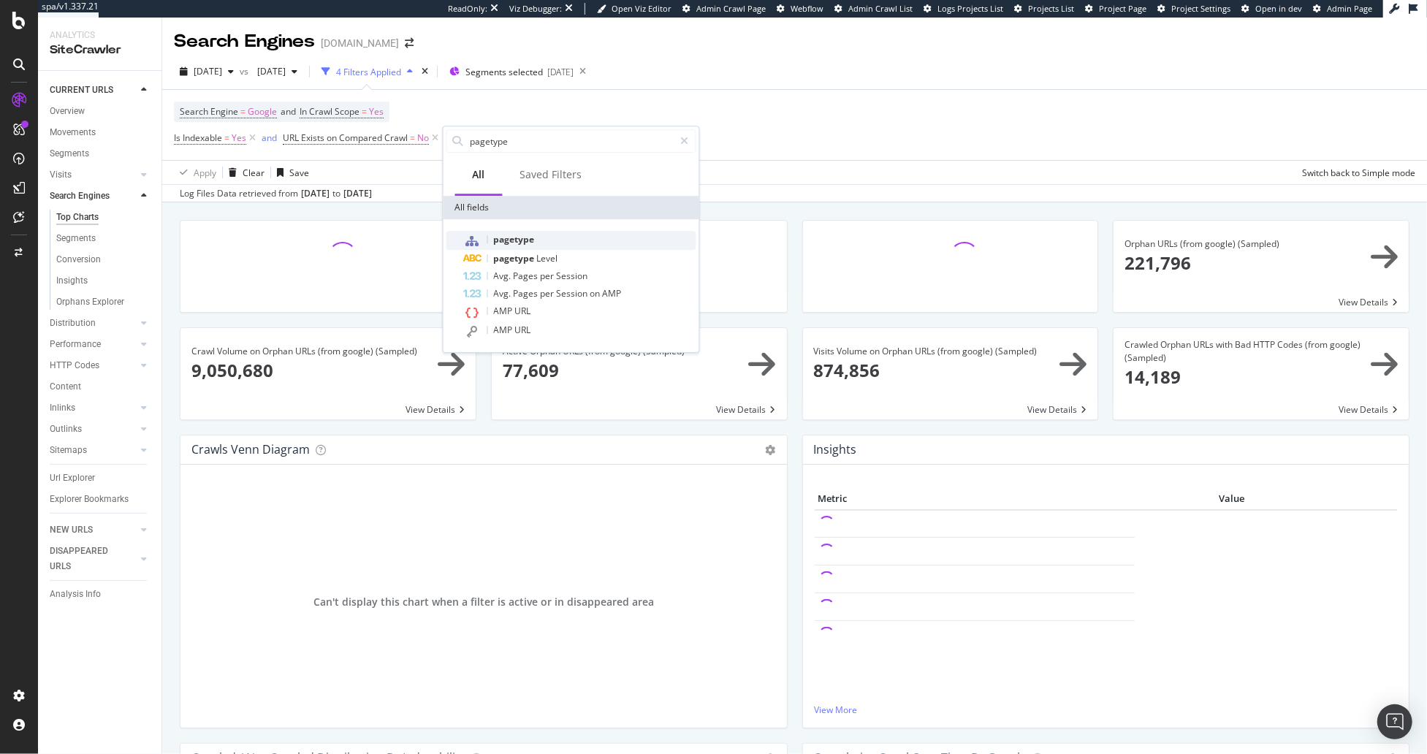
type input "pagetype"
click at [518, 240] on span "pagetype" at bounding box center [514, 239] width 41 height 12
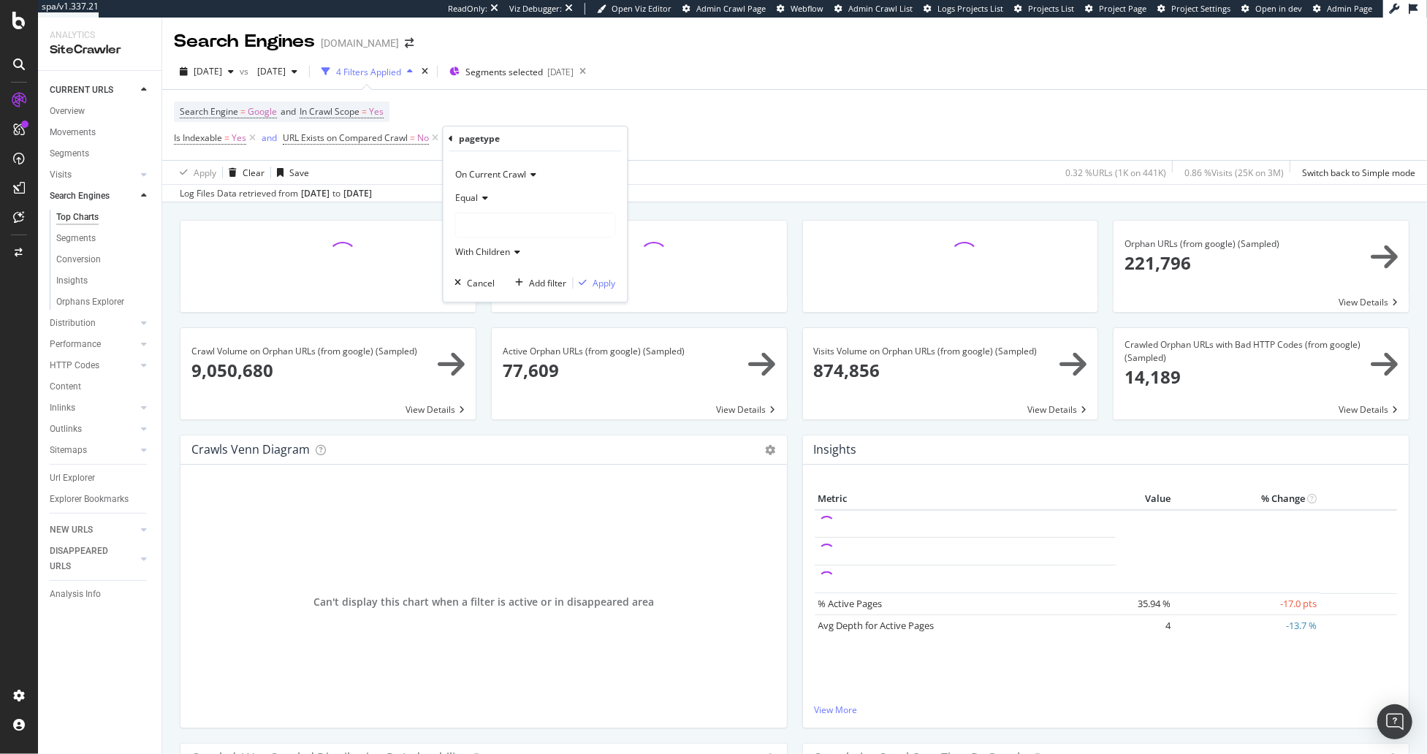
click at [509, 229] on div at bounding box center [535, 224] width 159 height 23
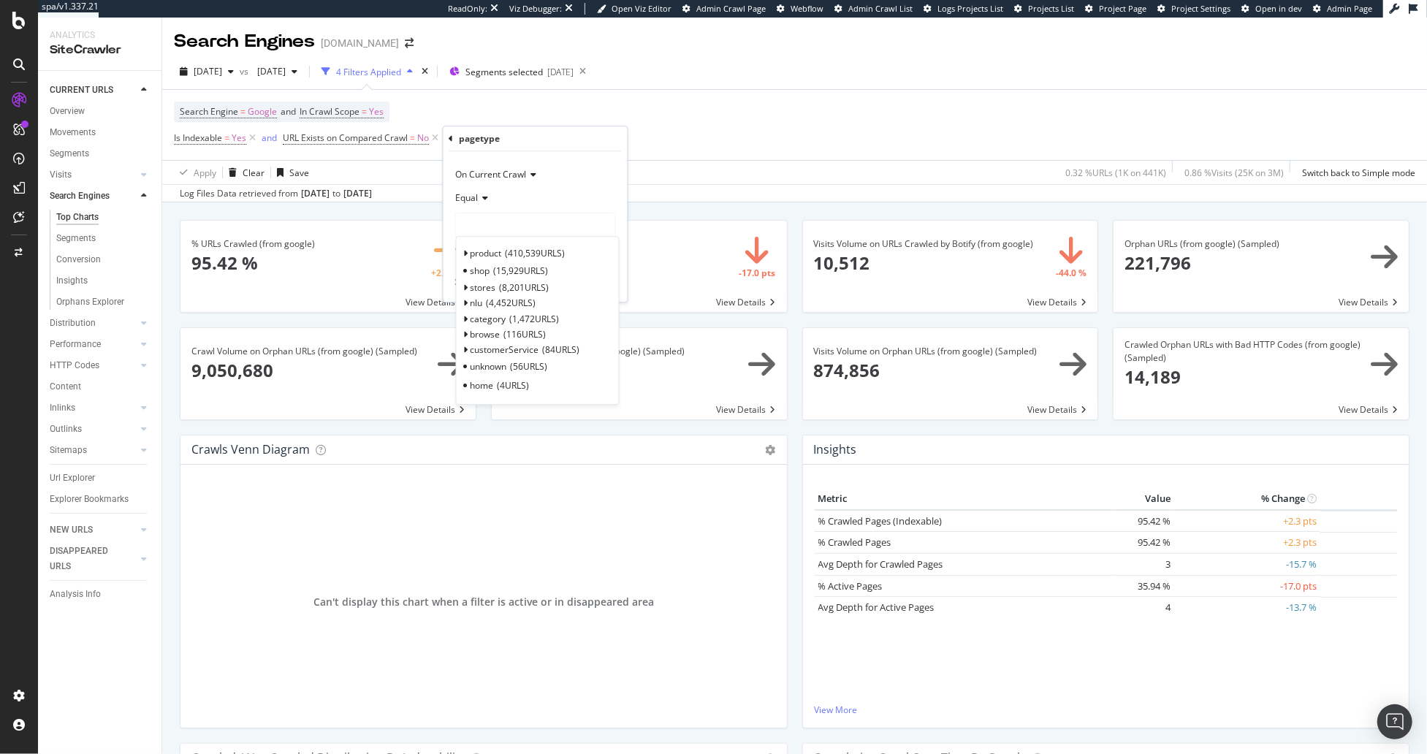
click at [0, 0] on span "Select" at bounding box center [0, 0] width 0 height 0
drag, startPoint x: 594, startPoint y: 279, endPoint x: 594, endPoint y: 292, distance: 13.2
click at [594, 279] on div "Apply" at bounding box center [604, 283] width 23 height 12
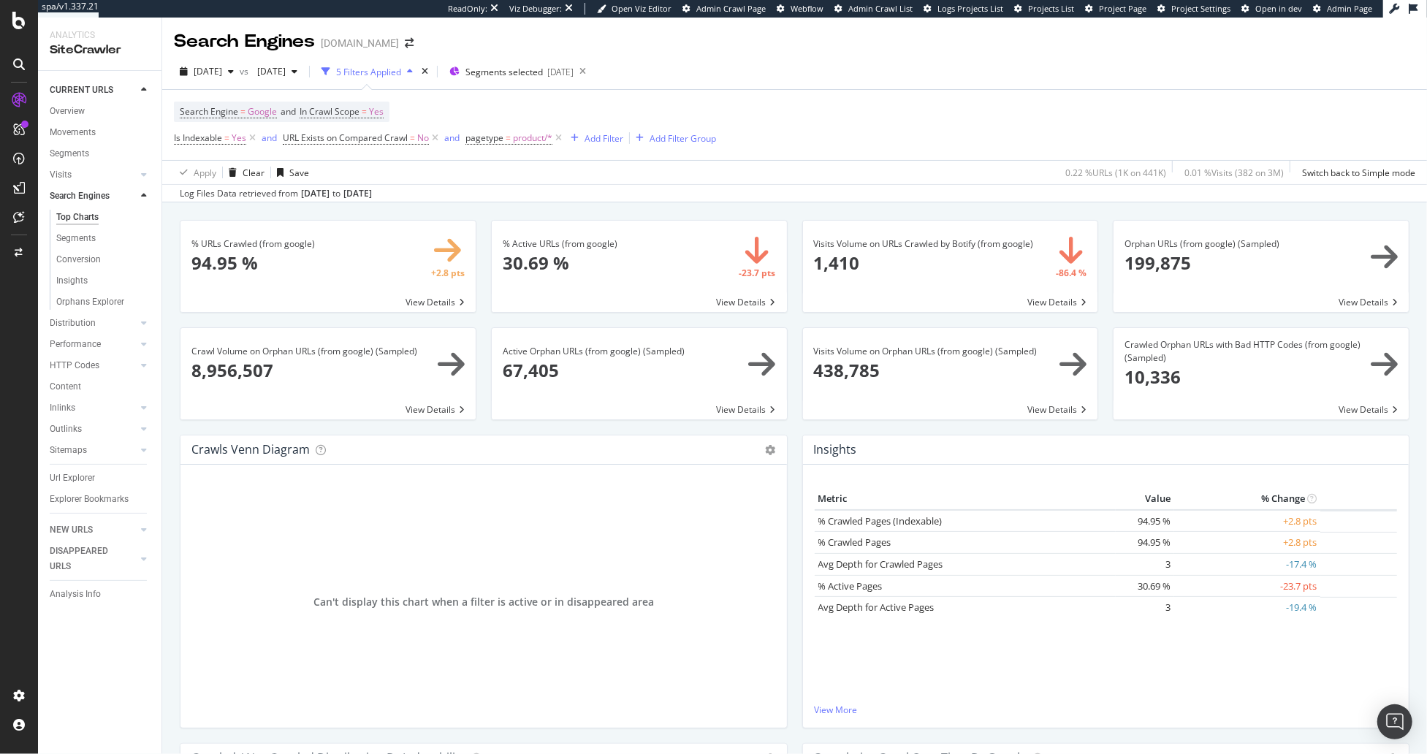
drag, startPoint x: 83, startPoint y: 479, endPoint x: 65, endPoint y: 509, distance: 34.7
click at [83, 479] on div "Url Explorer" at bounding box center [72, 478] width 45 height 15
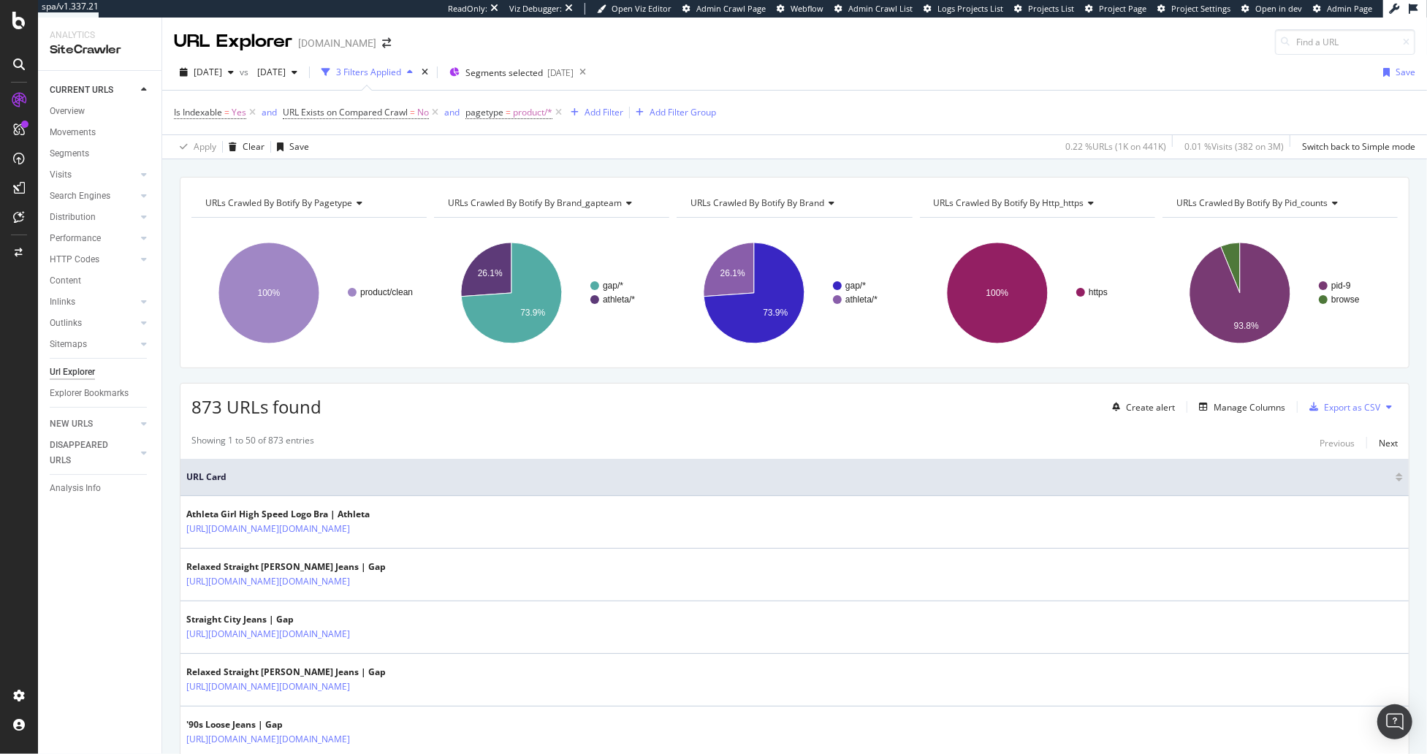
drag, startPoint x: 481, startPoint y: 168, endPoint x: 562, endPoint y: 152, distance: 82.7
click at [481, 168] on div "URLs Crawled By Botify By pagetype Chart (by Value) Table Expand Export as CSV …" at bounding box center [794, 176] width 1265 height 35
click at [603, 112] on div "Add Filter" at bounding box center [604, 112] width 39 height 12
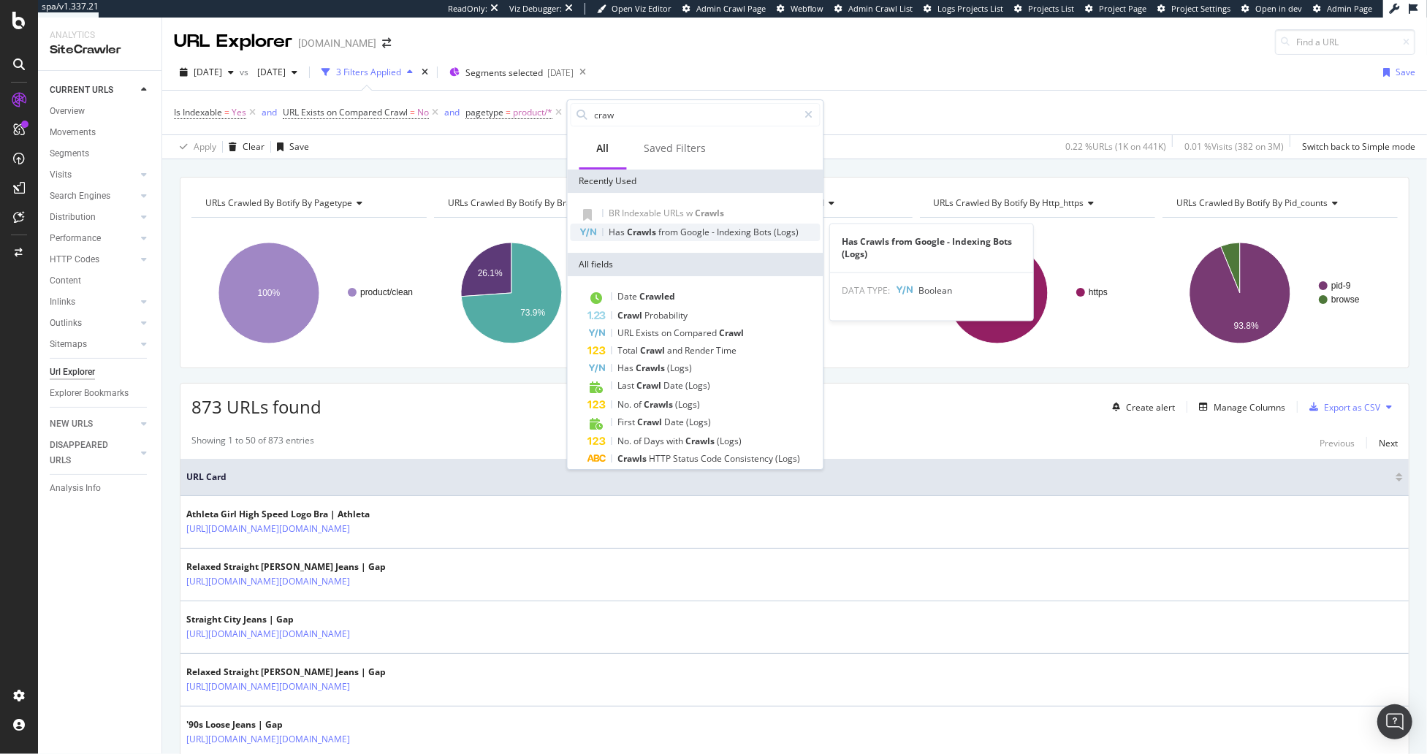
type input "craw"
click at [684, 227] on span "Google" at bounding box center [696, 232] width 31 height 12
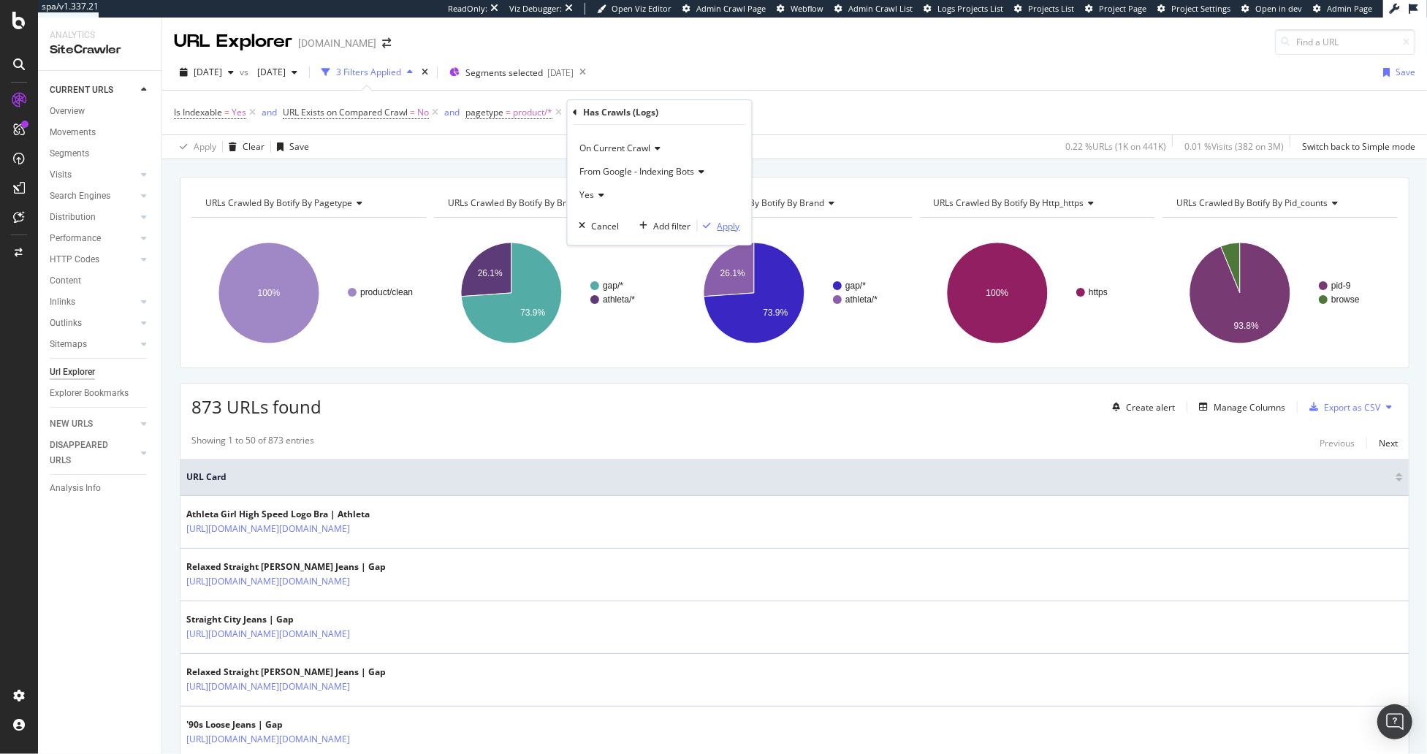
click at [721, 225] on div "Apply" at bounding box center [729, 226] width 23 height 12
click at [455, 161] on div "URLs Crawled By Botify By pagetype Chart (by Value) Table Expand Export as CSV …" at bounding box center [794, 176] width 1265 height 35
click at [809, 110] on icon at bounding box center [808, 112] width 12 height 15
click at [85, 194] on div "Search Engines" at bounding box center [80, 196] width 61 height 15
